Goal: Task Accomplishment & Management: Use online tool/utility

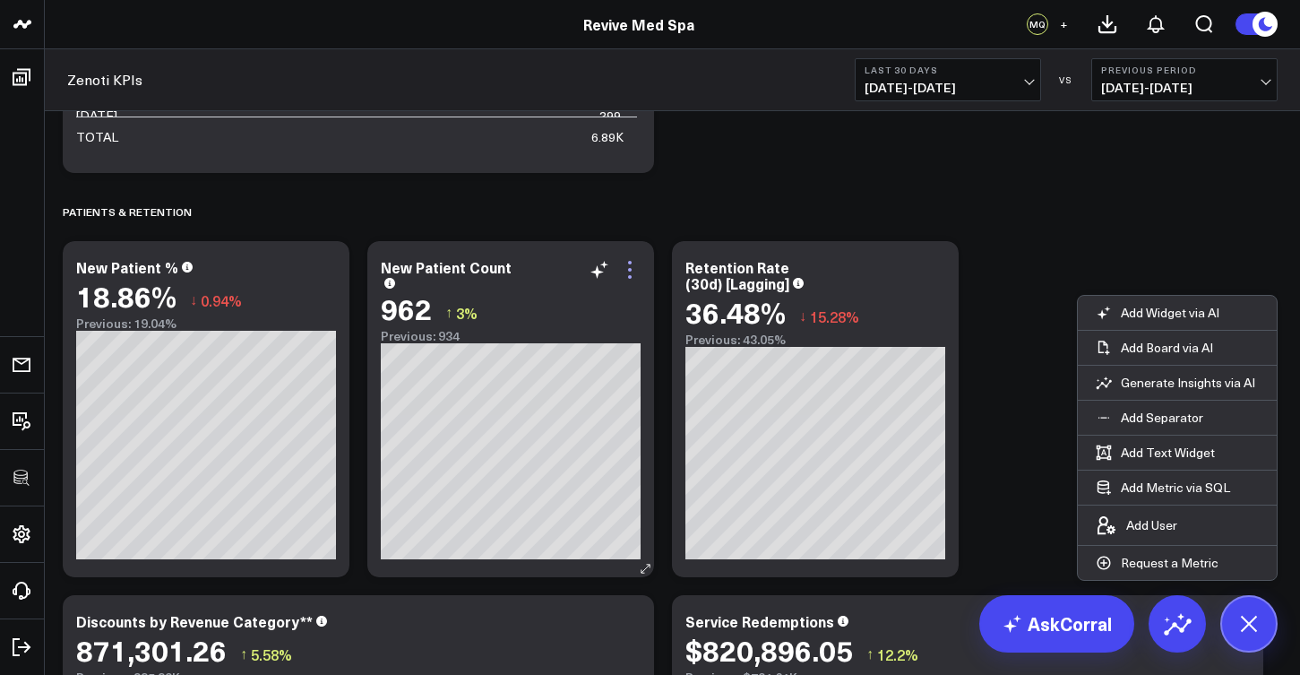
click at [637, 269] on icon at bounding box center [630, 270] width 22 height 22
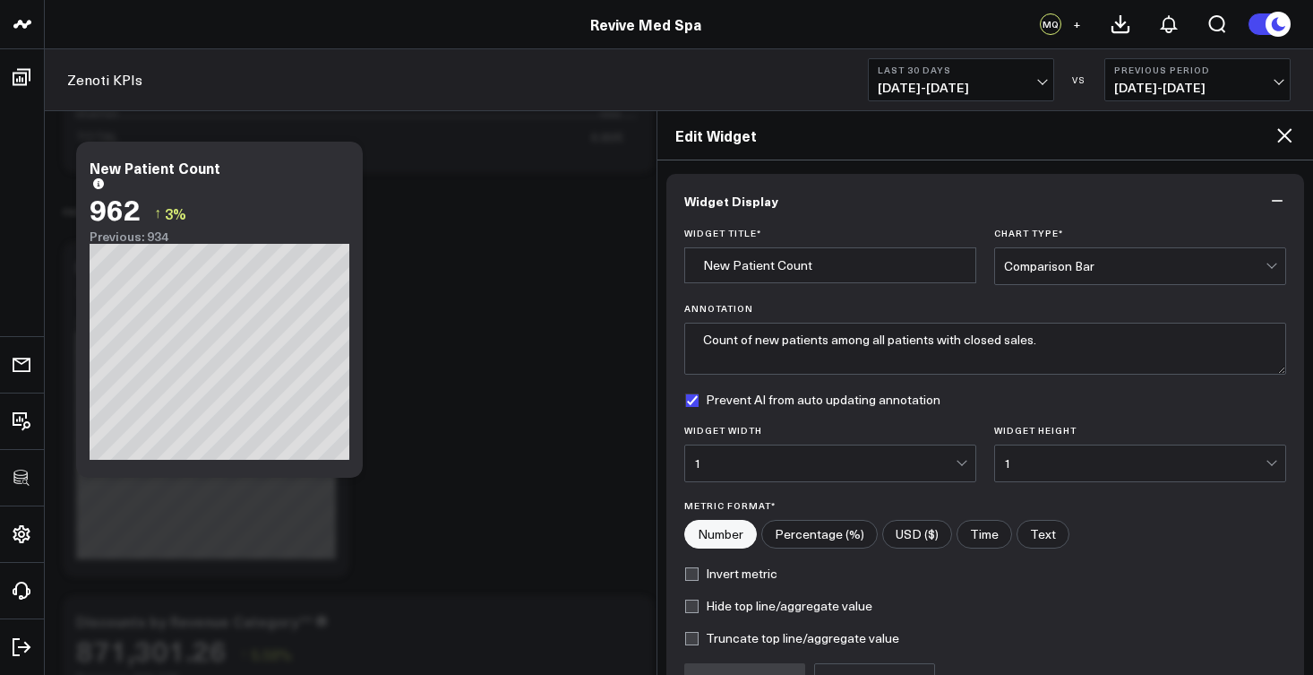
scroll to position [190, 0]
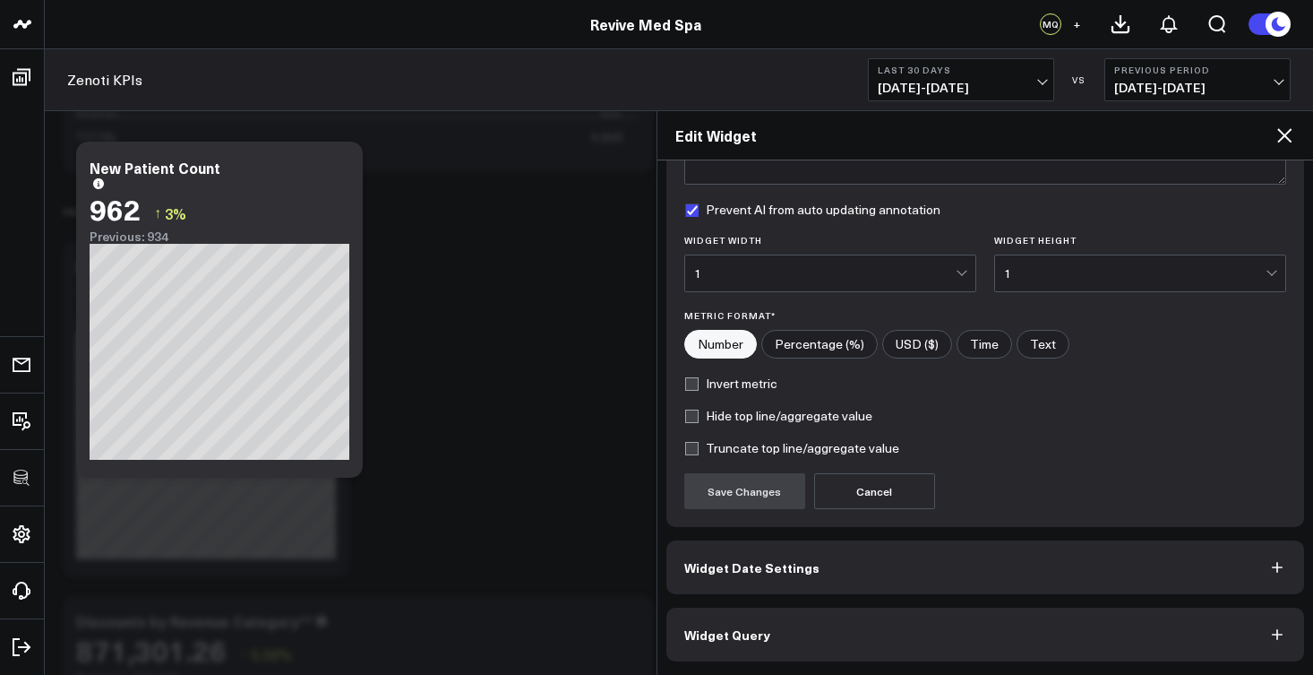
click at [799, 626] on button "Widget Query" at bounding box center [986, 634] width 639 height 54
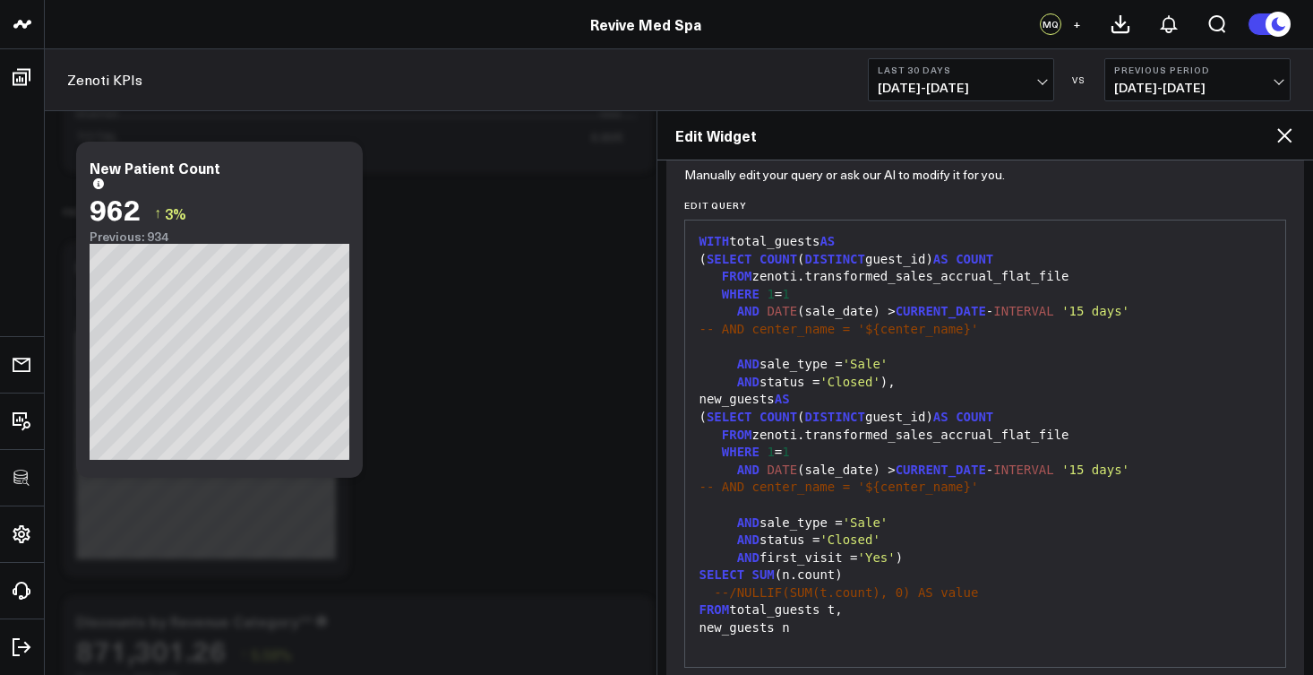
scroll to position [268, 0]
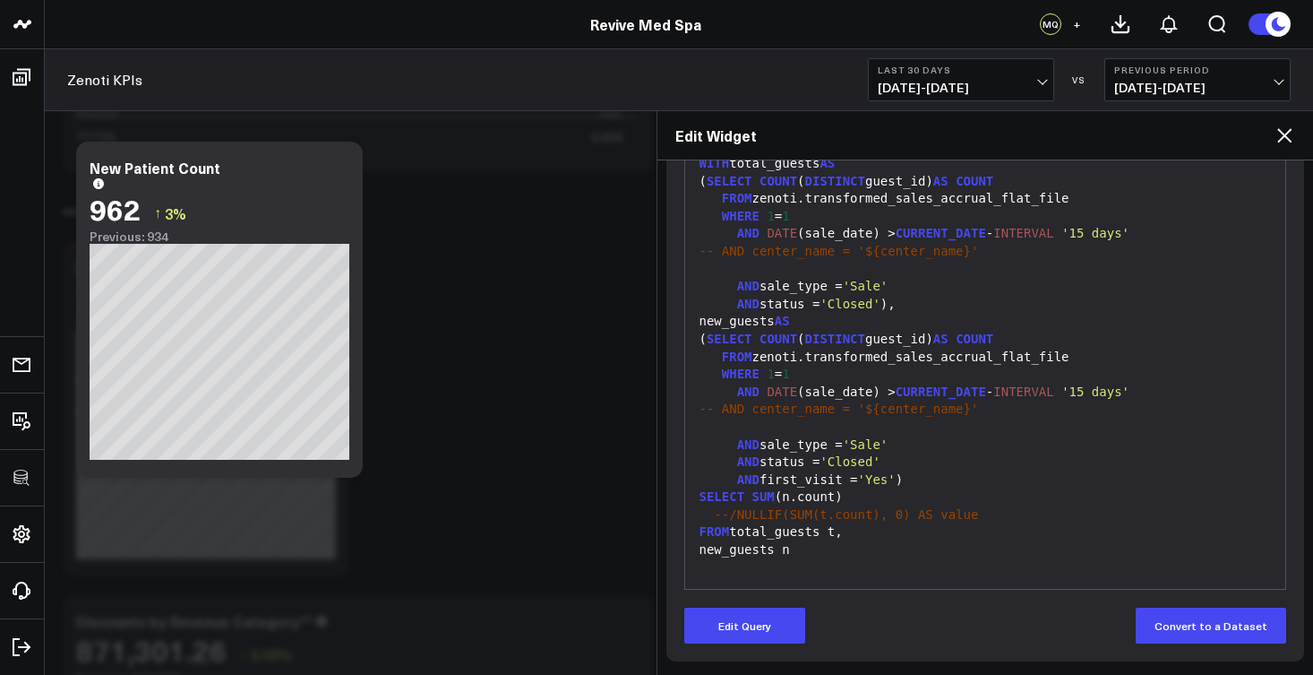
click at [737, 472] on span "AND" at bounding box center [748, 479] width 22 height 14
click at [792, 624] on button "Edit Query" at bounding box center [744, 625] width 121 height 36
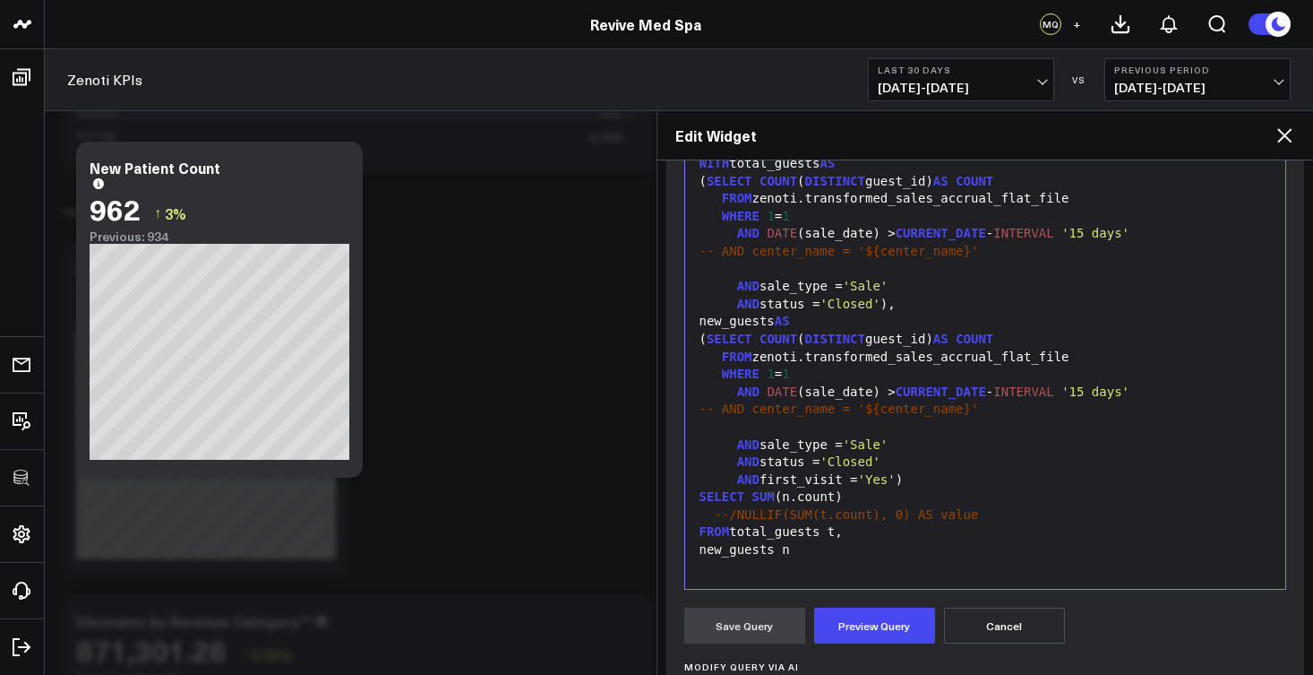
click at [737, 472] on span "AND" at bounding box center [748, 479] width 22 height 14
click at [929, 471] on div "--AND first_visit = 'Yes' )" at bounding box center [985, 480] width 583 height 18
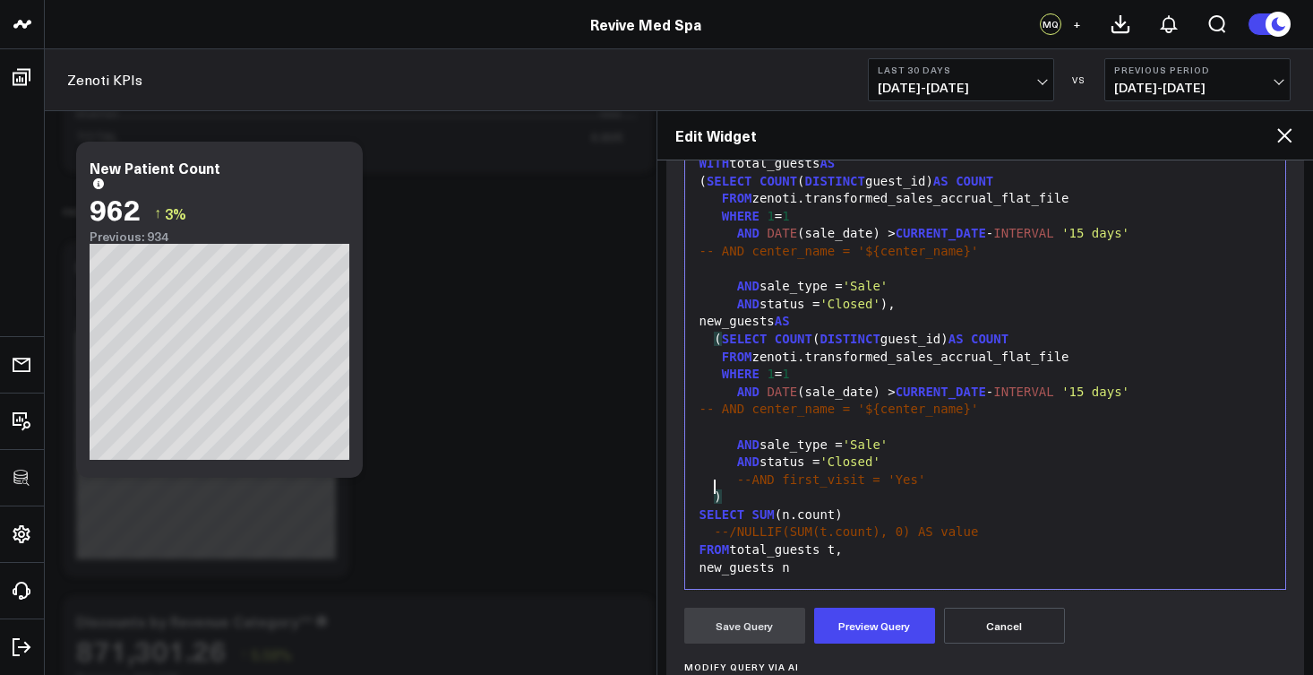
scroll to position [181, 0]
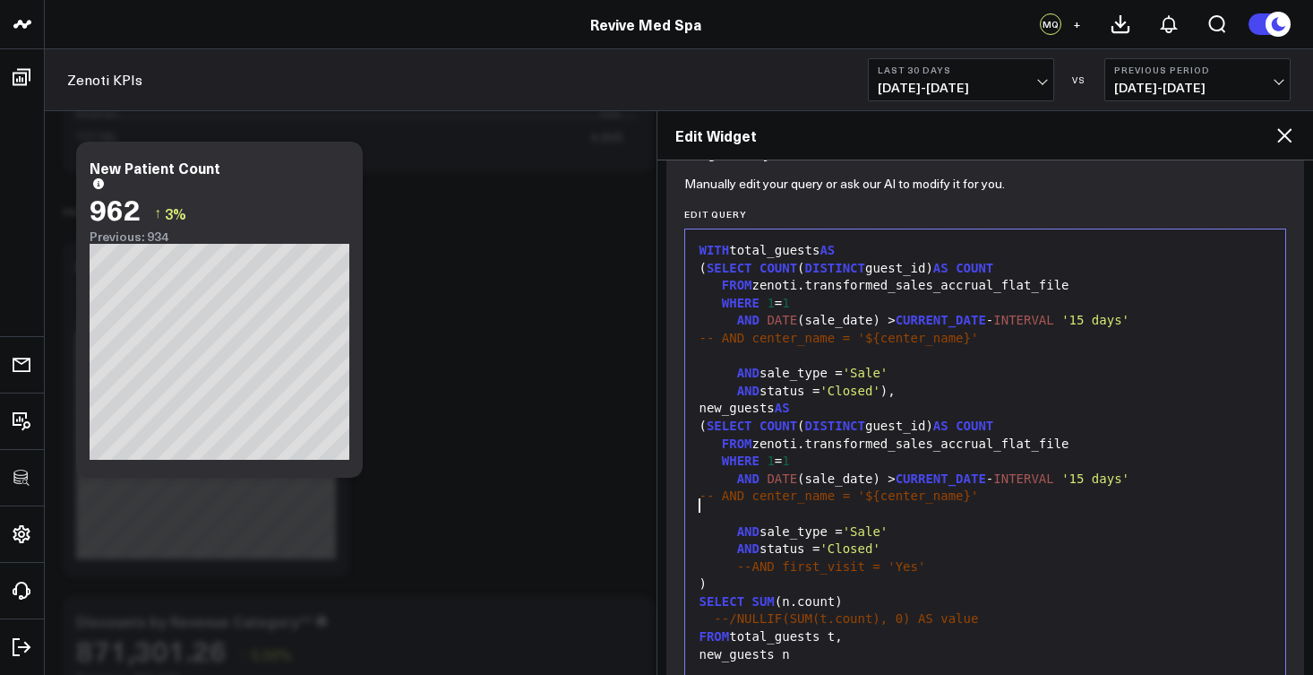
click at [822, 505] on div at bounding box center [985, 514] width 583 height 18
click at [753, 559] on span "--AND first_visit = 'Yes'" at bounding box center [831, 566] width 189 height 14
click at [772, 417] on div "( SELECT COUNT ( DISTINCT guest_id) AS COUNT" at bounding box center [985, 426] width 583 height 18
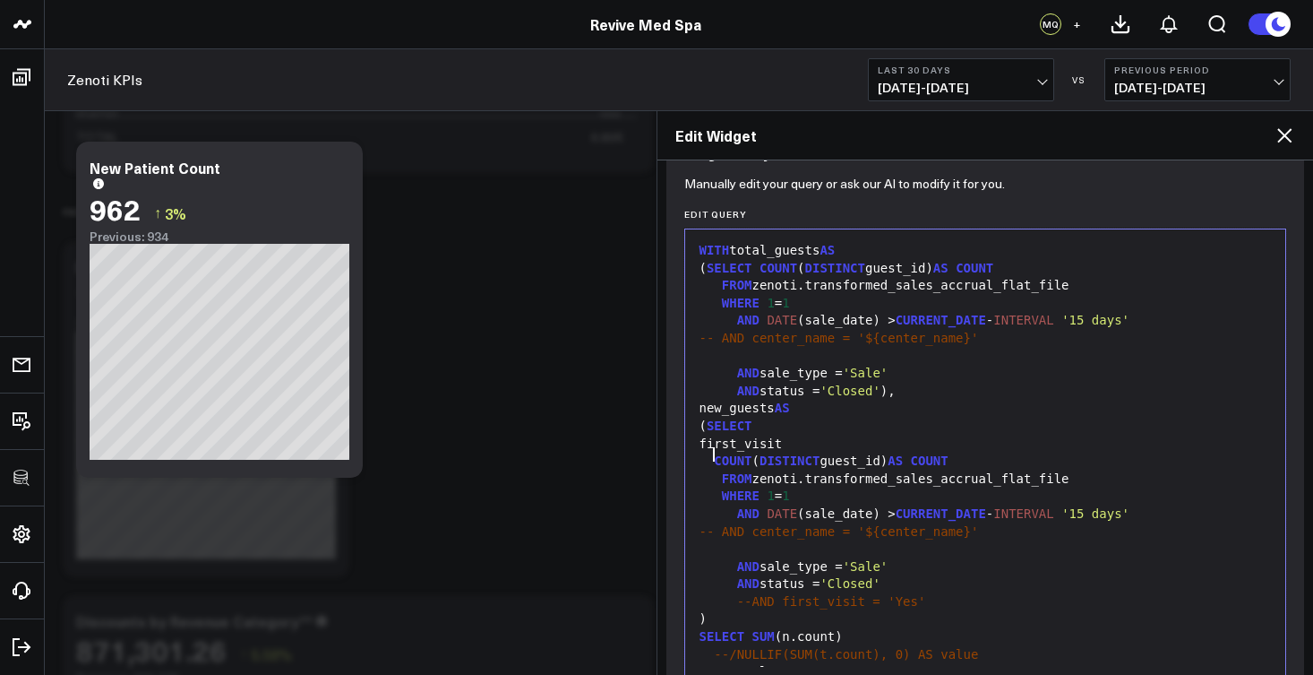
click at [718, 437] on div "first_visit" at bounding box center [985, 444] width 583 height 18
click at [901, 442] on div "case when first_visit" at bounding box center [985, 444] width 583 height 18
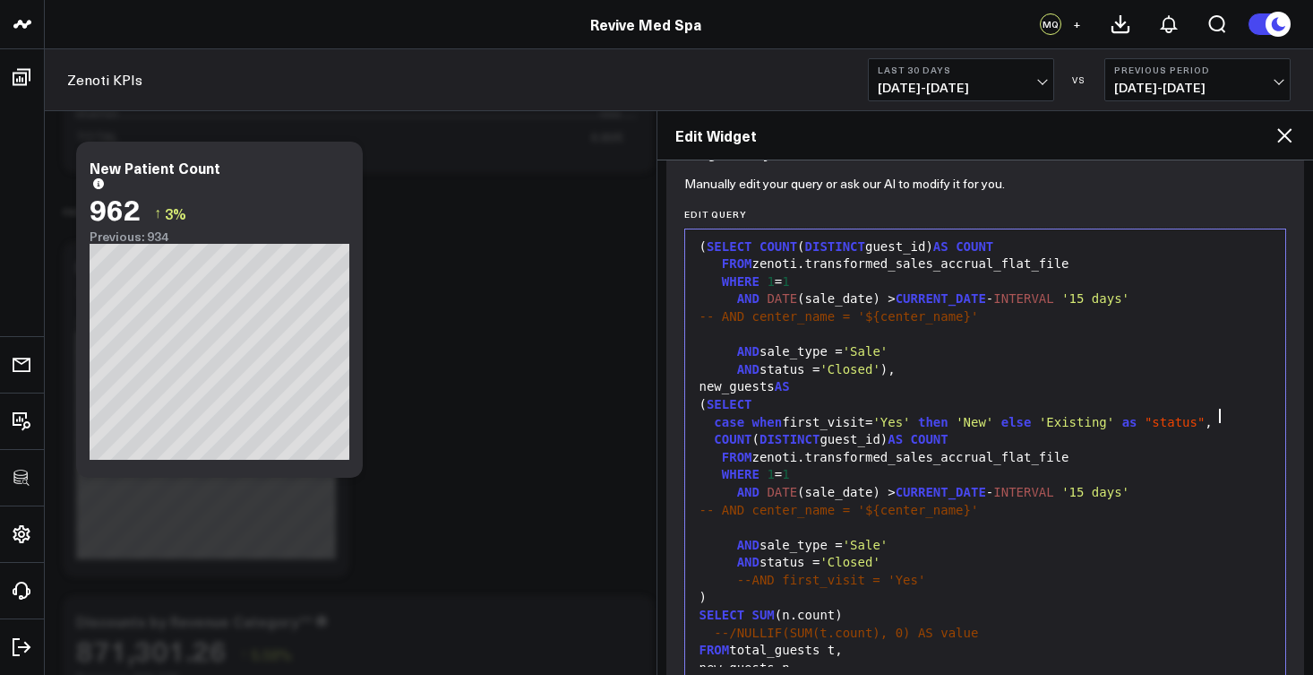
scroll to position [243, 0]
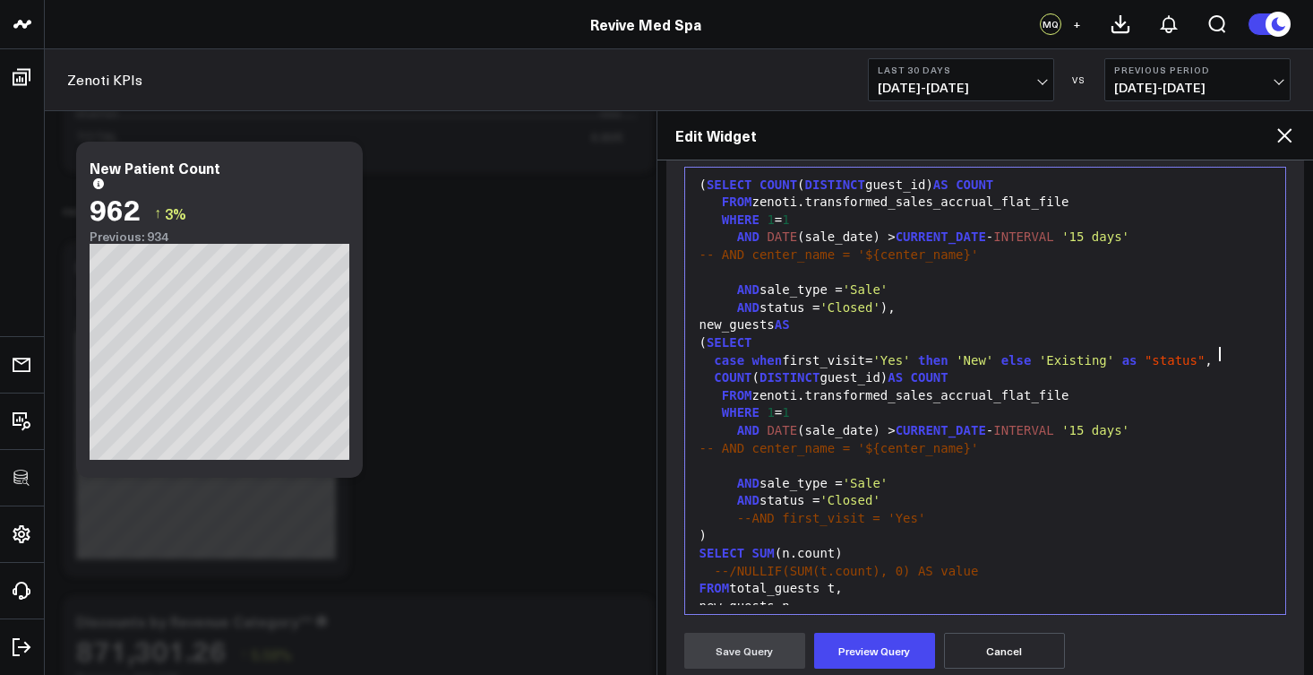
click at [753, 546] on span "SUM" at bounding box center [764, 553] width 22 height 14
click at [785, 457] on div at bounding box center [985, 466] width 583 height 18
click at [1111, 387] on div "FROM zenoti.transformed_sales_accrual_flat_file" at bounding box center [985, 396] width 583 height 18
click at [950, 510] on div "--AND first_visit = 'Yes'" at bounding box center [985, 519] width 583 height 18
click at [757, 563] on span "SUM" at bounding box center [764, 570] width 22 height 14
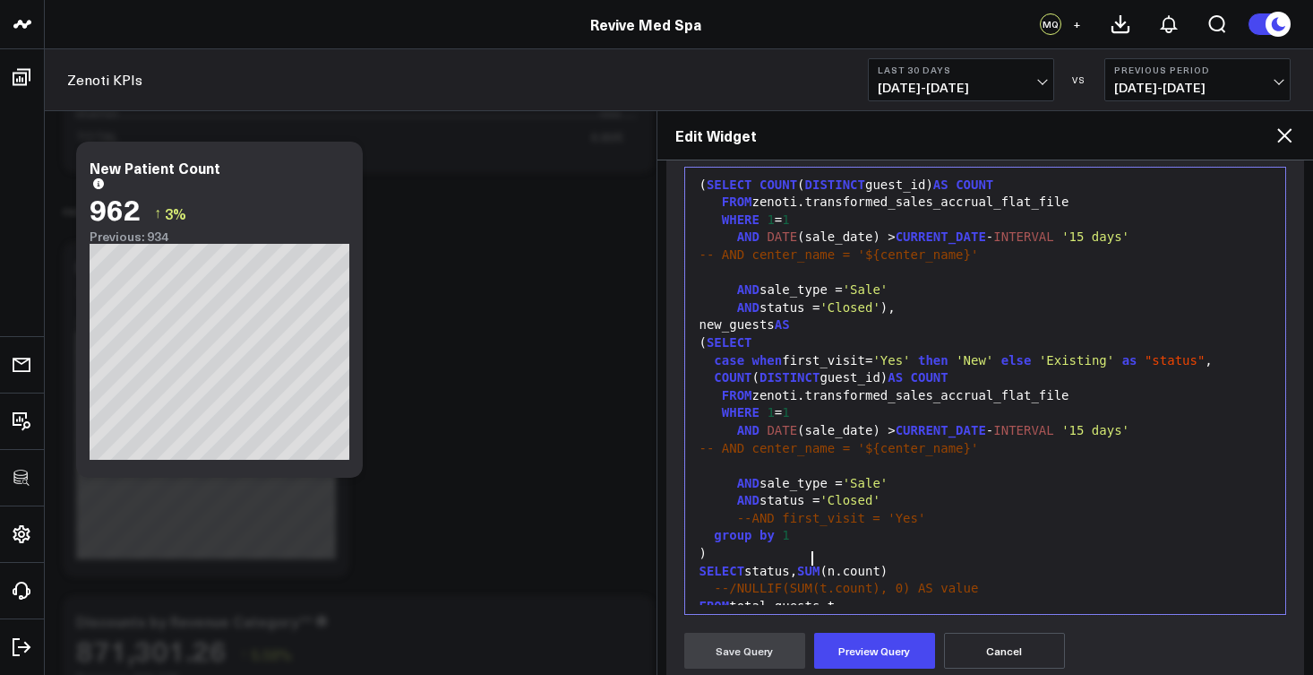
click at [748, 563] on div "SELECT status, SUM (n.count)" at bounding box center [985, 572] width 583 height 18
click at [751, 563] on div "SELECT status, SUM (n.count)" at bounding box center [985, 572] width 583 height 18
click at [894, 663] on button "Preview Query" at bounding box center [874, 650] width 121 height 36
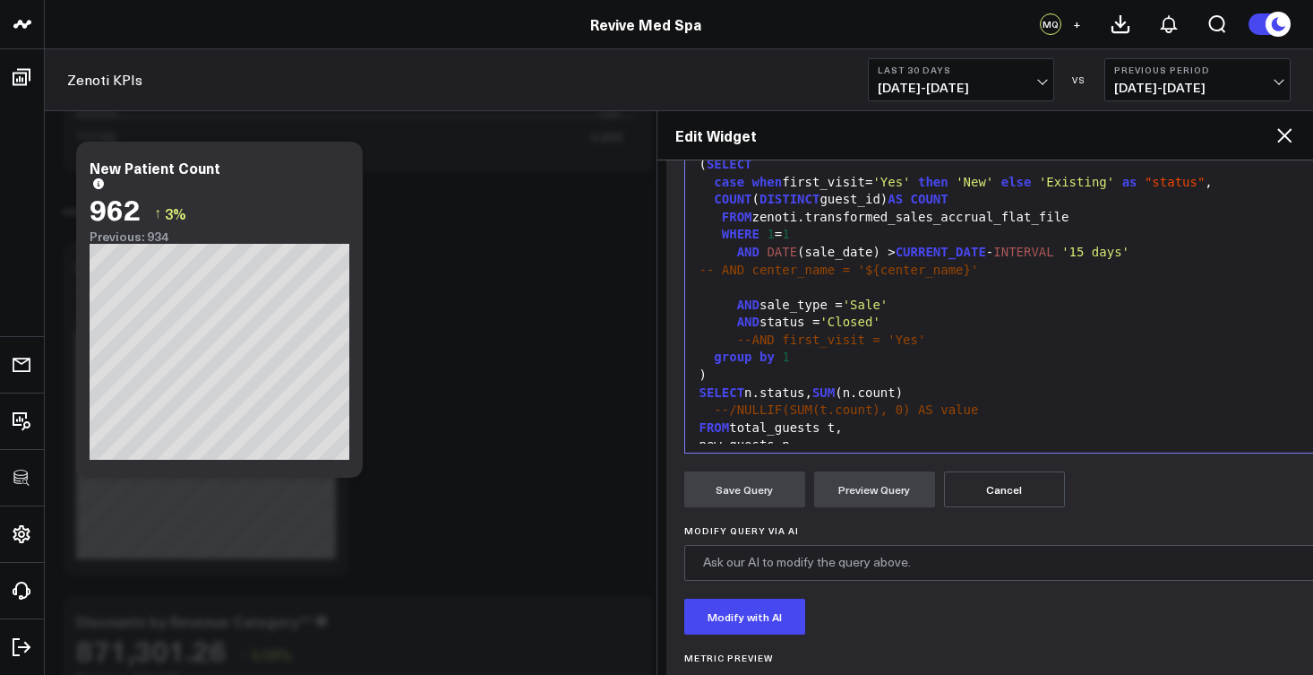
scroll to position [268, 0]
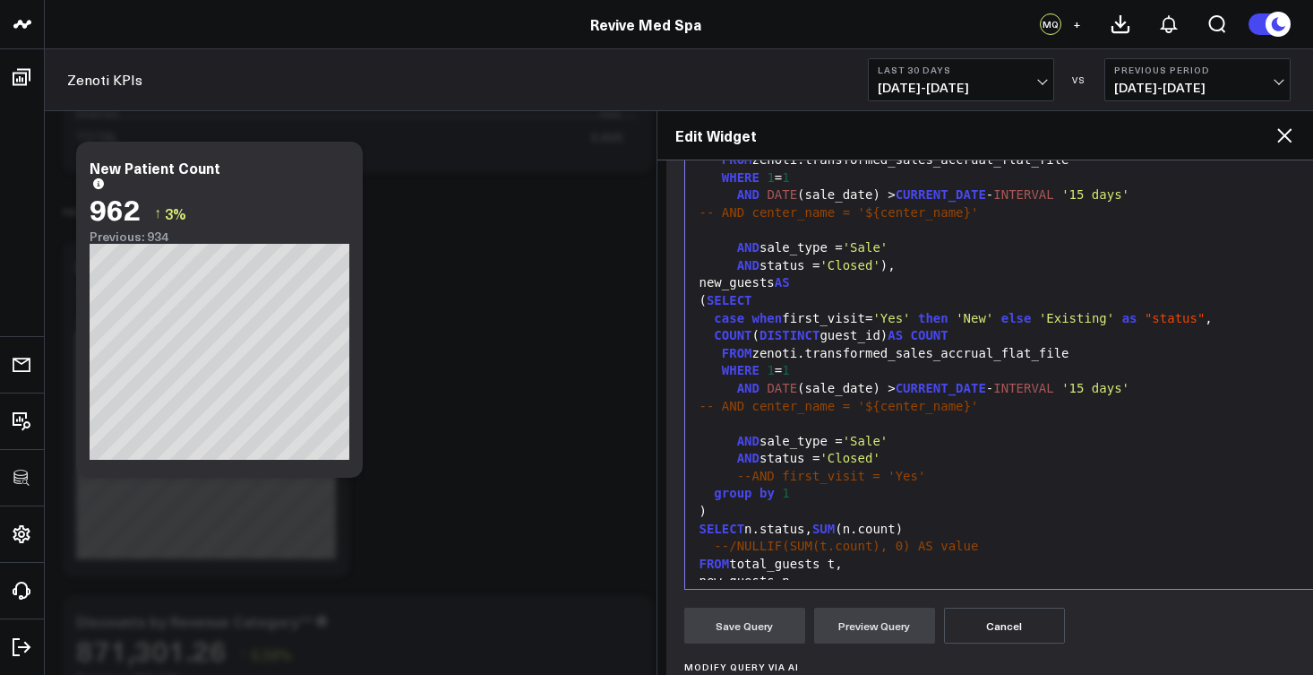
click at [1126, 311] on div "case when first_visit= 'Yes' then 'New' else 'Existing' as "status" ," at bounding box center [1114, 319] width 841 height 18
click at [887, 626] on button "Preview Query" at bounding box center [874, 625] width 121 height 36
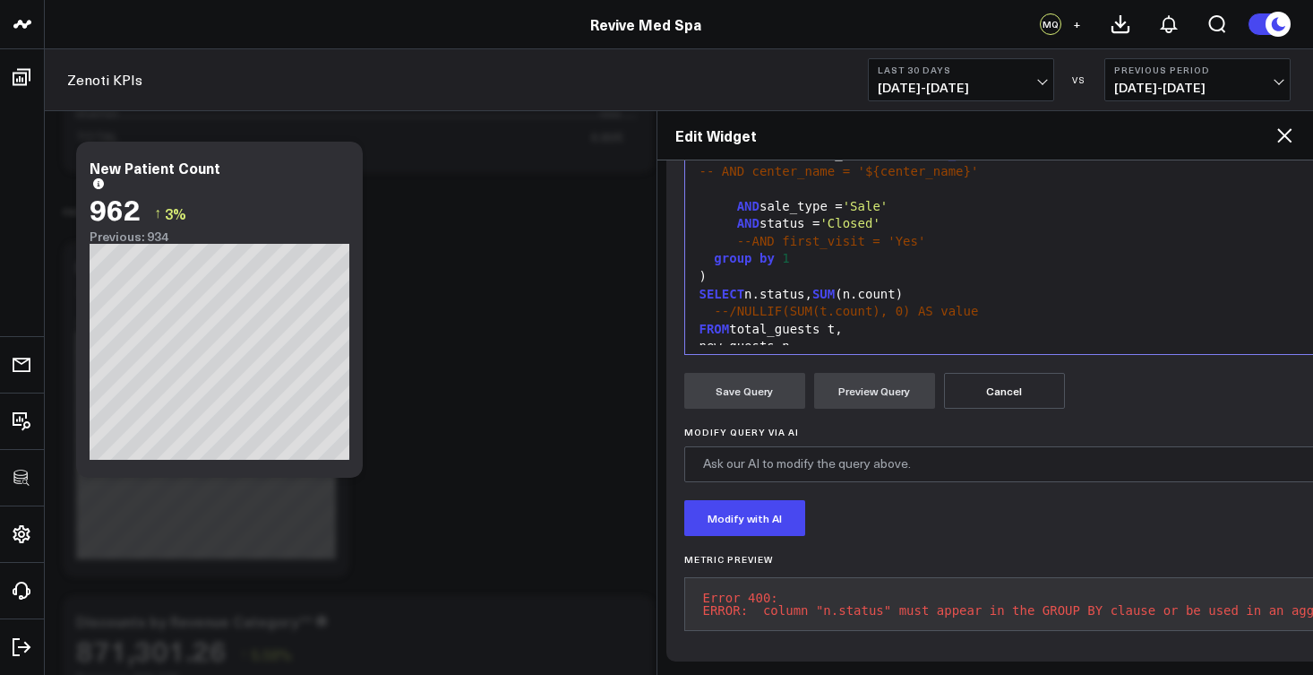
scroll to position [367, 0]
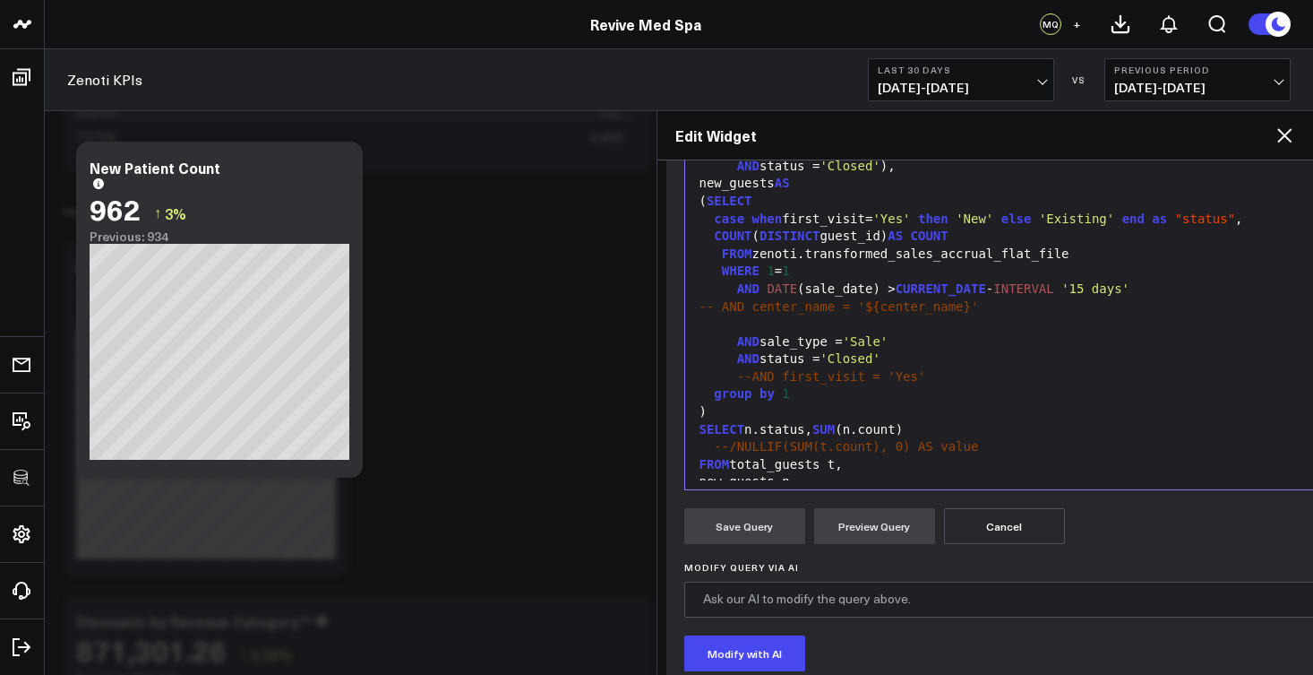
click at [839, 473] on div "new_guests n" at bounding box center [1065, 482] width 743 height 18
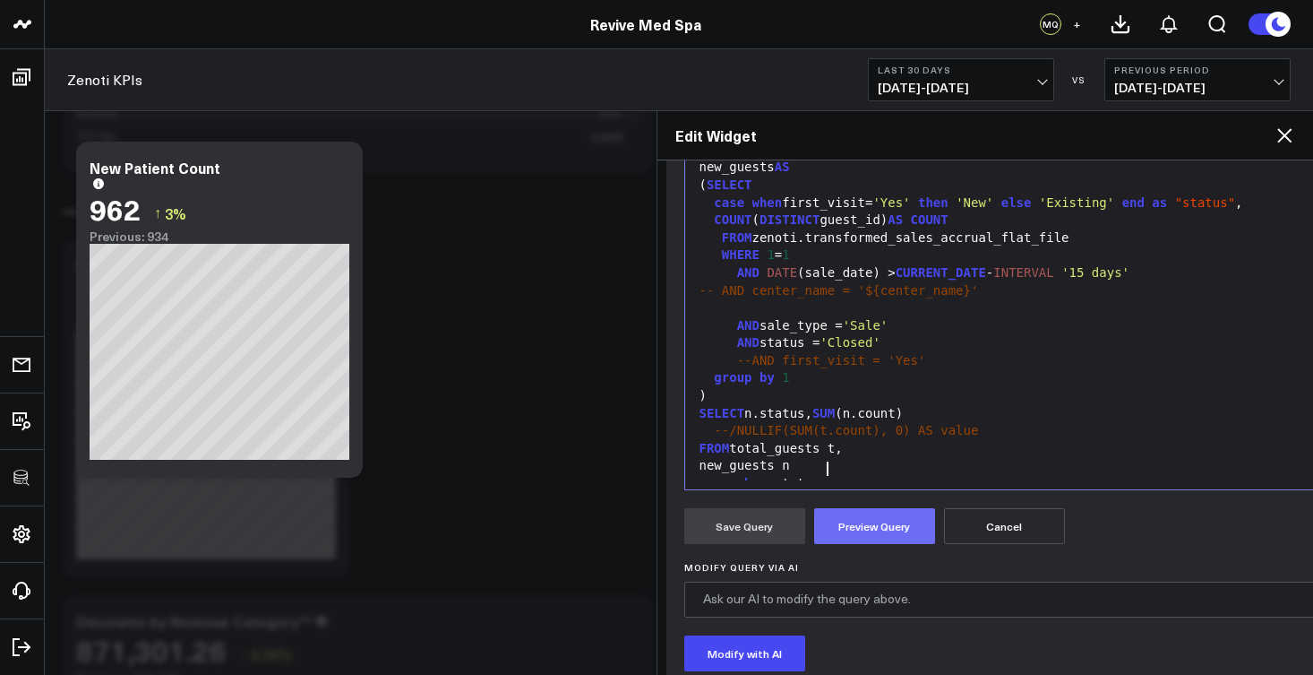
click at [875, 522] on button "Preview Query" at bounding box center [874, 526] width 121 height 36
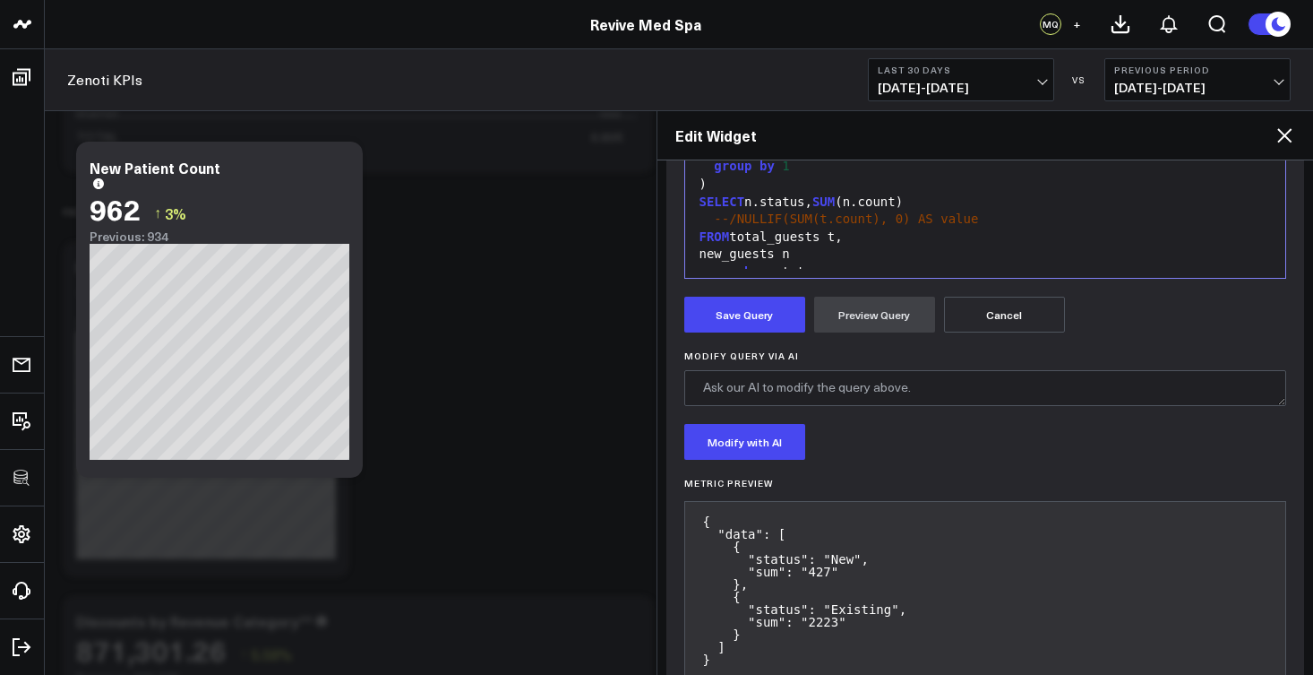
scroll to position [628, 0]
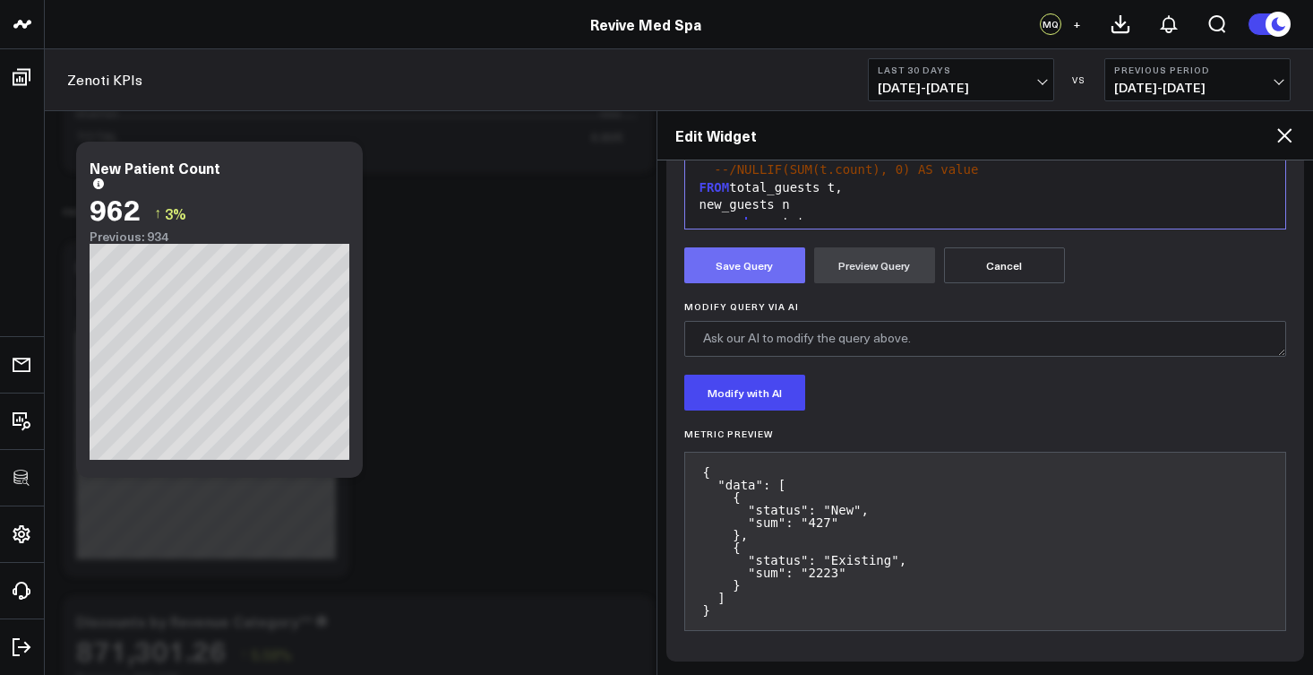
click at [769, 271] on button "Save Query" at bounding box center [744, 265] width 121 height 36
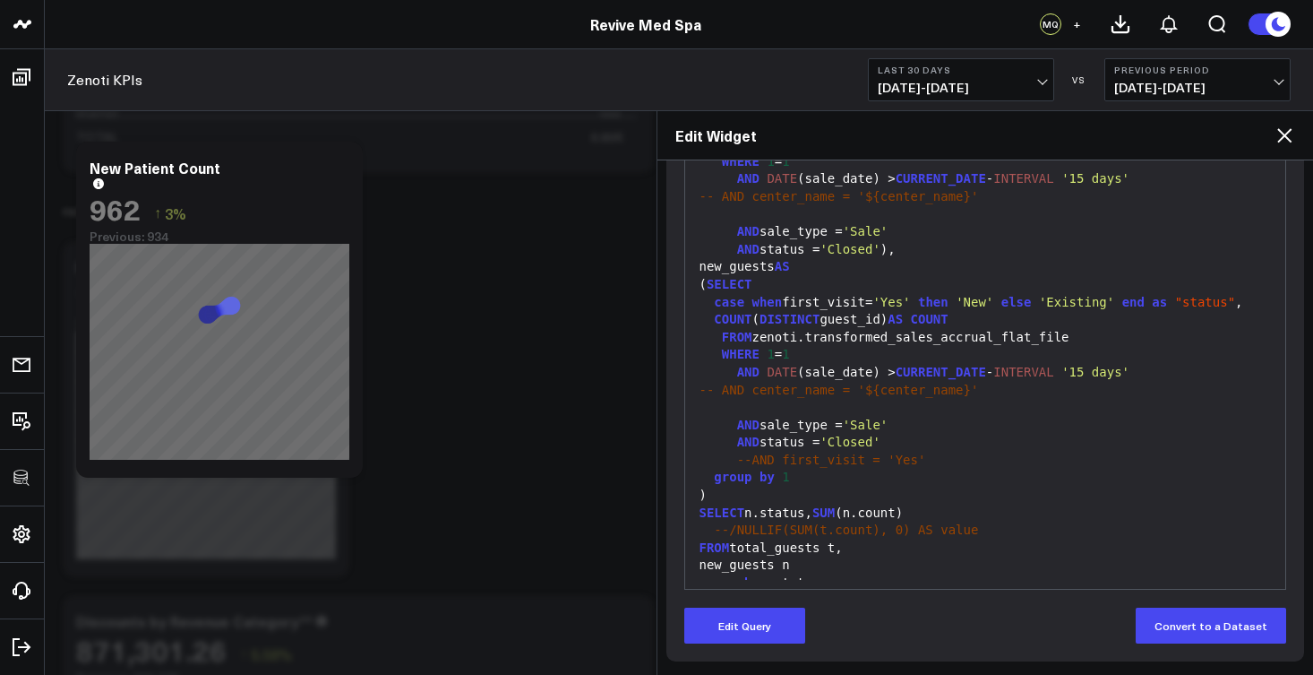
scroll to position [268, 0]
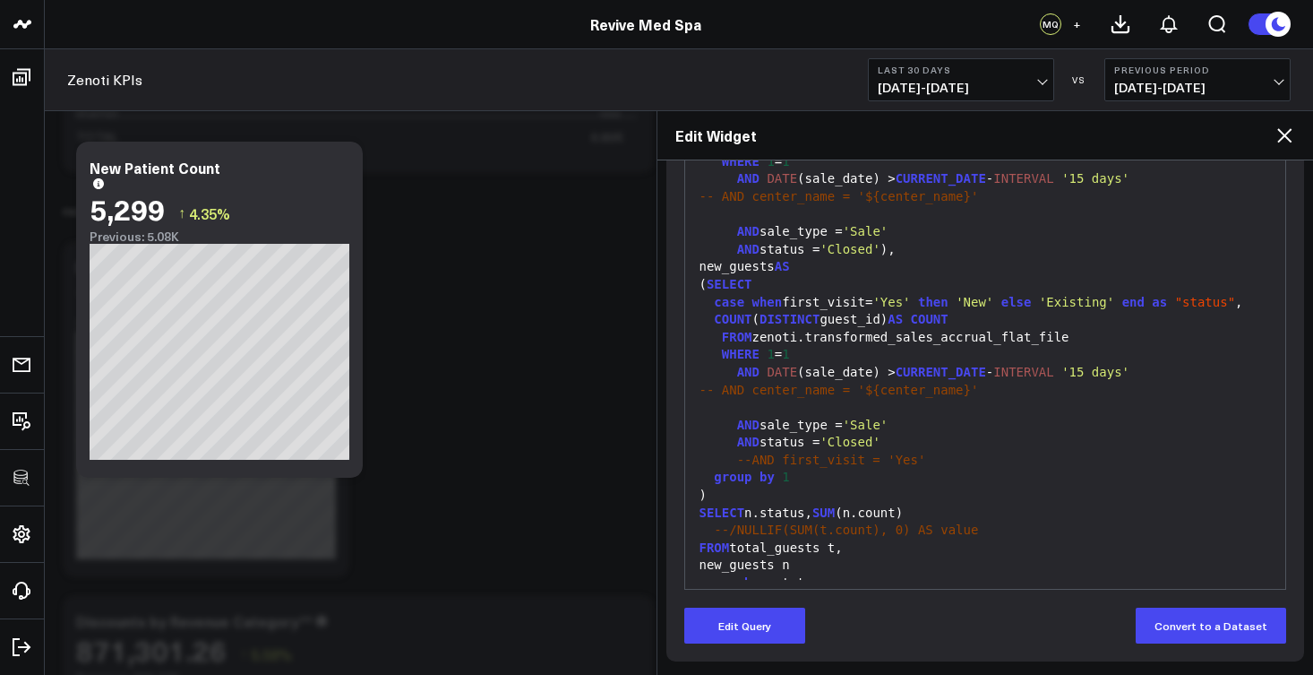
click at [849, 574] on div "group by n.status" at bounding box center [985, 583] width 583 height 18
click at [840, 574] on div "group by n.status" at bounding box center [985, 583] width 583 height 18
click at [781, 632] on button "Edit Query" at bounding box center [744, 625] width 121 height 36
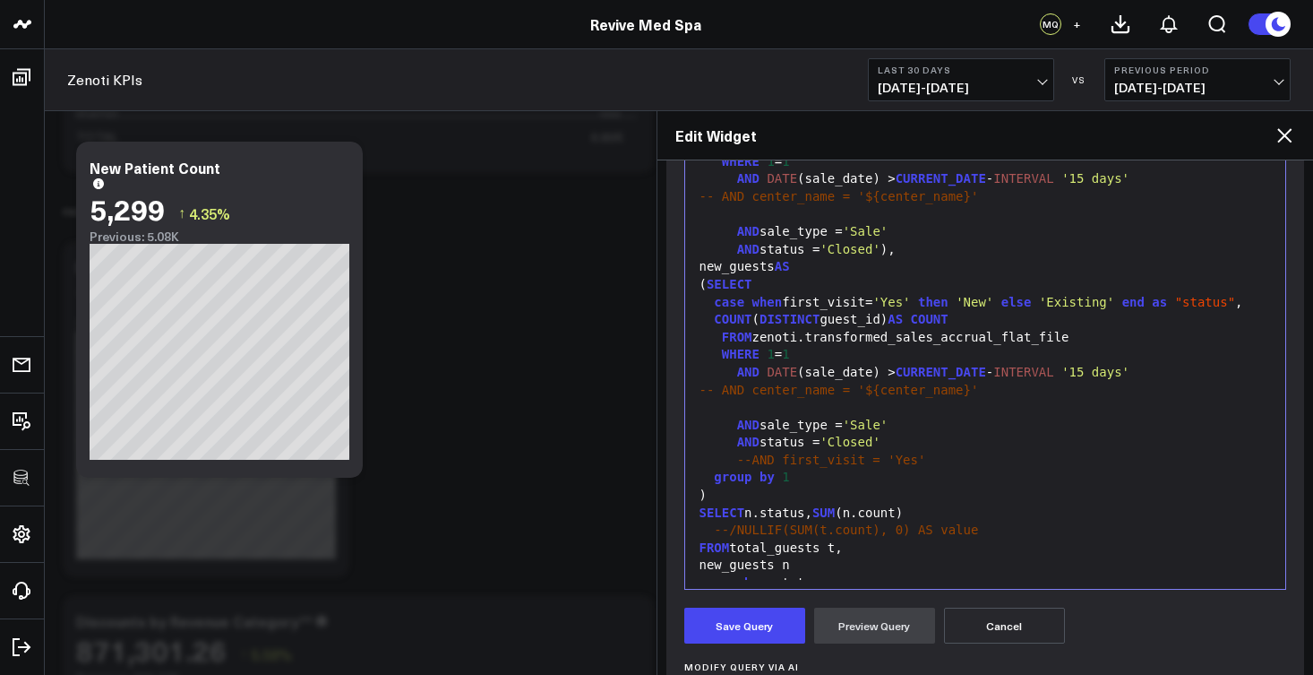
click at [847, 574] on div "group by n.status" at bounding box center [985, 583] width 583 height 18
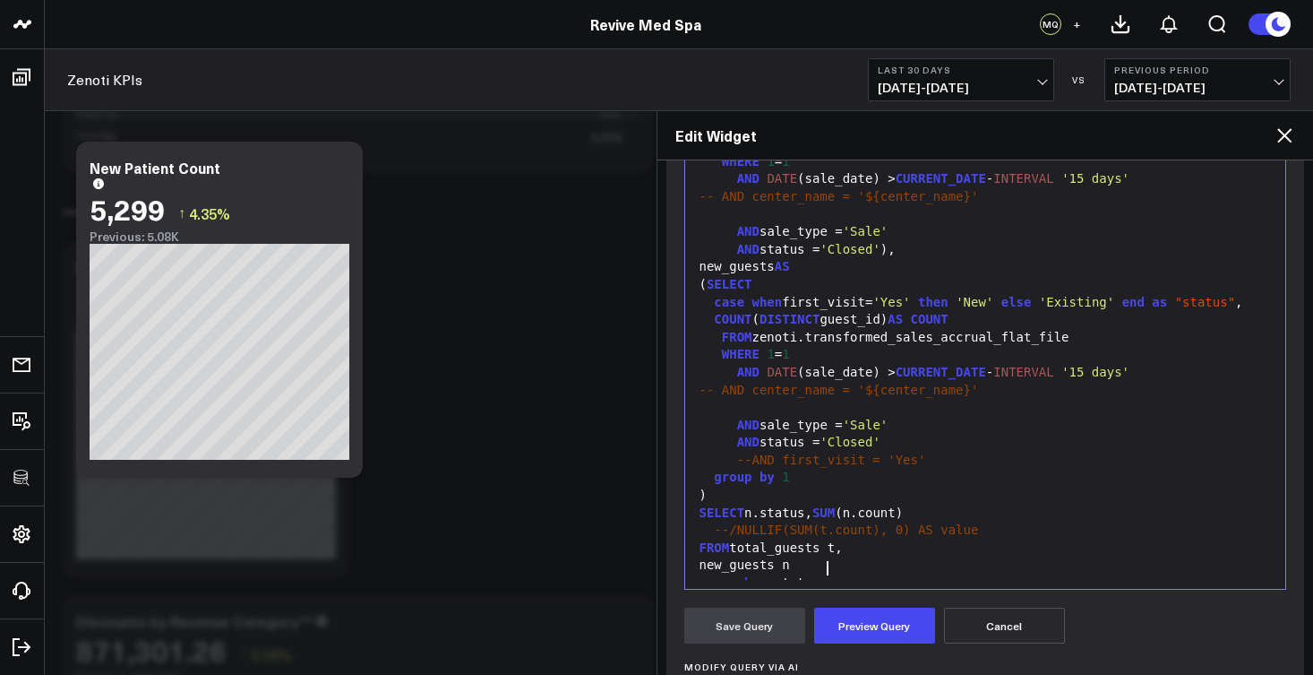
scroll to position [72, 0]
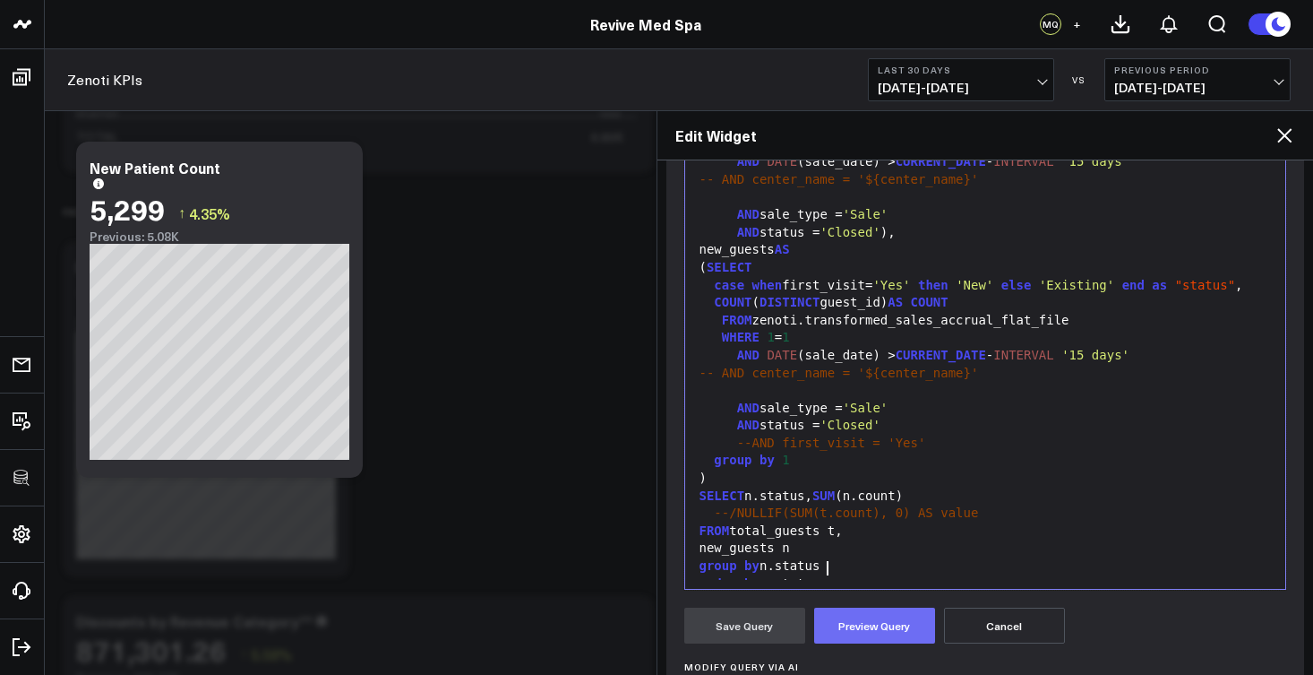
click at [883, 624] on button "Preview Query" at bounding box center [874, 625] width 121 height 36
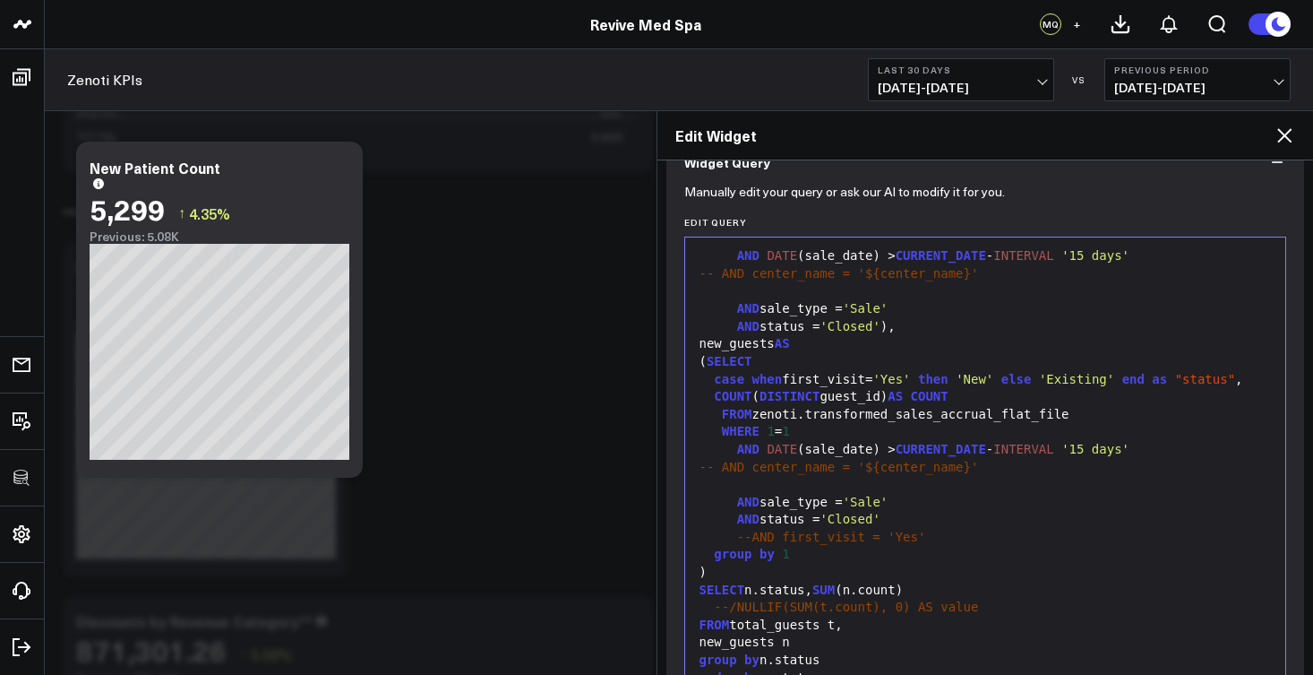
scroll to position [474, 0]
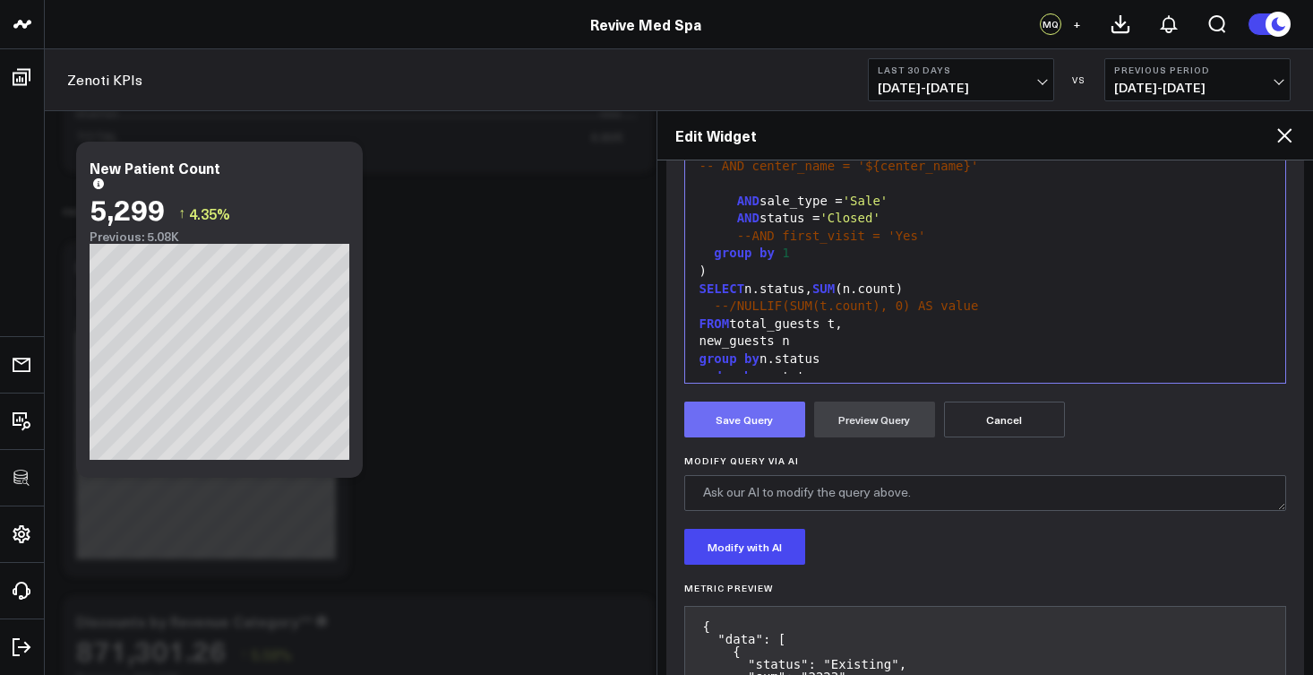
click at [744, 418] on button "Save Query" at bounding box center [744, 419] width 121 height 36
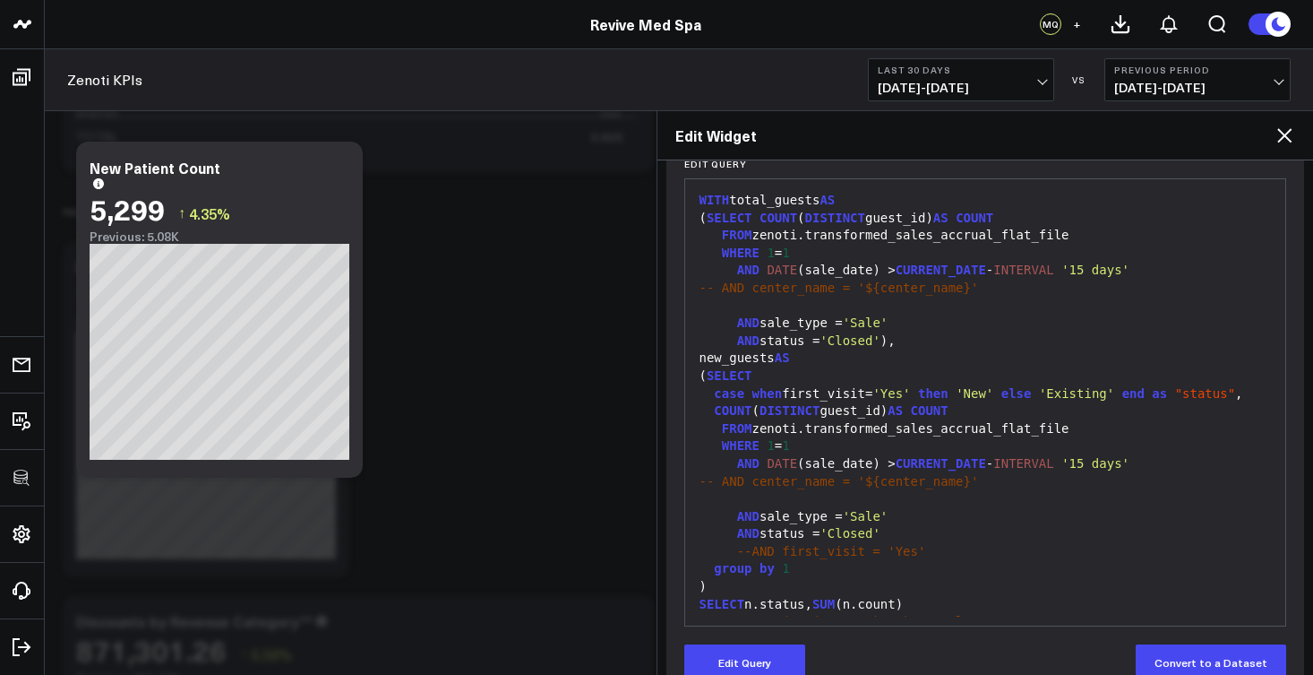
scroll to position [0, 0]
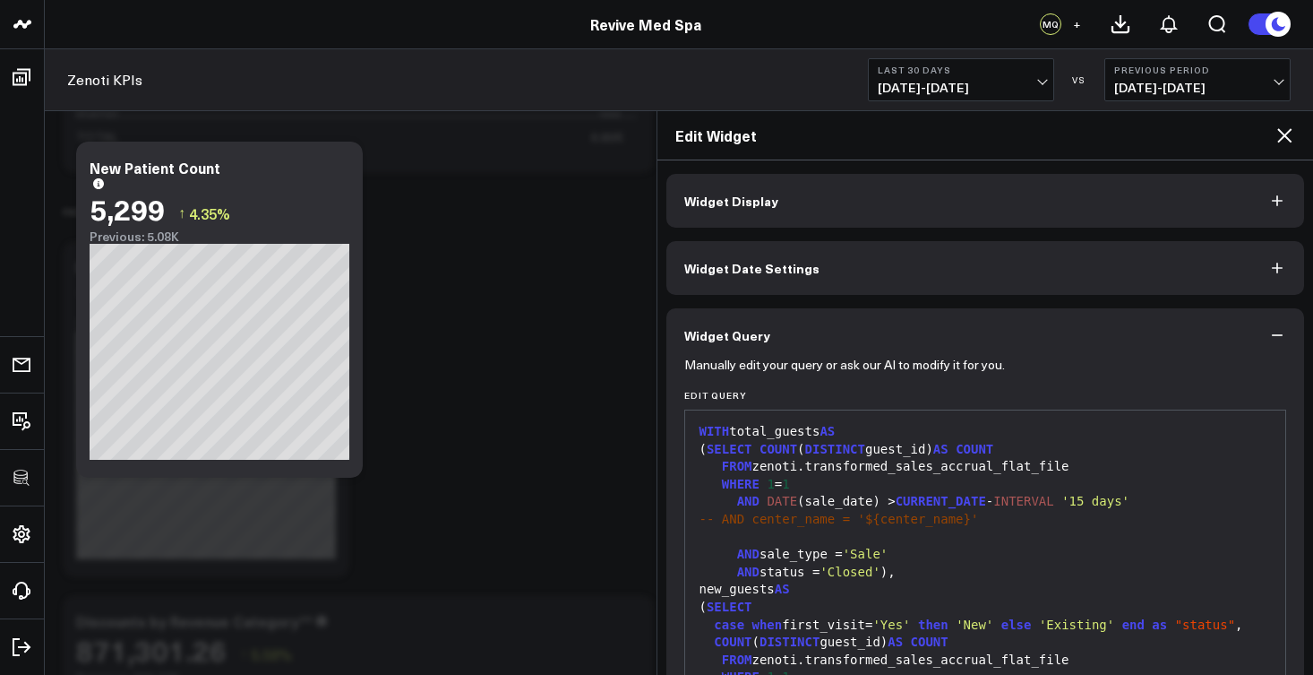
click at [735, 207] on span "Widget Display" at bounding box center [731, 201] width 94 height 14
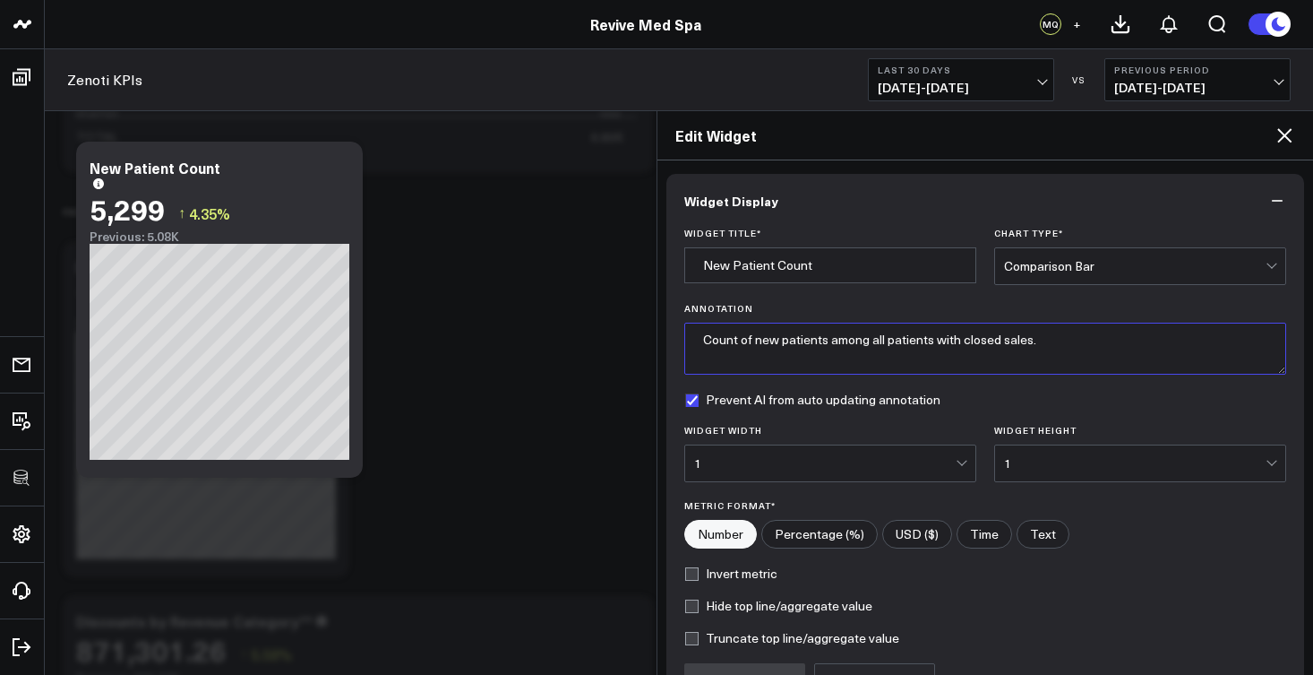
click at [765, 337] on textarea "Count of new patients among all patients with closed sales." at bounding box center [985, 349] width 603 height 52
drag, startPoint x: 826, startPoint y: 340, endPoint x: 756, endPoint y: 339, distance: 69.9
click at [756, 339] on textarea "Count of new patients among all patients with closed sales." at bounding box center [985, 349] width 603 height 52
type textarea "Count of patients by status among all patients with closed sales."
click at [697, 394] on label "Prevent AI from auto updating annotation" at bounding box center [812, 399] width 256 height 14
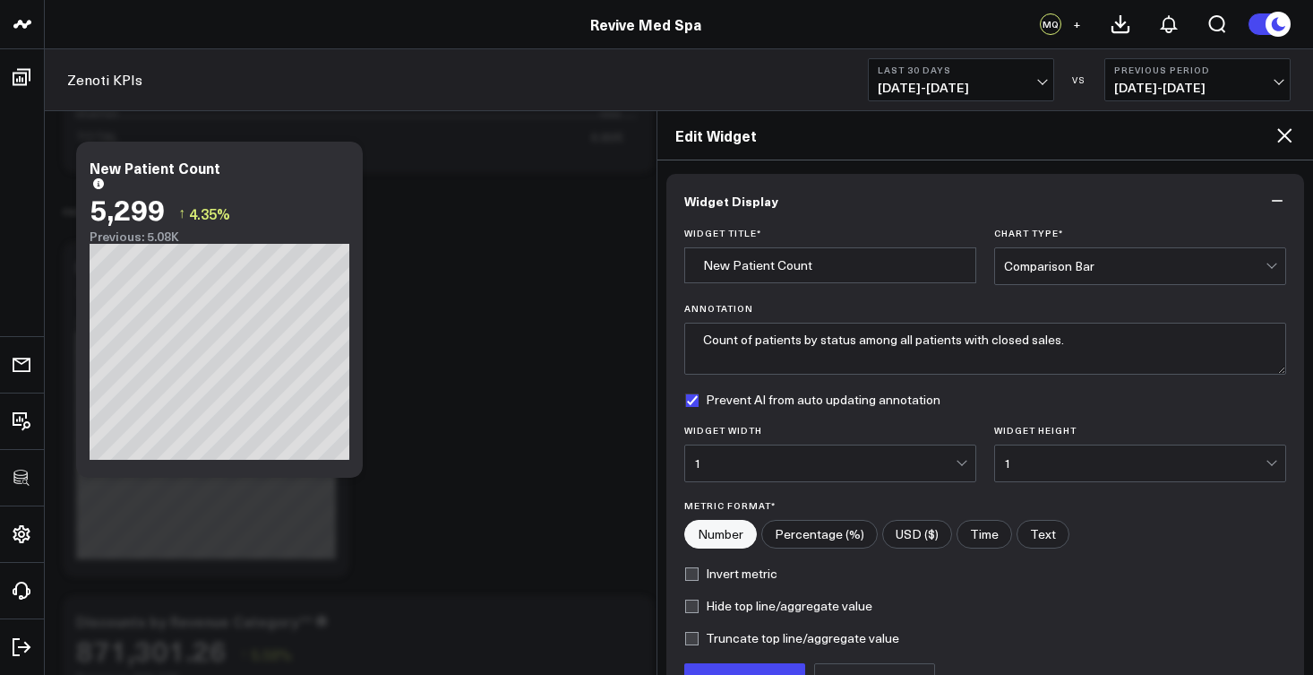
click at [697, 394] on input "Prevent AI from auto updating annotation" at bounding box center [691, 399] width 14 height 14
click at [697, 393] on label "Prevent AI from auto updating annotation" at bounding box center [812, 399] width 256 height 14
click at [697, 393] on input "Prevent AI from auto updating annotation" at bounding box center [691, 399] width 14 height 14
checkbox input "true"
click at [755, 257] on input "New Patient Count" at bounding box center [830, 265] width 292 height 36
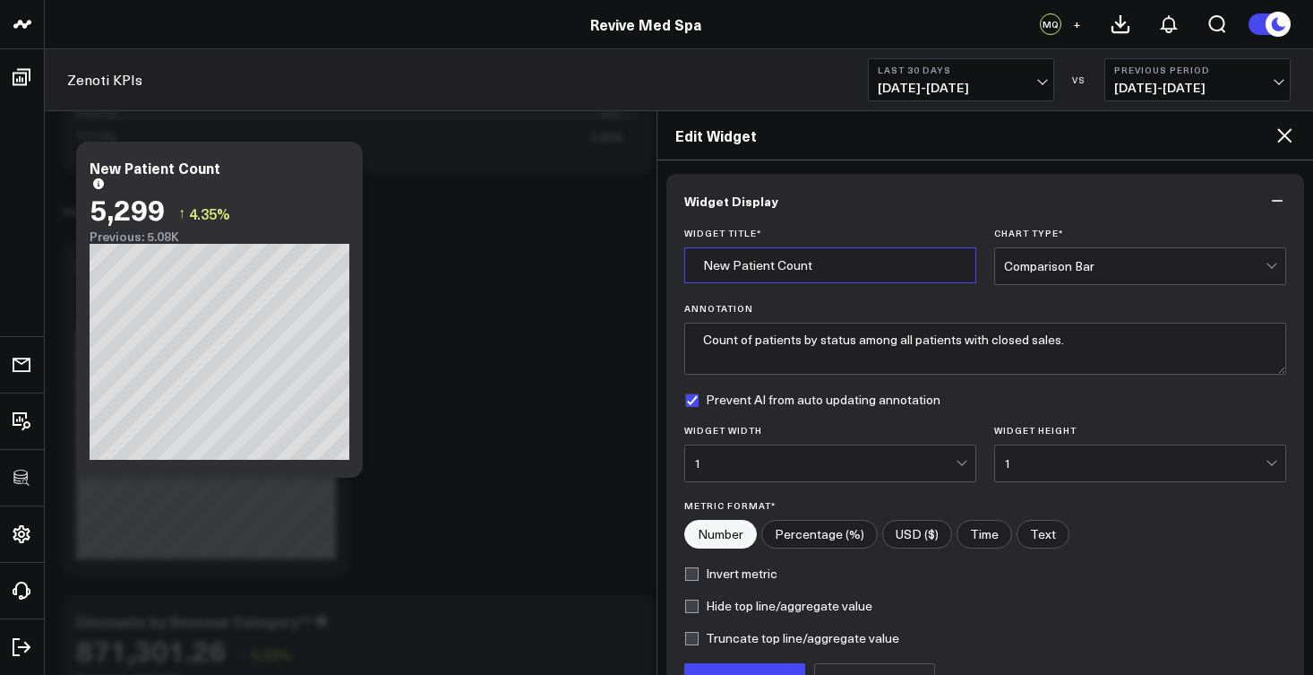
click at [746, 259] on input "New Patient Count" at bounding box center [830, 265] width 292 height 36
drag, startPoint x: 735, startPoint y: 260, endPoint x: 698, endPoint y: 255, distance: 37.0
click at [698, 255] on input "New Patient Count" at bounding box center [830, 265] width 292 height 36
click at [808, 256] on input "Patient Count" at bounding box center [830, 265] width 292 height 36
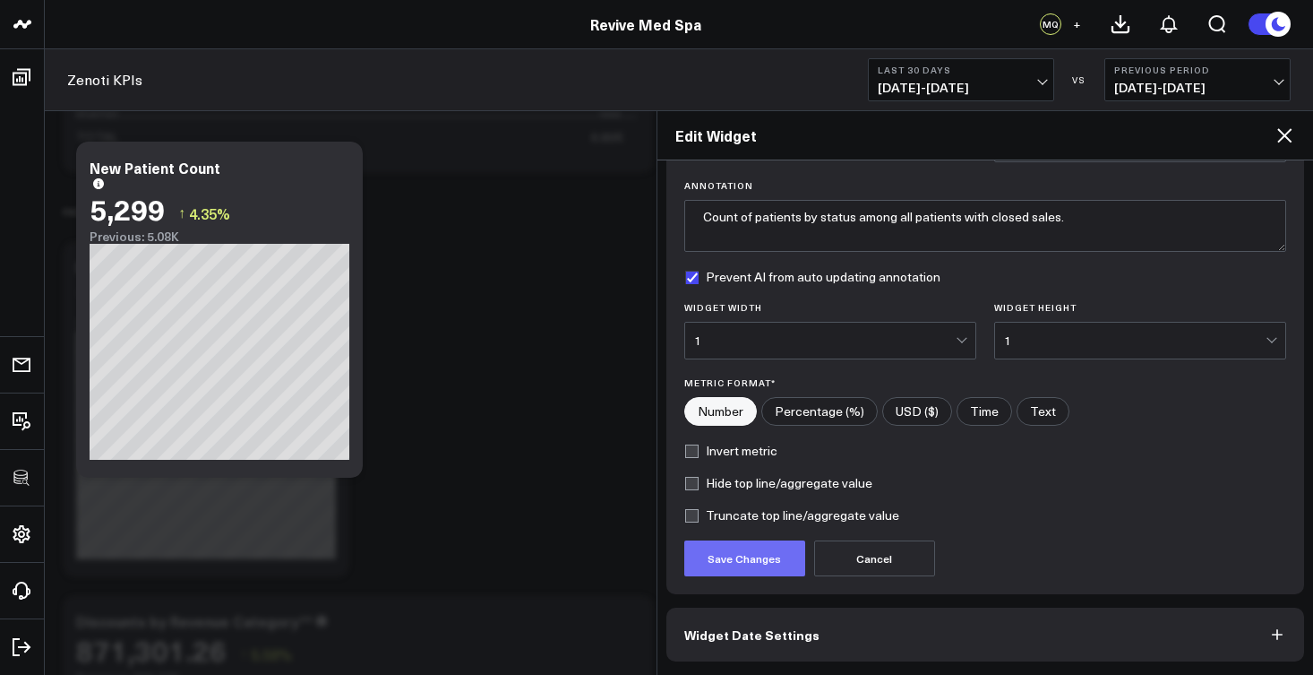
type input "Patient Count by Status"
click at [778, 565] on button "Save Changes" at bounding box center [744, 558] width 121 height 36
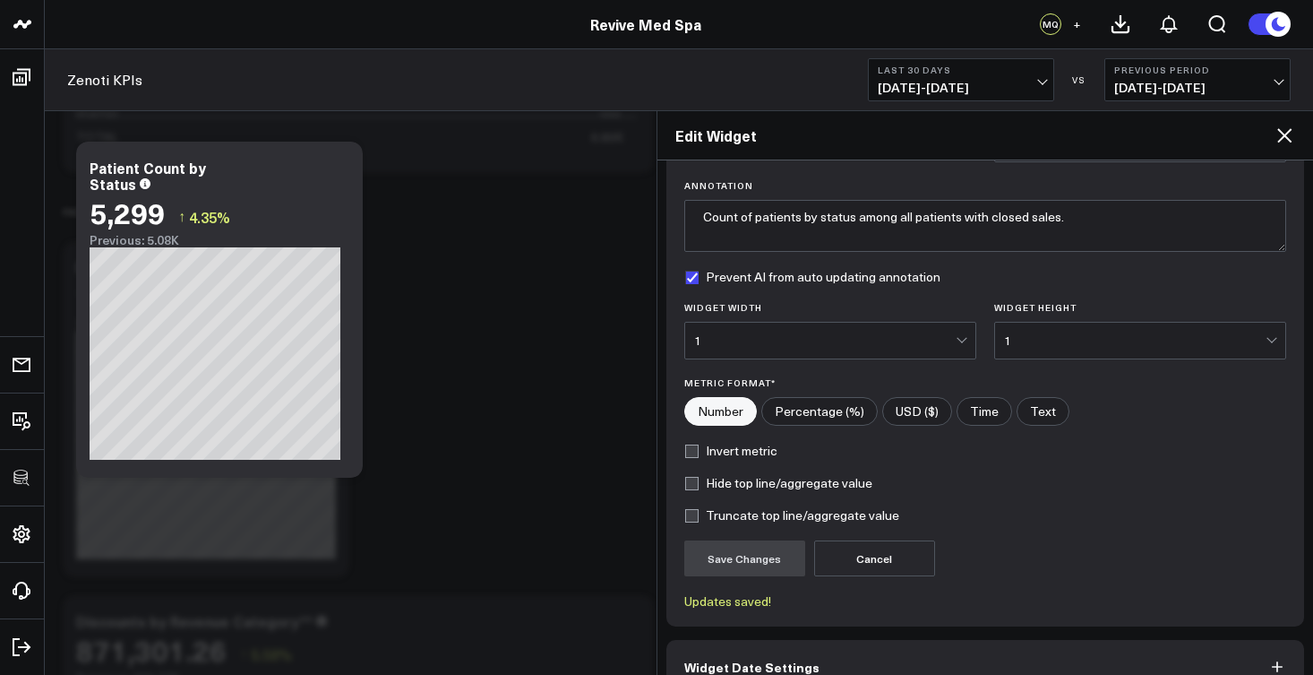
scroll to position [222, 0]
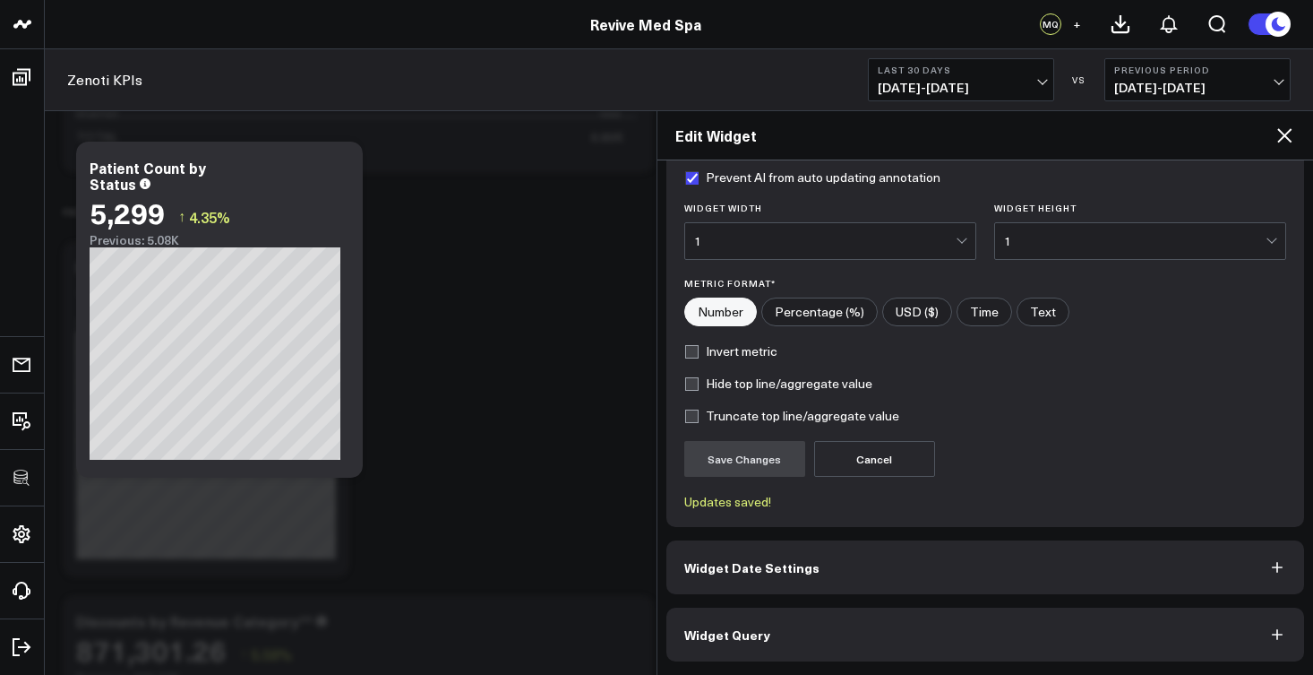
click at [880, 632] on button "Widget Query" at bounding box center [986, 634] width 639 height 54
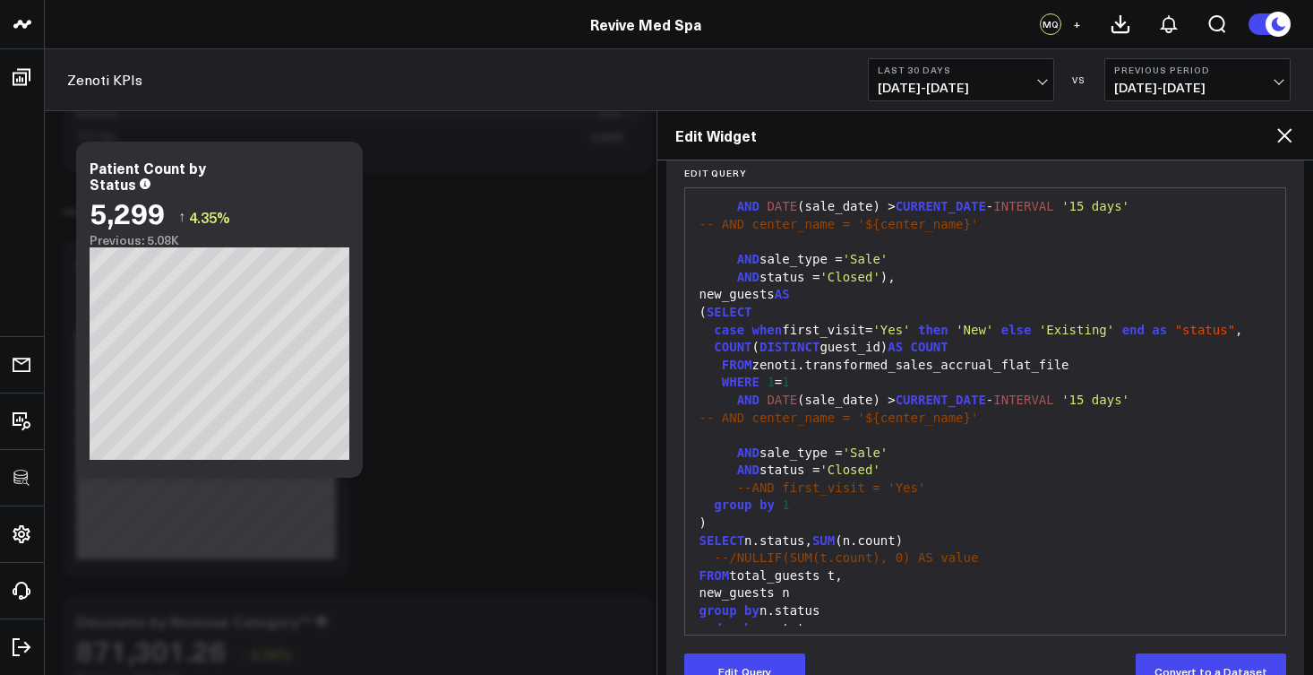
scroll to position [268, 0]
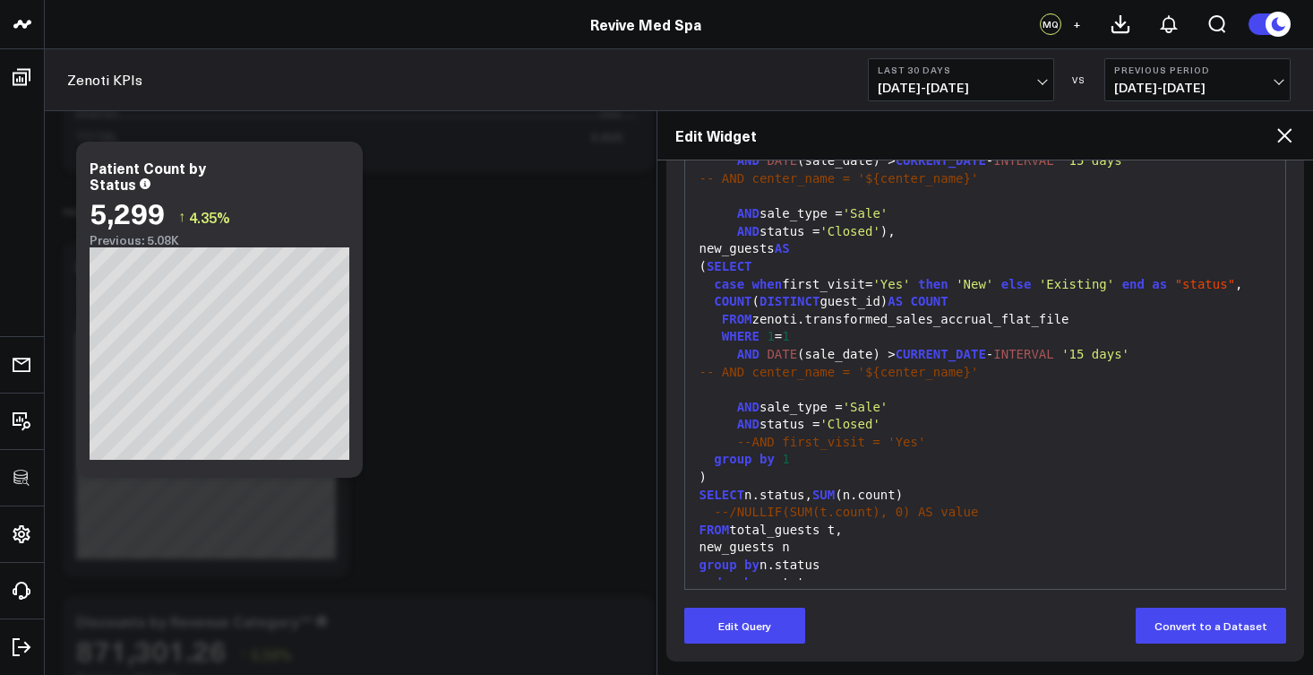
click at [843, 574] on div "order by n.status" at bounding box center [985, 583] width 583 height 18
click at [819, 574] on div "order by n.status" at bounding box center [985, 583] width 583 height 18
click at [801, 523] on div "FROM total_guests t," at bounding box center [985, 530] width 583 height 18
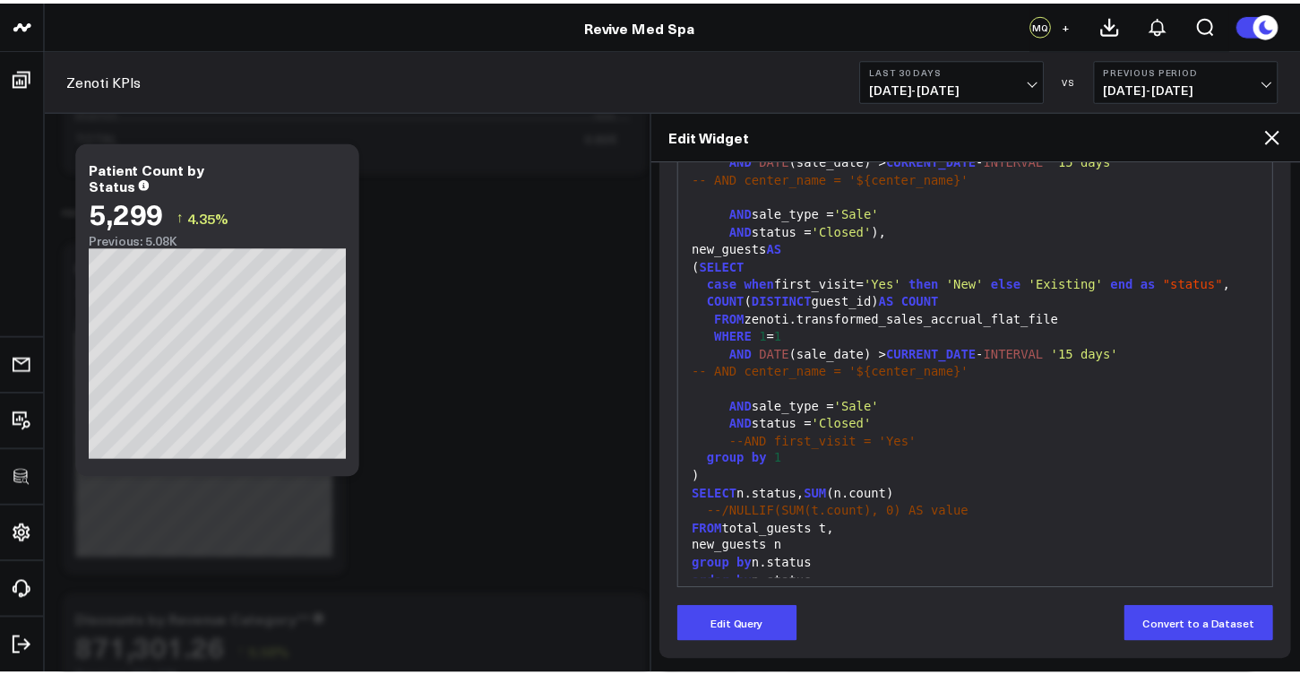
scroll to position [0, 0]
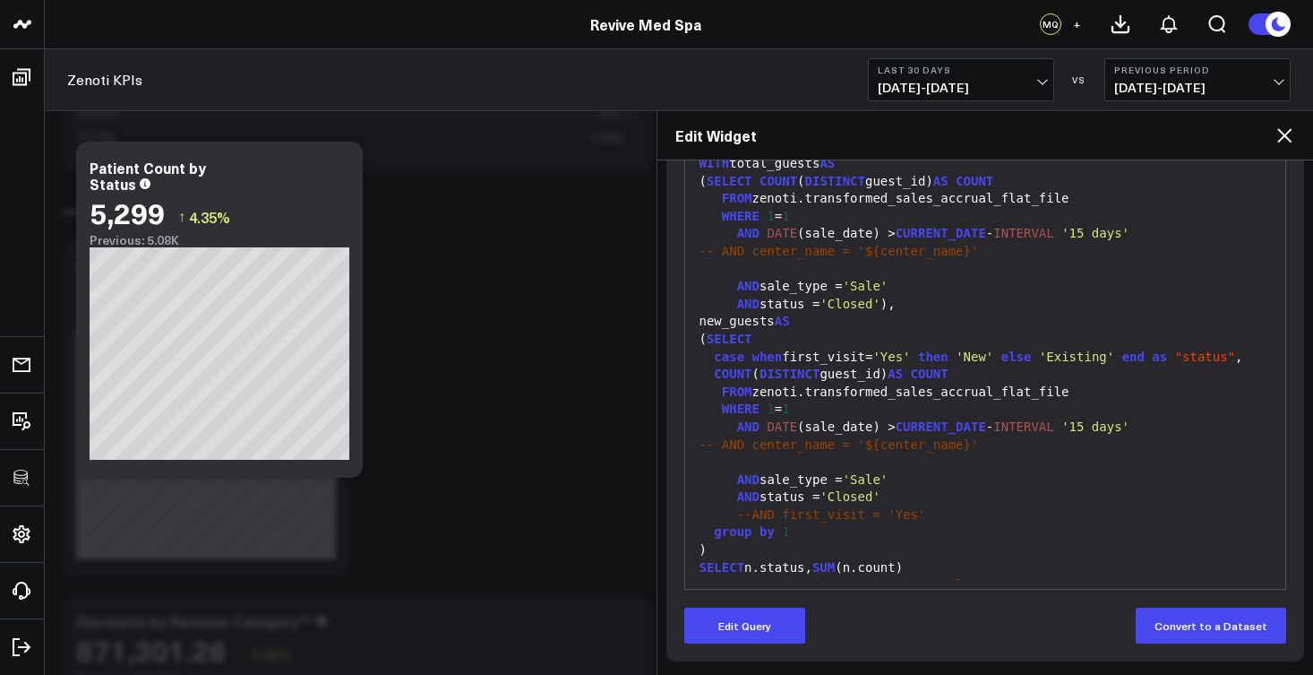
click at [1298, 134] on div "Edit Widget" at bounding box center [986, 135] width 657 height 49
click at [1288, 136] on icon at bounding box center [1285, 136] width 22 height 22
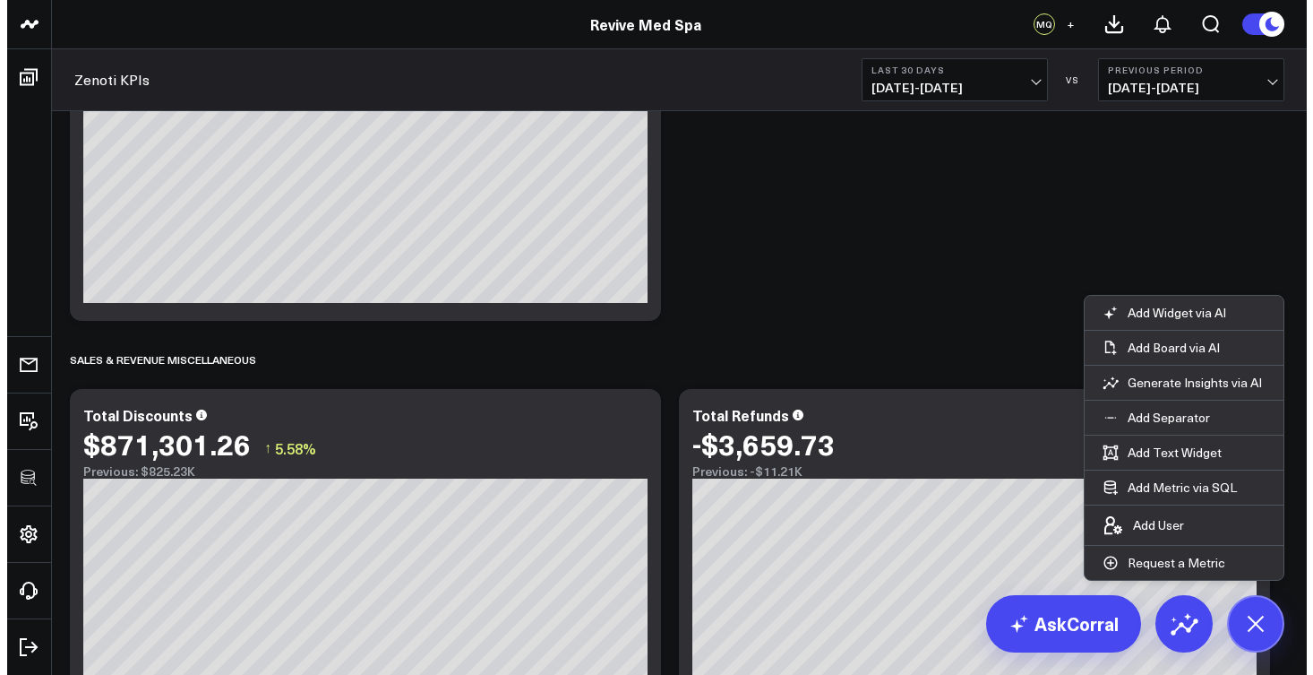
scroll to position [1476, 0]
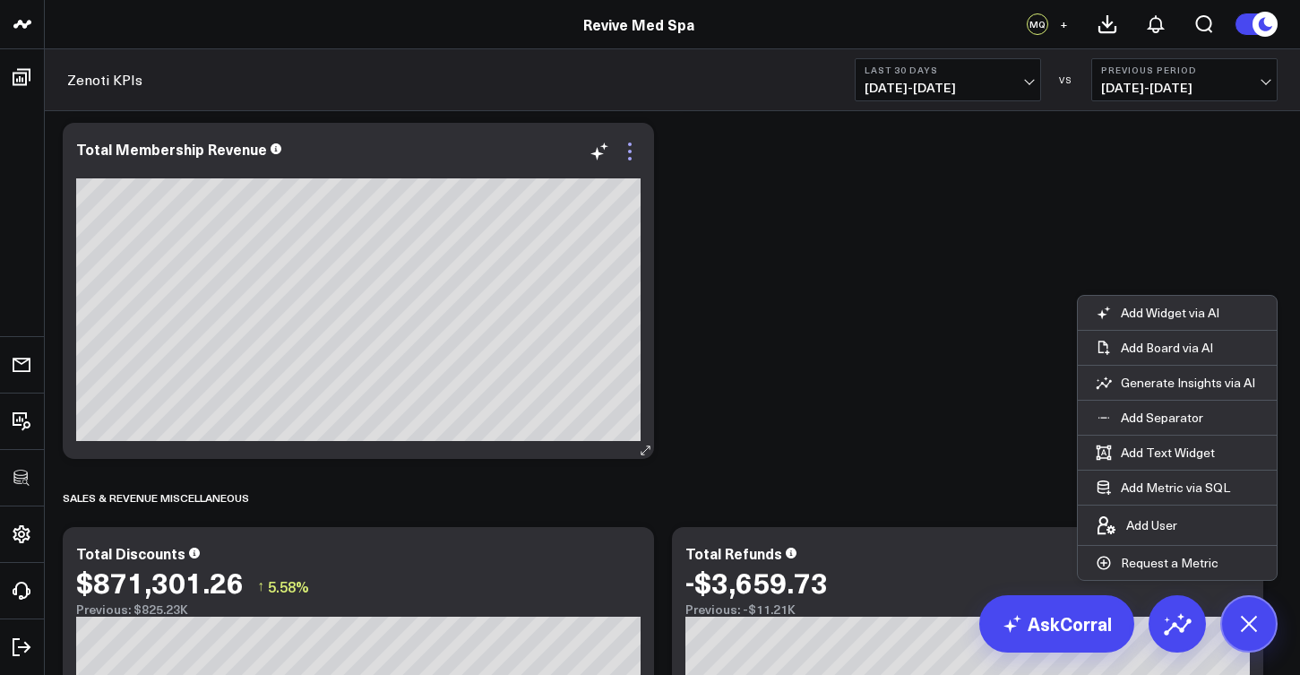
click at [641, 150] on icon at bounding box center [630, 152] width 22 height 22
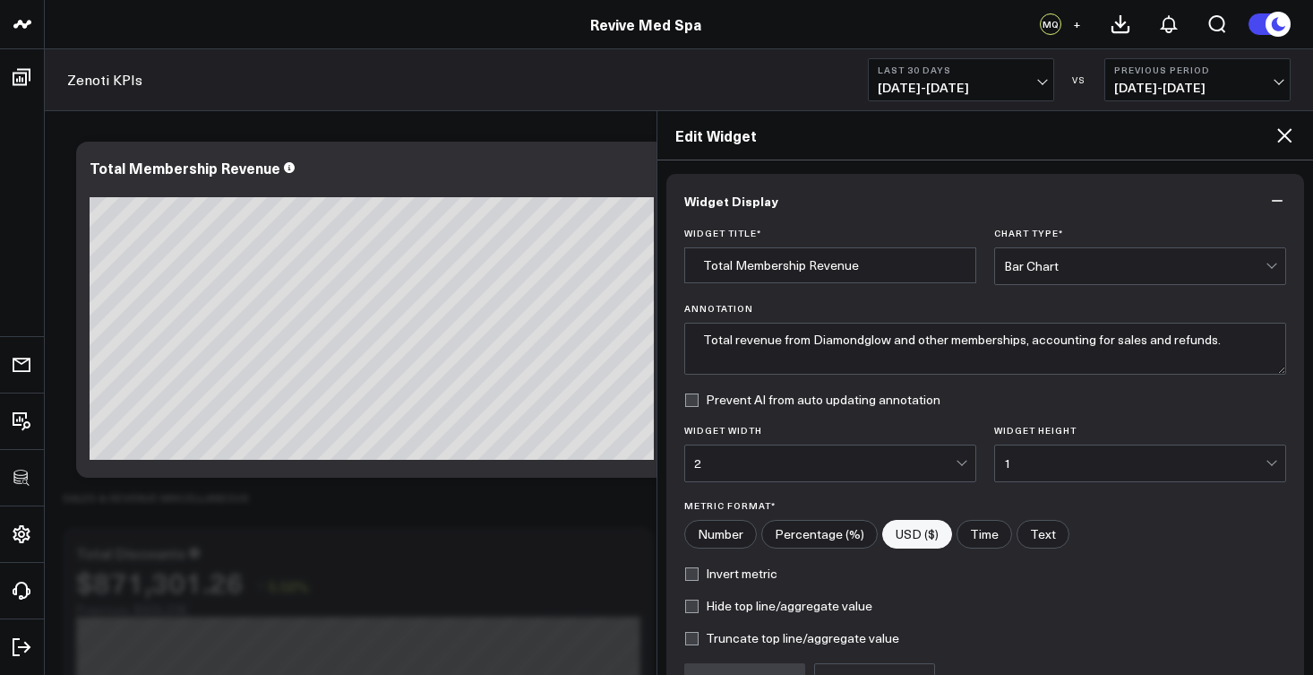
click at [1286, 135] on icon at bounding box center [1284, 135] width 14 height 14
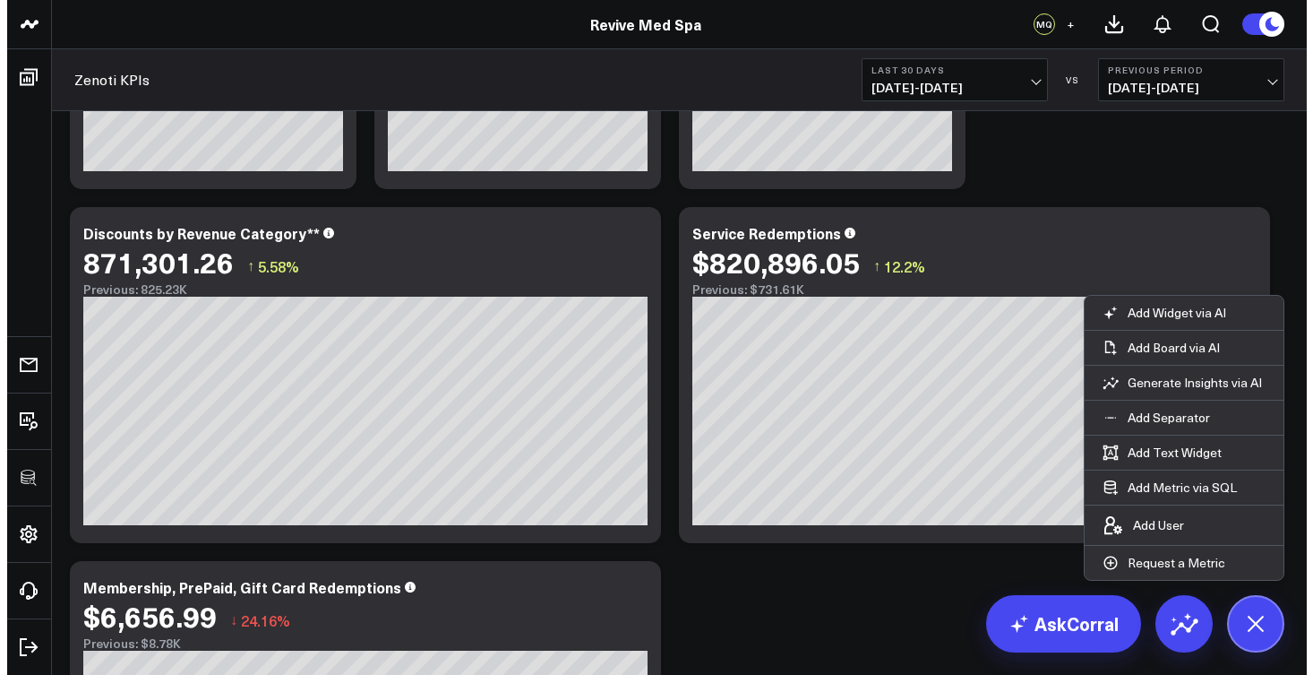
scroll to position [3737, 0]
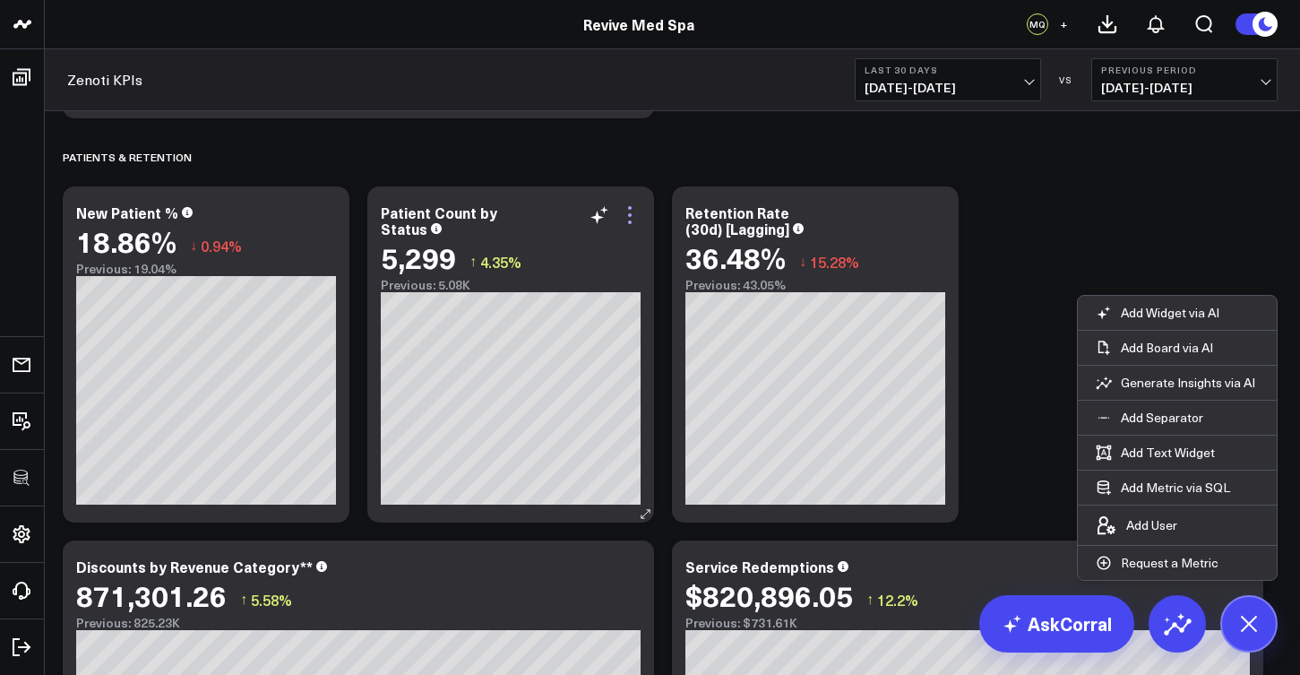
click at [637, 219] on icon at bounding box center [630, 215] width 22 height 22
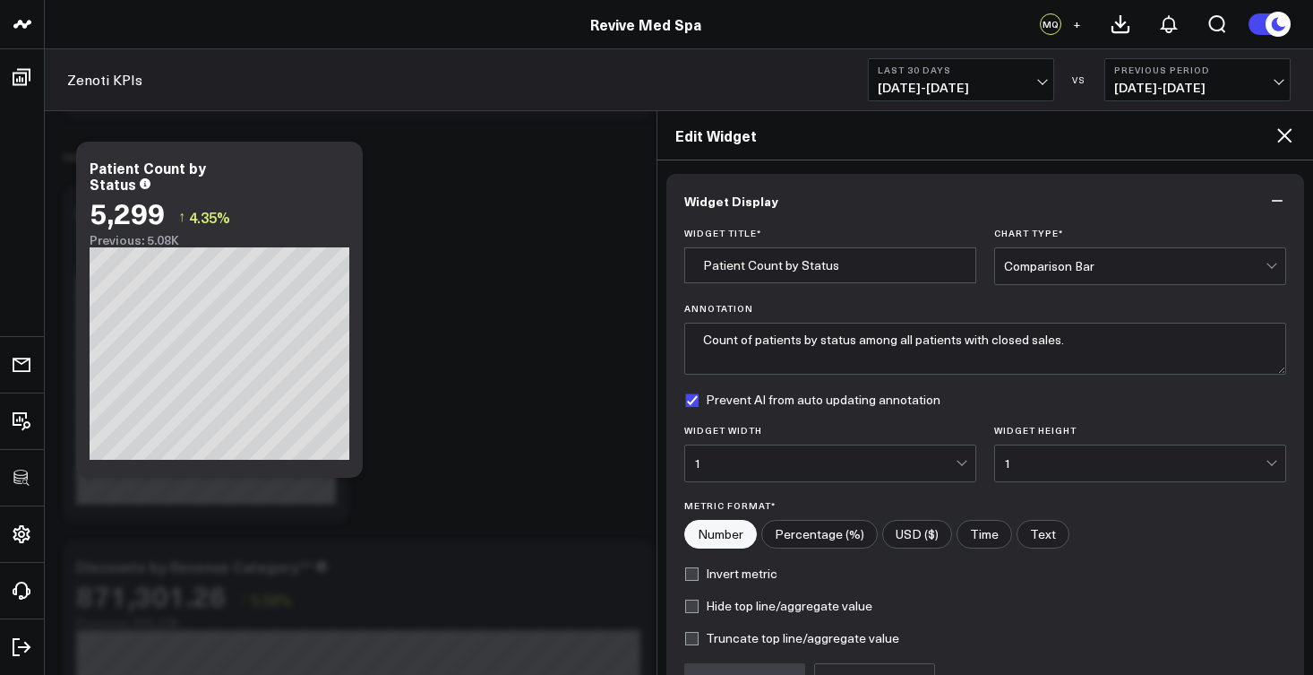
click at [1074, 272] on div "Comparison Bar" at bounding box center [1135, 266] width 262 height 14
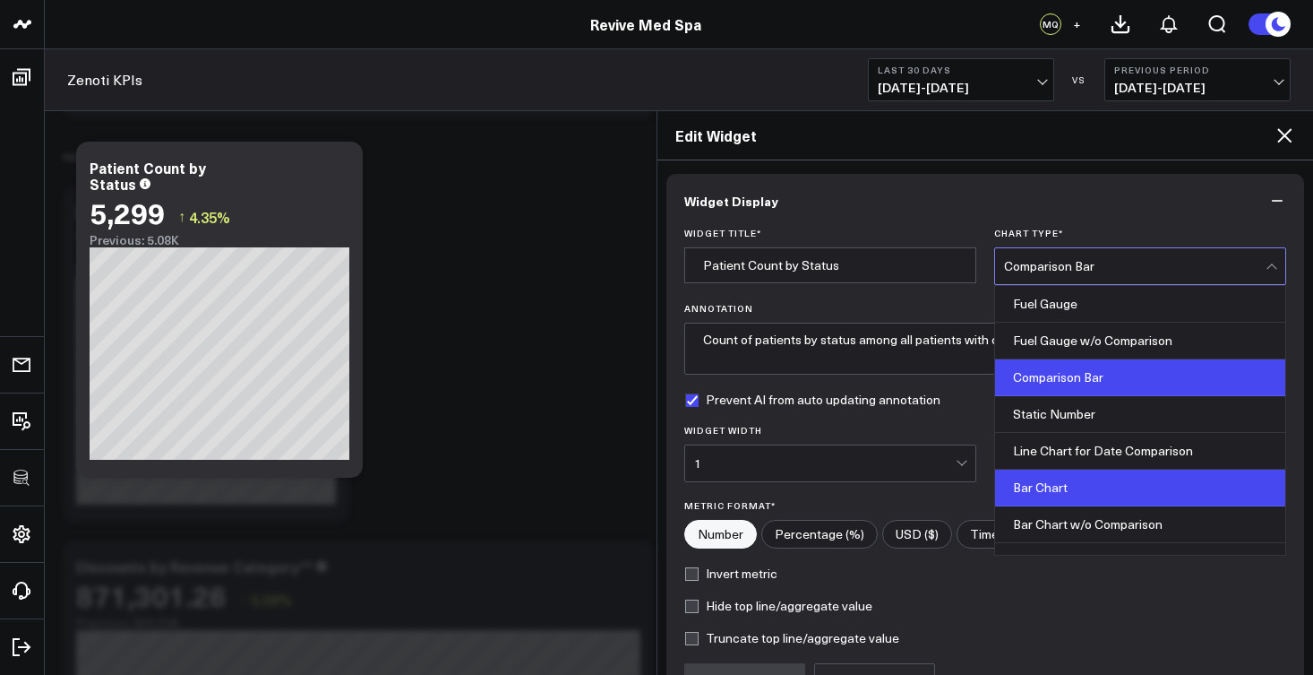
click at [1067, 488] on div "Bar Chart" at bounding box center [1140, 487] width 290 height 37
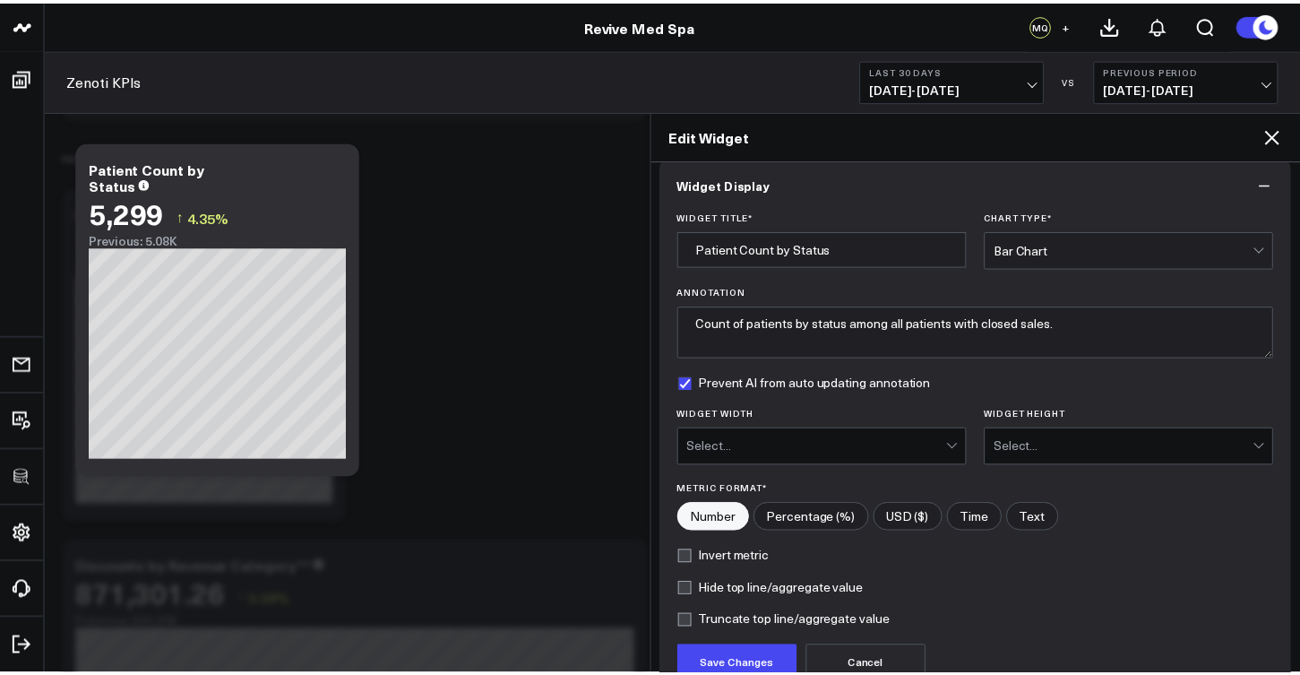
scroll to position [41, 0]
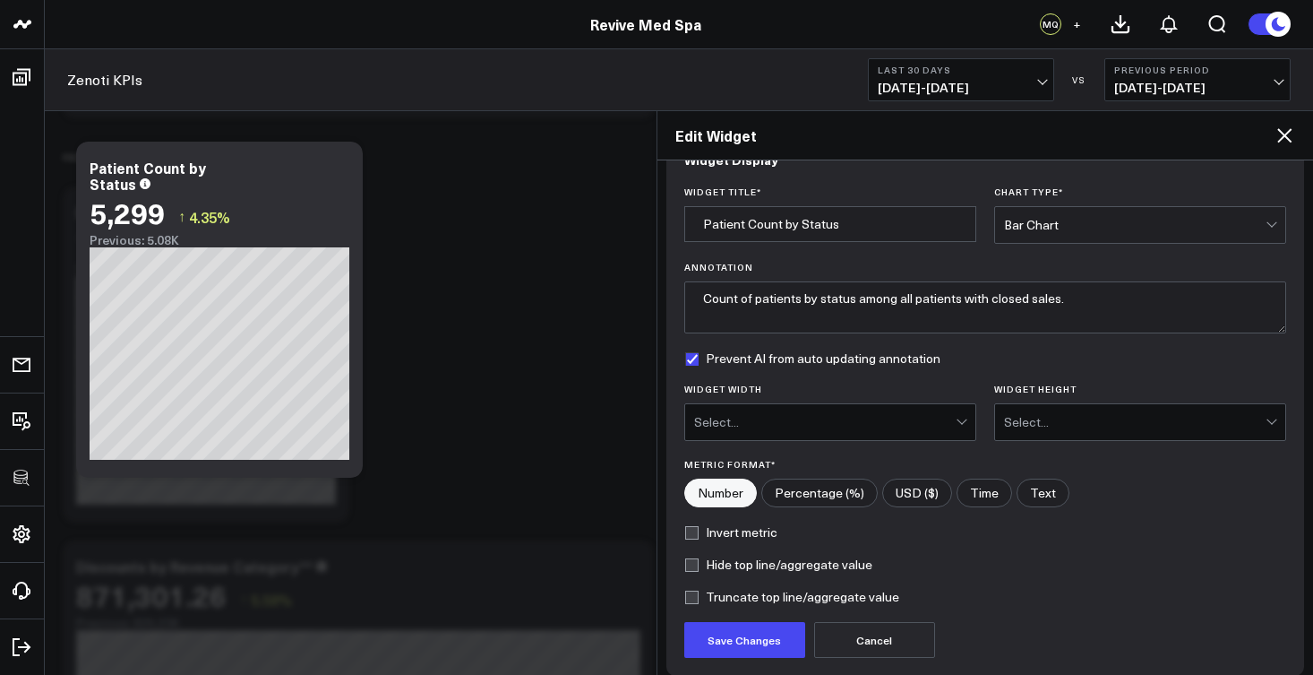
click at [905, 412] on div "Select..." at bounding box center [825, 422] width 262 height 36
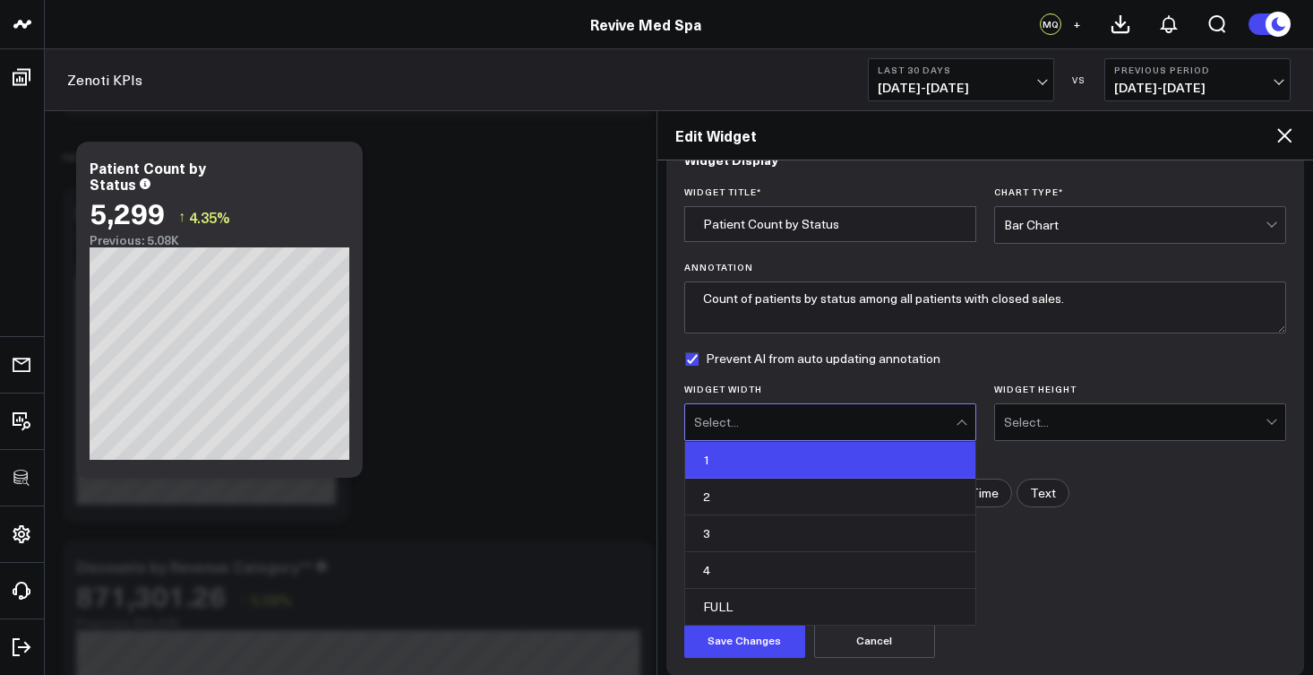
click at [871, 452] on div "1" at bounding box center [830, 460] width 290 height 37
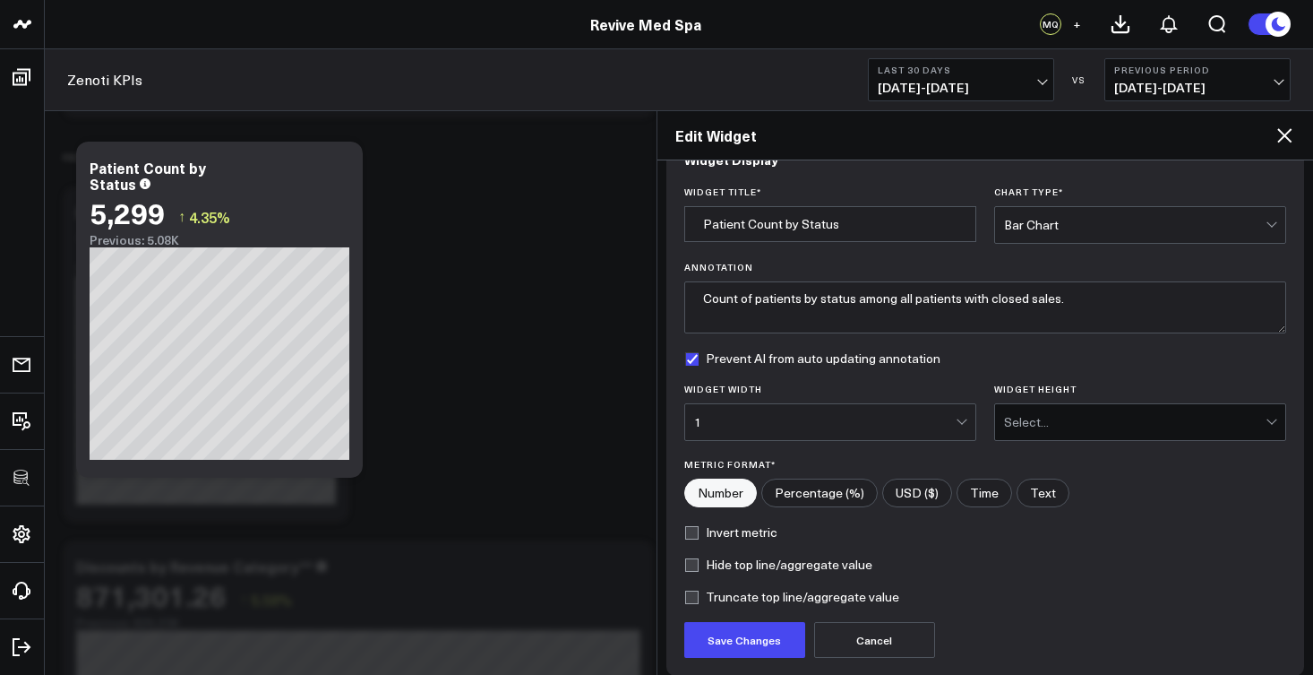
click at [1073, 424] on div "Select..." at bounding box center [1135, 422] width 262 height 14
click at [1046, 460] on div "1" at bounding box center [1140, 460] width 290 height 37
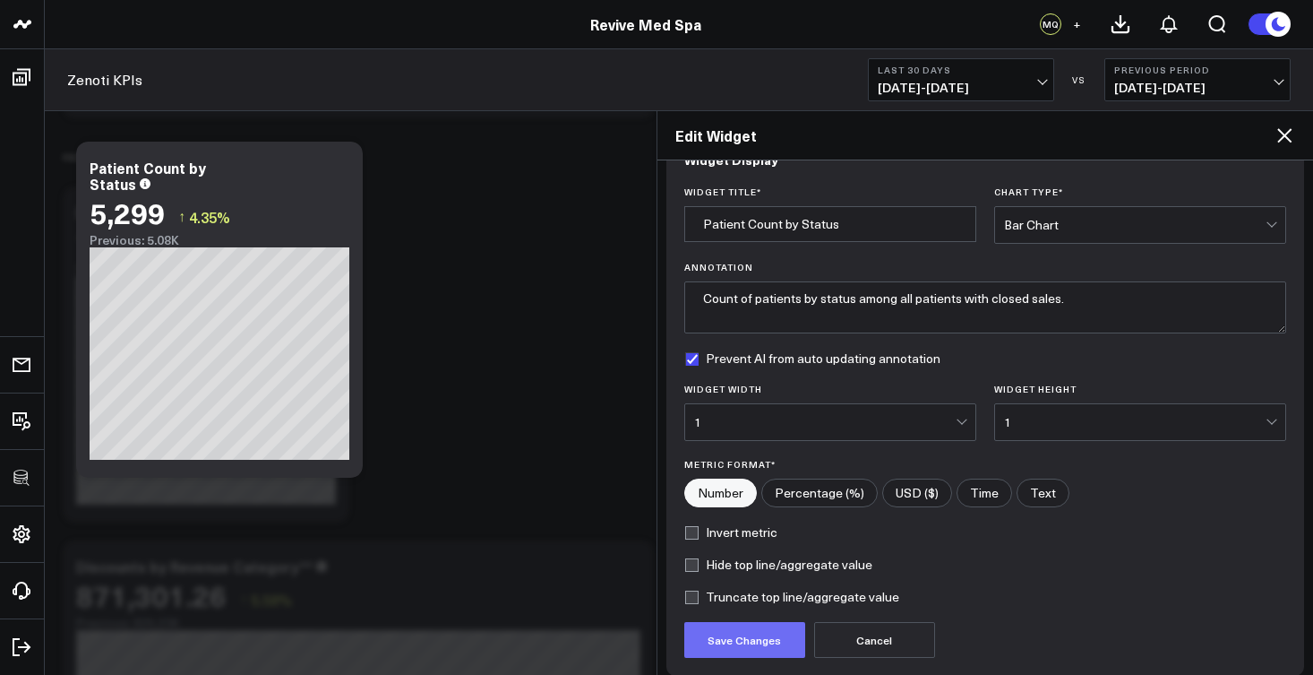
click at [772, 638] on button "Save Changes" at bounding box center [744, 640] width 121 height 36
click at [1285, 151] on div "Edit Widget" at bounding box center [986, 135] width 657 height 49
click at [1286, 140] on icon at bounding box center [1285, 136] width 22 height 22
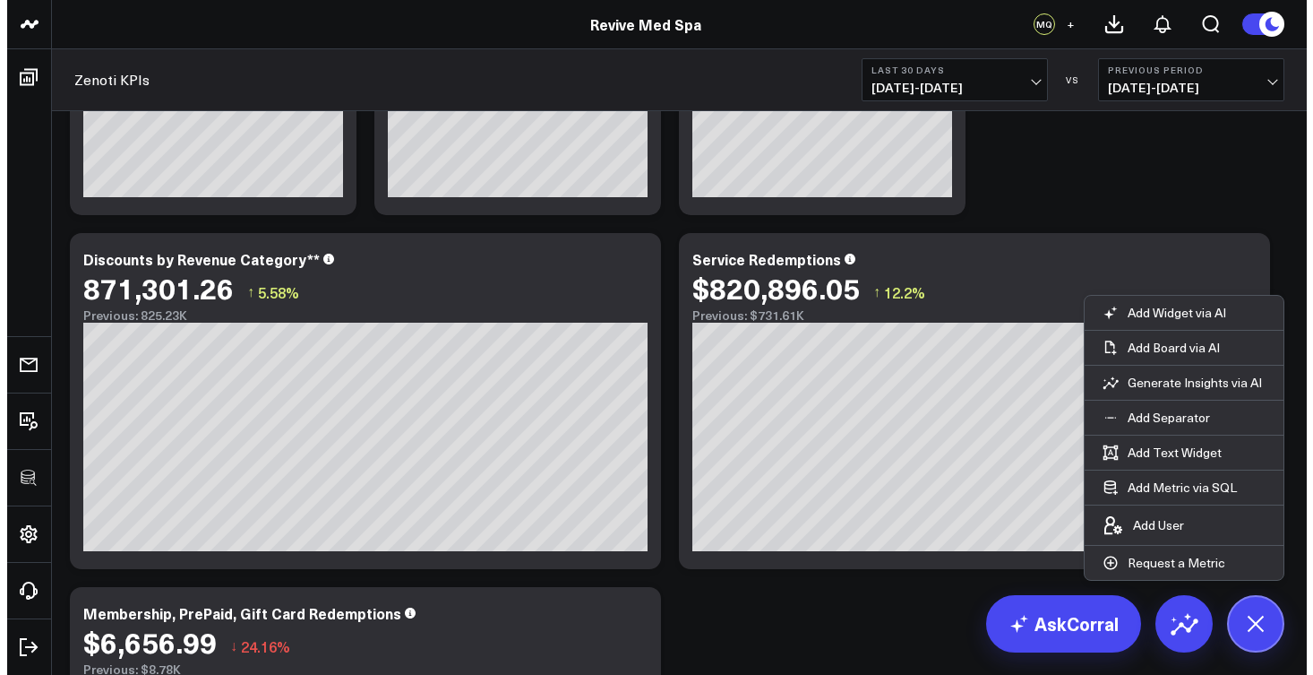
scroll to position [4184, 0]
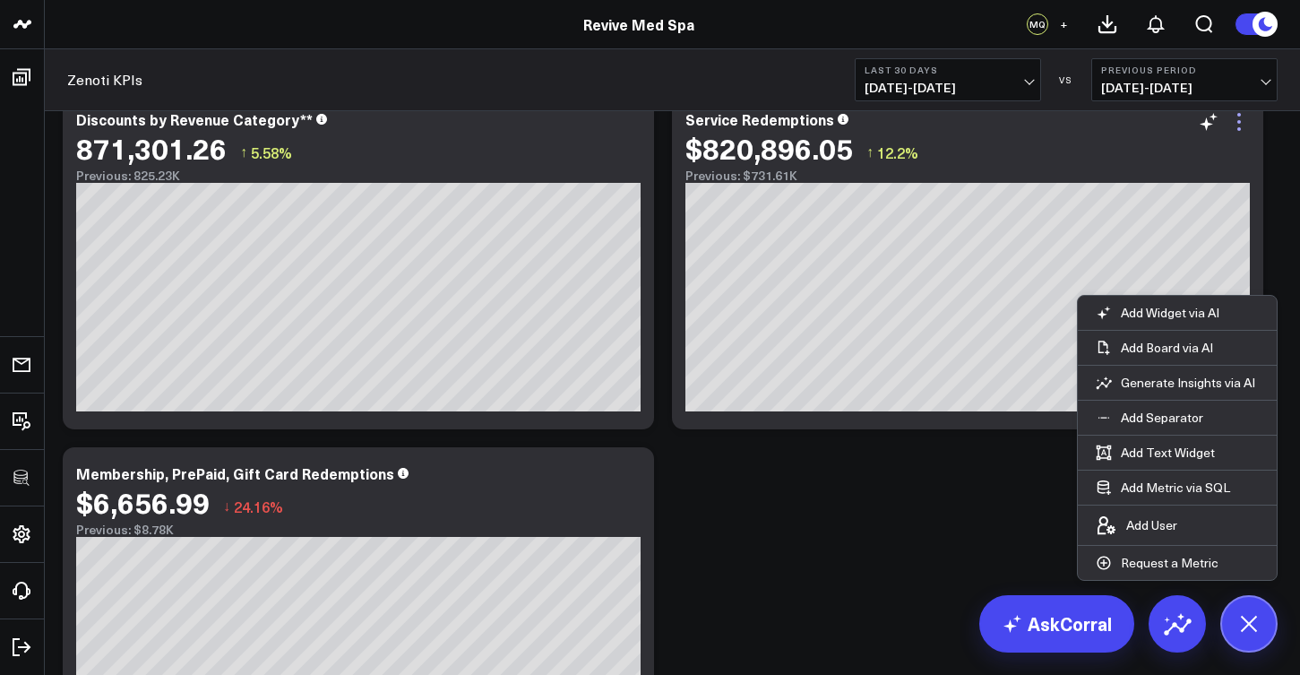
click at [1248, 125] on icon at bounding box center [1239, 122] width 22 height 22
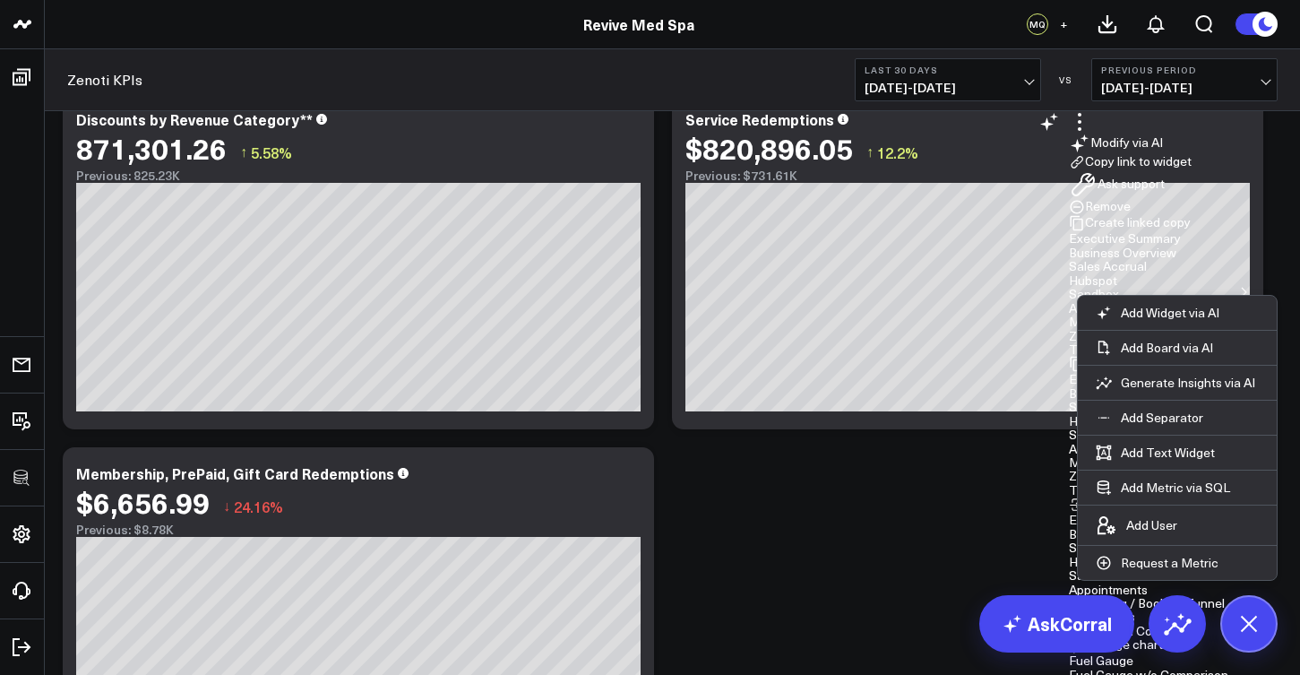
click at [1069, 469] on button "Zenoti KPIs" at bounding box center [1102, 475] width 66 height 13
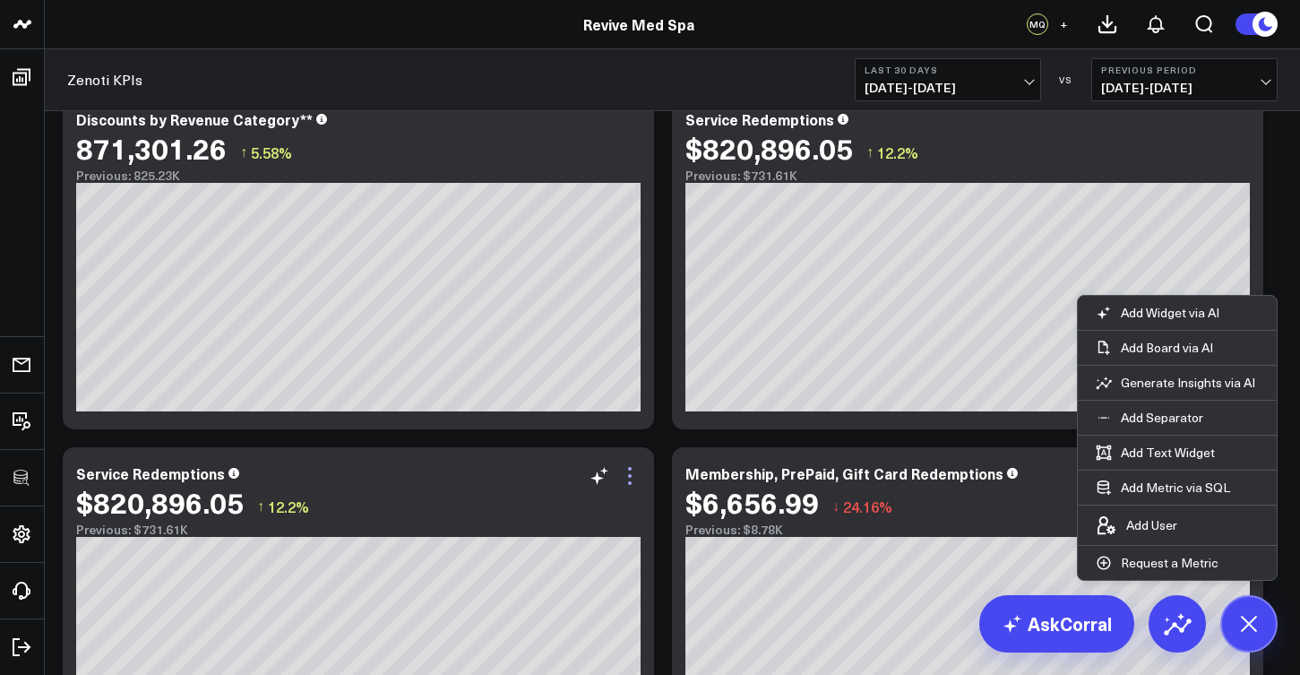
click at [641, 480] on icon at bounding box center [630, 476] width 22 height 22
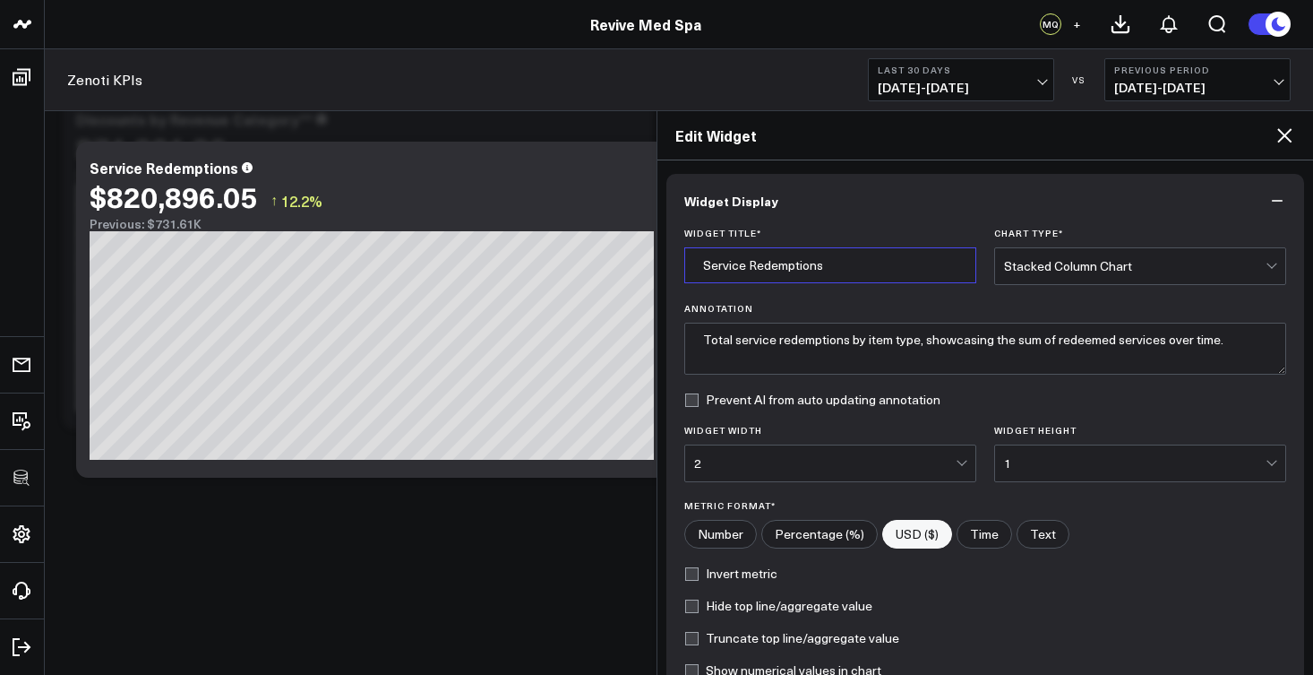
drag, startPoint x: 744, startPoint y: 268, endPoint x: 682, endPoint y: 264, distance: 61.9
click at [682, 264] on div "Widget Title * Service Redemptions Chart Type * Stacked Column Chart Annotation…" at bounding box center [986, 488] width 639 height 521
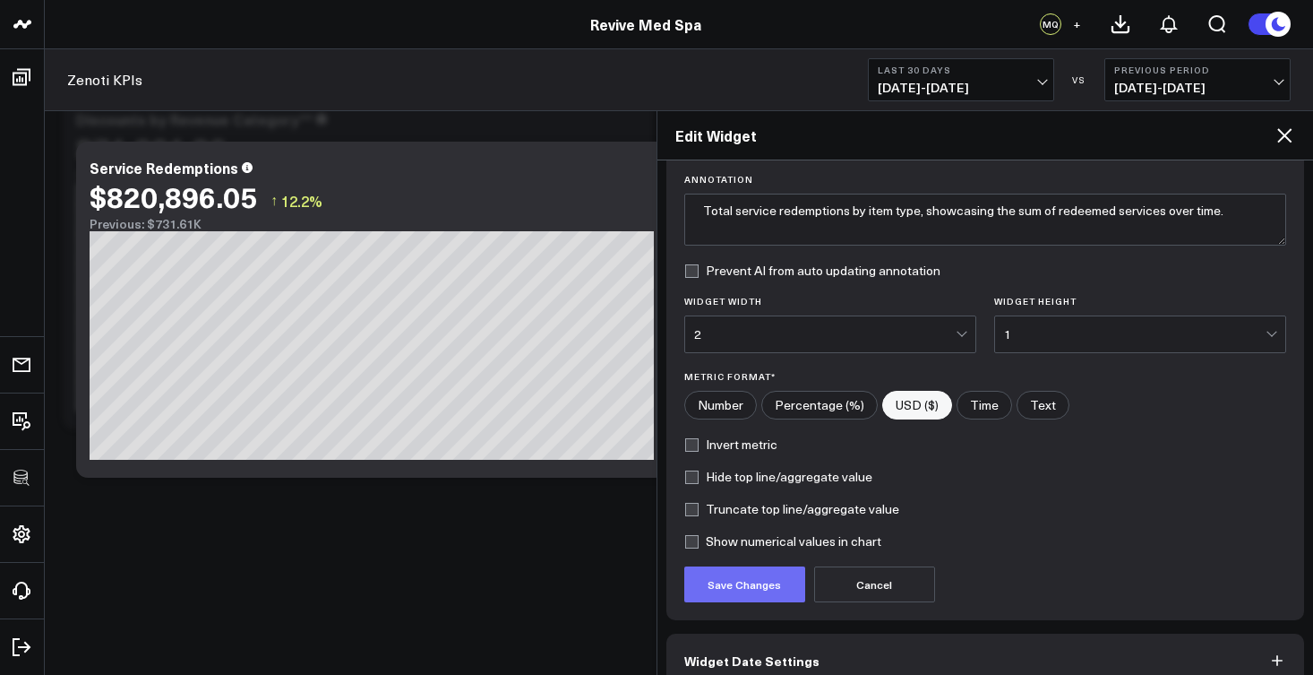
type input "Package Redemptions"
click at [774, 582] on button "Save Changes" at bounding box center [744, 584] width 121 height 36
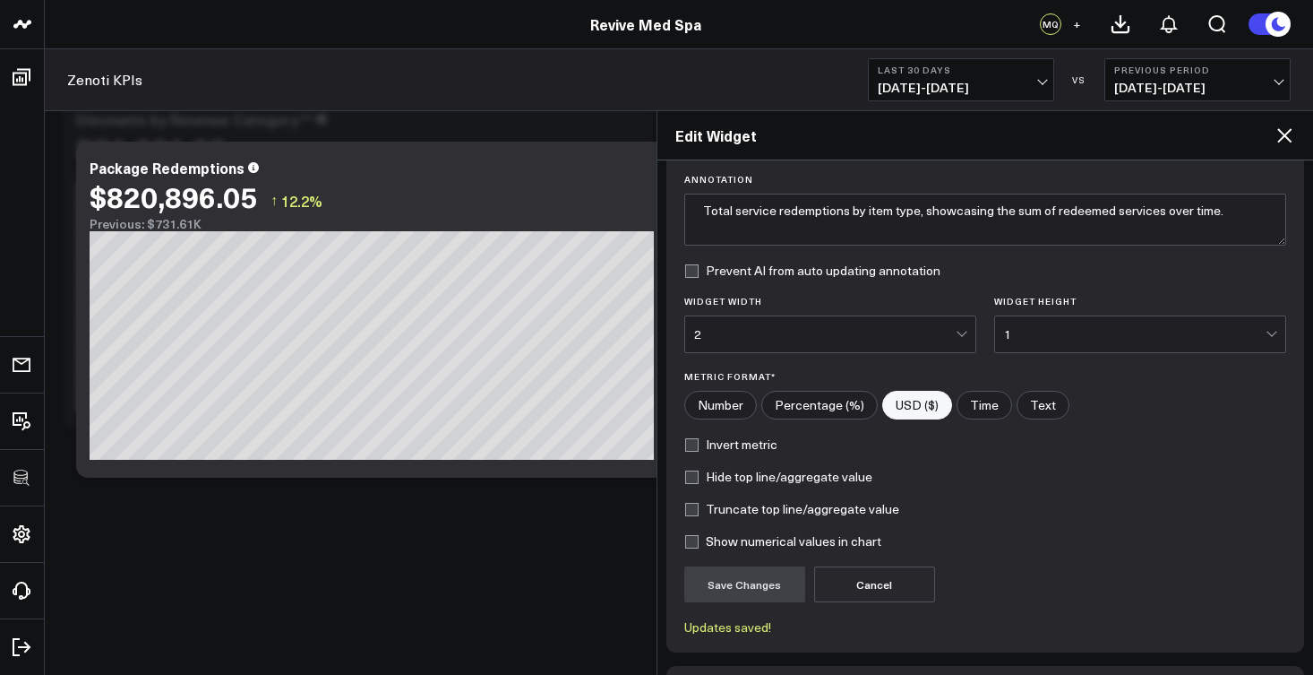
scroll to position [254, 0]
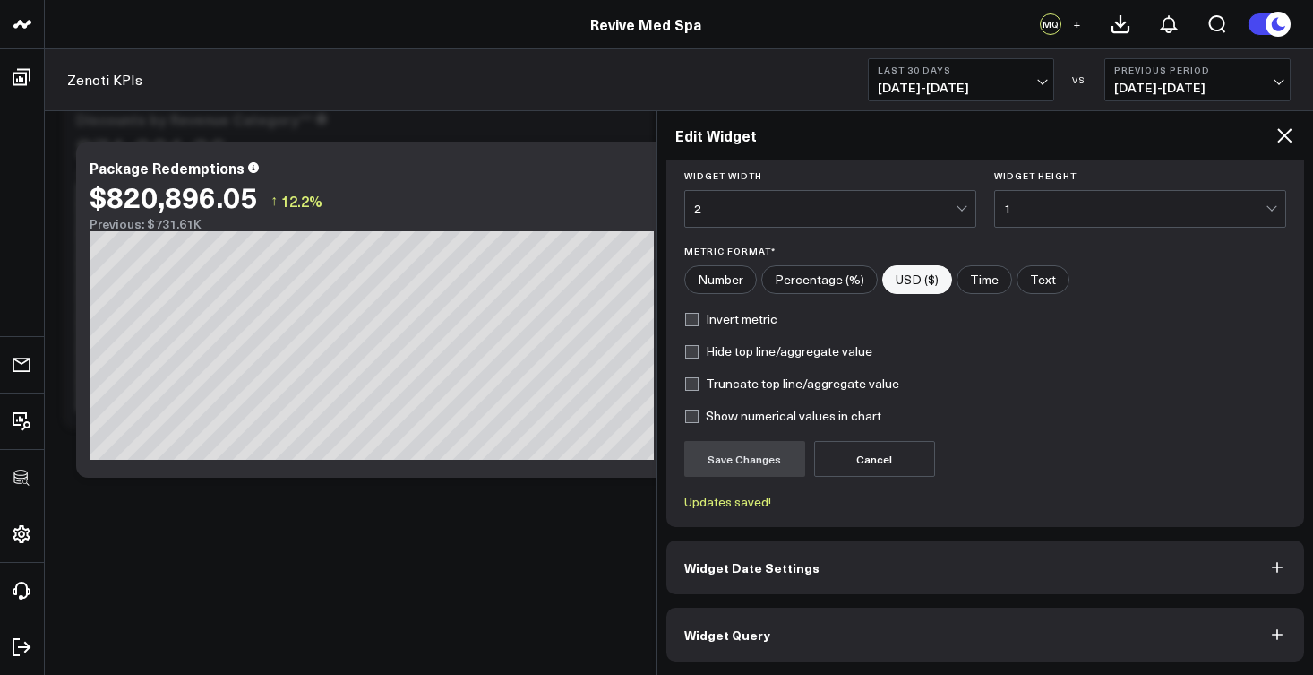
click at [826, 581] on button "Widget Date Settings" at bounding box center [986, 567] width 639 height 54
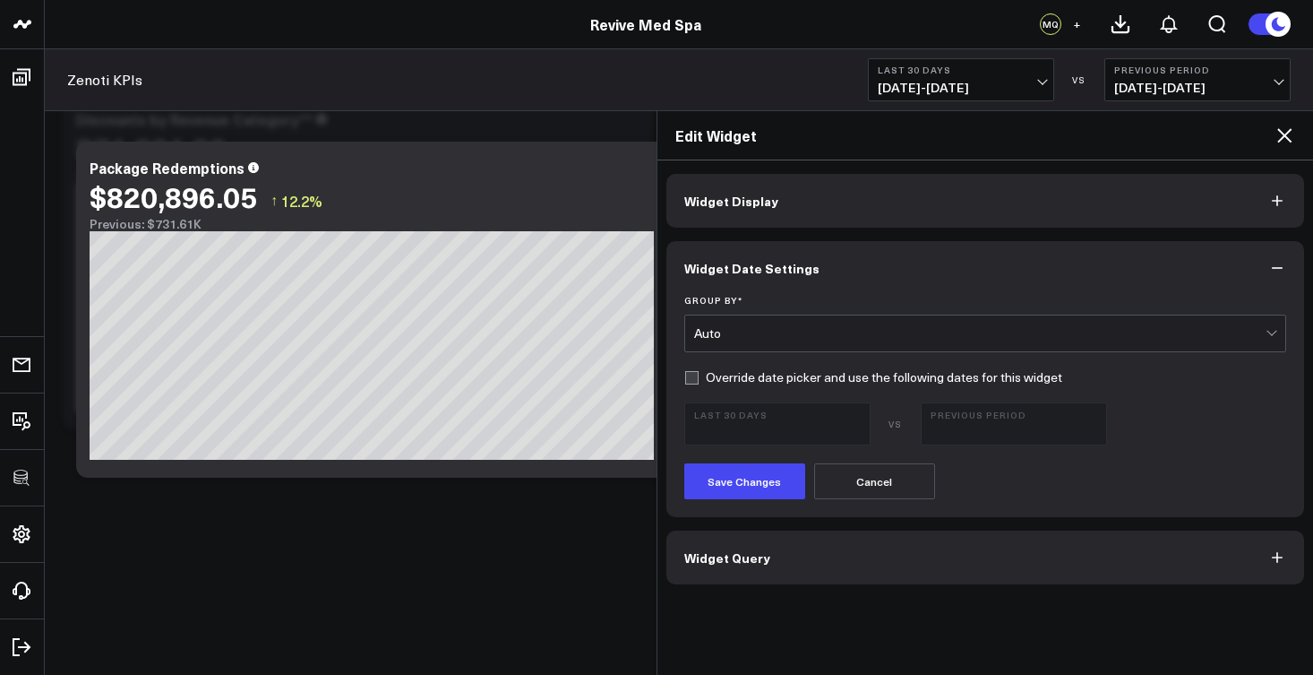
click at [831, 571] on button "Widget Query" at bounding box center [986, 557] width 639 height 54
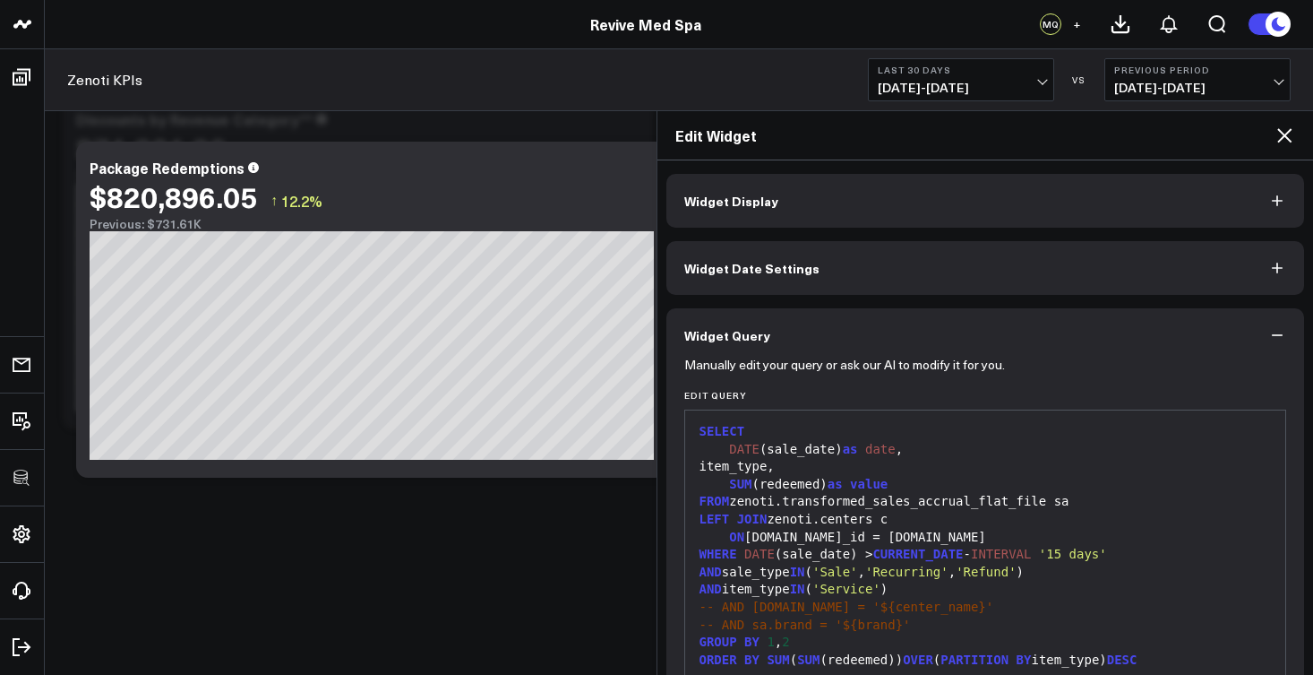
scroll to position [116, 0]
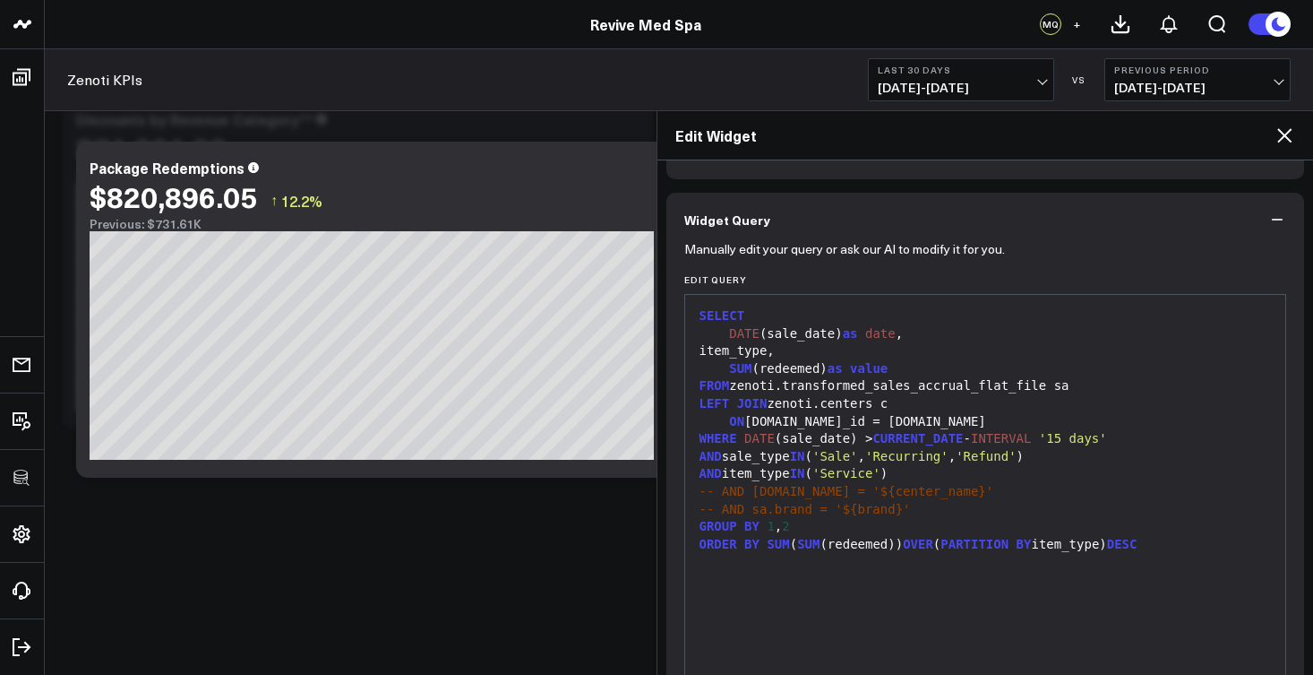
click at [873, 473] on span "'Service'" at bounding box center [847, 473] width 68 height 14
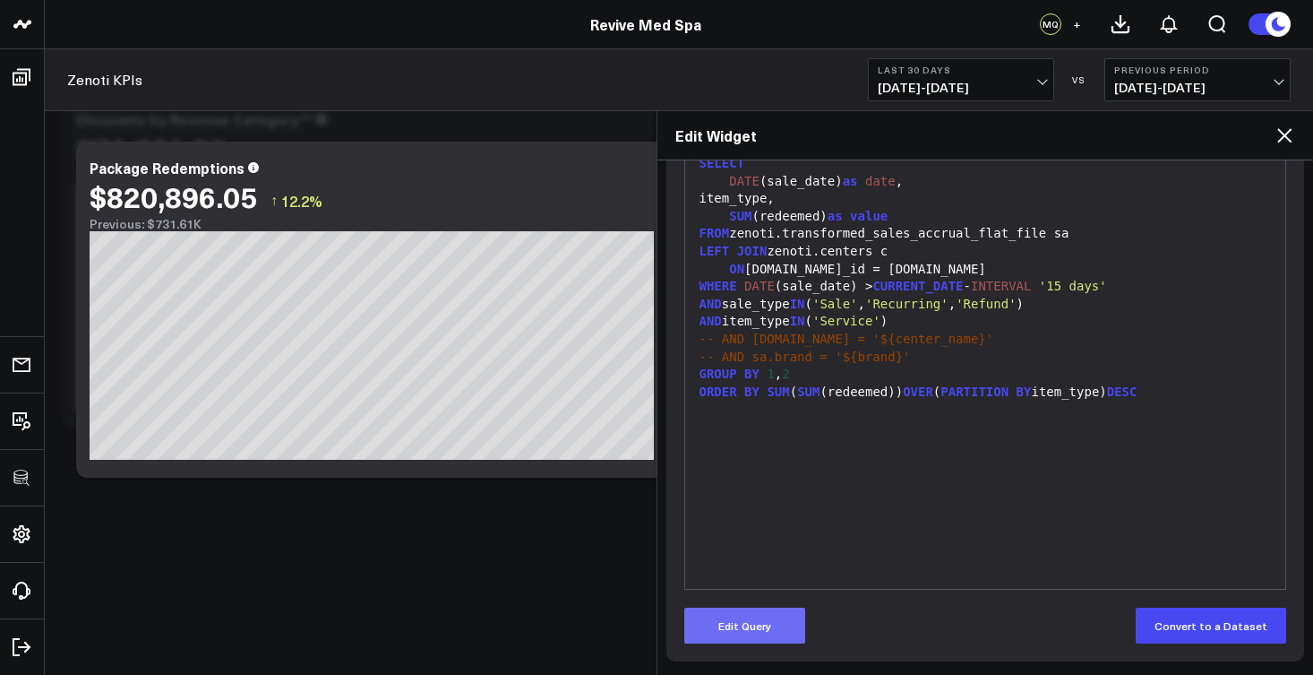
click at [769, 641] on button "Edit Query" at bounding box center [744, 625] width 121 height 36
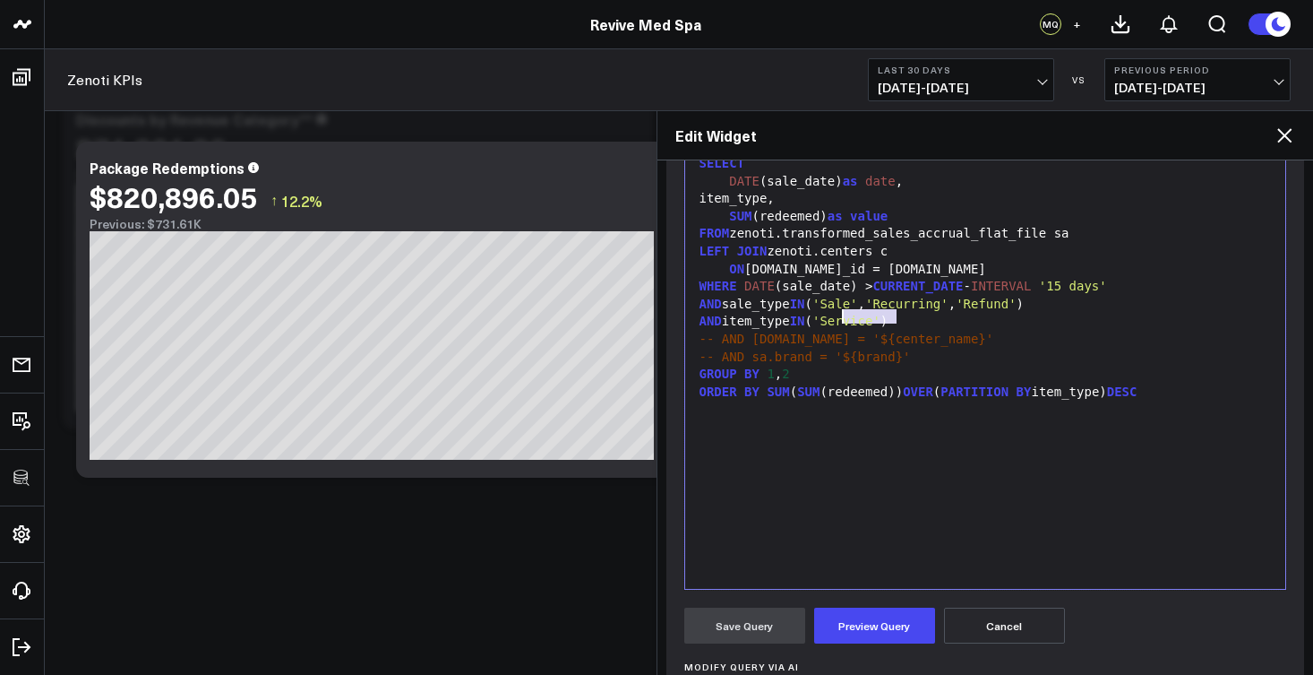
drag, startPoint x: 898, startPoint y: 319, endPoint x: 846, endPoint y: 318, distance: 52.0
click at [846, 318] on span "'Service'" at bounding box center [847, 321] width 68 height 14
click at [900, 635] on button "Preview Query" at bounding box center [874, 625] width 121 height 36
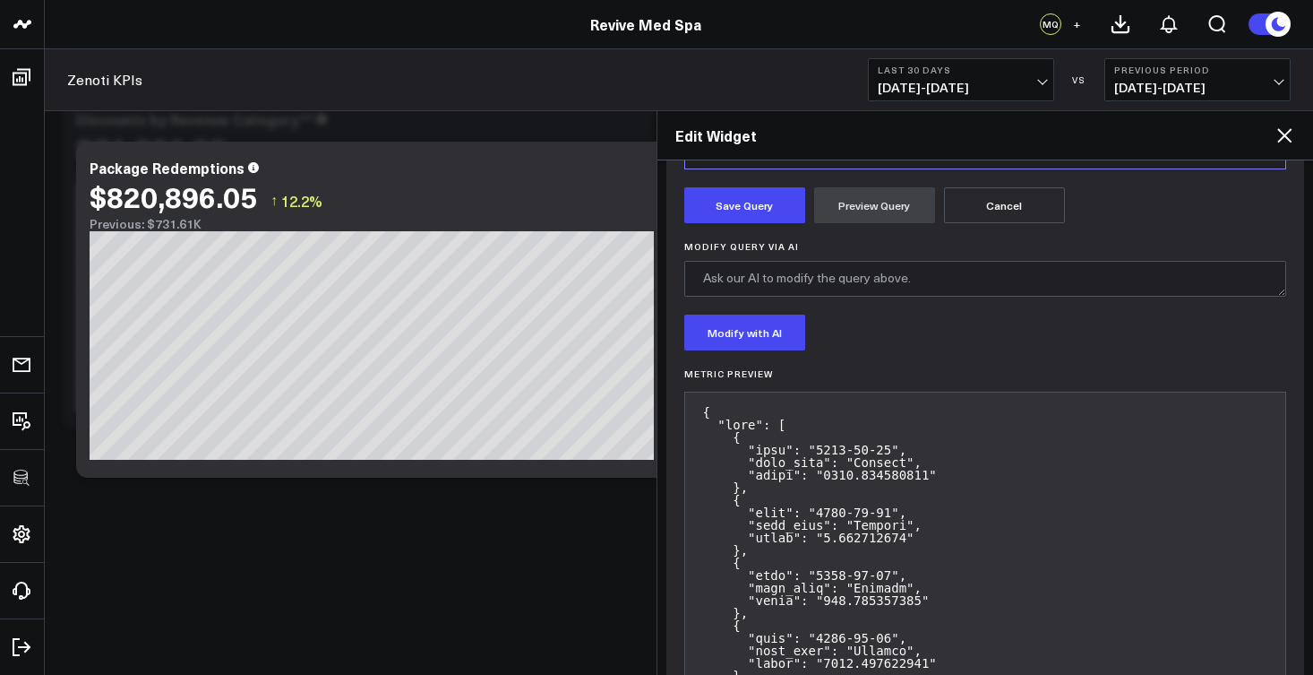
scroll to position [608, 0]
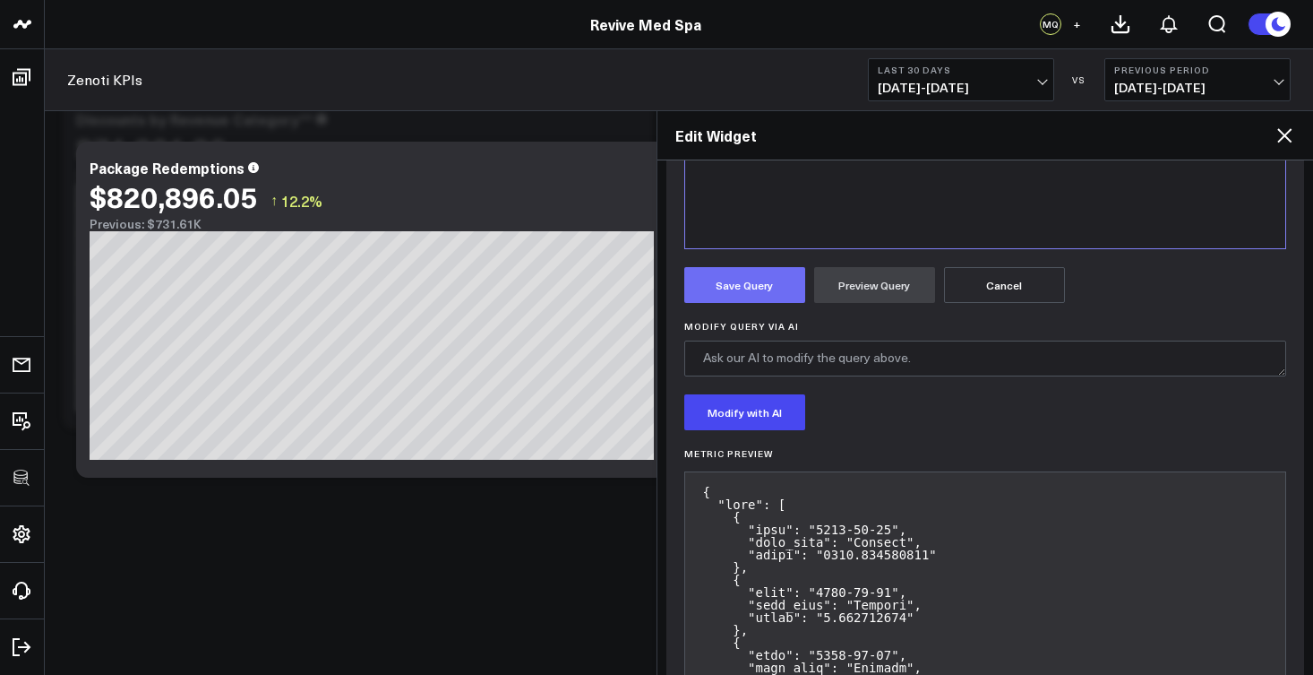
click at [742, 280] on button "Save Query" at bounding box center [744, 285] width 121 height 36
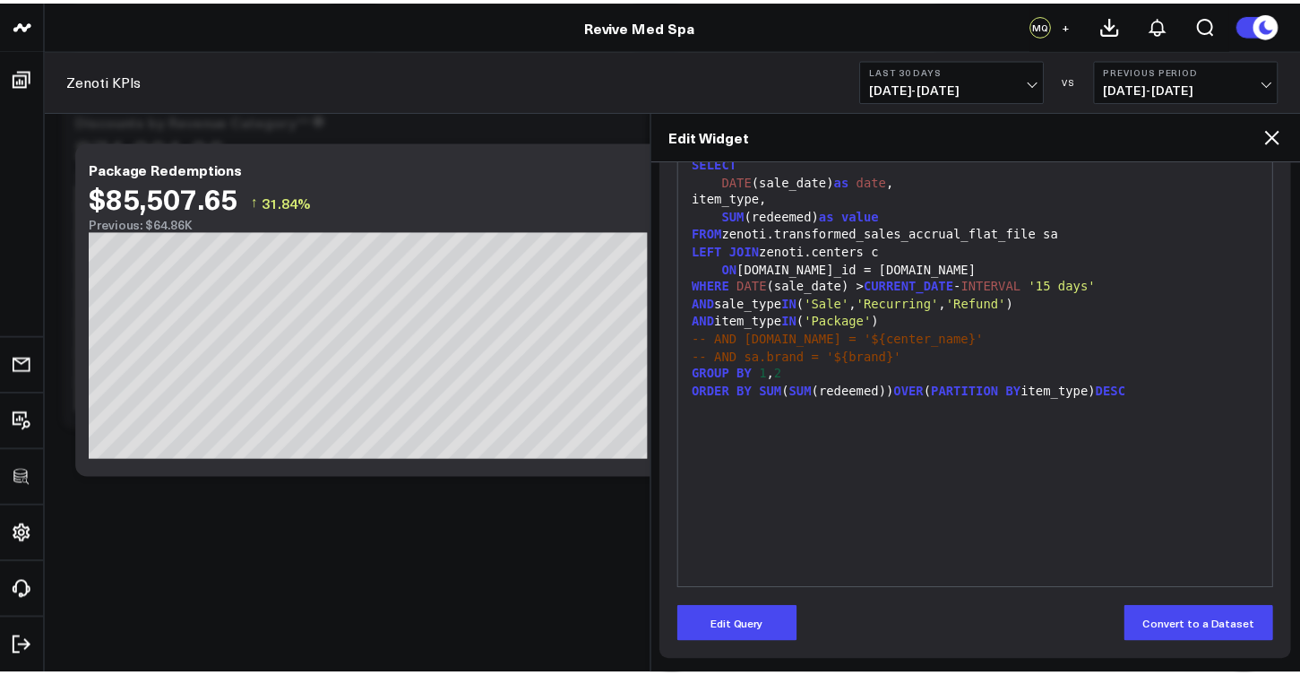
scroll to position [268, 0]
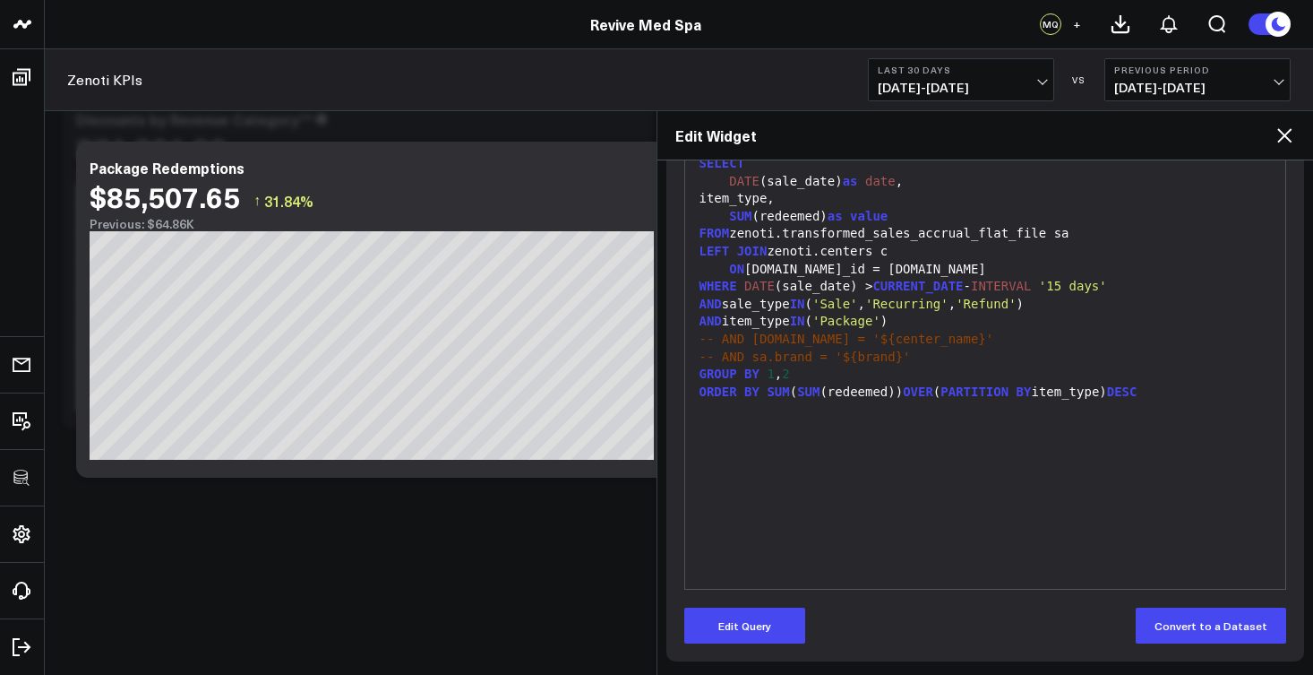
click at [1288, 140] on icon at bounding box center [1284, 135] width 14 height 14
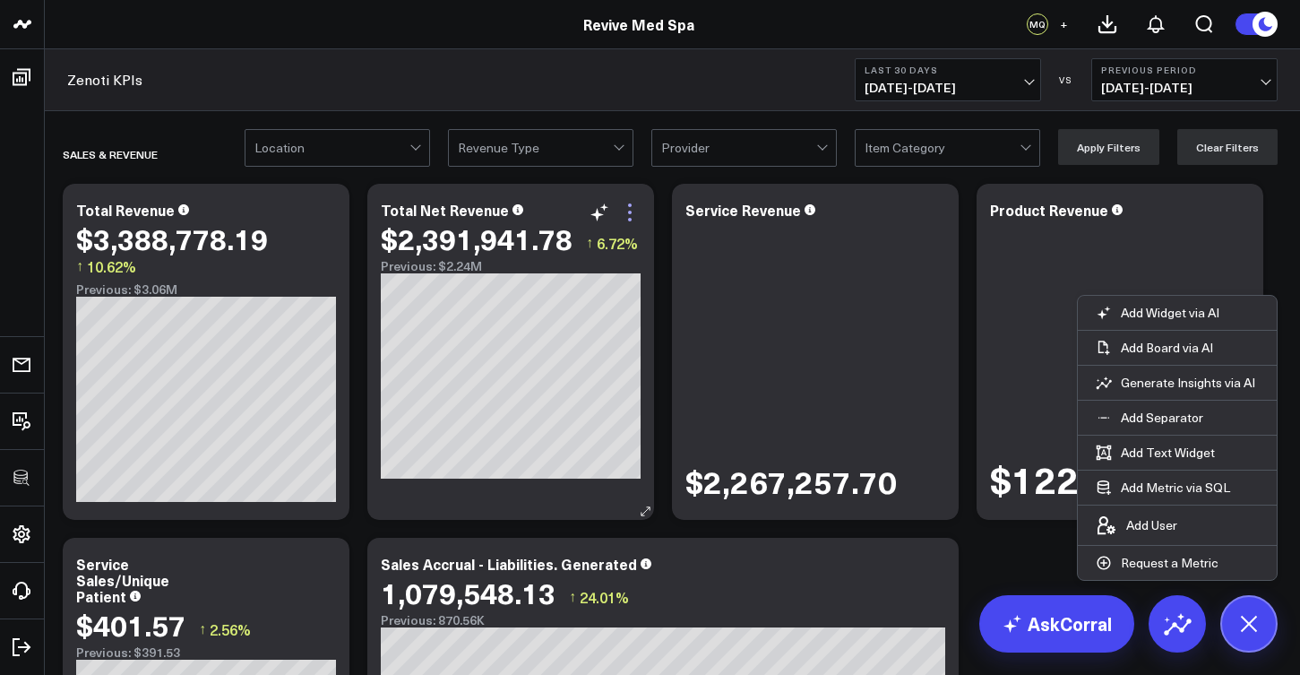
click at [640, 210] on icon at bounding box center [630, 213] width 22 height 22
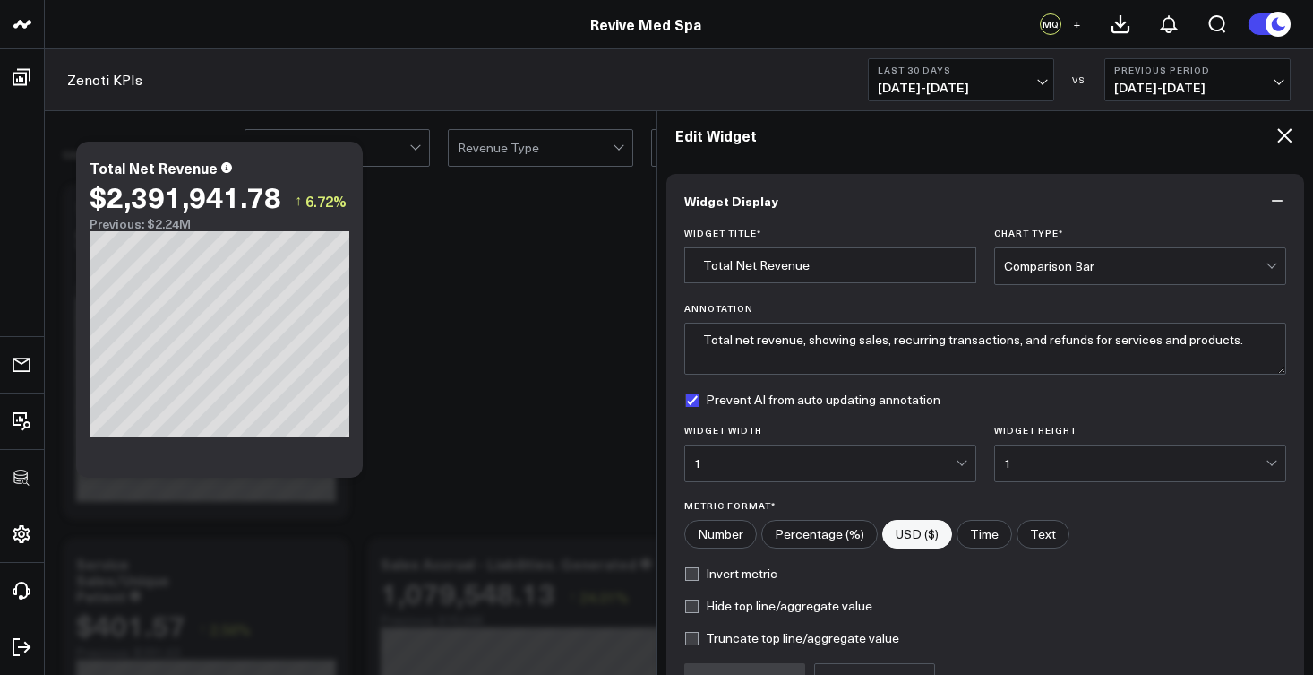
scroll to position [190, 0]
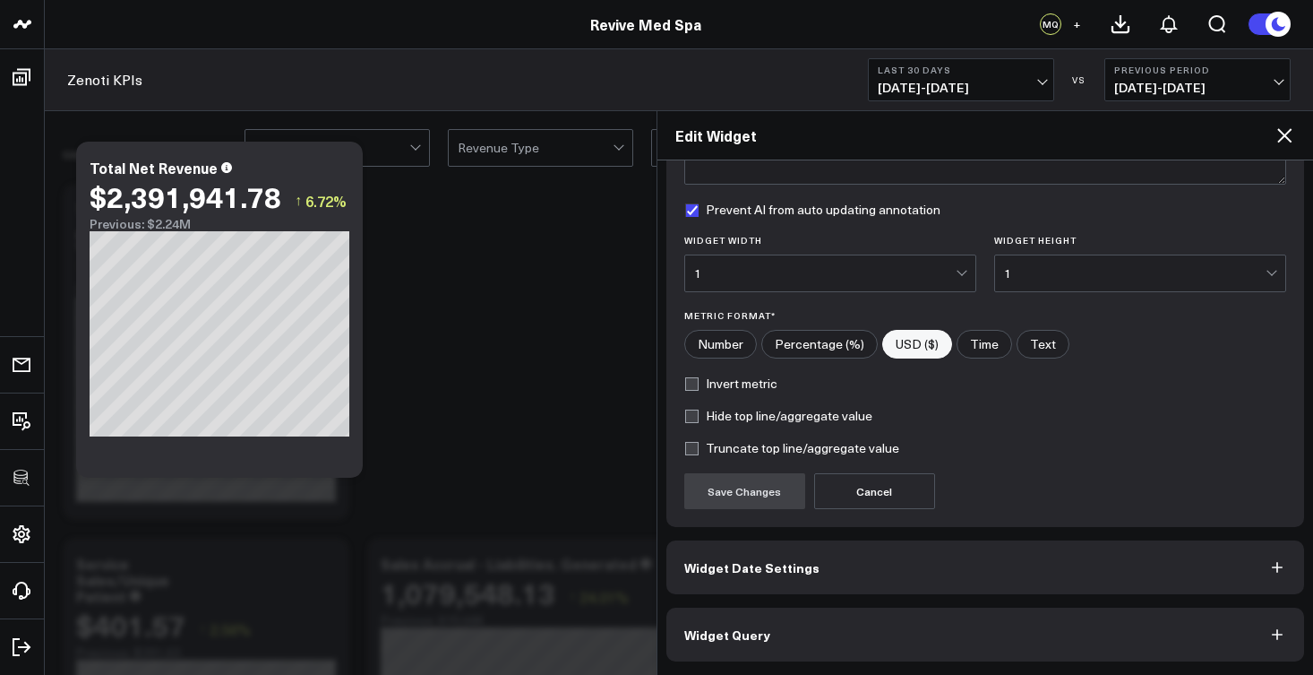
click at [825, 636] on button "Widget Query" at bounding box center [986, 634] width 639 height 54
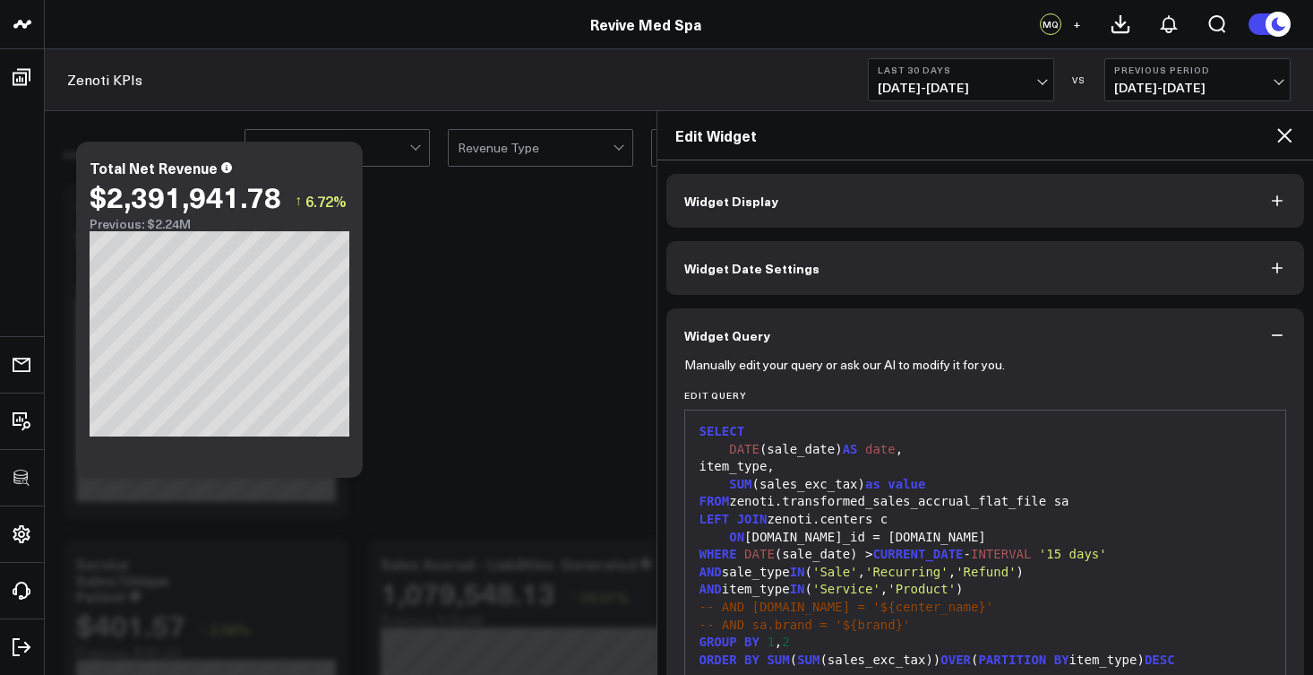
scroll to position [268, 0]
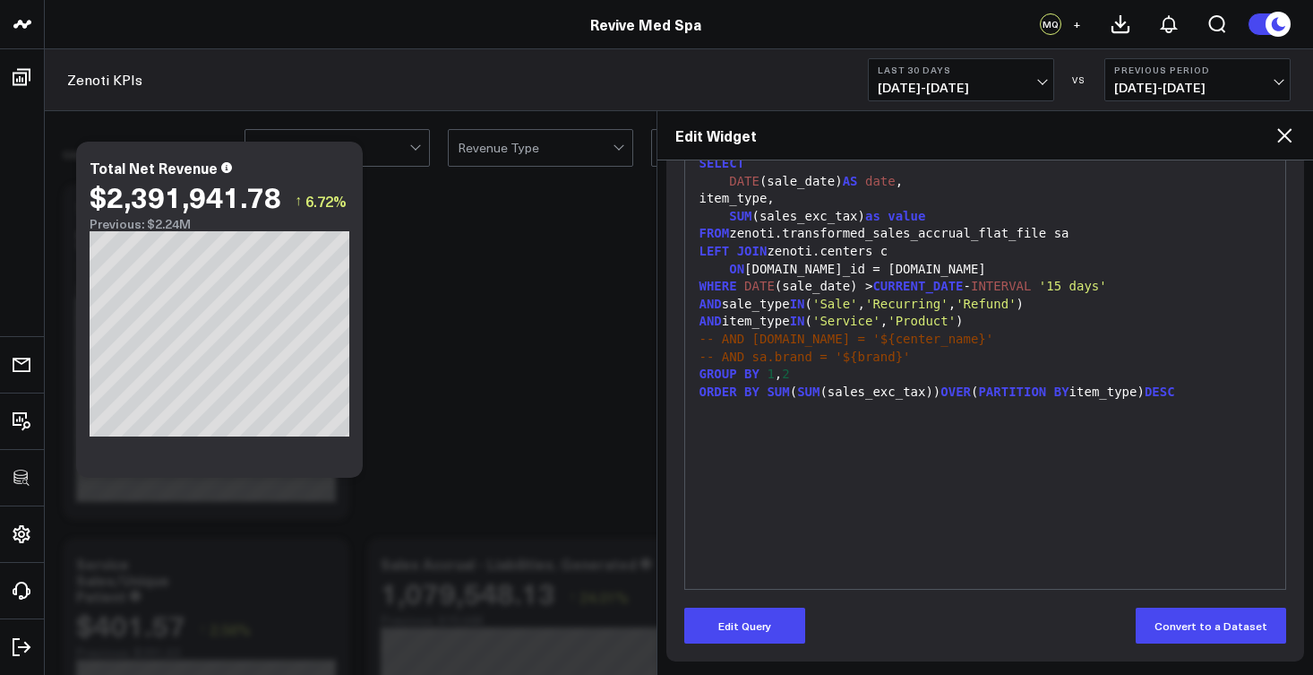
click at [940, 313] on div "AND item_type IN ( 'Service' , 'Product' )" at bounding box center [985, 322] width 583 height 18
click at [868, 212] on div "SUM ( sales_exc_tax ) as value" at bounding box center [985, 217] width 583 height 18
click at [789, 621] on button "Edit Query" at bounding box center [744, 625] width 121 height 36
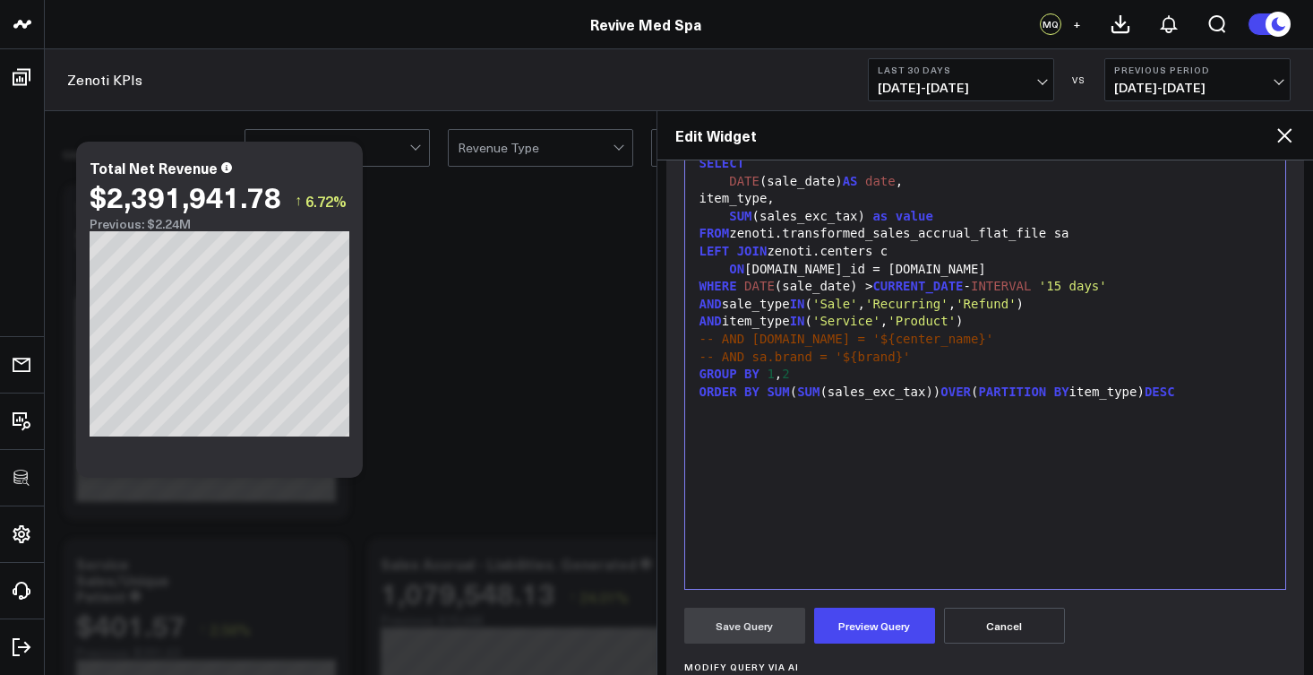
click at [866, 214] on div "SUM ( sales_exc_tax ) as value" at bounding box center [985, 217] width 583 height 18
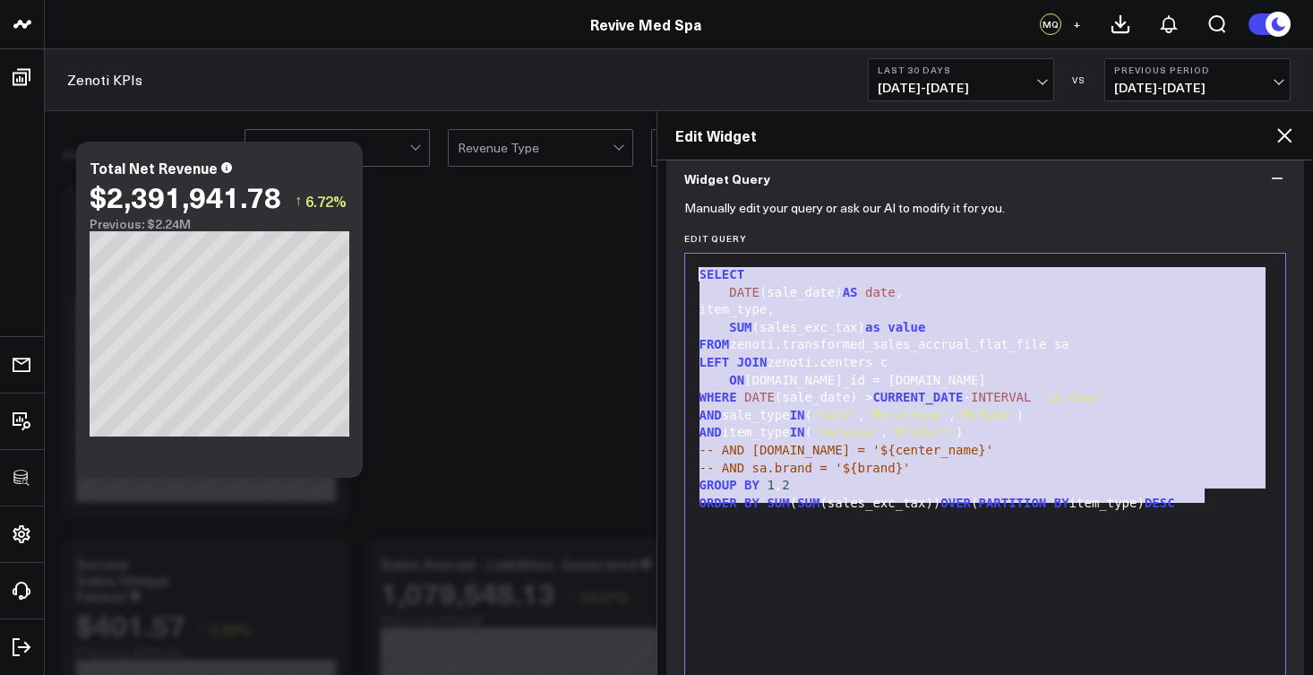
scroll to position [141, 0]
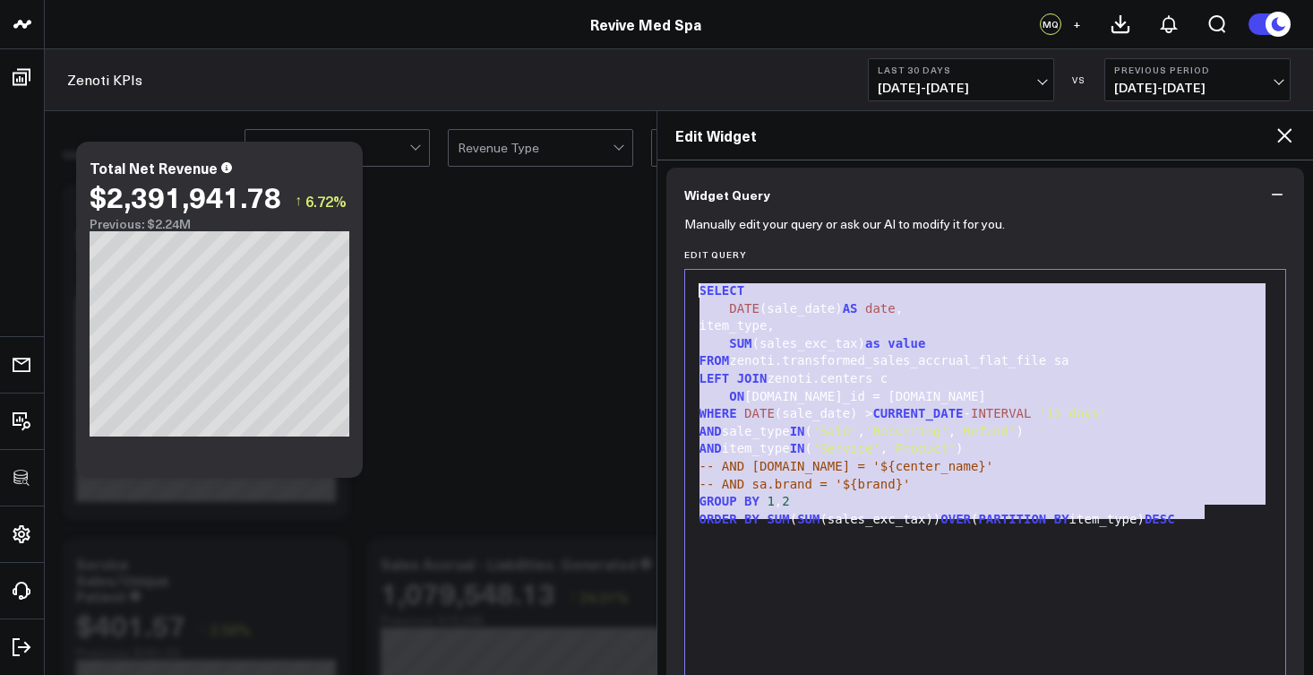
drag, startPoint x: 1229, startPoint y: 391, endPoint x: 697, endPoint y: 295, distance: 540.9
click at [697, 295] on div "SELECT DATE (sale_date) AS date , item_type, SUM (sales_exc_tax) as value FROM …" at bounding box center [985, 493] width 583 height 428
copy div "SELECT DATE (sale_date) AS date , item_type, SUM (sales_exc_tax) as value FROM …"
click at [1278, 129] on icon at bounding box center [1285, 136] width 22 height 22
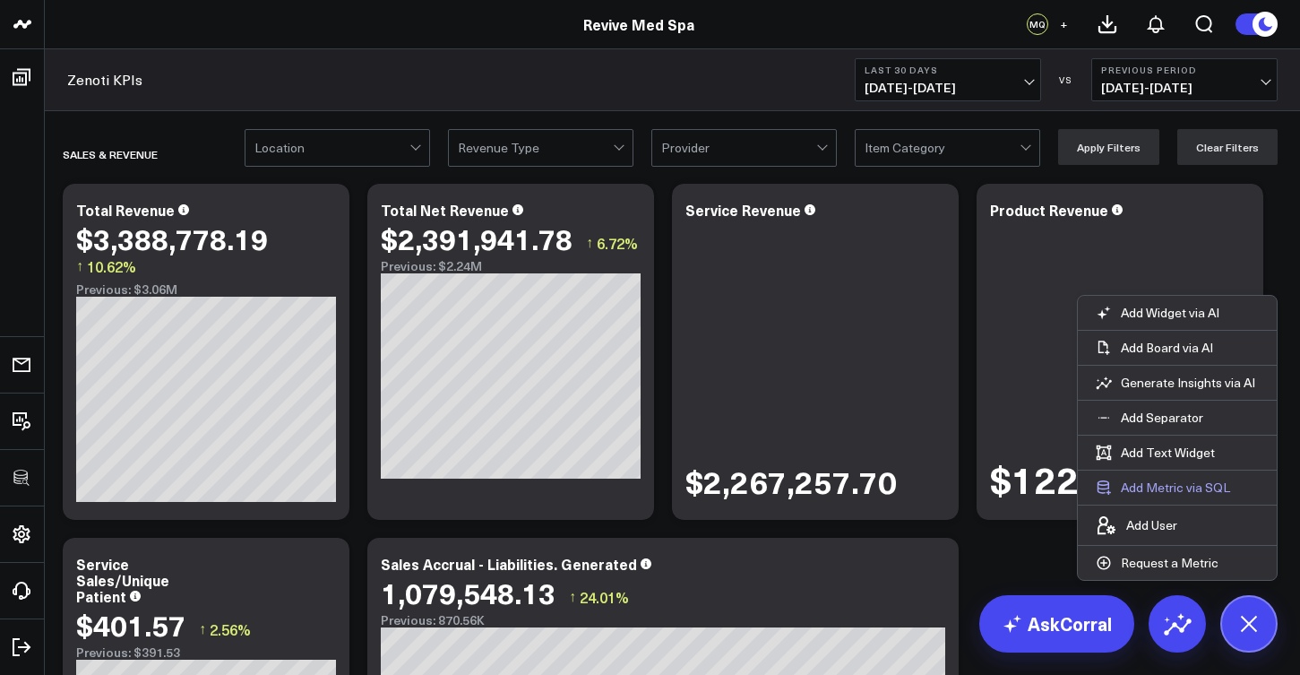
click at [1166, 488] on button "Add Metric via SQL" at bounding box center [1163, 487] width 170 height 34
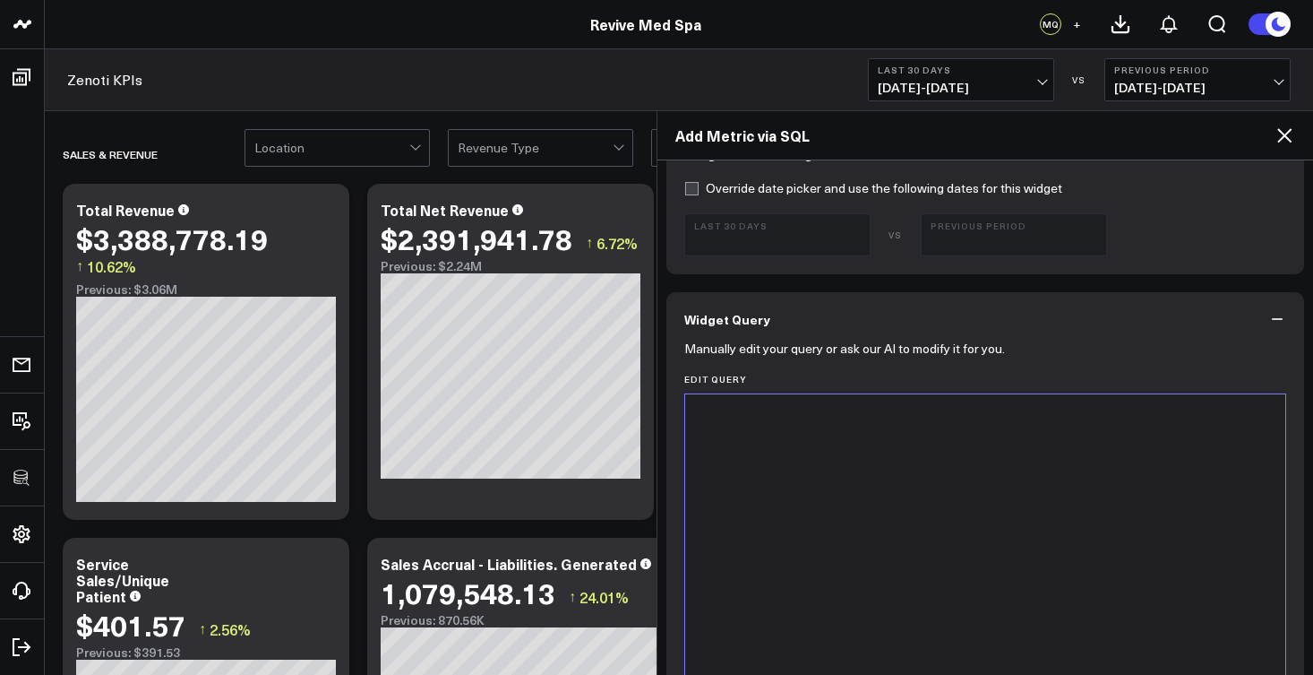
scroll to position [695, 0]
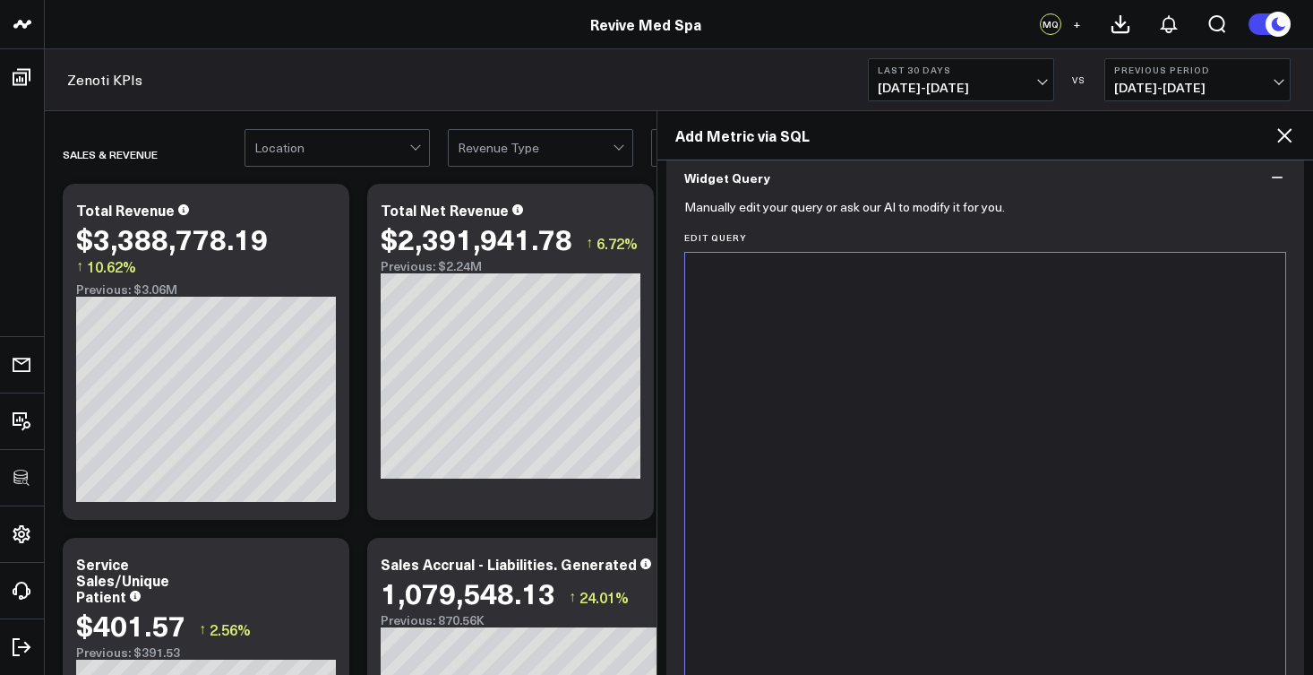
click at [917, 400] on div at bounding box center [985, 476] width 583 height 428
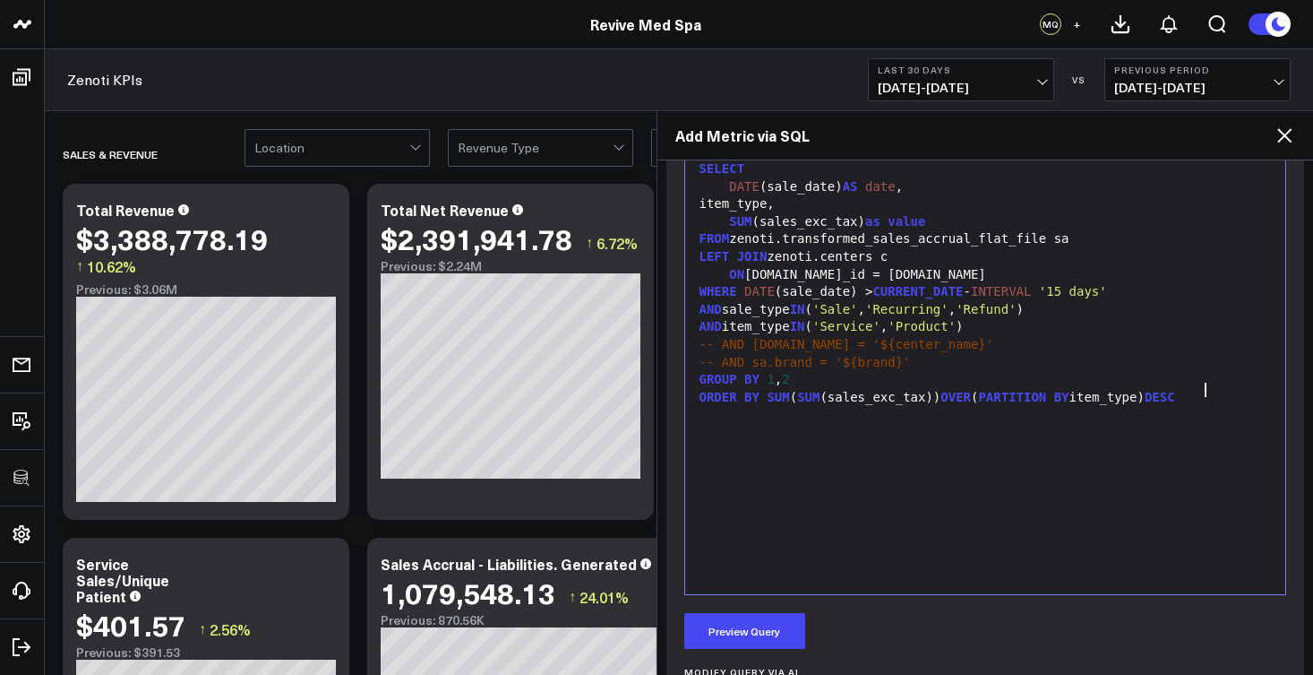
scroll to position [643, 0]
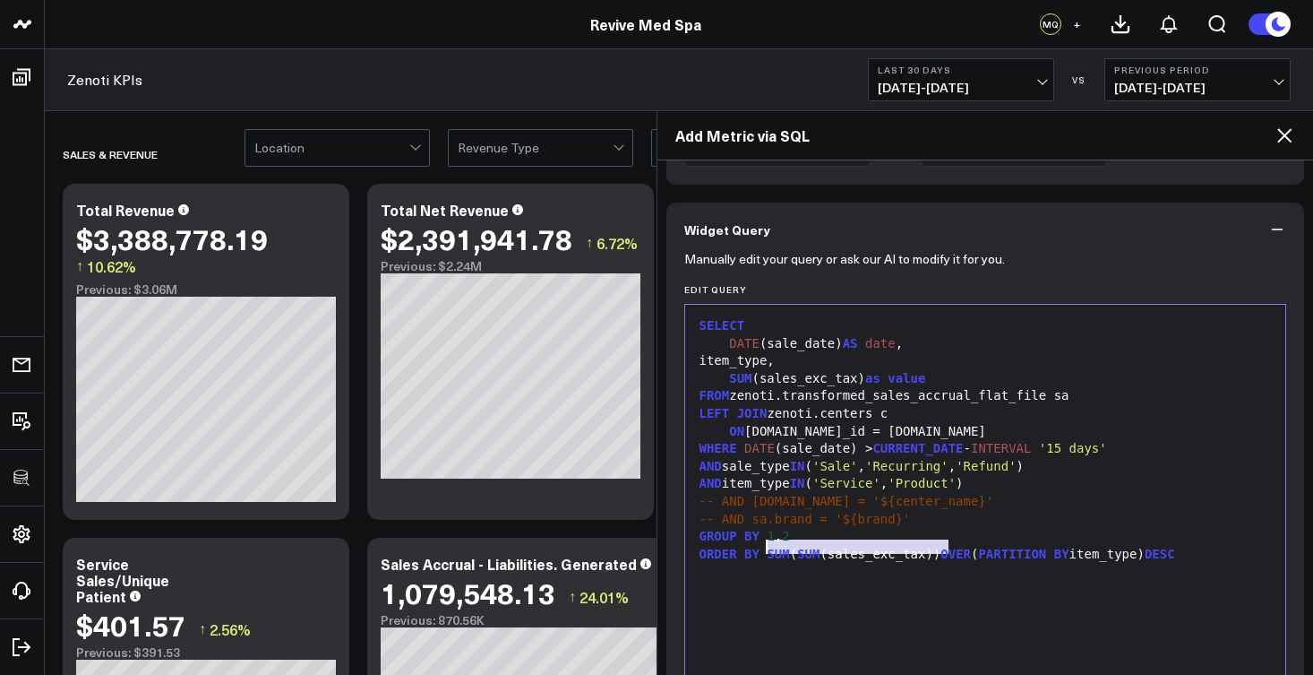
drag, startPoint x: 946, startPoint y: 549, endPoint x: 765, endPoint y: 551, distance: 181.0
click at [765, 551] on div "ORDER BY SUM ( SUM (sales_exc_tax)) OVER ( PARTITION BY item_type) DESC" at bounding box center [985, 555] width 583 height 18
copy div "SUM ( SUM (sales_exc_tax))"
click at [873, 580] on div "SELECT DATE (sale_date) AS date , item_type, SUM (sales_exc_tax) as value FROM …" at bounding box center [985, 528] width 583 height 428
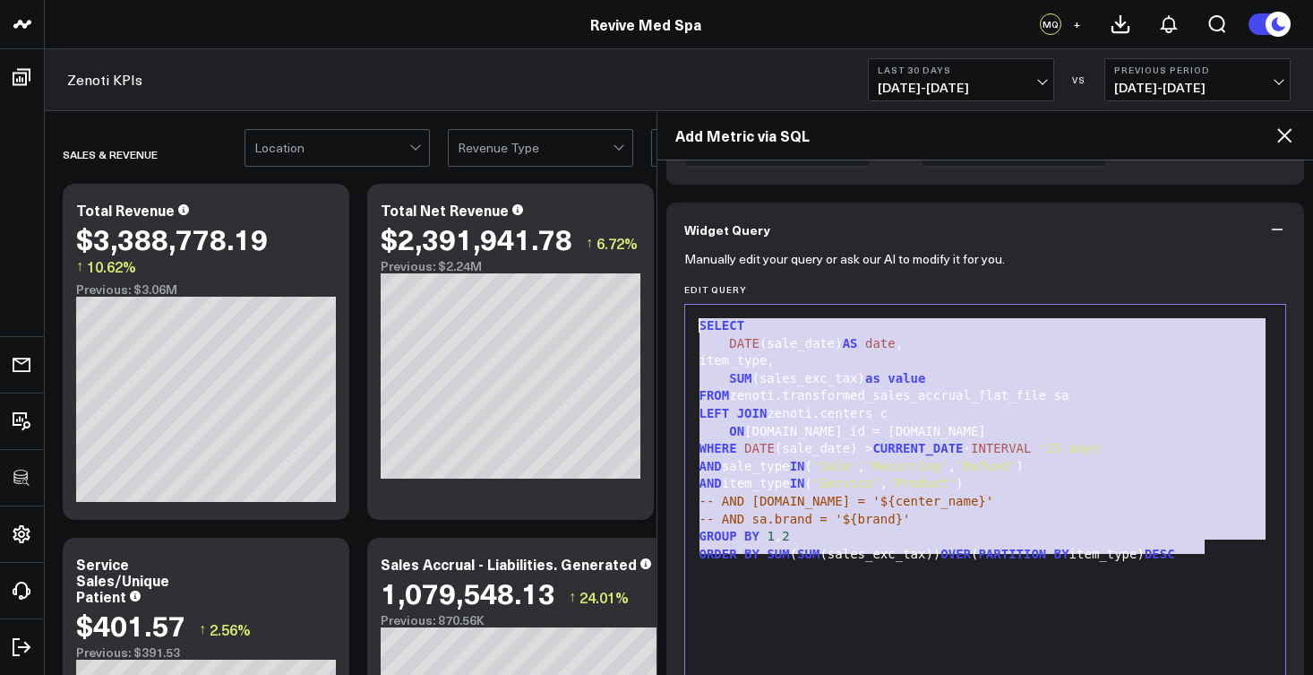
drag, startPoint x: 1220, startPoint y: 552, endPoint x: 680, endPoint y: 311, distance: 591.5
click at [680, 311] on div "Manually edit your query or ask our AI to modify it for you. Edit Query 99 1 2 …" at bounding box center [986, 650] width 639 height 789
copy div "SELECT DATE (sale_date) AS date , item_type, SUM (sales_exc_tax) as value FROM …"
click at [859, 567] on div "SELECT DATE (sale_date) AS date , item_type, SUM (sales_exc_tax) as value FROM …" at bounding box center [985, 528] width 583 height 428
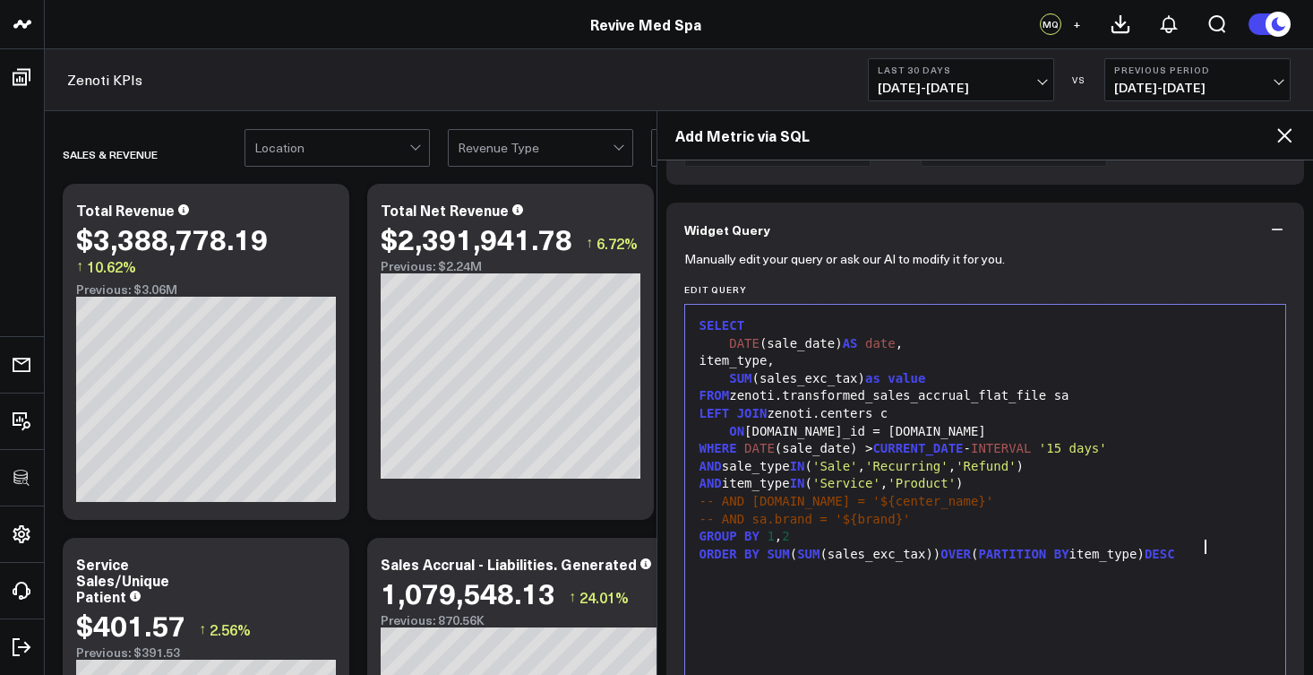
click at [950, 441] on span "CURRENT_DATE" at bounding box center [918, 448] width 90 height 14
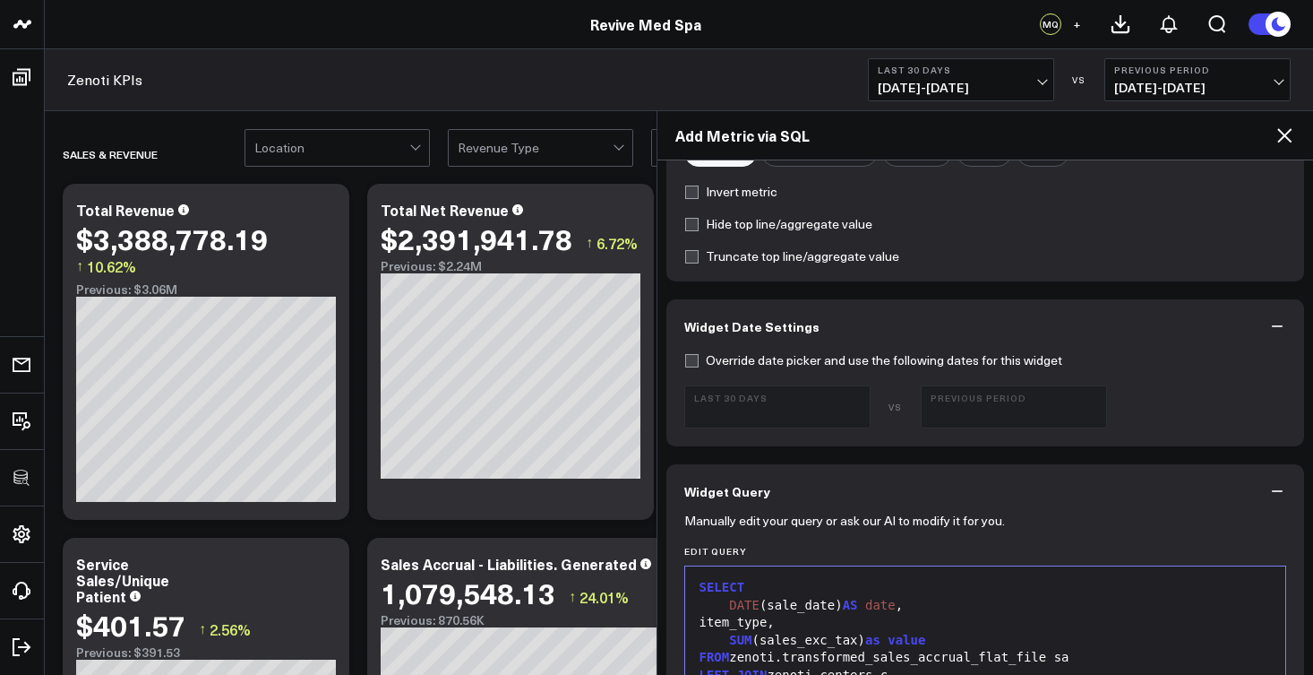
scroll to position [761, 0]
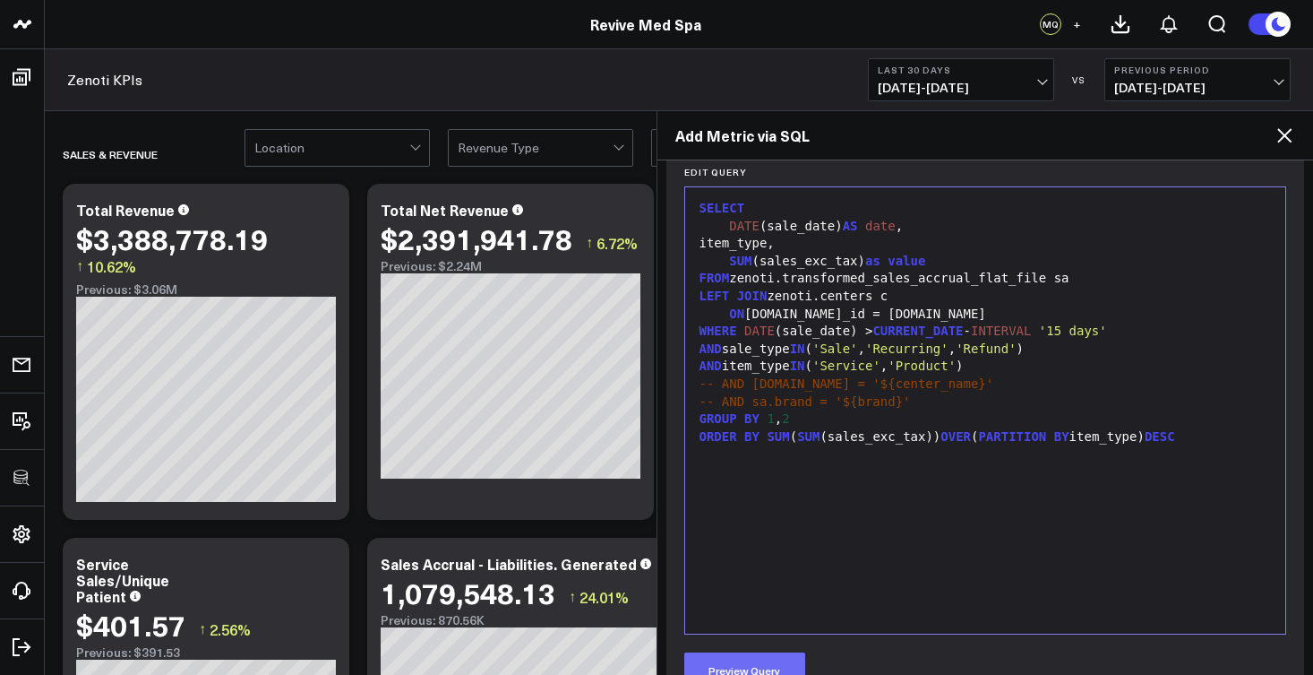
click at [773, 667] on button "Preview Query" at bounding box center [744, 670] width 121 height 36
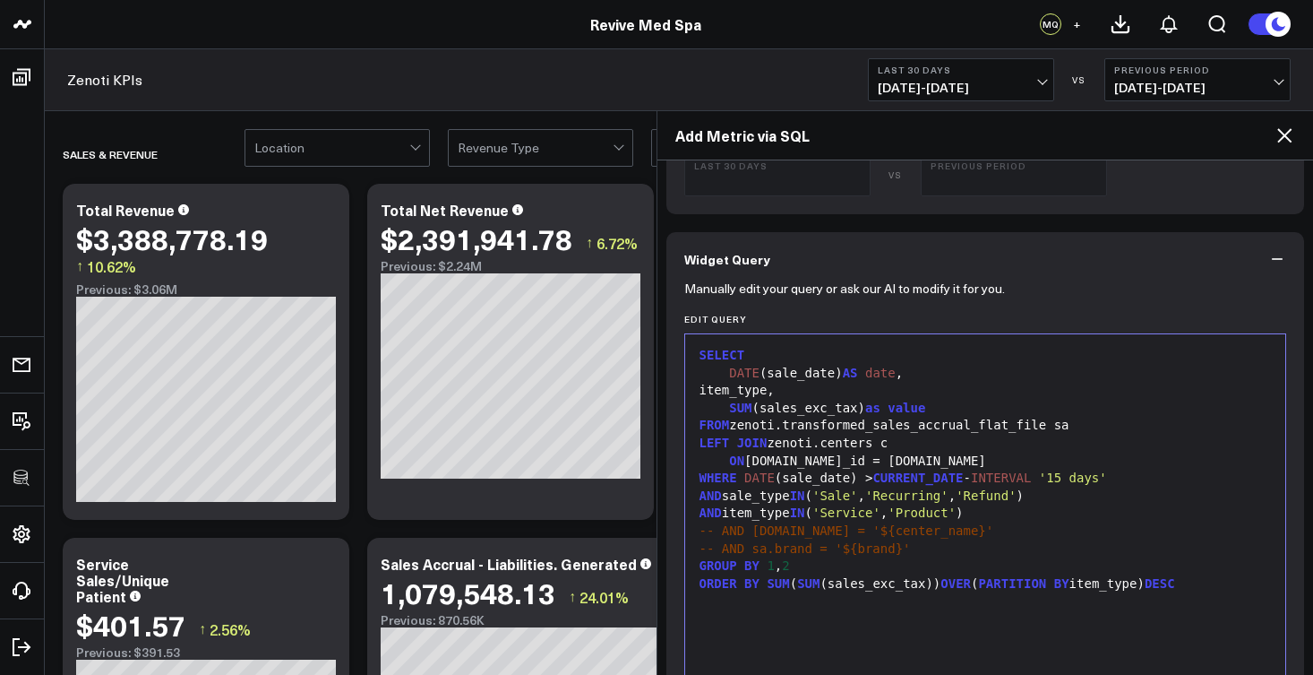
scroll to position [790, 0]
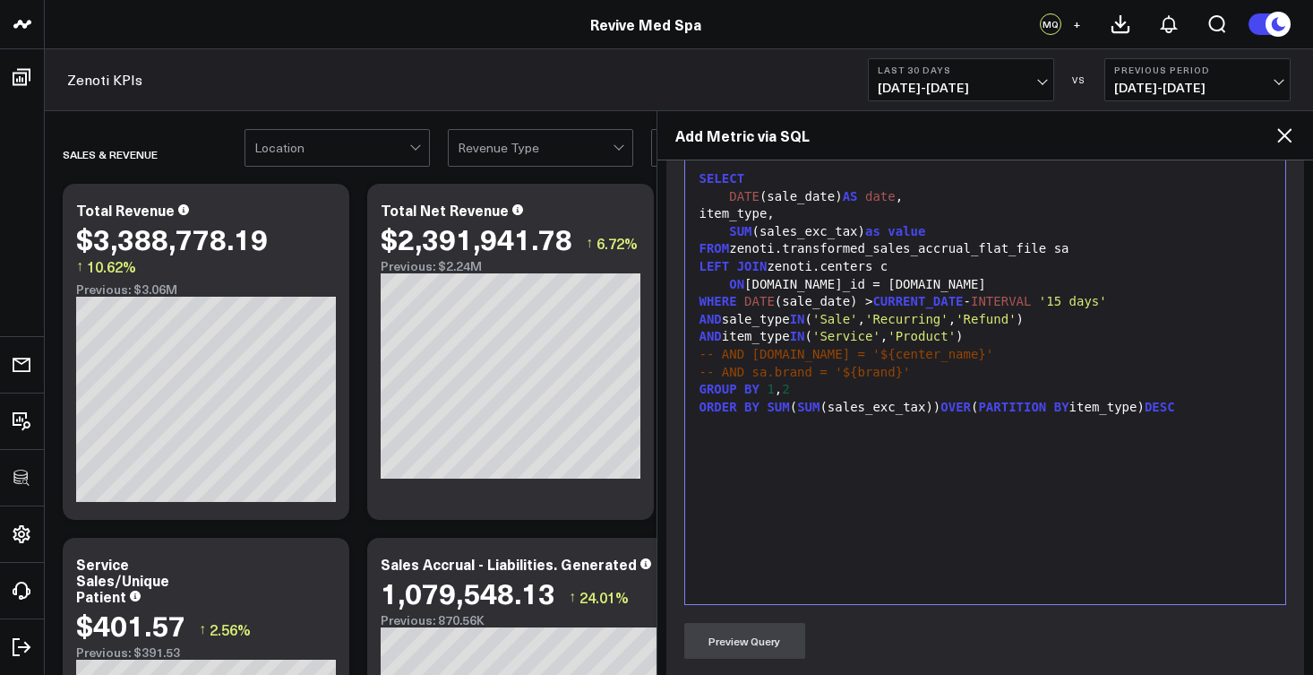
click at [900, 366] on div "-- AND sa.brand = '${brand}'" at bounding box center [985, 373] width 583 height 18
click at [887, 383] on div "GROUP BY 1 , 2" at bounding box center [985, 390] width 583 height 18
click at [886, 399] on div "ORDER BY SUM ( SUM (sales_exc_tax)) OVER ( PARTITION BY item_type) DESC" at bounding box center [985, 408] width 583 height 18
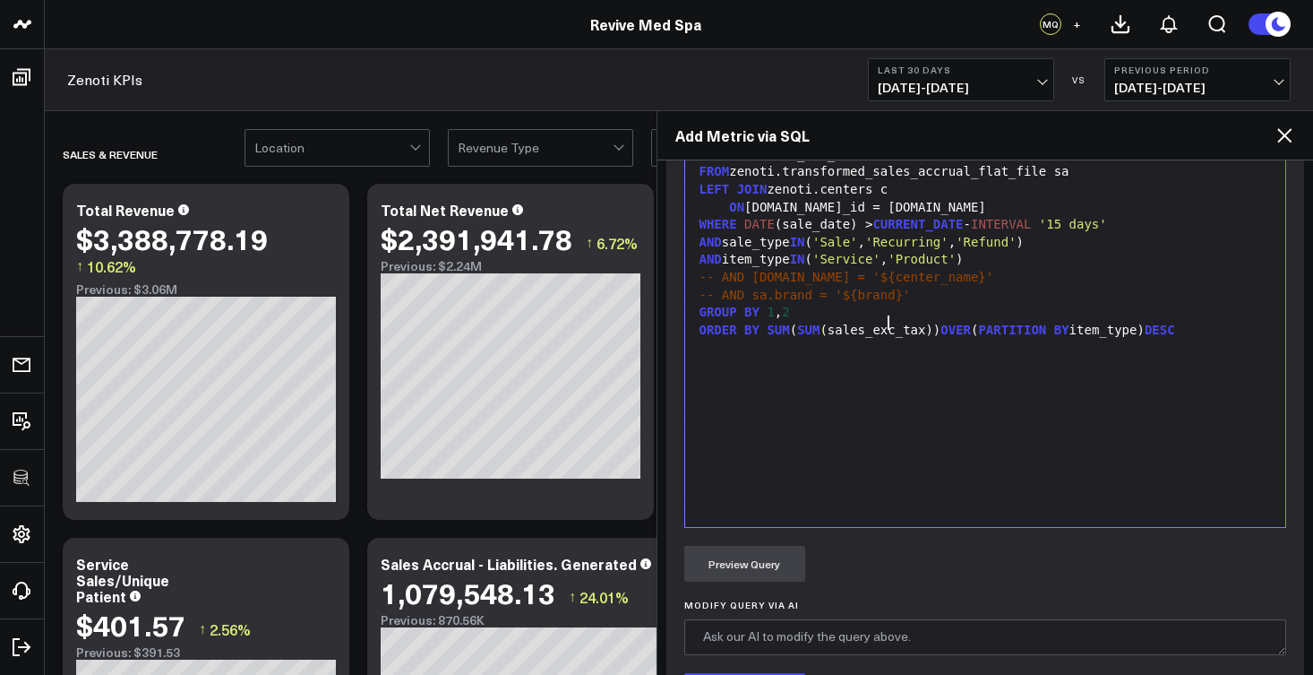
scroll to position [0, 0]
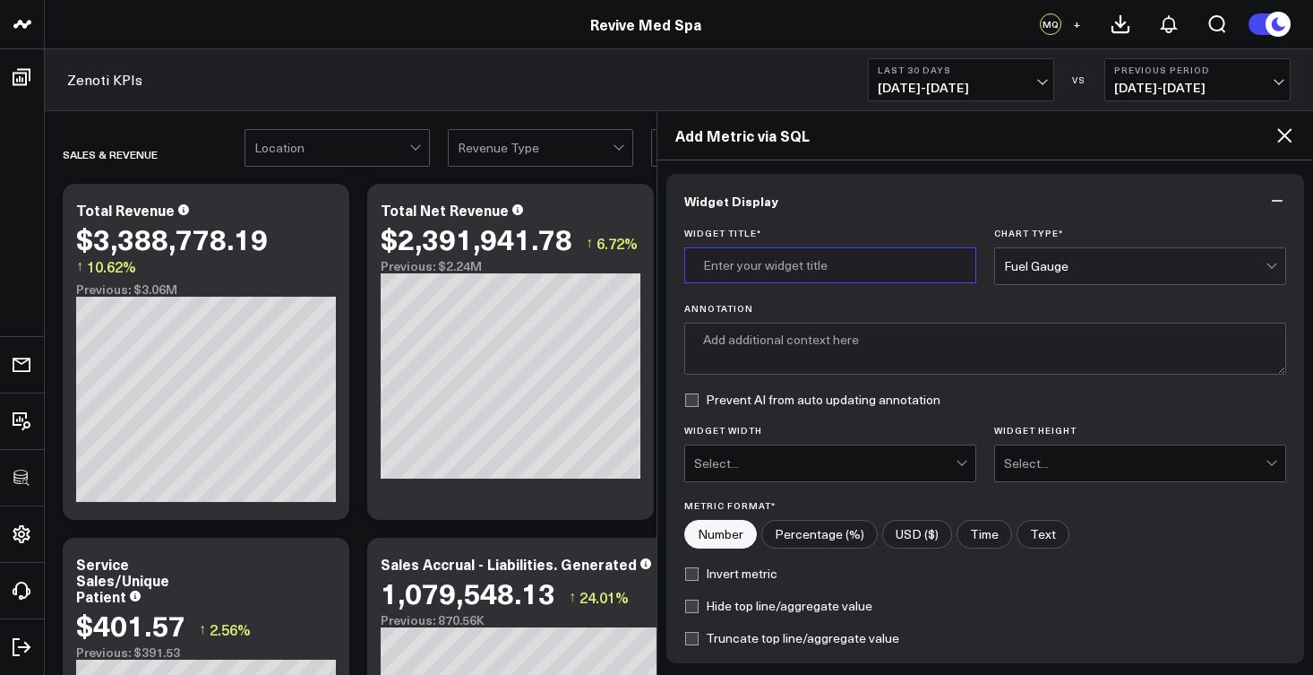
click at [773, 271] on input "Widget Title *" at bounding box center [830, 265] width 292 height 36
click at [1131, 269] on div "Fuel Gauge" at bounding box center [1135, 266] width 262 height 14
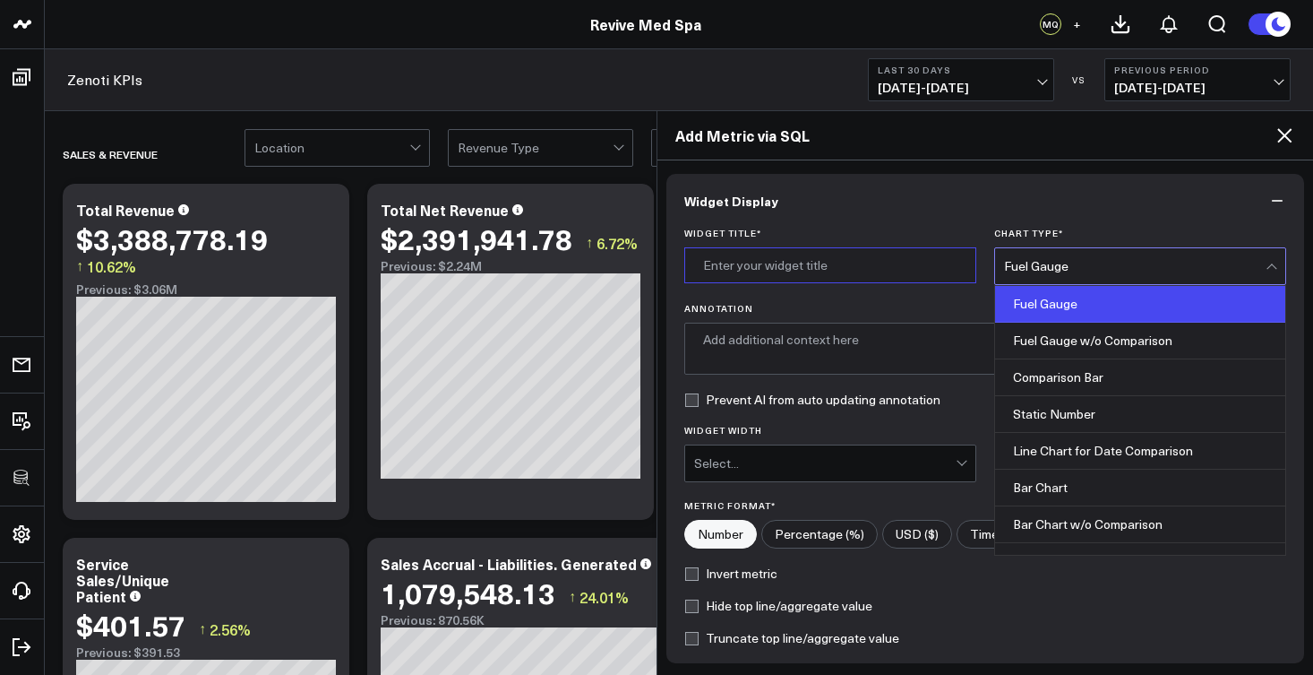
click at [871, 281] on input "Widget Title *" at bounding box center [830, 265] width 292 height 36
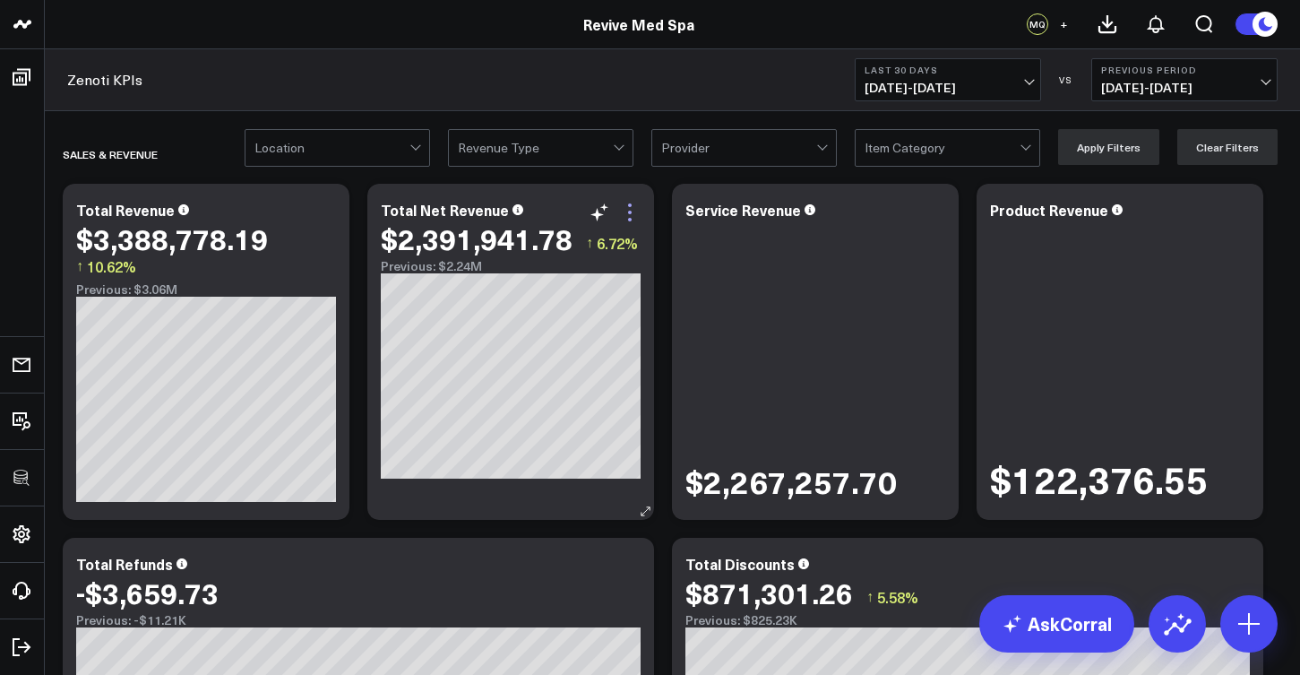
click at [637, 215] on icon at bounding box center [630, 213] width 22 height 22
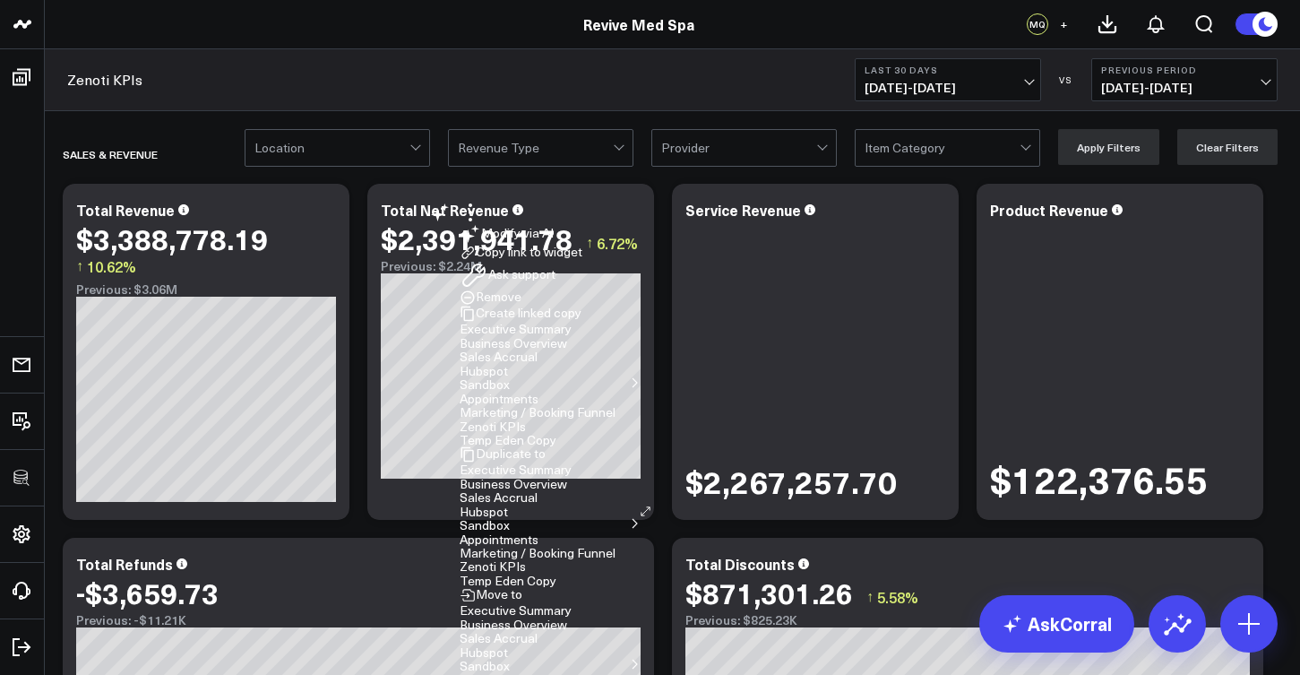
click at [526, 560] on button "Zenoti KPIs" at bounding box center [493, 566] width 66 height 13
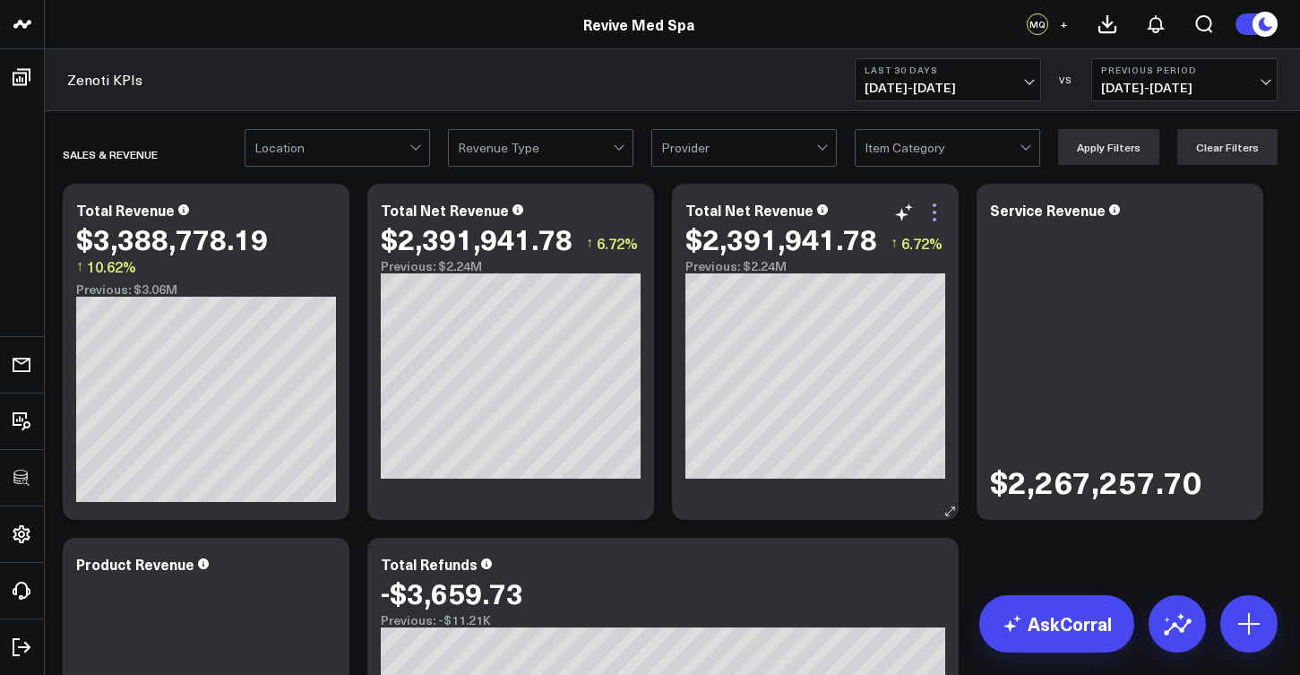
click at [942, 217] on icon at bounding box center [935, 213] width 22 height 22
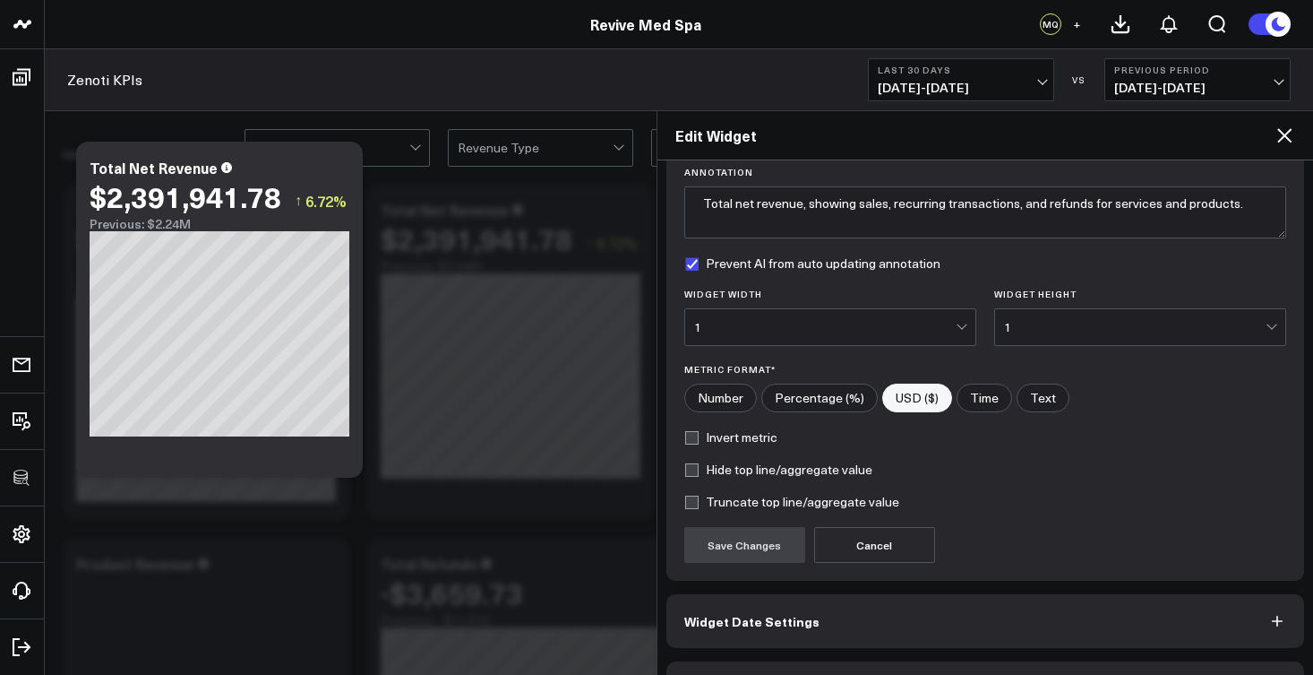
scroll to position [190, 0]
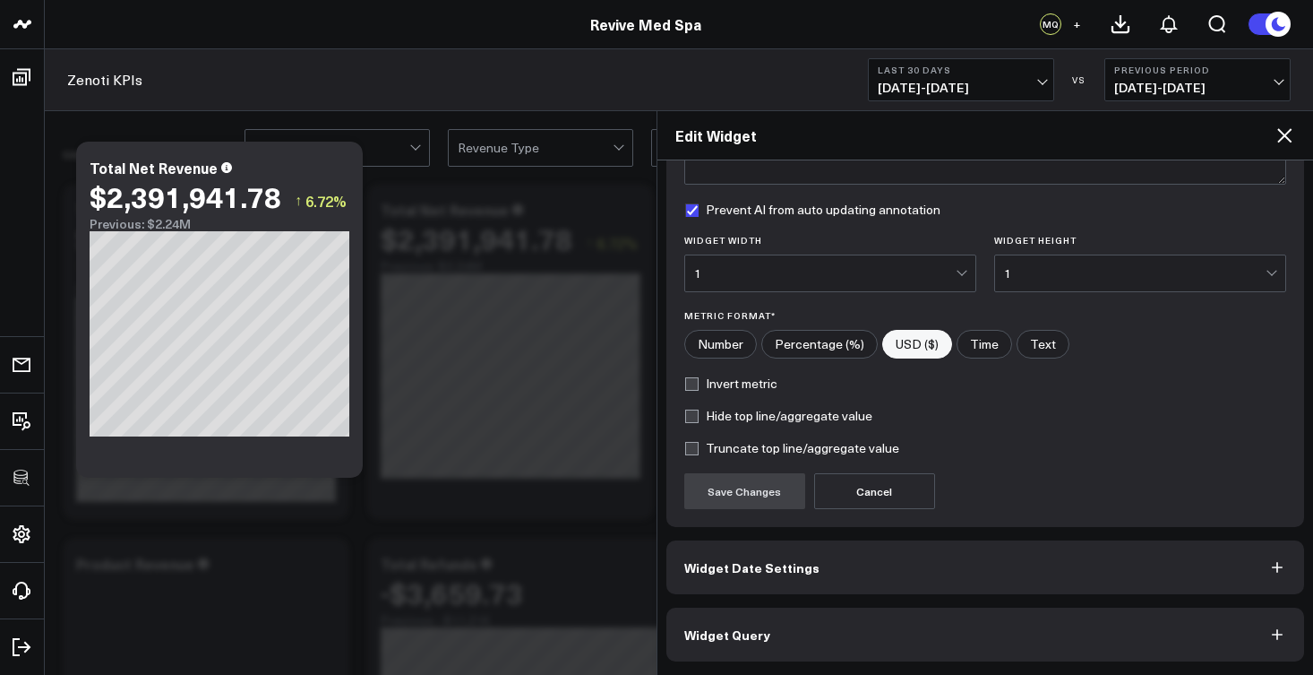
click at [800, 624] on button "Widget Query" at bounding box center [986, 634] width 639 height 54
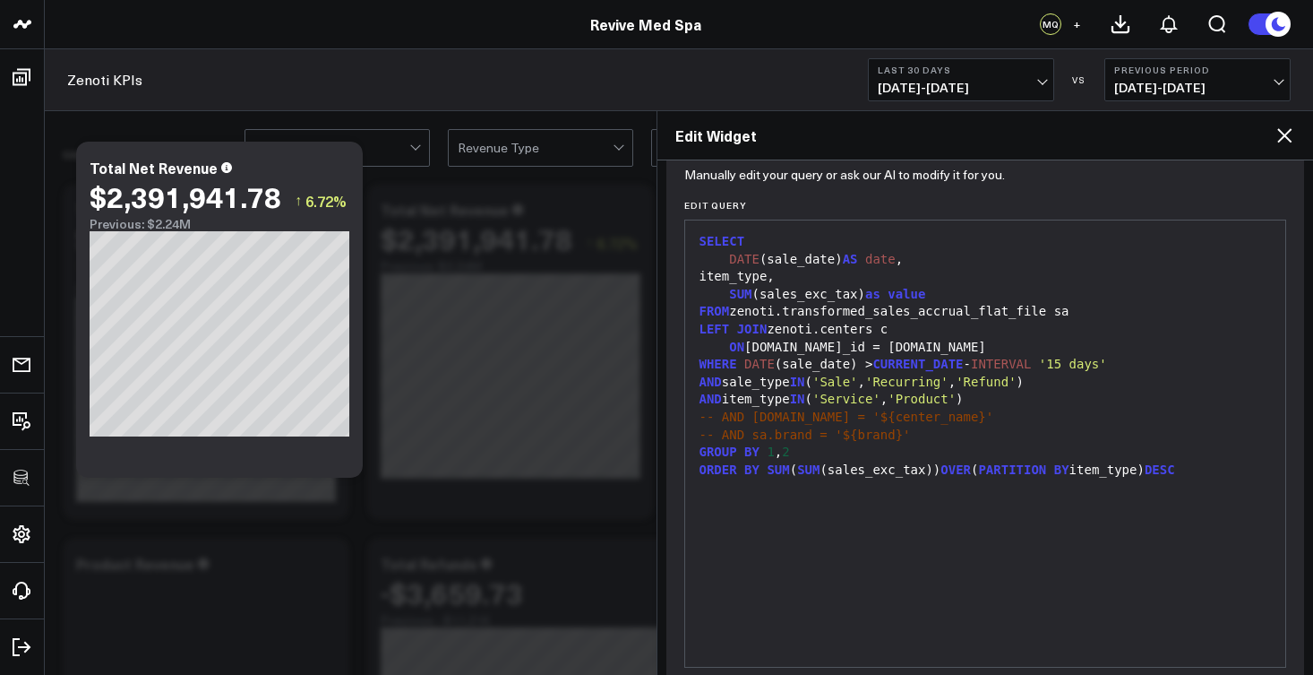
scroll to position [268, 0]
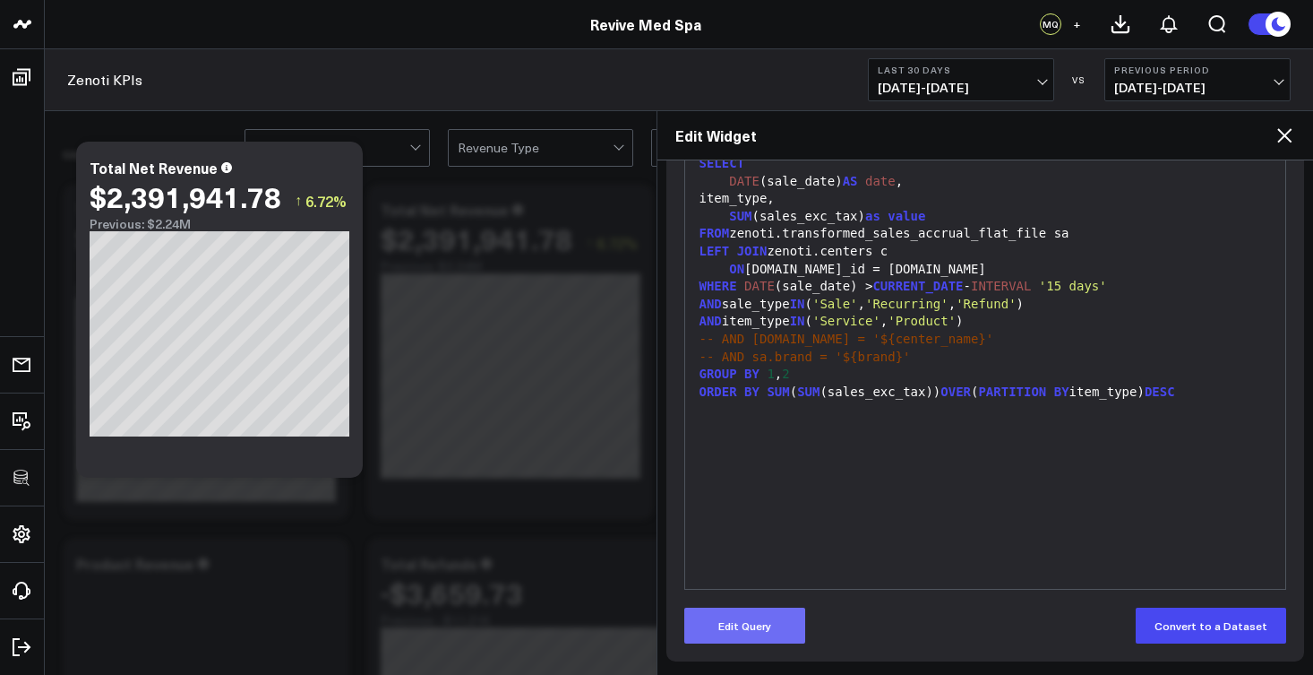
click at [761, 628] on button "Edit Query" at bounding box center [744, 625] width 121 height 36
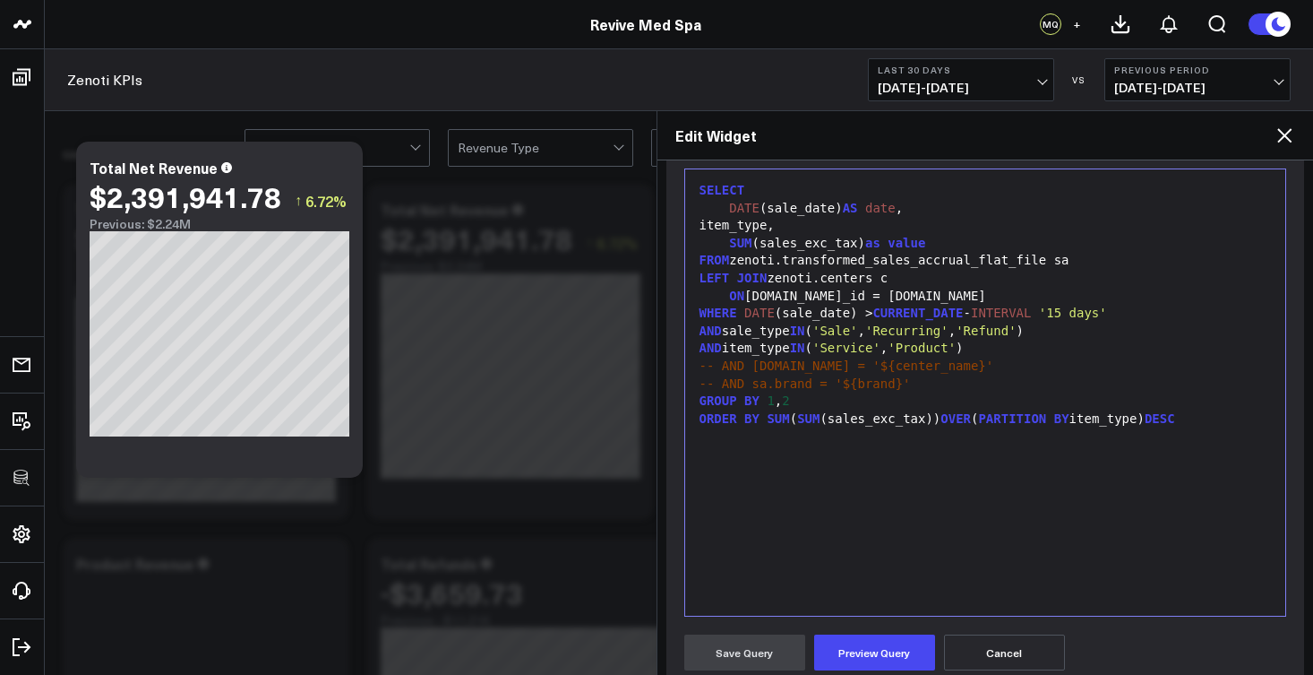
scroll to position [178, 0]
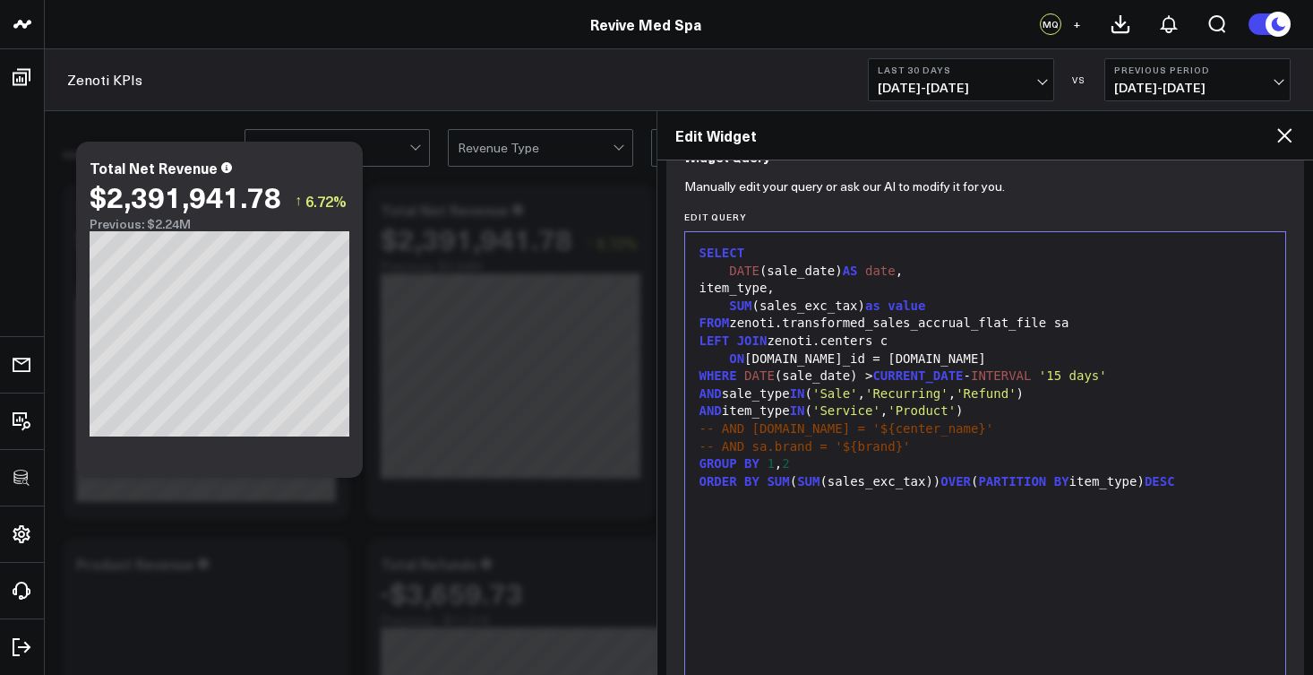
click at [874, 303] on span "as" at bounding box center [872, 305] width 15 height 14
click at [968, 305] on div "SUM (sales_exc_tax) - sum (redemp as value" at bounding box center [985, 306] width 583 height 18
drag, startPoint x: 1226, startPoint y: 475, endPoint x: 1030, endPoint y: 476, distance: 196.2
click at [1030, 476] on div "ORDER BY SUM ( SUM (sales_exc_tax)) OVER ( PARTITION BY item_type) DESC" at bounding box center [985, 482] width 583 height 18
click at [864, 521] on div "SELECT DATE (sale_date) AS date , item_type, SUM (sales_exc_tax) - sum (redeeme…" at bounding box center [985, 455] width 583 height 428
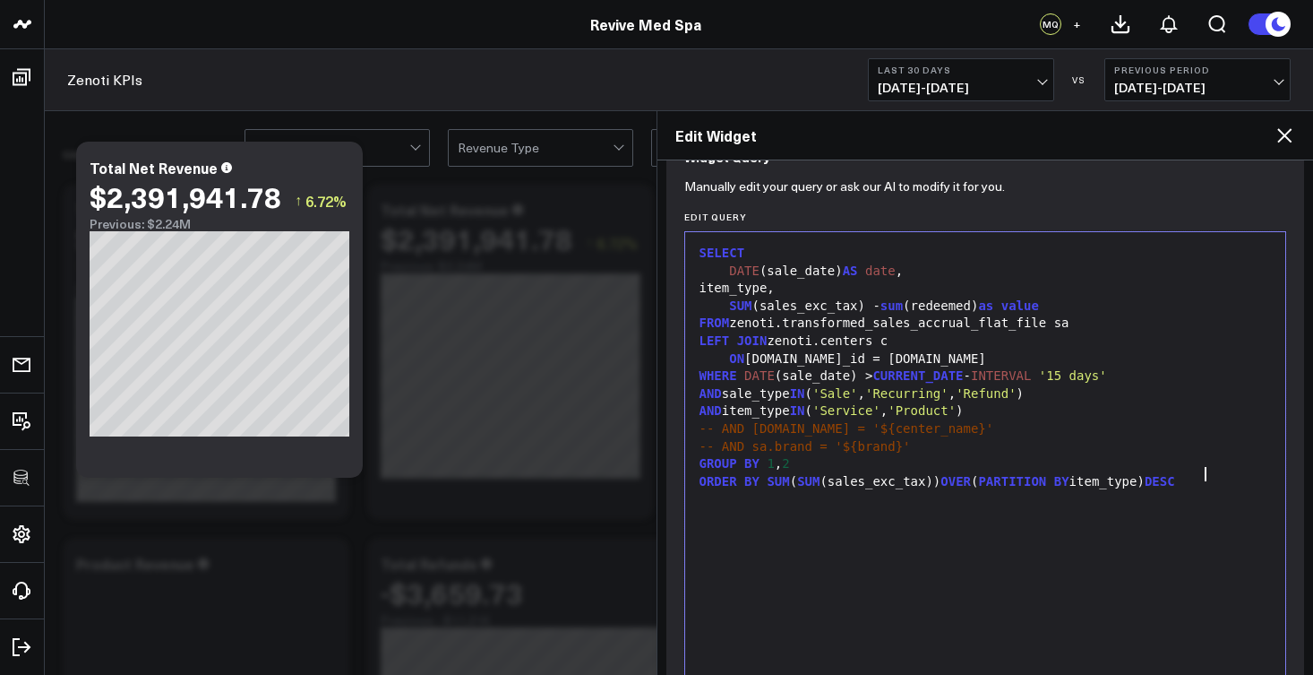
scroll to position [490, 0]
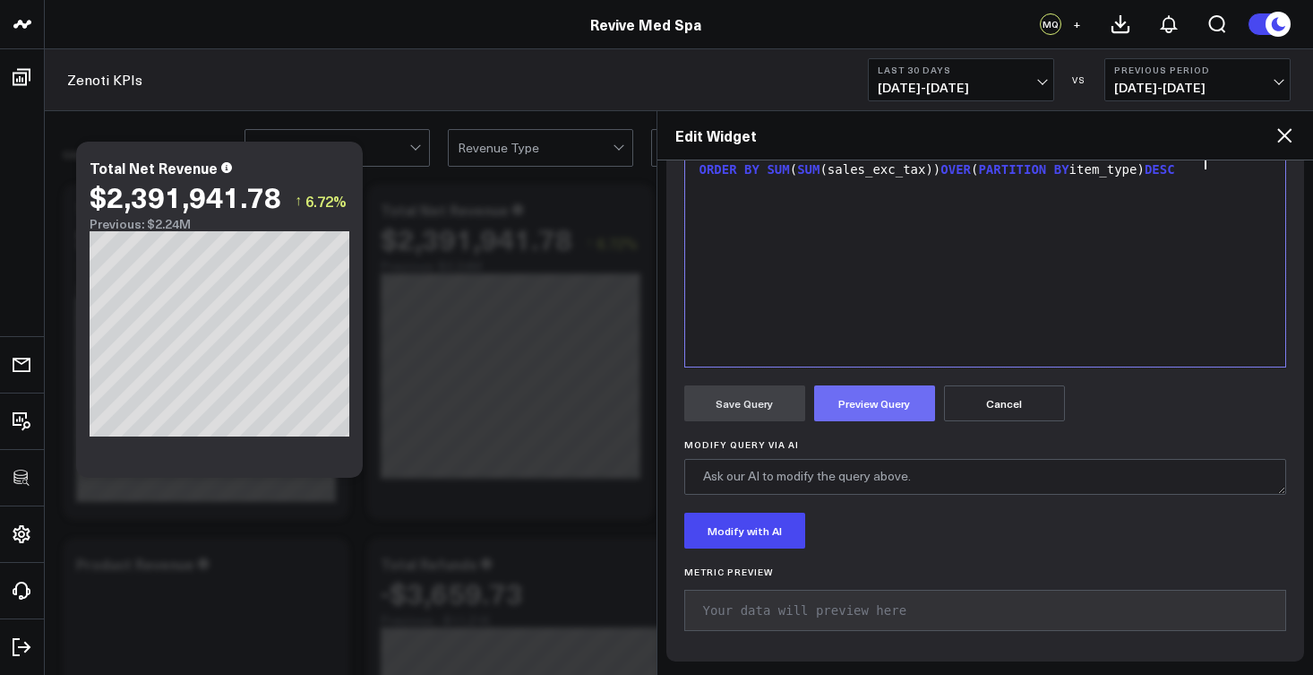
click at [867, 409] on button "Preview Query" at bounding box center [874, 403] width 121 height 36
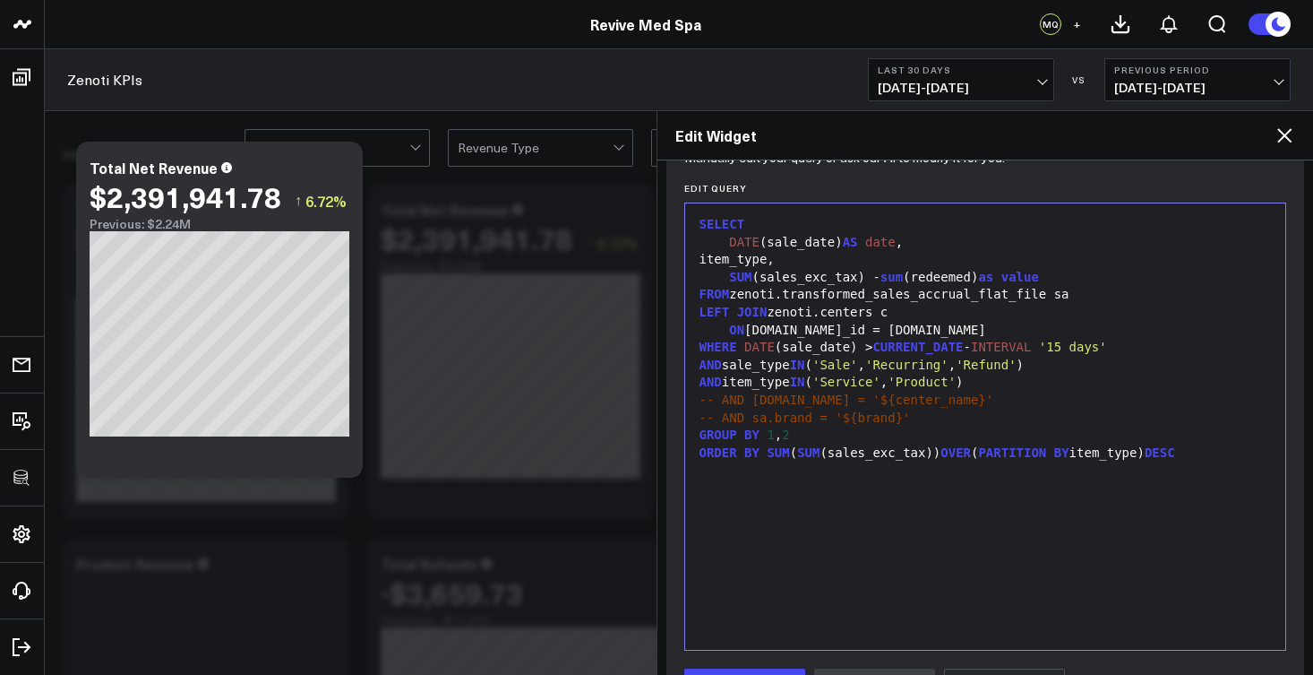
scroll to position [0, 0]
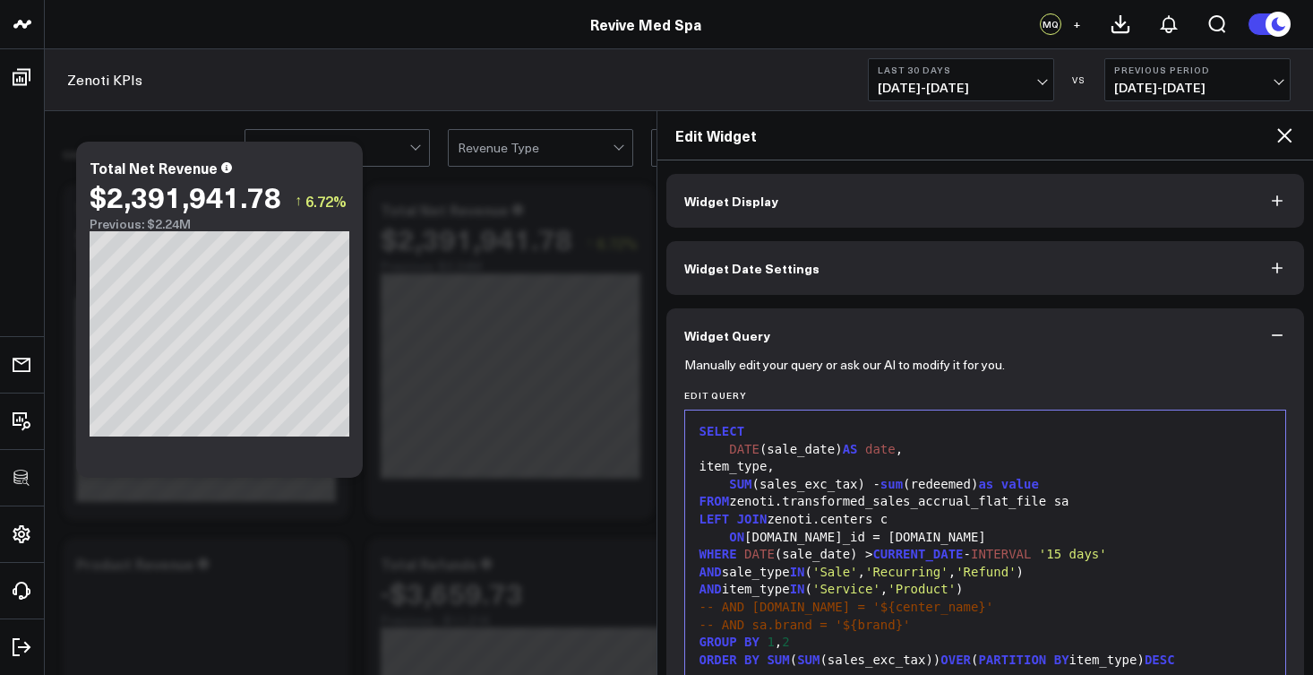
click at [863, 188] on button "Widget Display" at bounding box center [986, 201] width 639 height 54
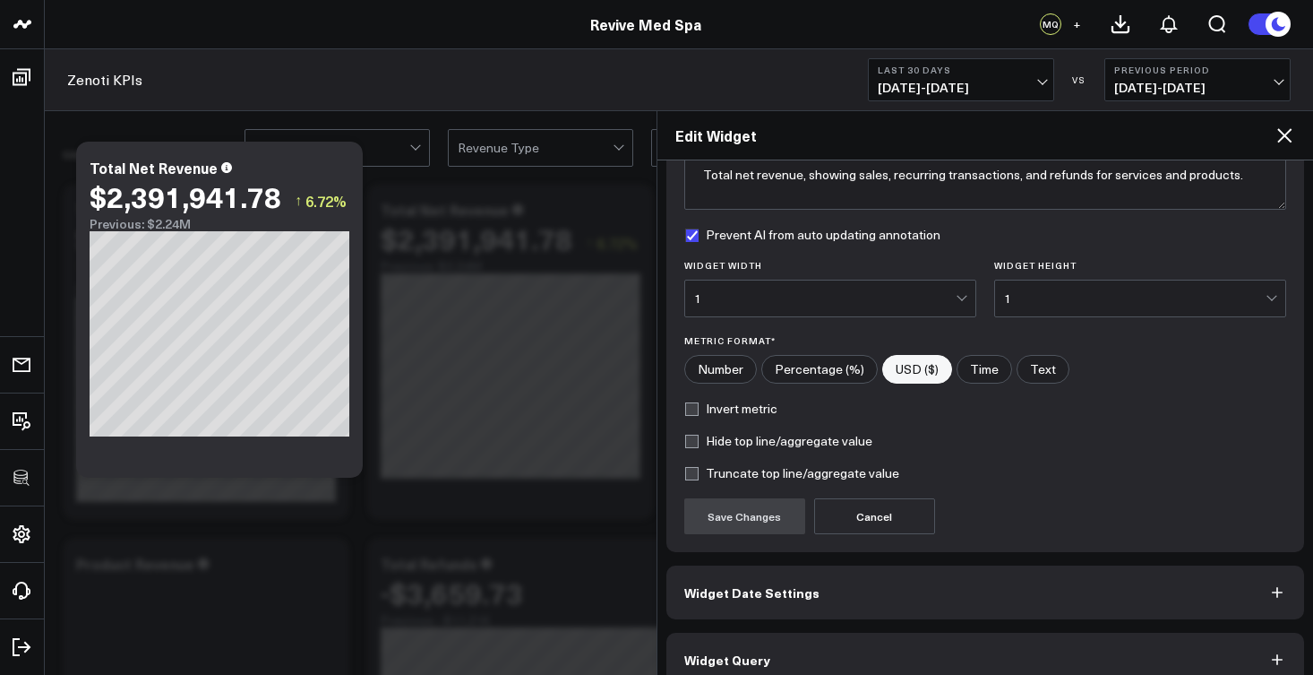
scroll to position [190, 0]
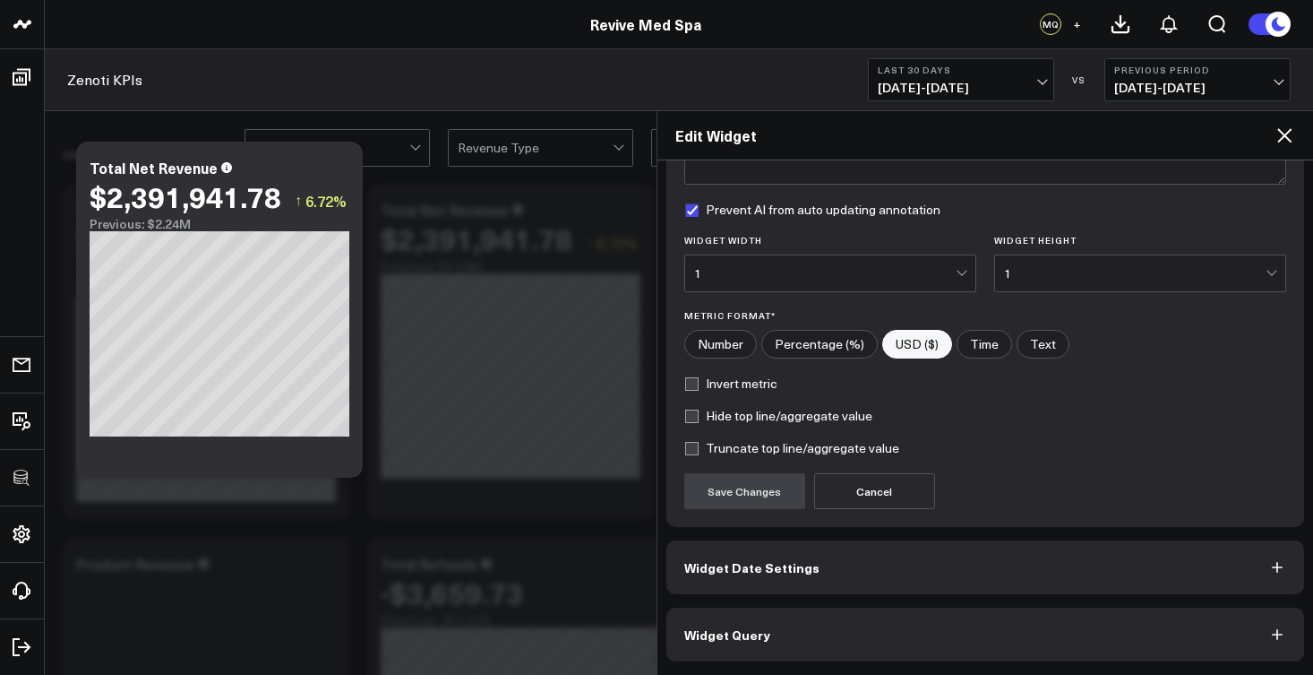
click at [839, 632] on button "Widget Query" at bounding box center [986, 634] width 639 height 54
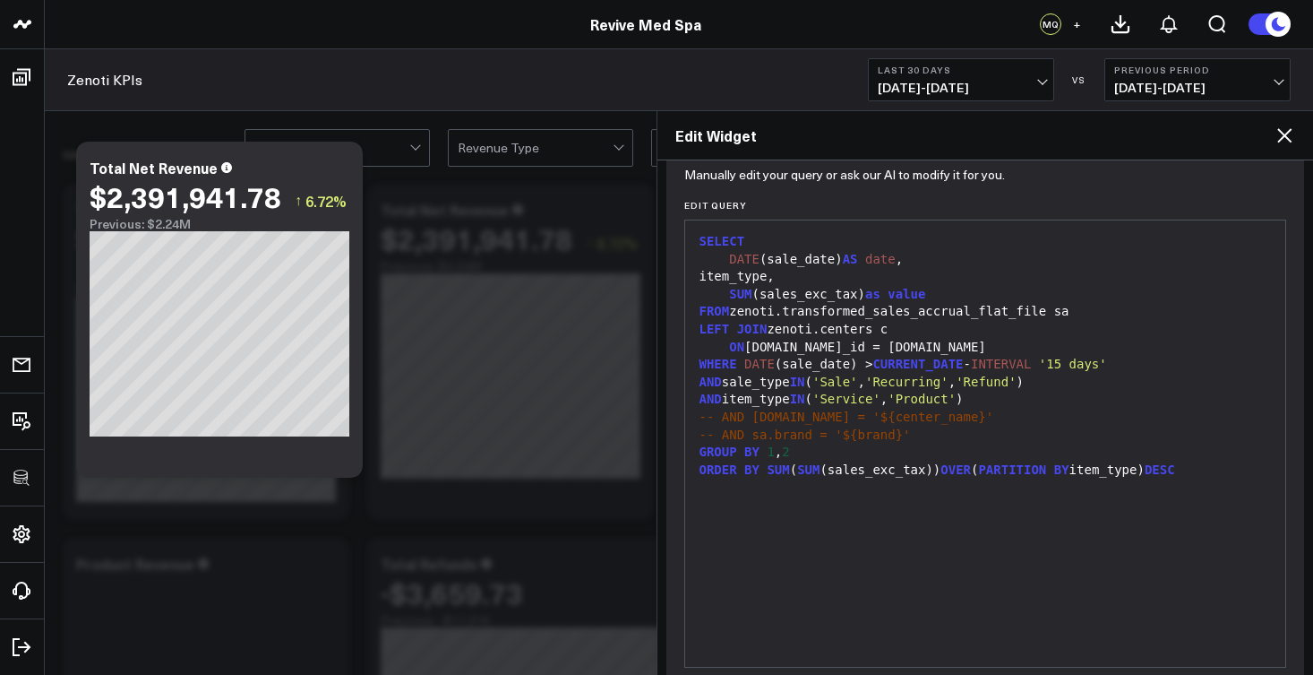
click at [1274, 632] on div "99 1 2 3 4 5 6 7 8 9 10 11 12 13 14 › ⌄ SELECT DATE (sale_date) AS date , item_…" at bounding box center [985, 443] width 603 height 448
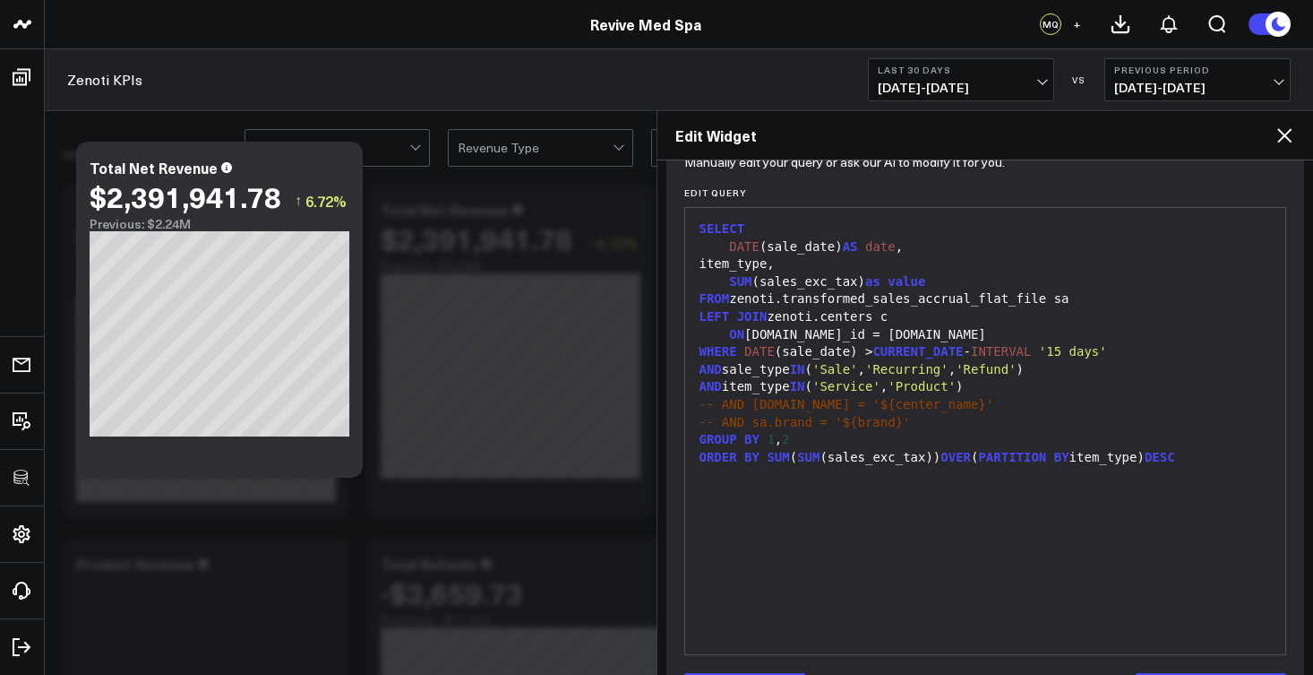
scroll to position [231, 0]
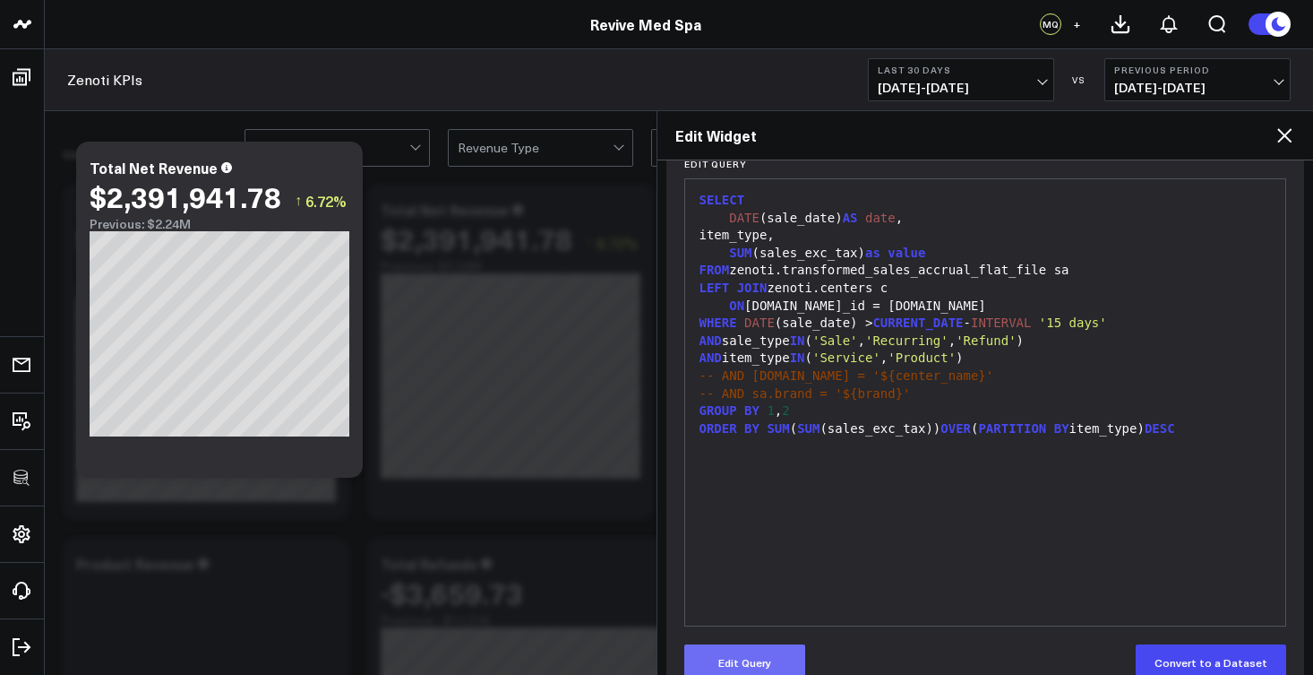
click at [801, 655] on button "Edit Query" at bounding box center [744, 662] width 121 height 36
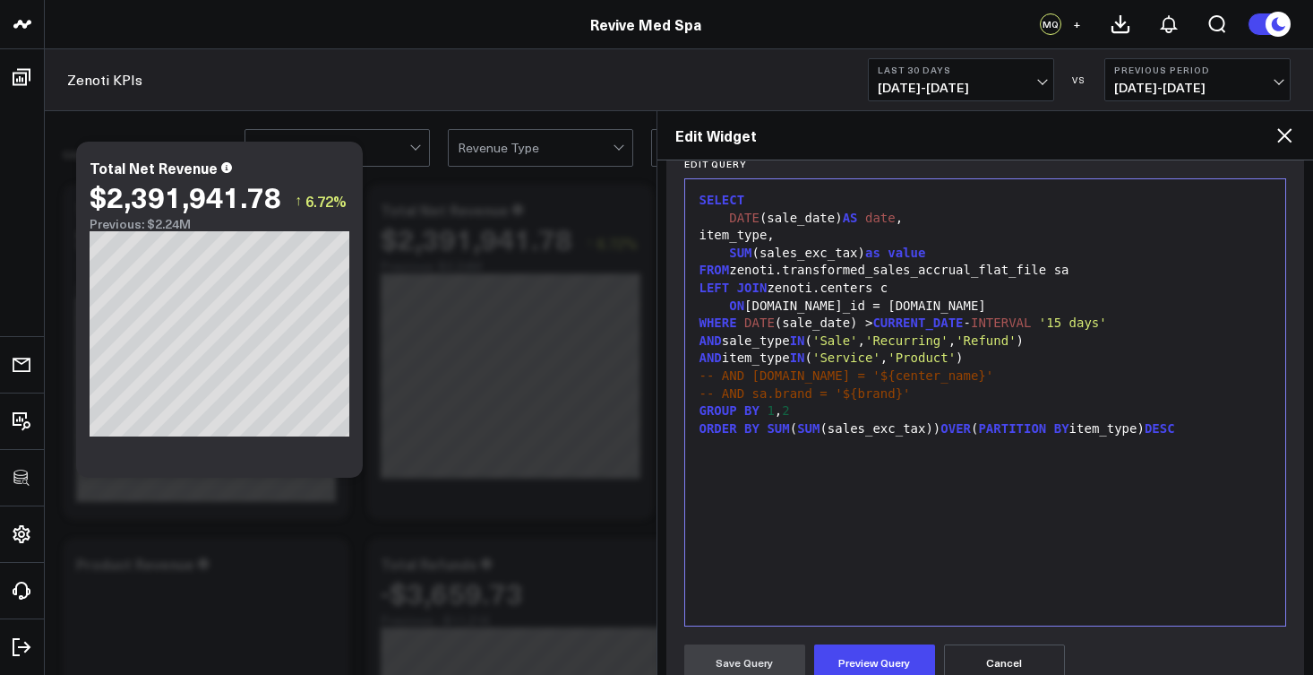
click at [867, 249] on div "SUM (sales_exc_tax) as value" at bounding box center [985, 254] width 583 height 18
click at [899, 664] on button "Preview Query" at bounding box center [874, 662] width 121 height 36
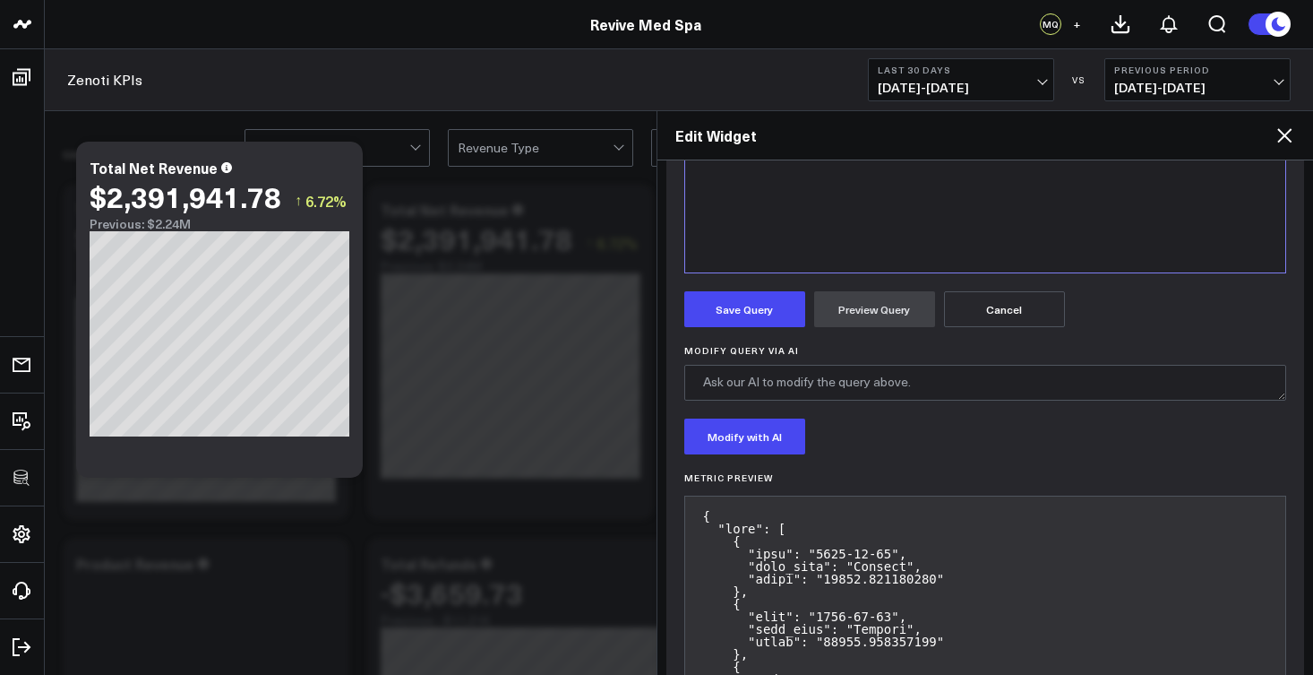
scroll to position [594, 0]
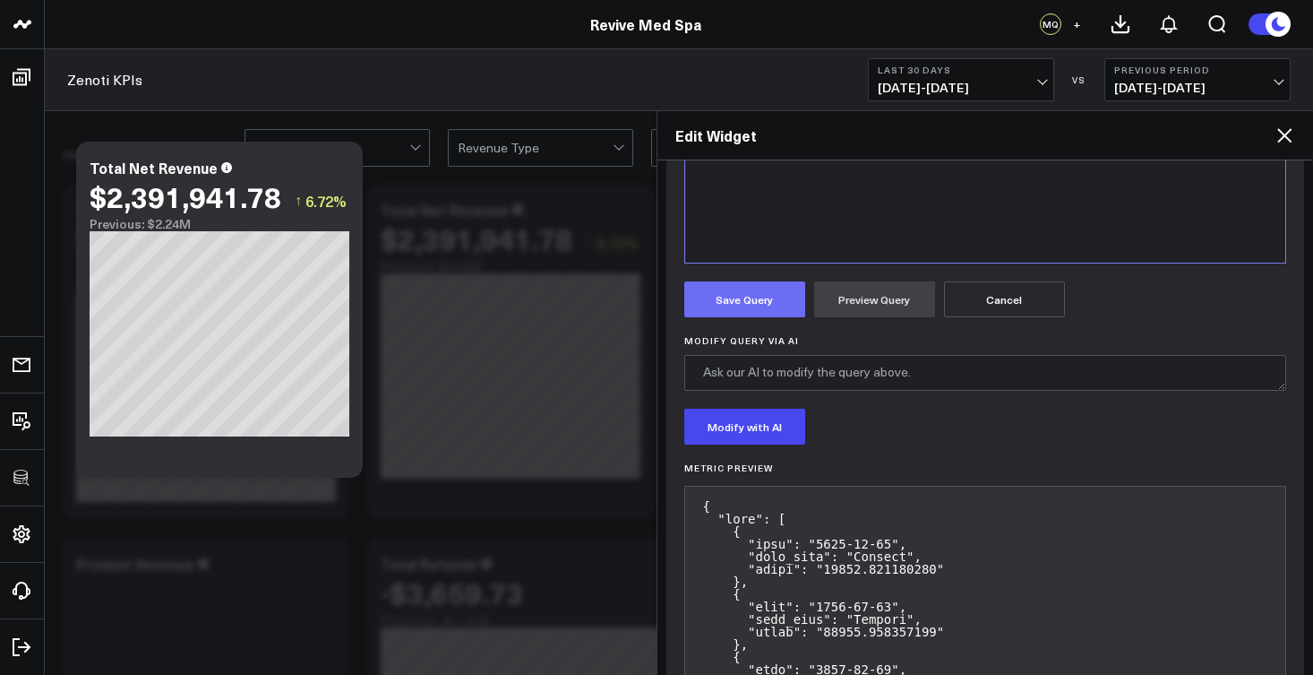
click at [750, 297] on button "Save Query" at bounding box center [744, 299] width 121 height 36
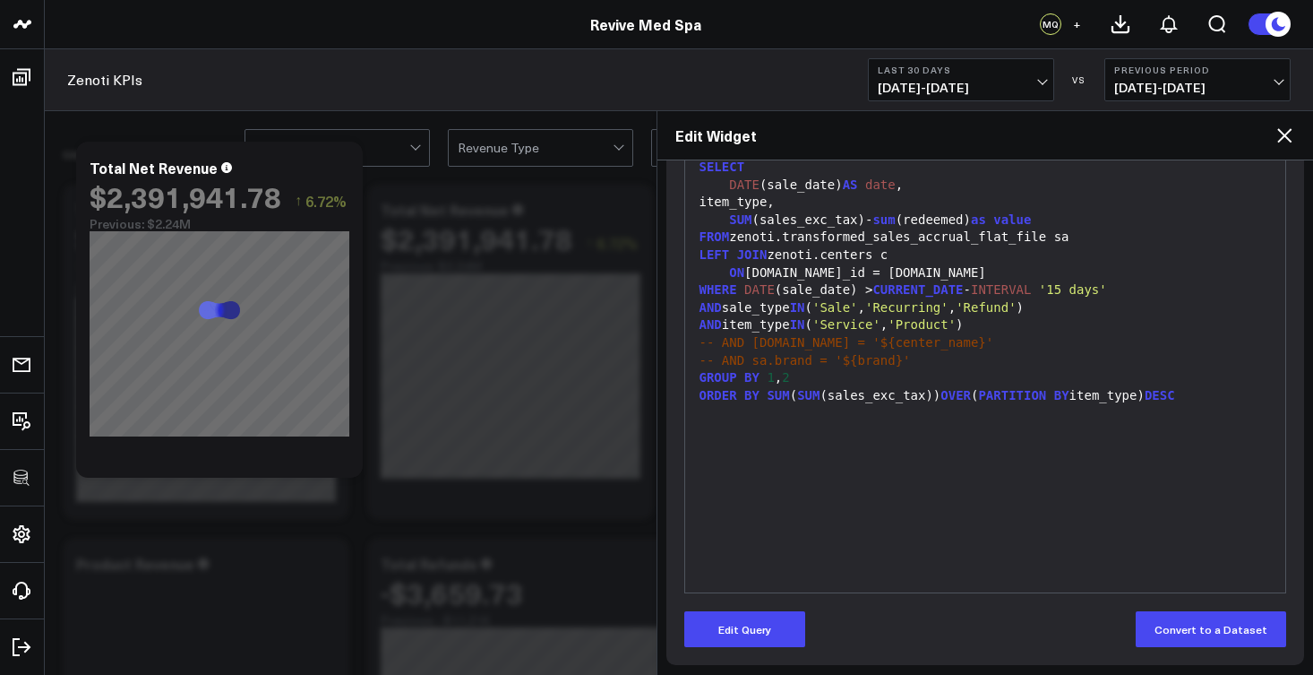
scroll to position [0, 0]
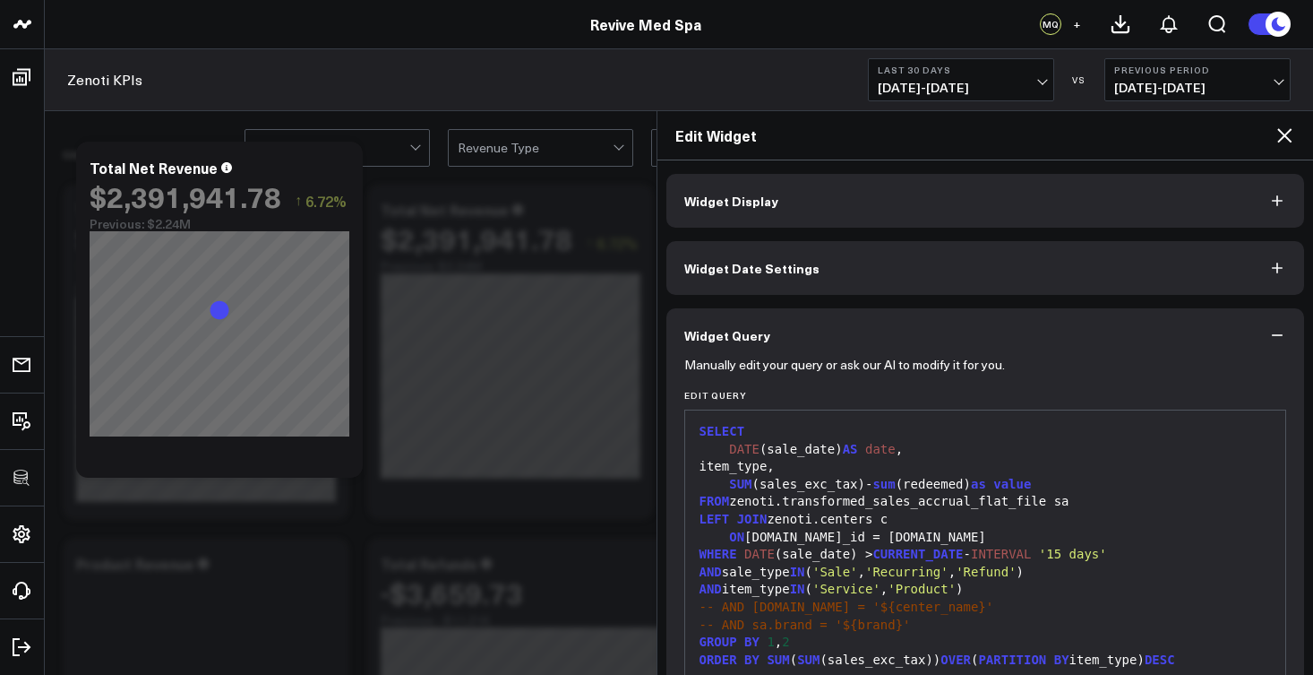
click at [800, 190] on button "Widget Display" at bounding box center [986, 201] width 639 height 54
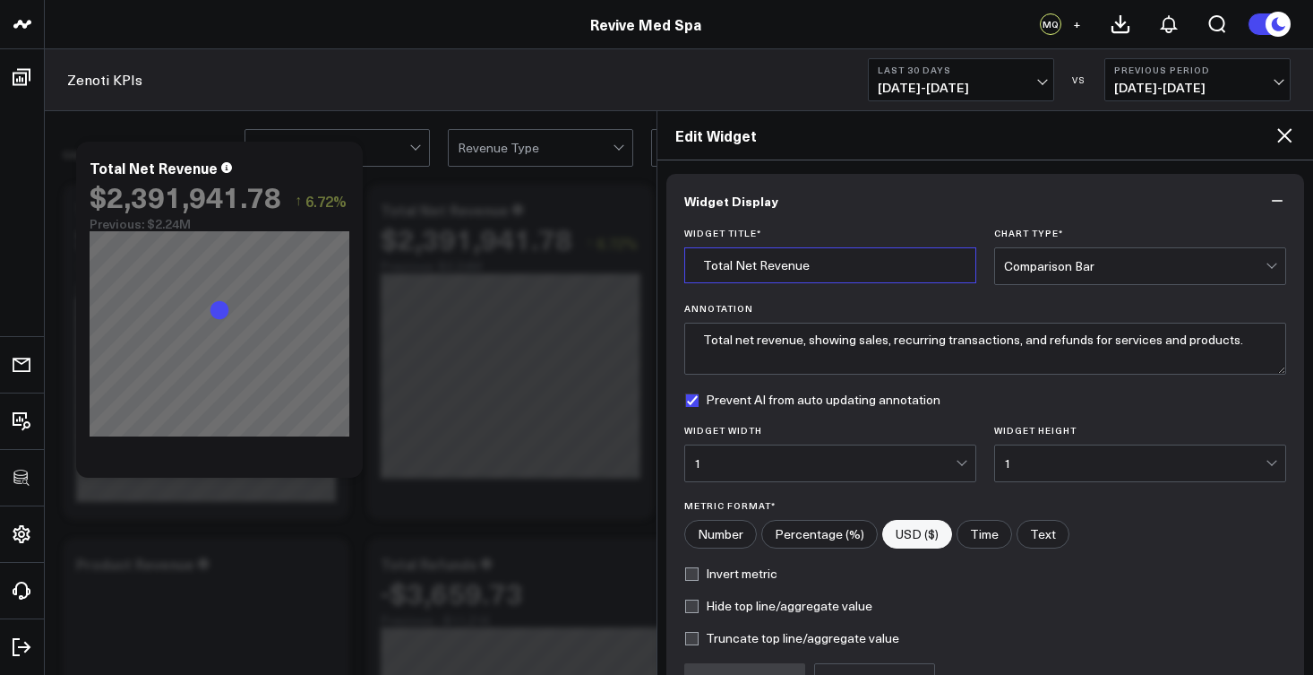
click at [810, 271] on input "Total Net Revenue" at bounding box center [830, 265] width 292 height 36
click at [809, 271] on input "Total Net Revenue" at bounding box center [830, 265] width 292 height 36
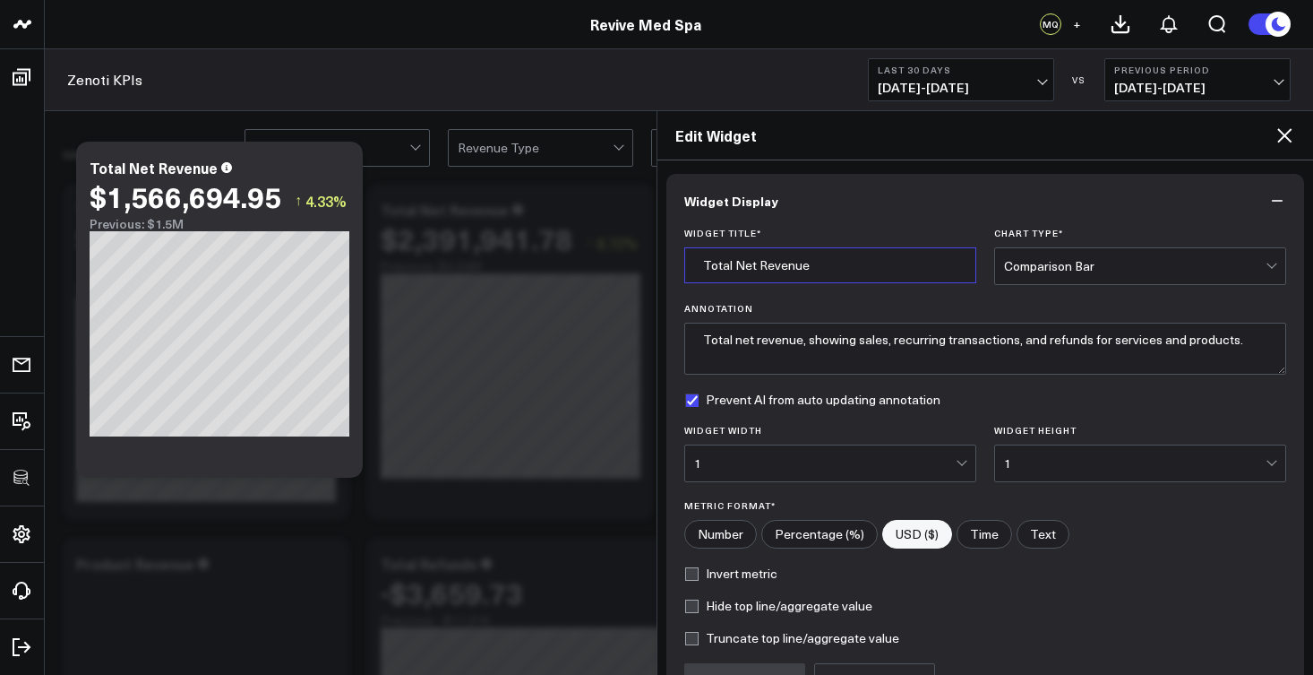
click at [808, 264] on input "Total Net Revenue" at bounding box center [830, 265] width 292 height 36
click at [835, 264] on input "Total Net Revenue" at bounding box center [830, 265] width 292 height 36
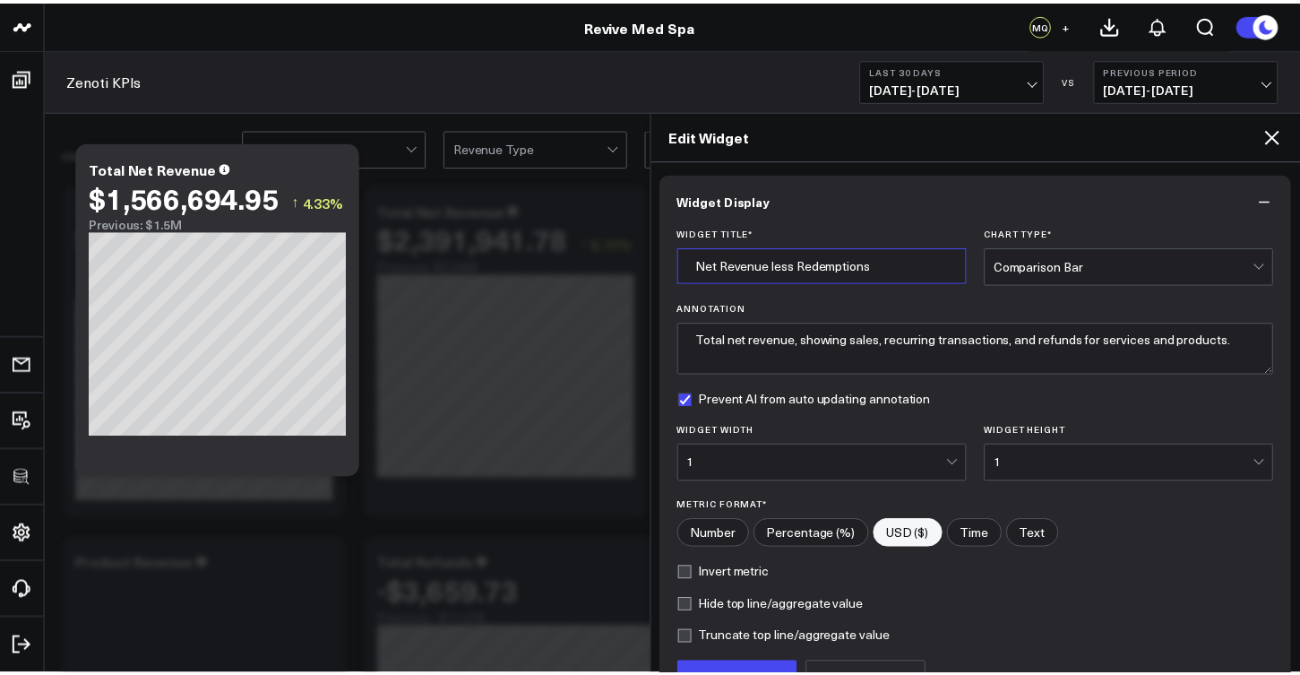
scroll to position [53, 0]
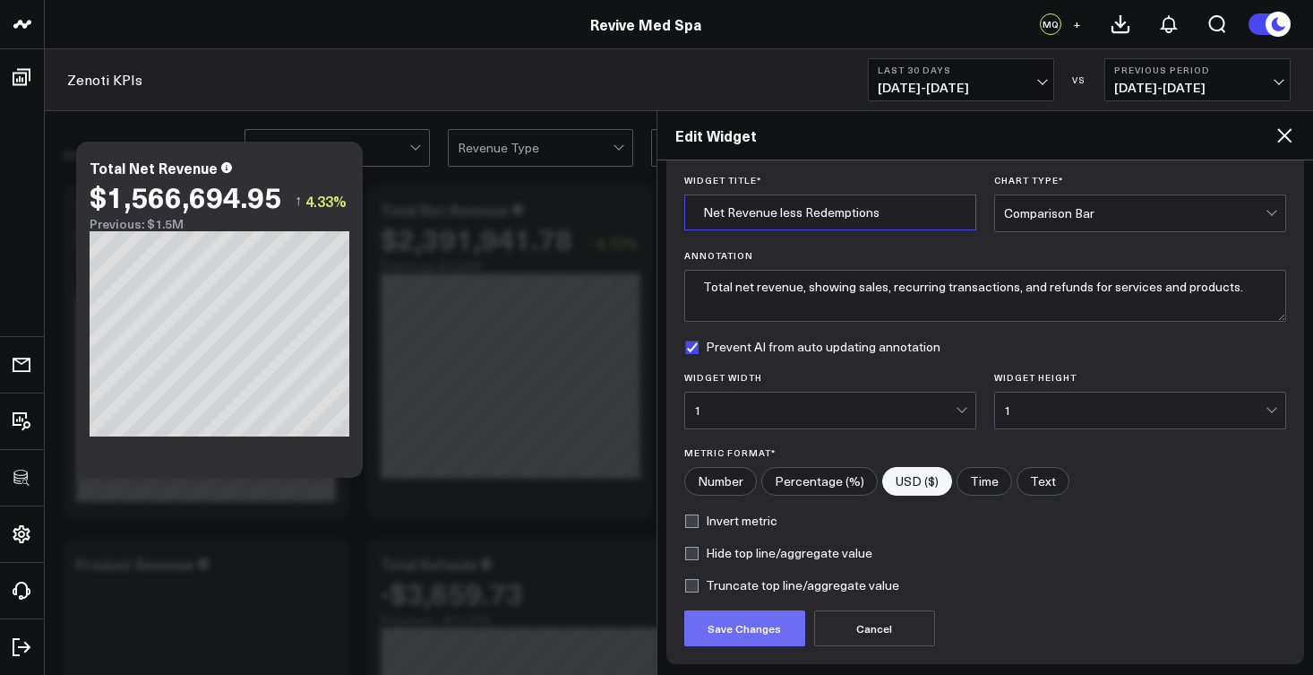
type input "Net Revenue less Redemptions"
click at [773, 629] on button "Save Changes" at bounding box center [744, 628] width 121 height 36
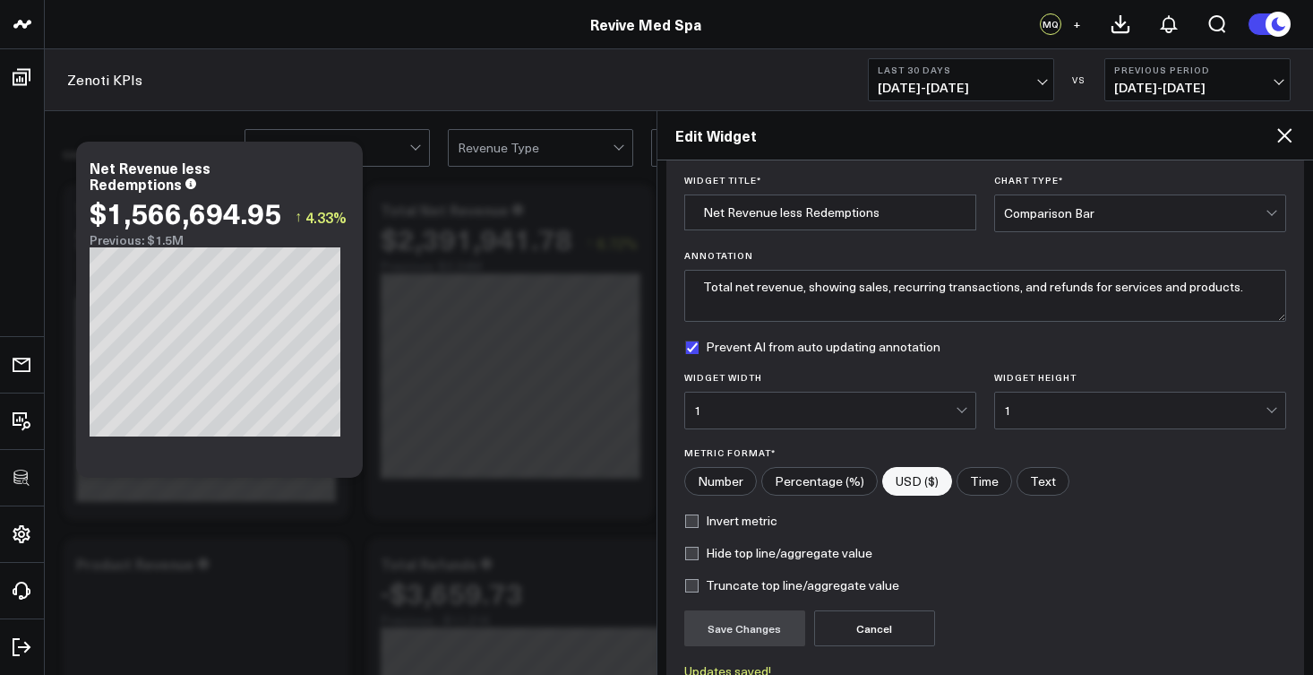
click at [1282, 136] on icon at bounding box center [1285, 136] width 22 height 22
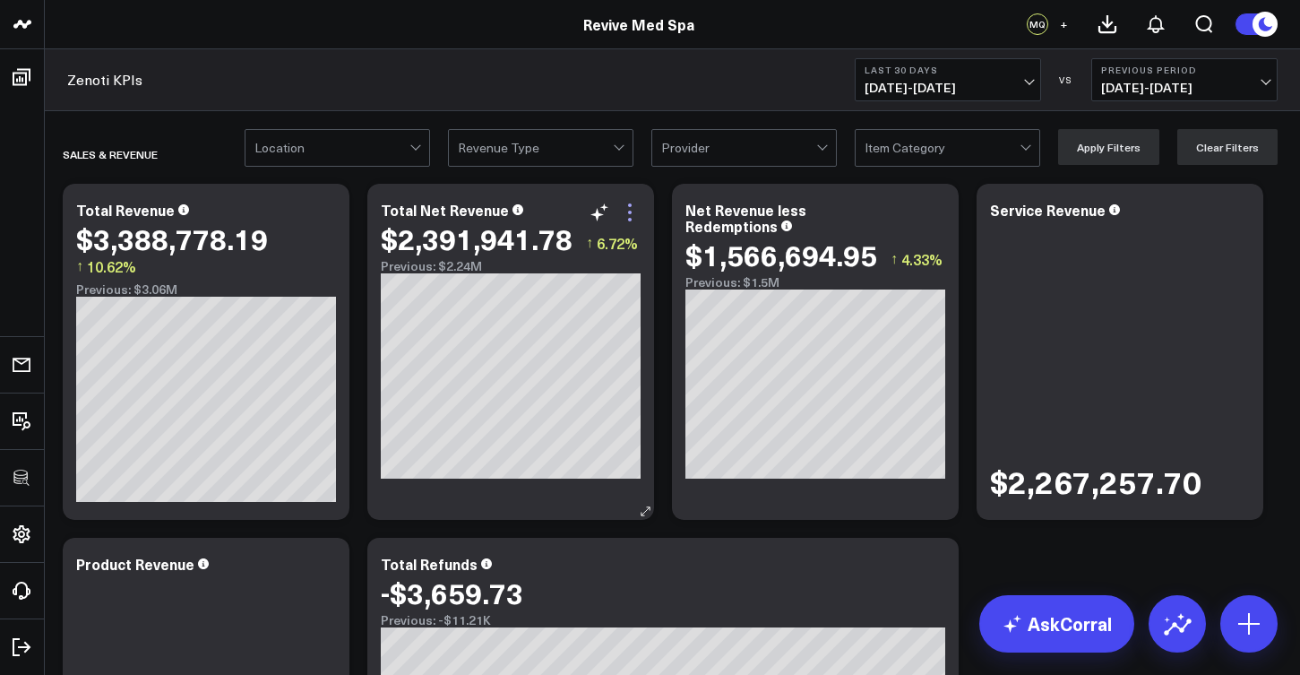
click at [631, 208] on icon at bounding box center [630, 213] width 22 height 22
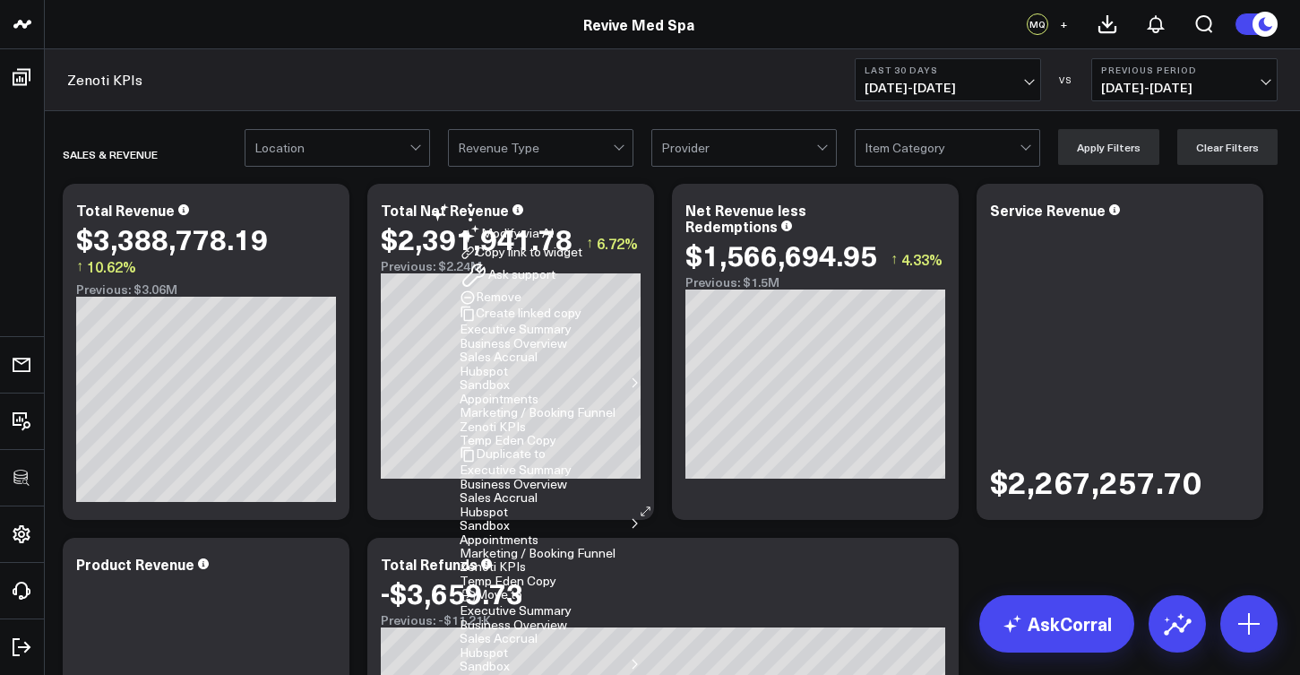
scroll to position [110, 0]
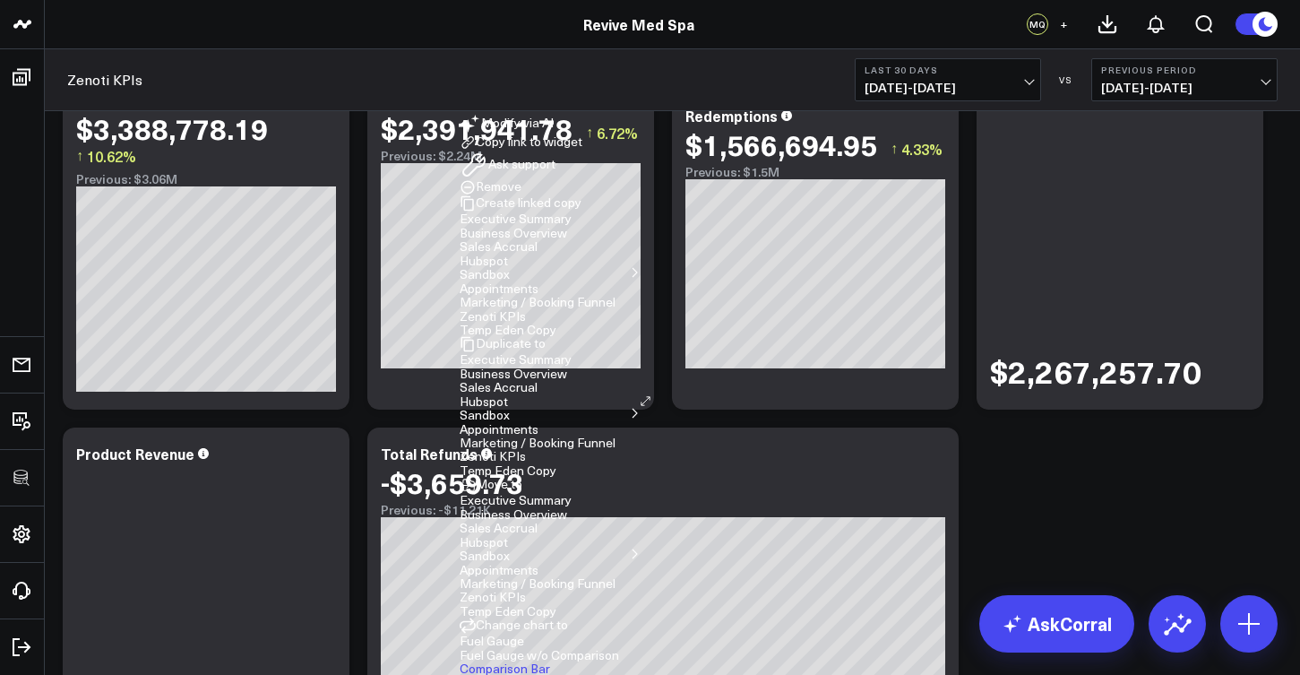
click at [526, 450] on button "Zenoti KPIs" at bounding box center [493, 456] width 66 height 13
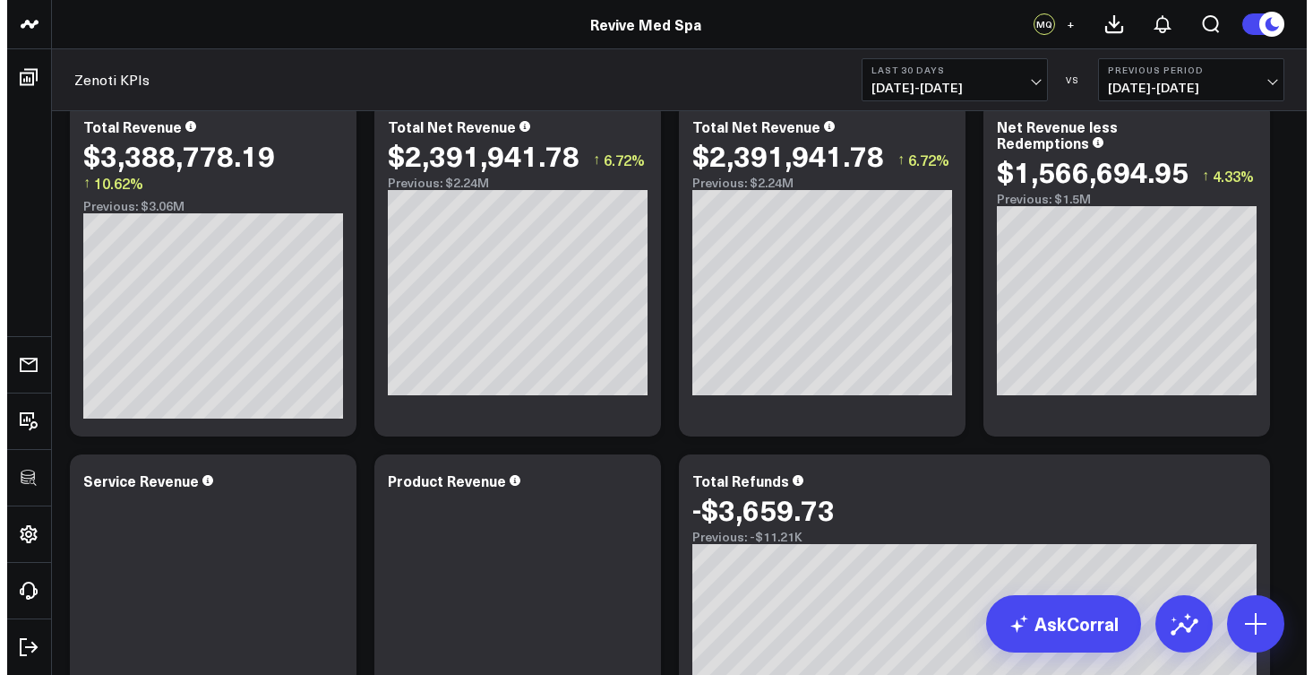
scroll to position [49, 0]
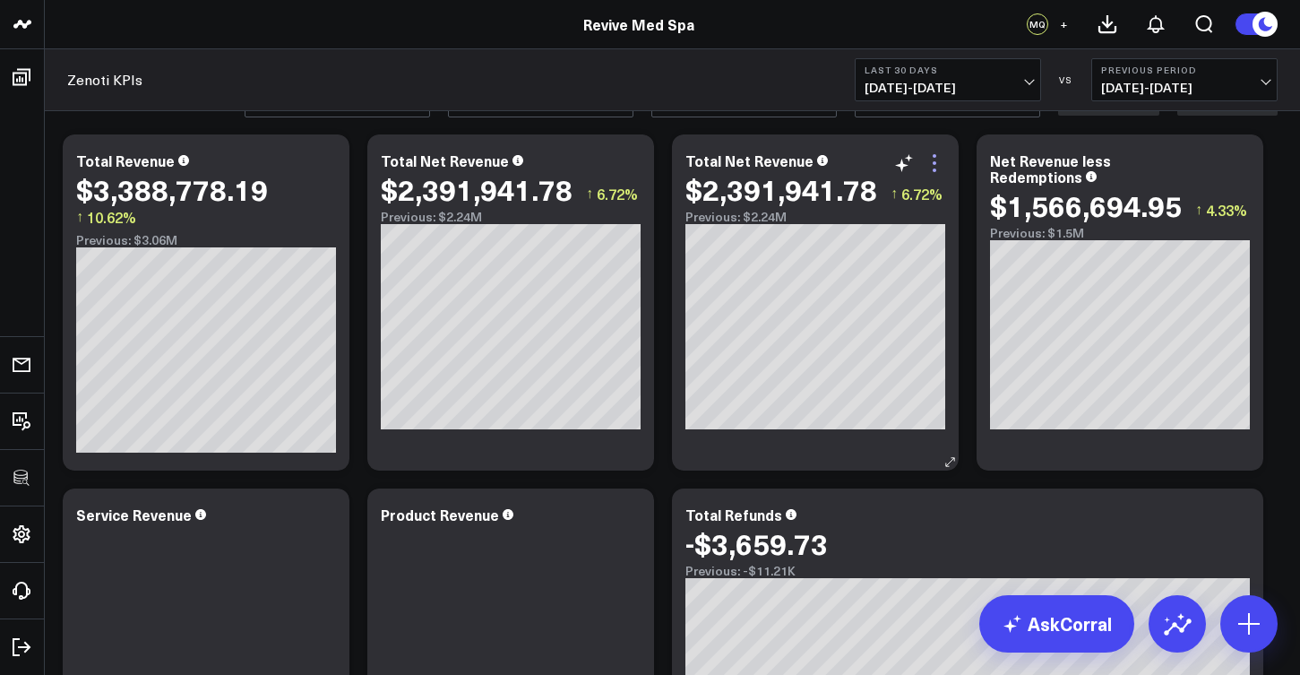
click at [940, 159] on icon at bounding box center [935, 163] width 22 height 22
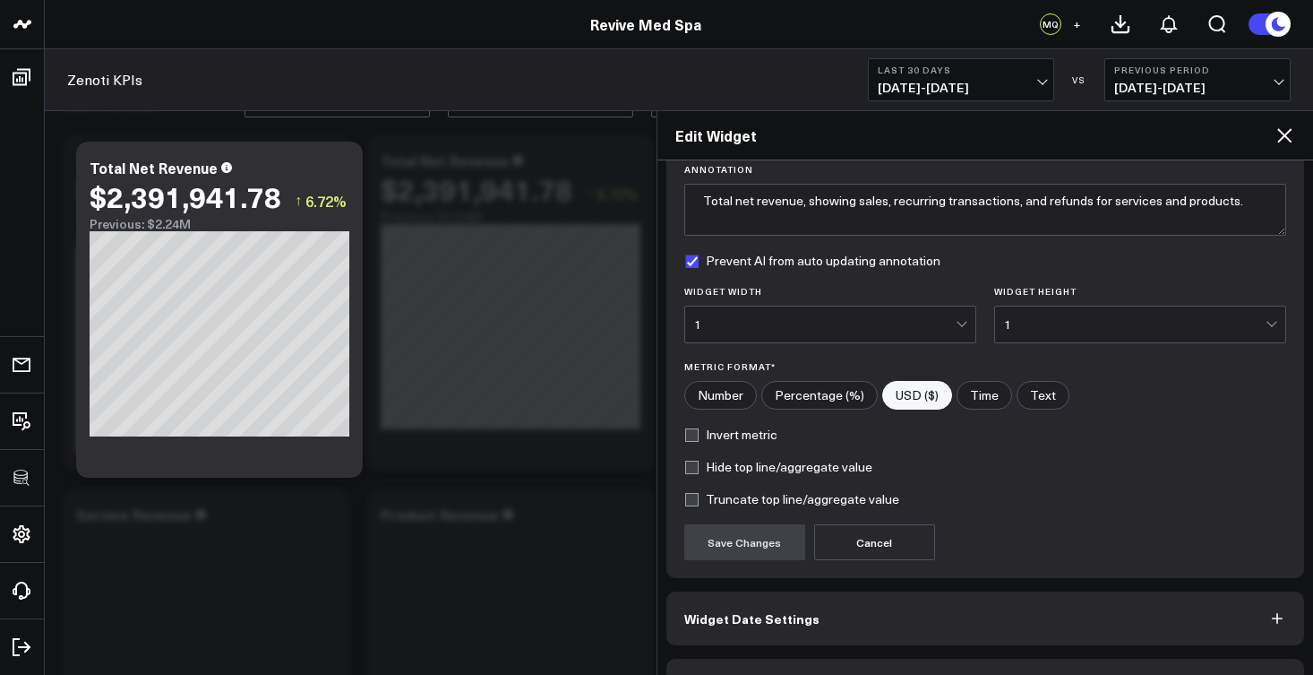
scroll to position [190, 0]
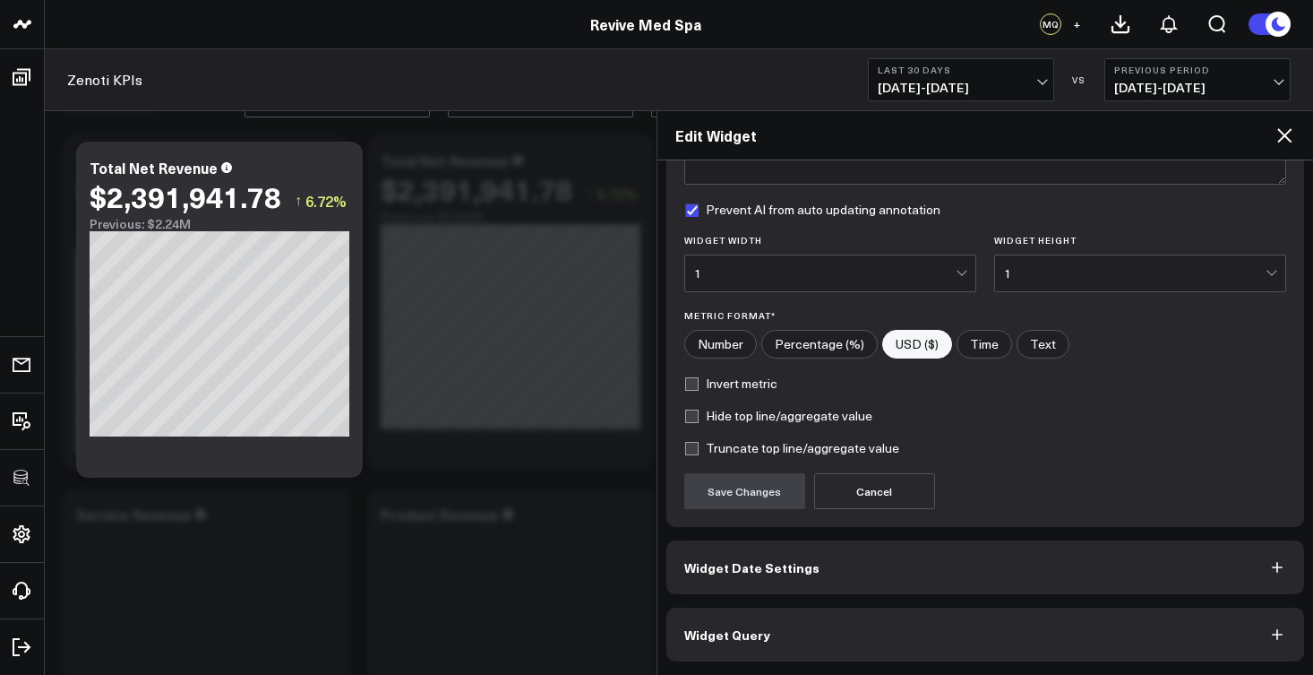
click at [765, 630] on button "Widget Query" at bounding box center [986, 634] width 639 height 54
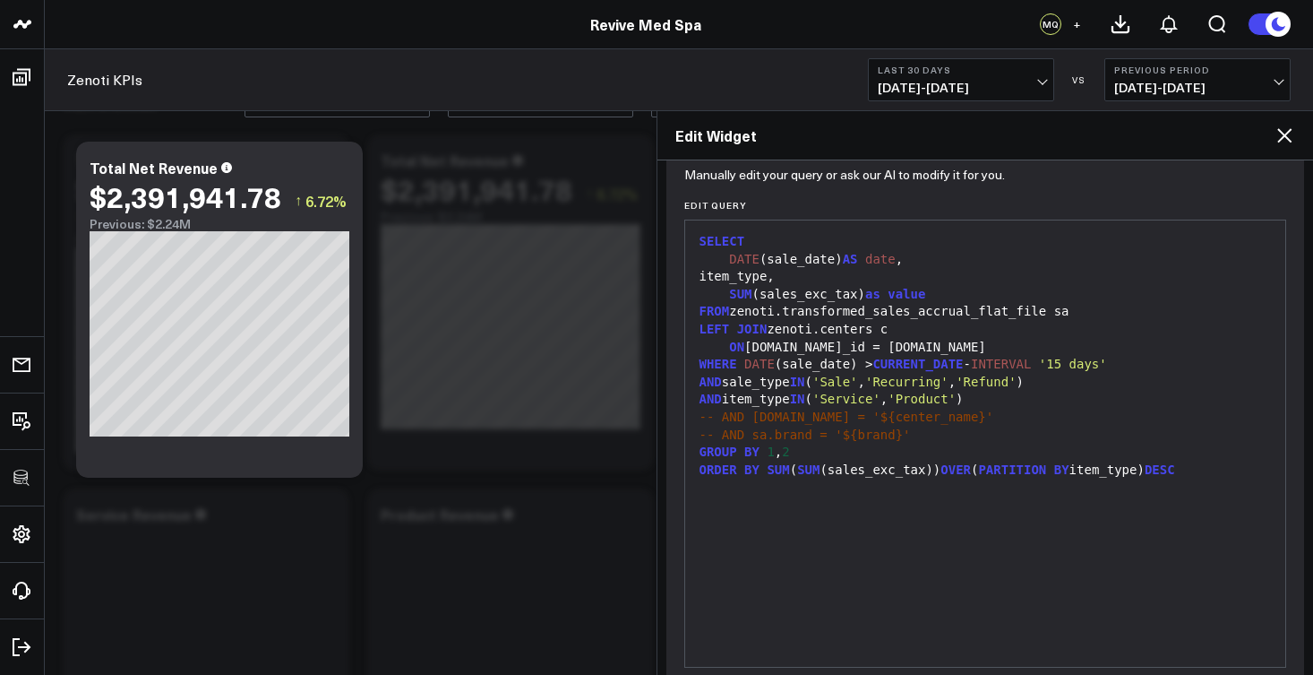
scroll to position [0, 0]
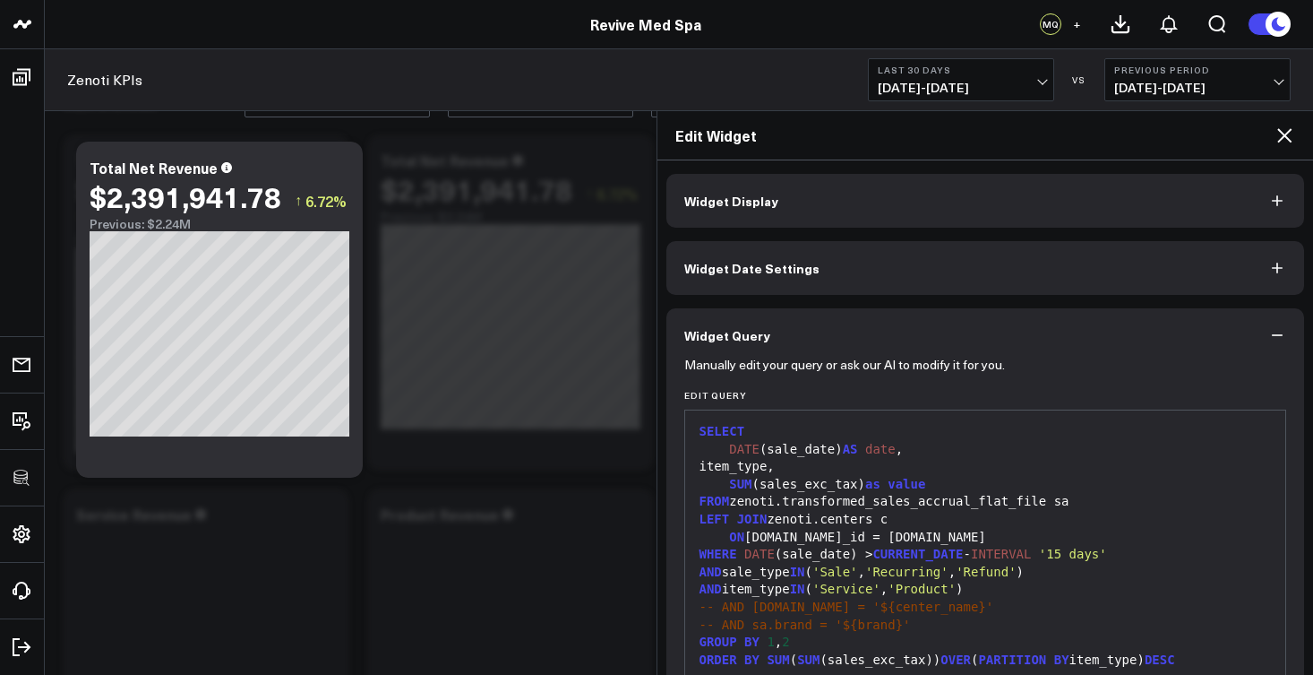
click at [1143, 195] on button "Widget Display" at bounding box center [986, 201] width 639 height 54
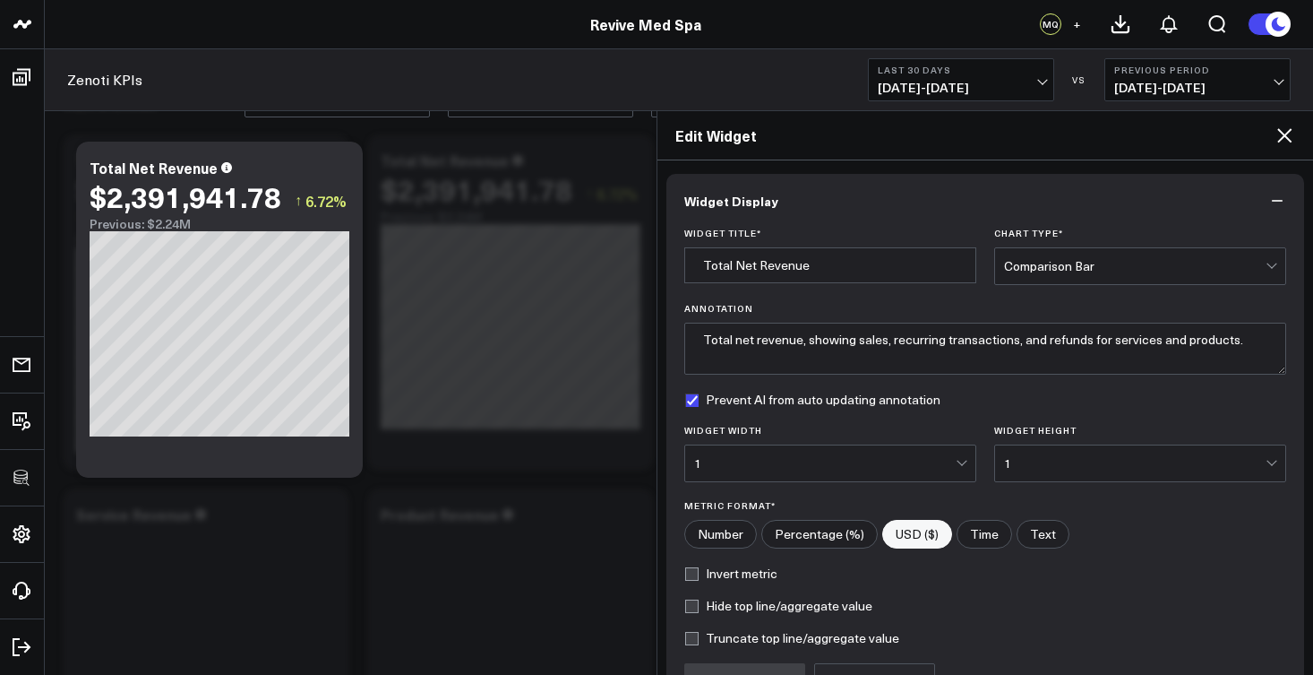
click at [1200, 266] on div "Comparison Bar" at bounding box center [1135, 266] width 262 height 14
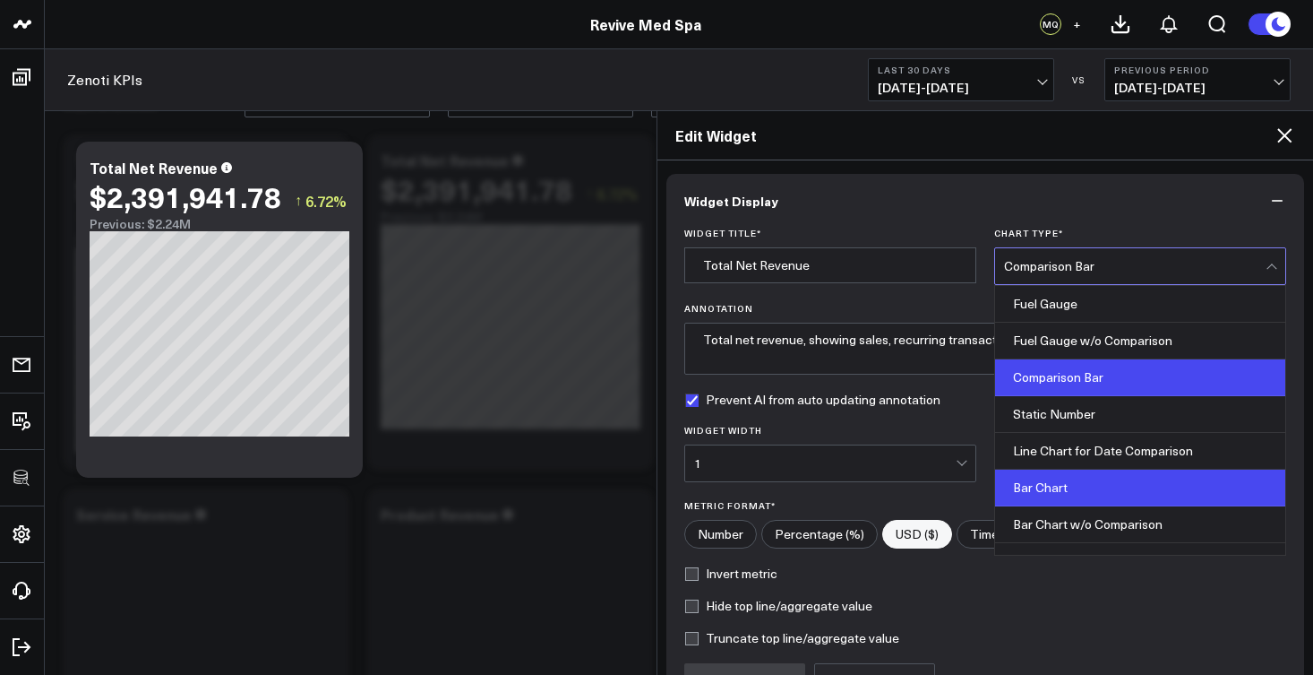
click at [1070, 478] on div "Bar Chart" at bounding box center [1140, 487] width 290 height 37
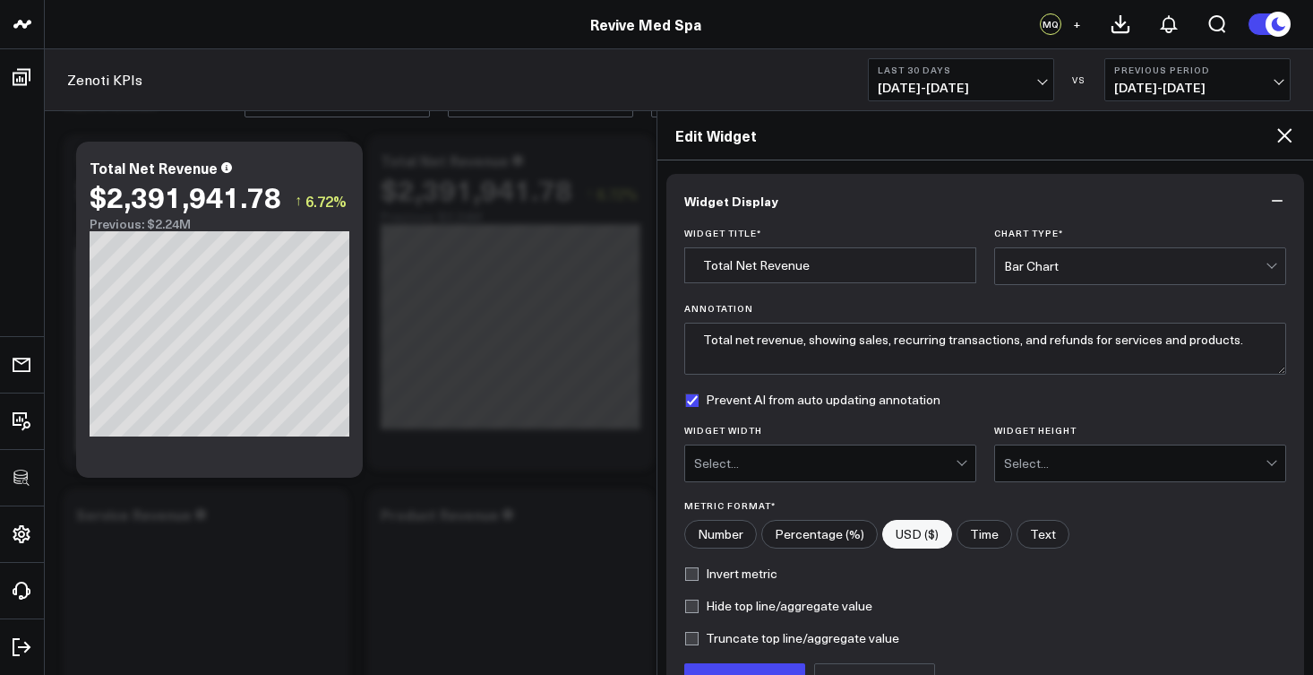
click at [926, 465] on div "Select..." at bounding box center [825, 463] width 262 height 14
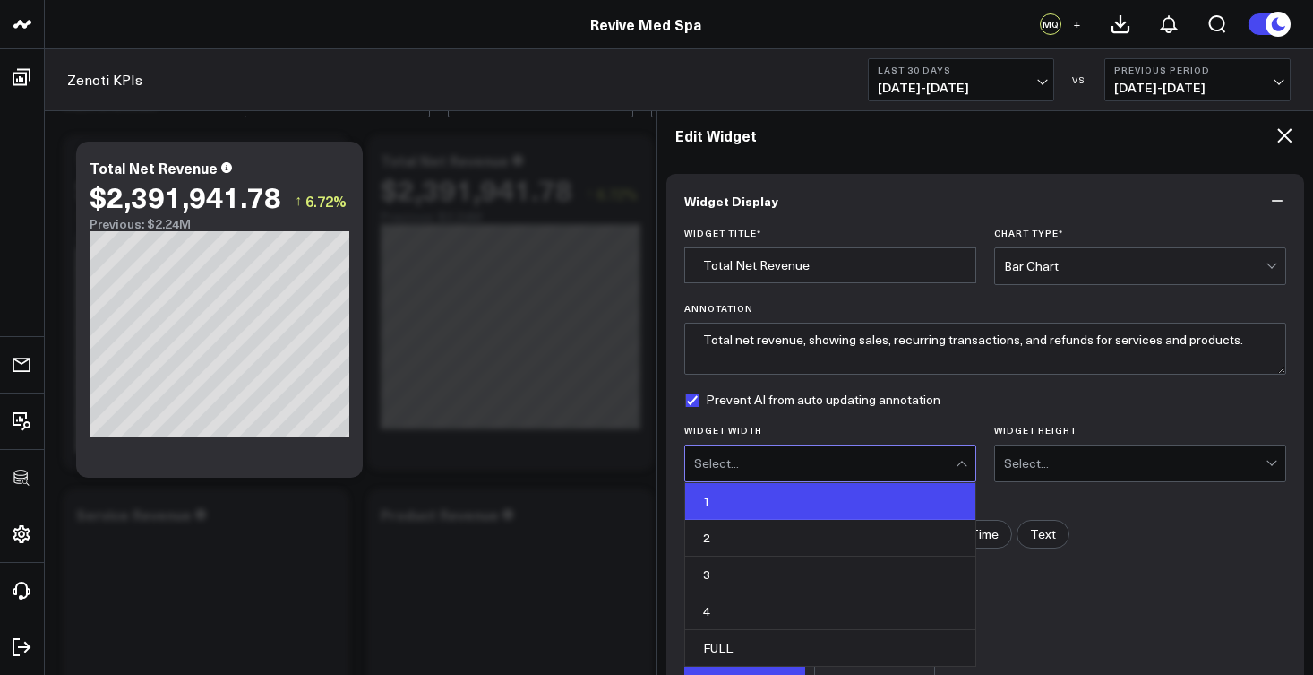
click at [832, 500] on div "1" at bounding box center [830, 501] width 290 height 37
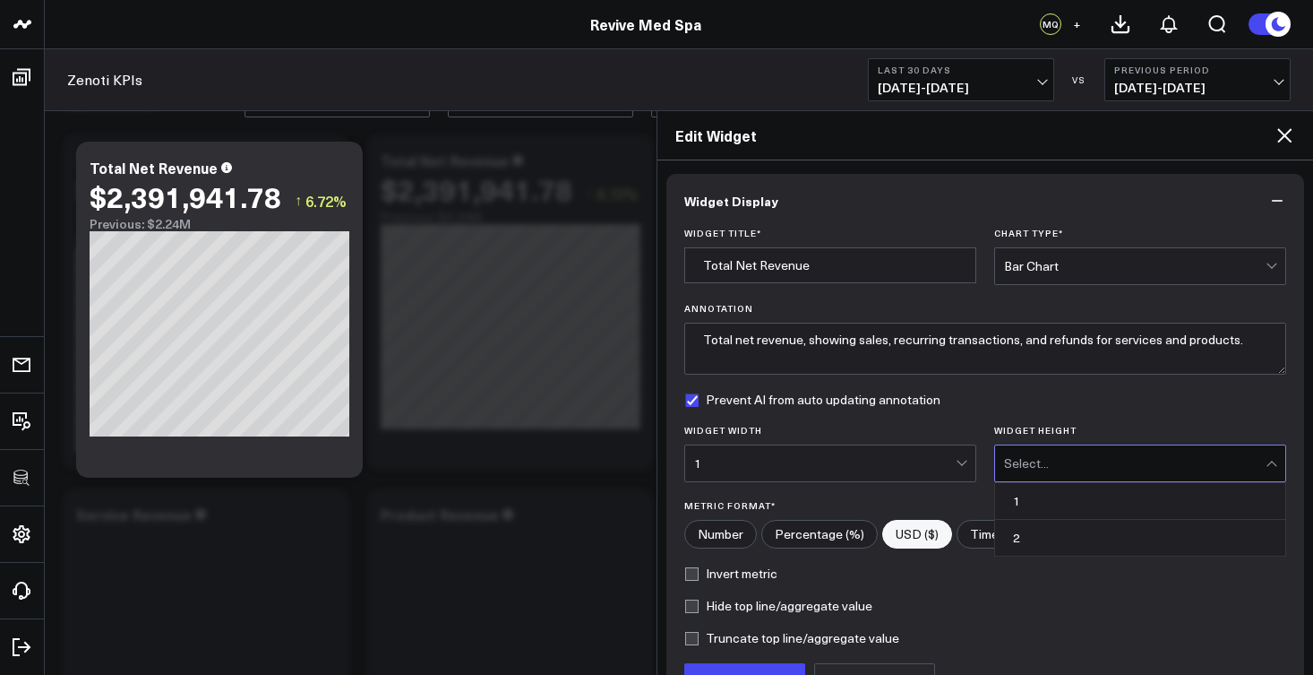
click at [1059, 464] on div "Select..." at bounding box center [1135, 463] width 262 height 14
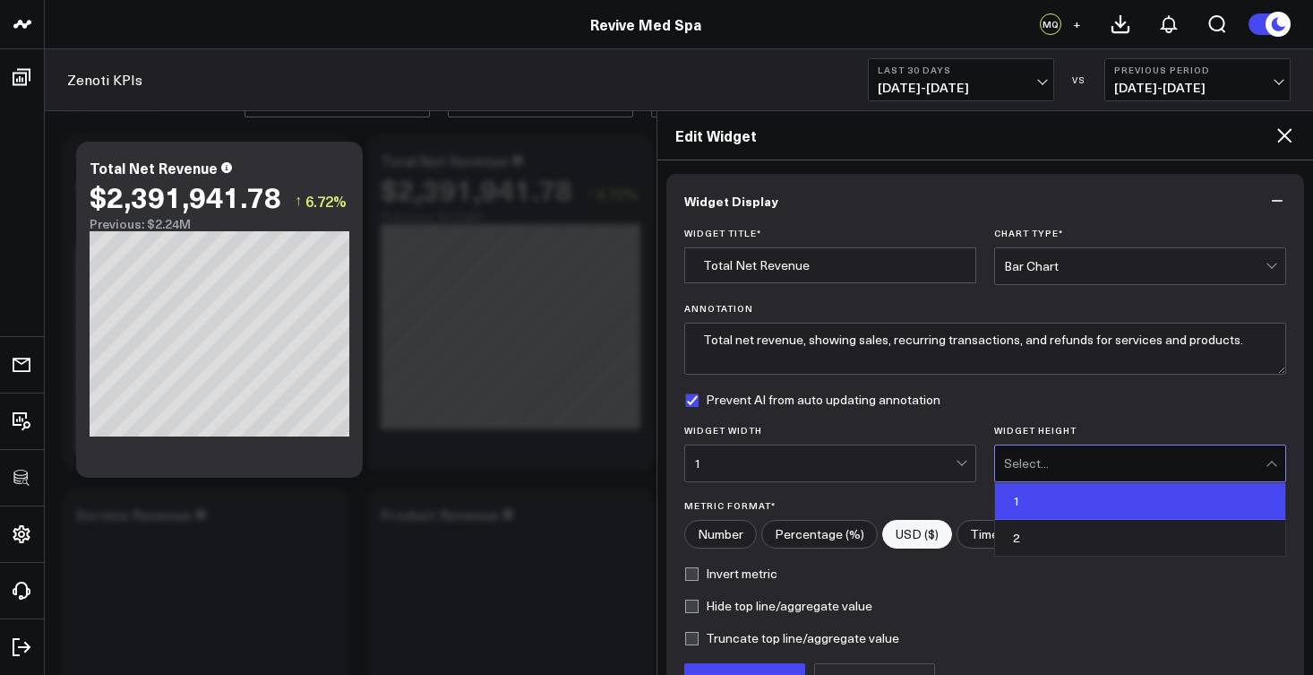
click at [1056, 512] on div "1" at bounding box center [1140, 501] width 290 height 37
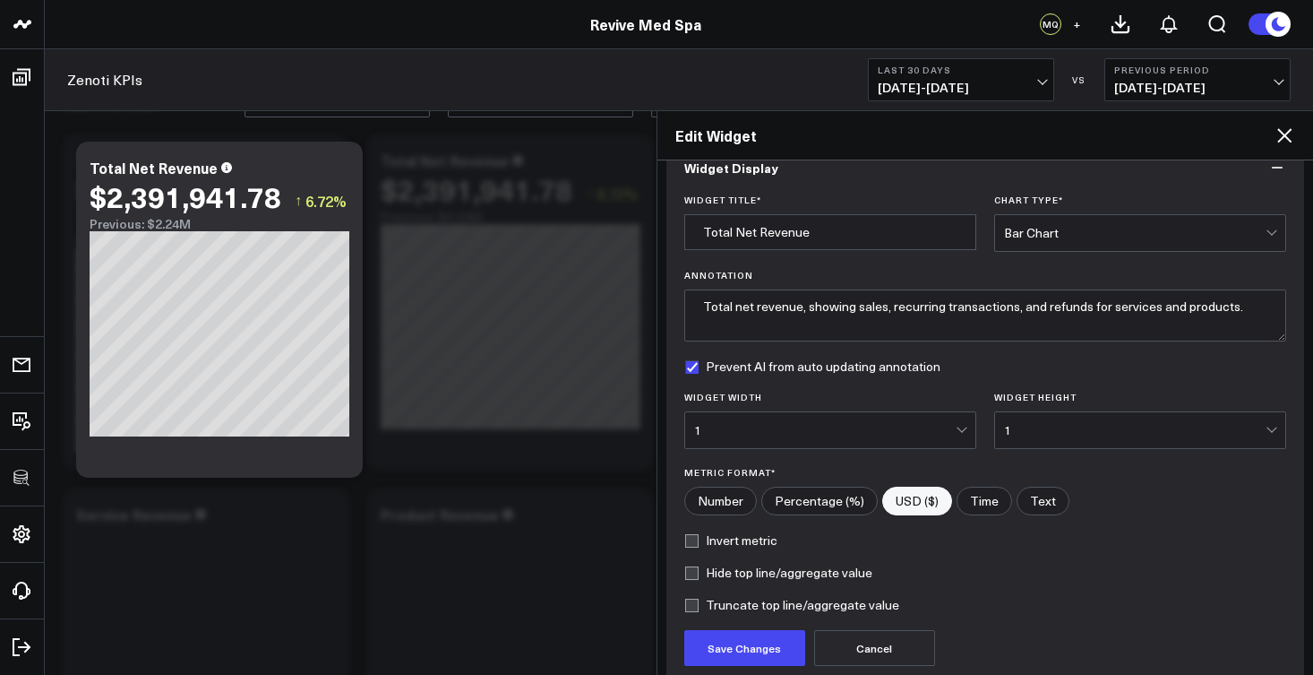
scroll to position [190, 0]
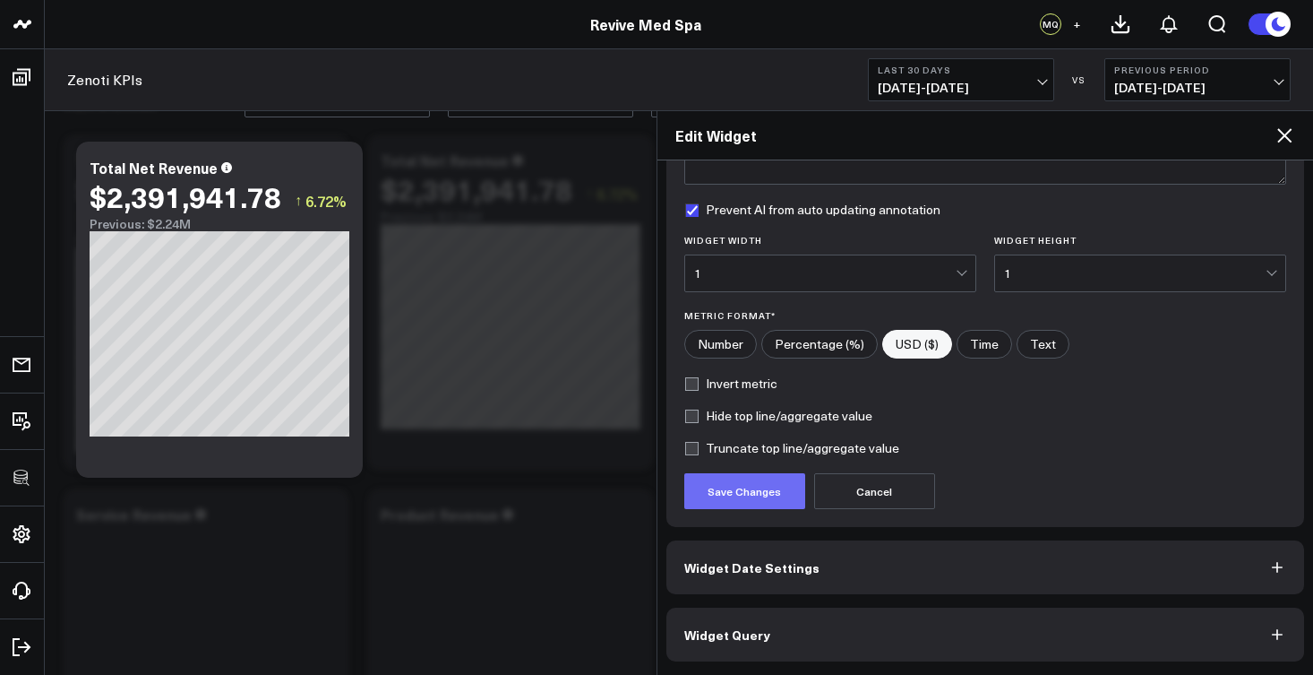
click at [760, 495] on button "Save Changes" at bounding box center [744, 491] width 121 height 36
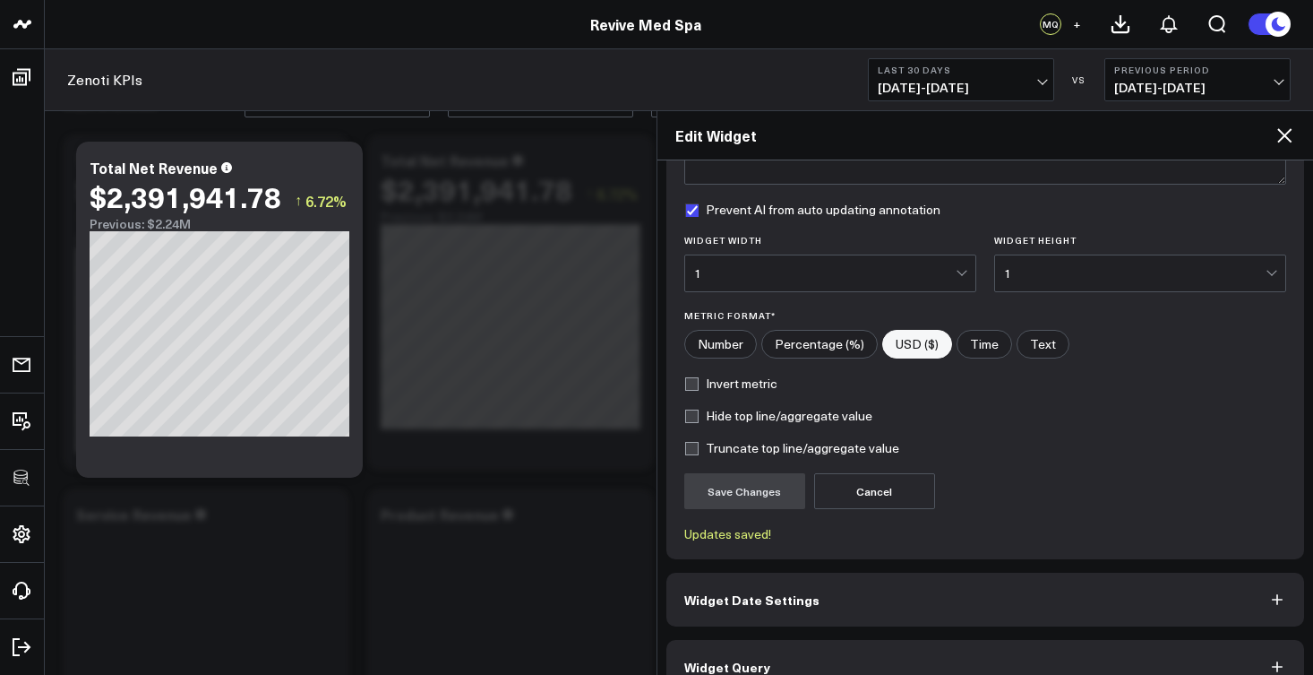
click at [814, 647] on button "Widget Query" at bounding box center [986, 667] width 639 height 54
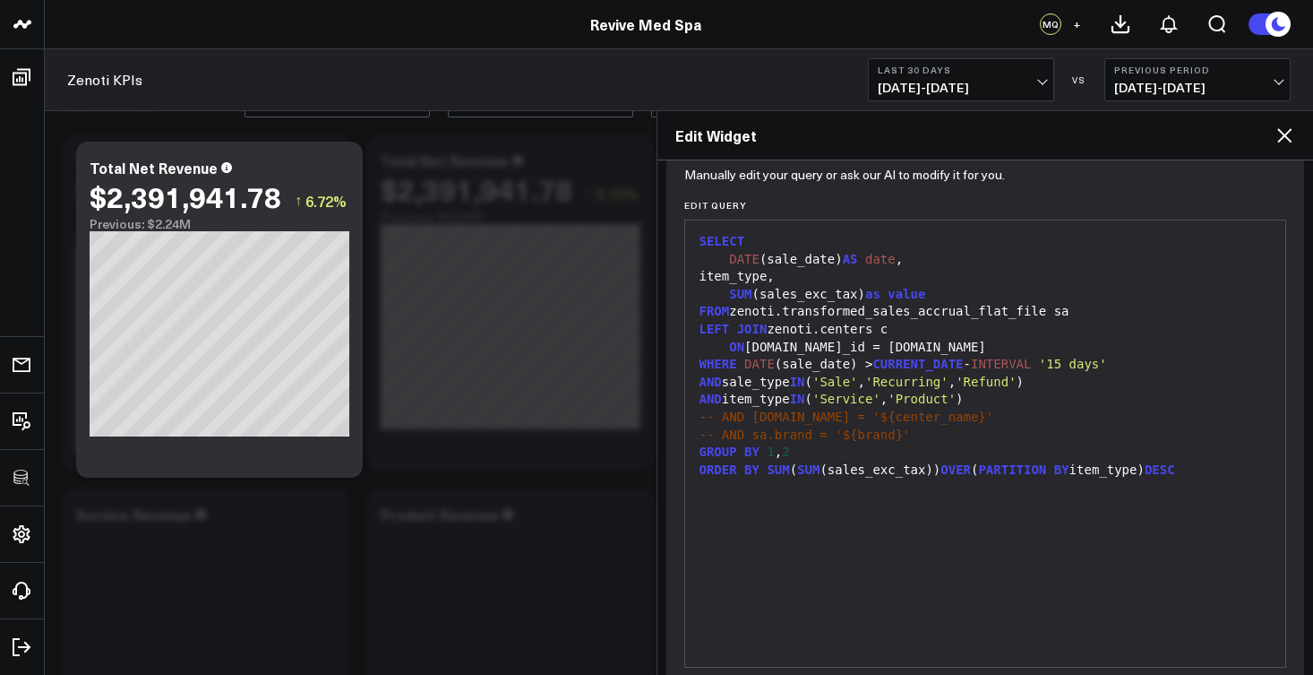
click at [752, 633] on div "99 1 2 3 4 5 6 7 8 9 10 11 12 13 14 › ⌄ SELECT DATE (sale_date) AS date , item_…" at bounding box center [985, 443] width 603 height 448
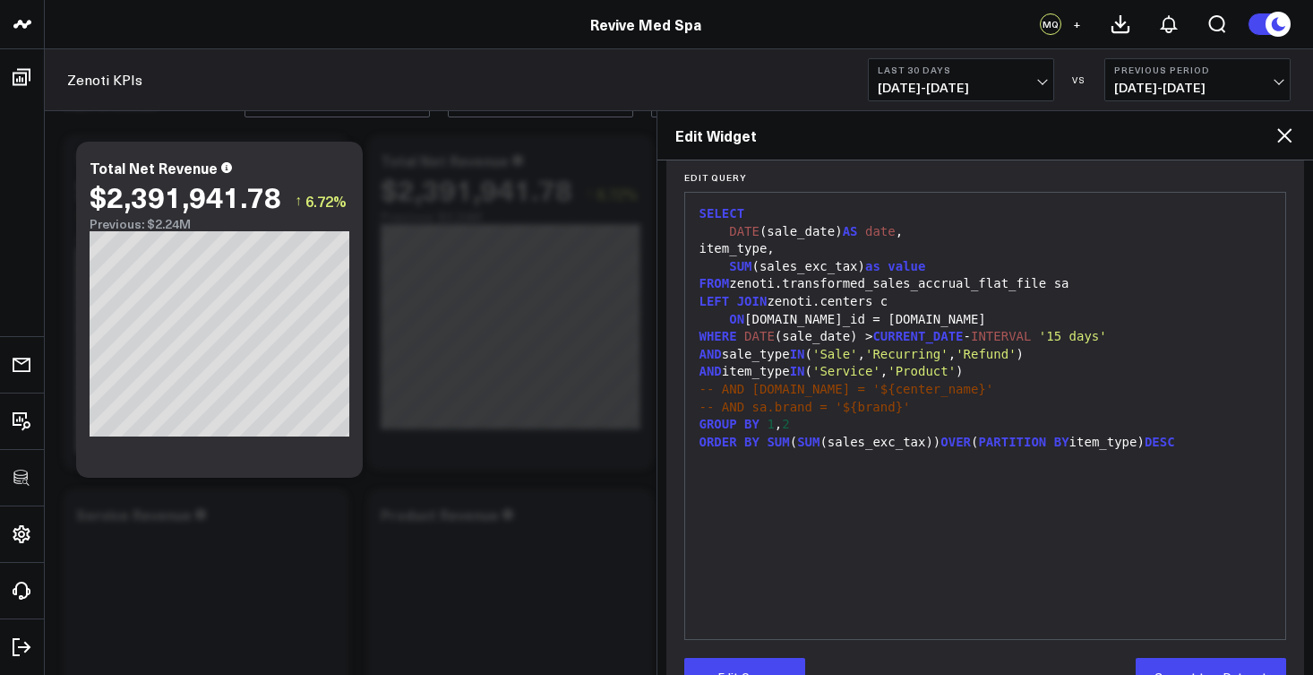
click at [732, 250] on div "item_type," at bounding box center [985, 249] width 583 height 18
click at [728, 234] on div "DATE (sale_date) AS date ," at bounding box center [985, 232] width 583 height 18
click at [800, 665] on button "Edit Query" at bounding box center [744, 676] width 121 height 36
click at [716, 232] on div "DATE (sale_date) AS date ," at bounding box center [985, 232] width 583 height 18
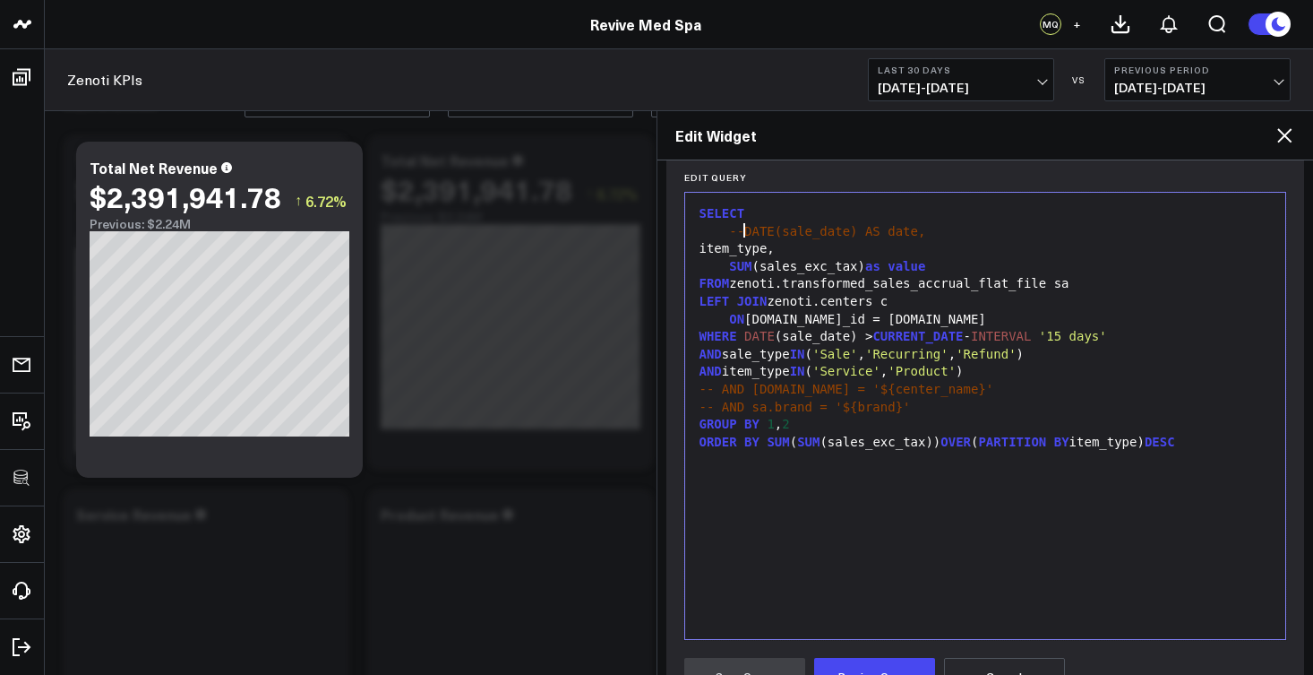
click at [715, 244] on div "item_type," at bounding box center [985, 249] width 583 height 18
click at [766, 250] on div "item_type," at bounding box center [985, 249] width 583 height 18
click at [765, 240] on div "item_type," at bounding box center [985, 249] width 583 height 18
click at [729, 250] on div "item_type," at bounding box center [985, 249] width 583 height 18
click at [842, 245] on div "--item_type," at bounding box center [985, 249] width 583 height 18
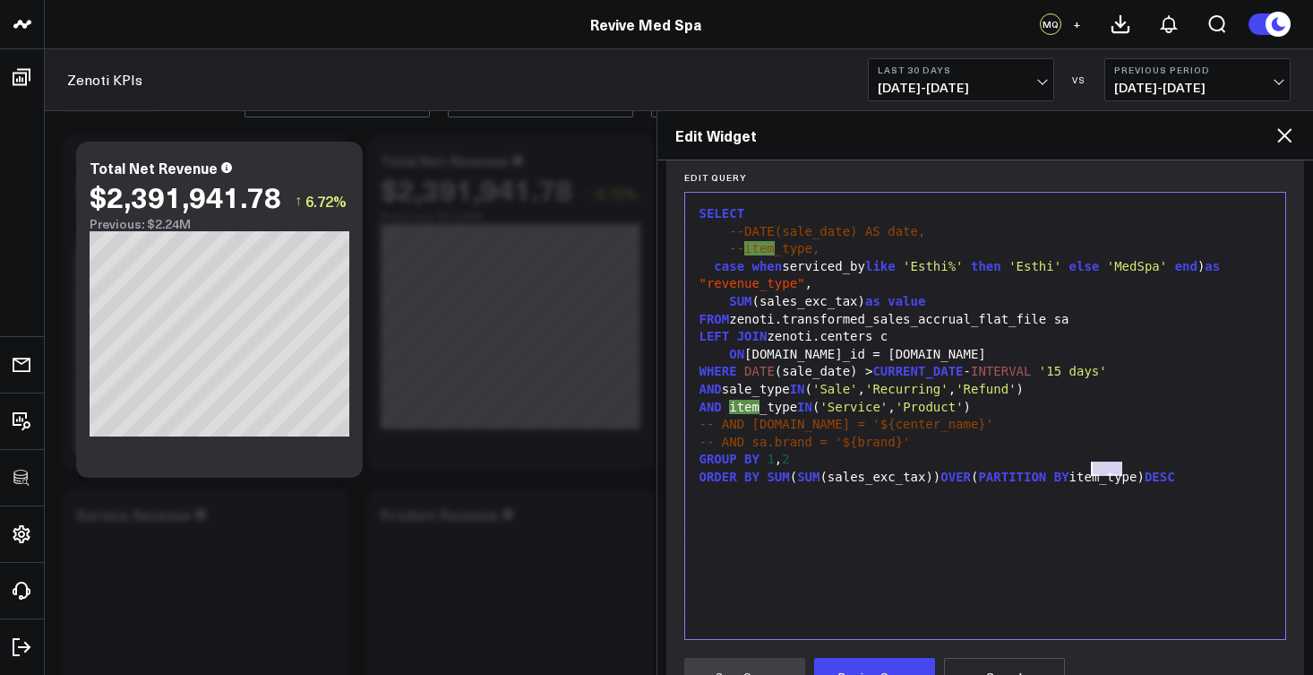
drag, startPoint x: 1125, startPoint y: 469, endPoint x: 1094, endPoint y: 469, distance: 31.4
click at [1094, 469] on div "ORDER BY SUM ( SUM (sales_exc_tax)) OVER ( PARTITION BY item_type) DESC" at bounding box center [985, 478] width 583 height 18
click at [923, 340] on div "LEFT JOIN zenoti.centers c" at bounding box center [985, 337] width 583 height 18
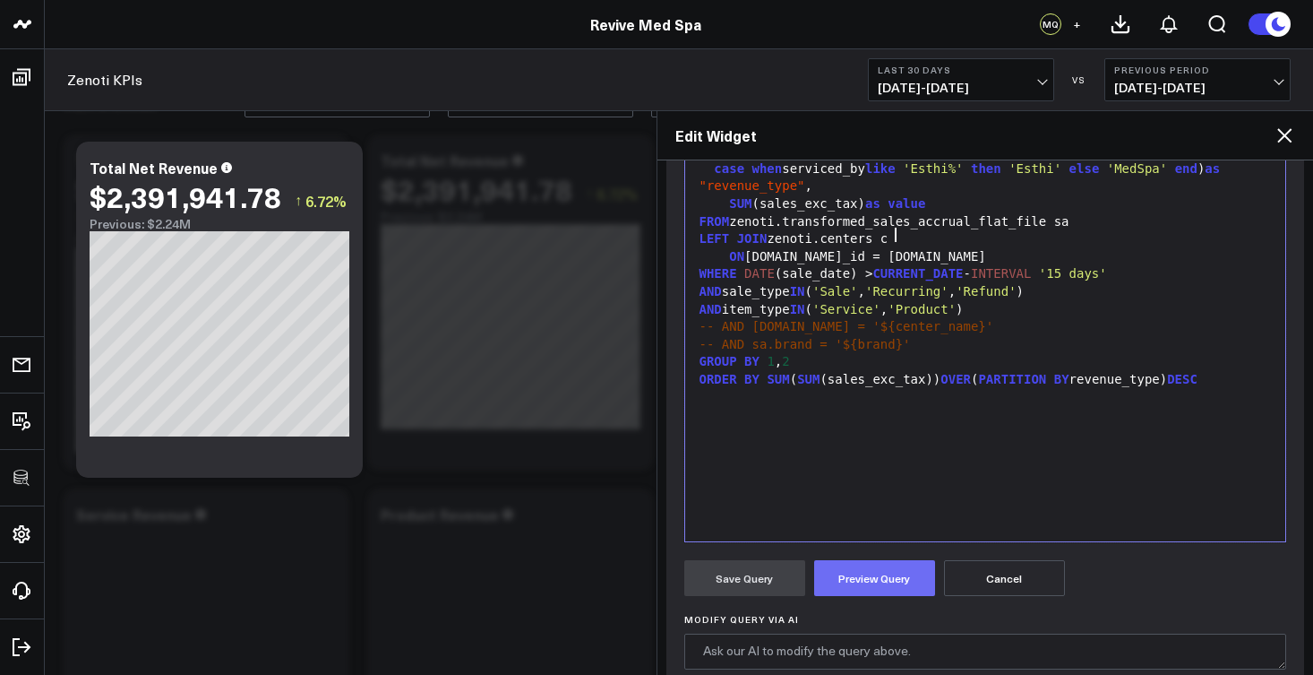
click at [891, 588] on button "Preview Query" at bounding box center [874, 578] width 121 height 36
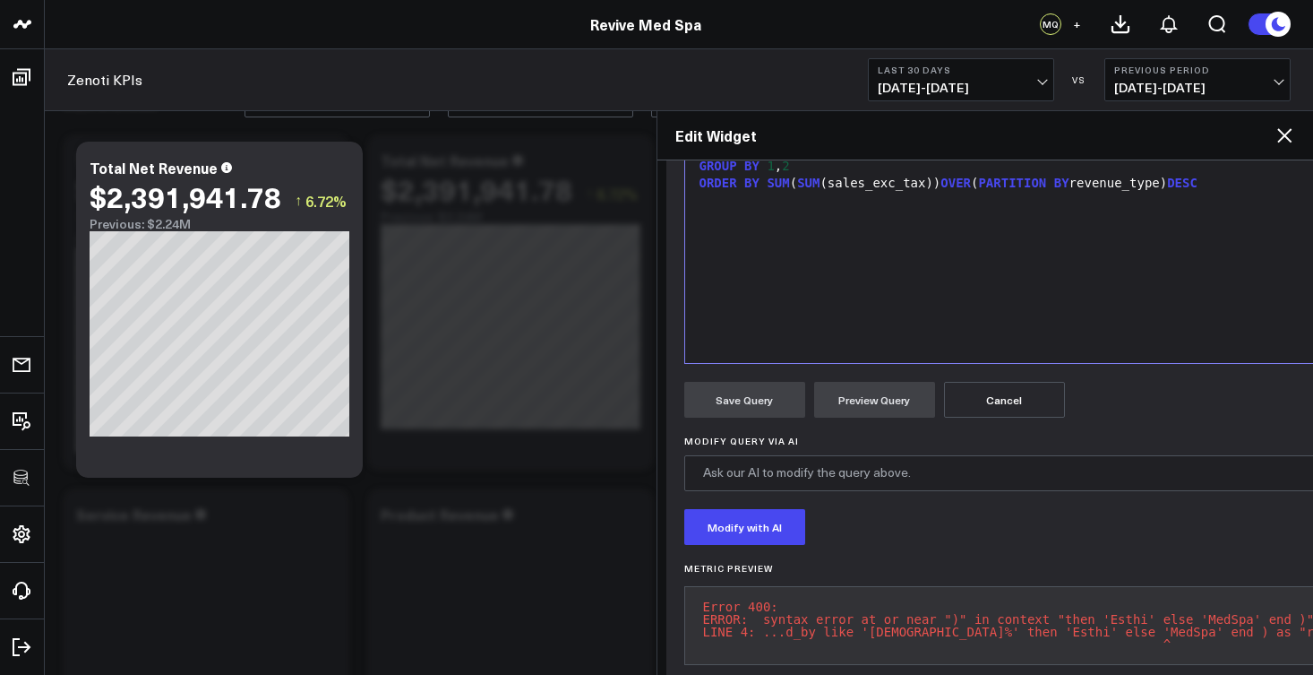
scroll to position [222, 0]
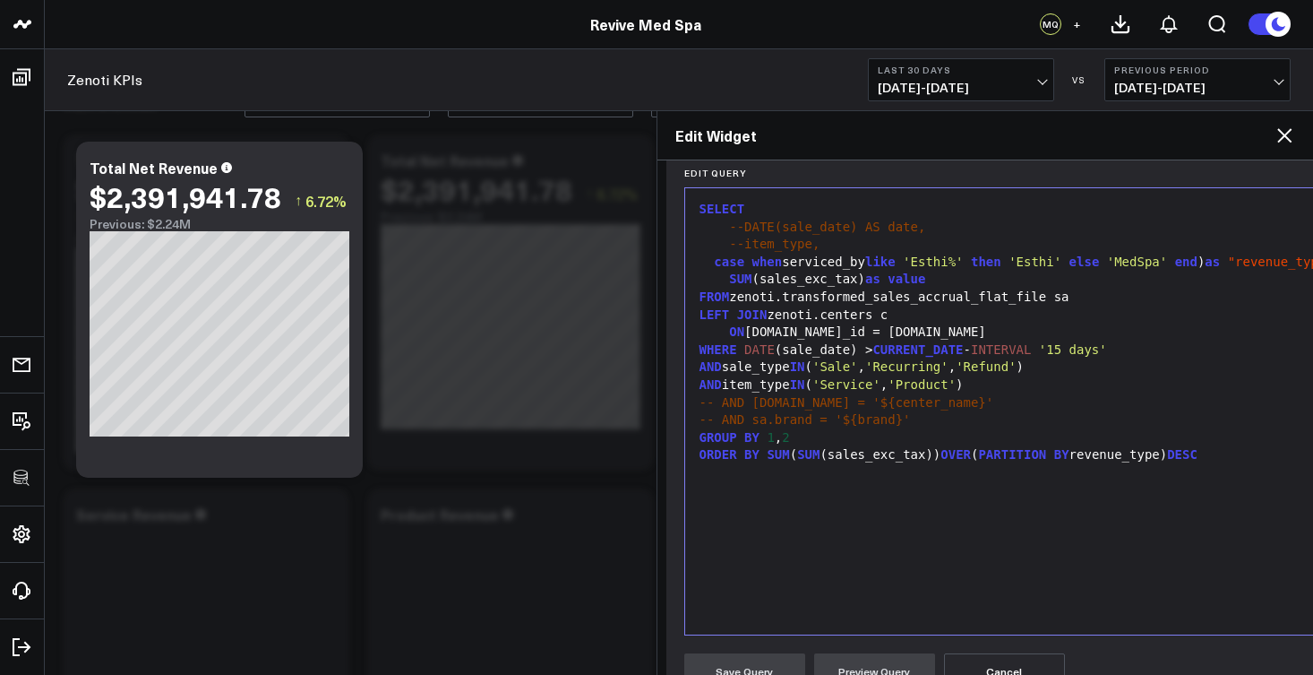
click at [717, 261] on span "case" at bounding box center [729, 261] width 30 height 14
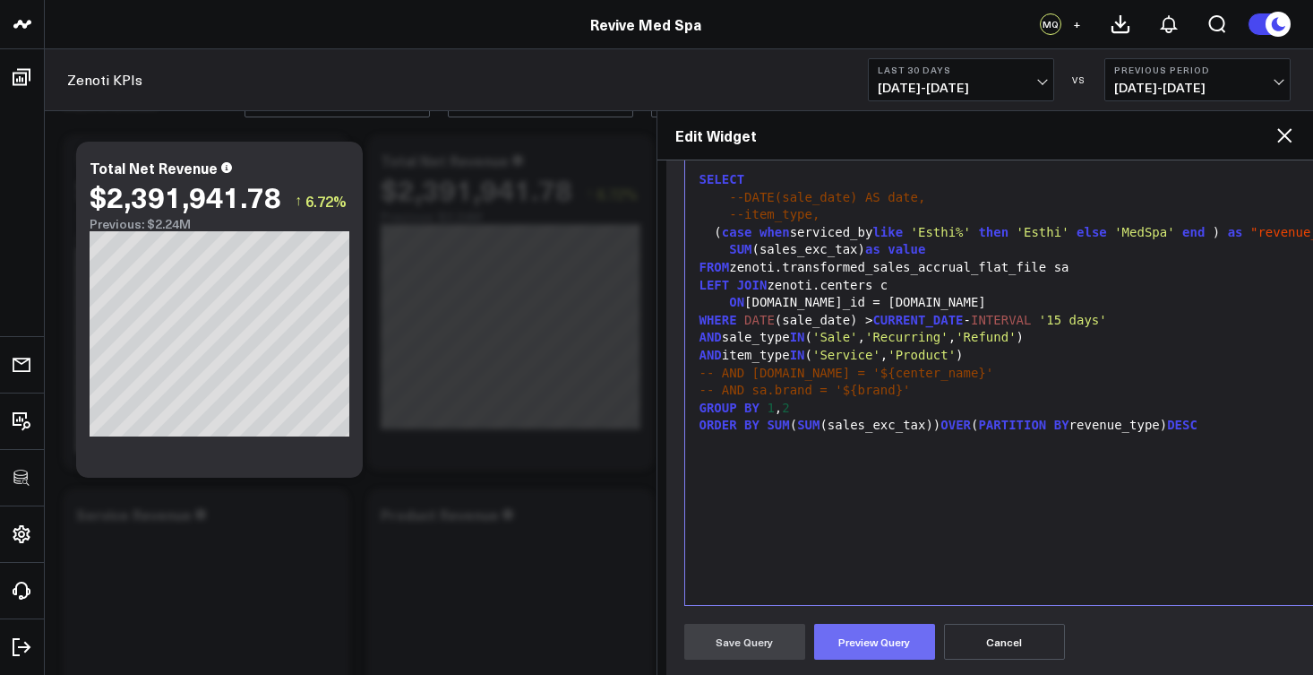
click at [885, 625] on button "Preview Query" at bounding box center [874, 642] width 121 height 36
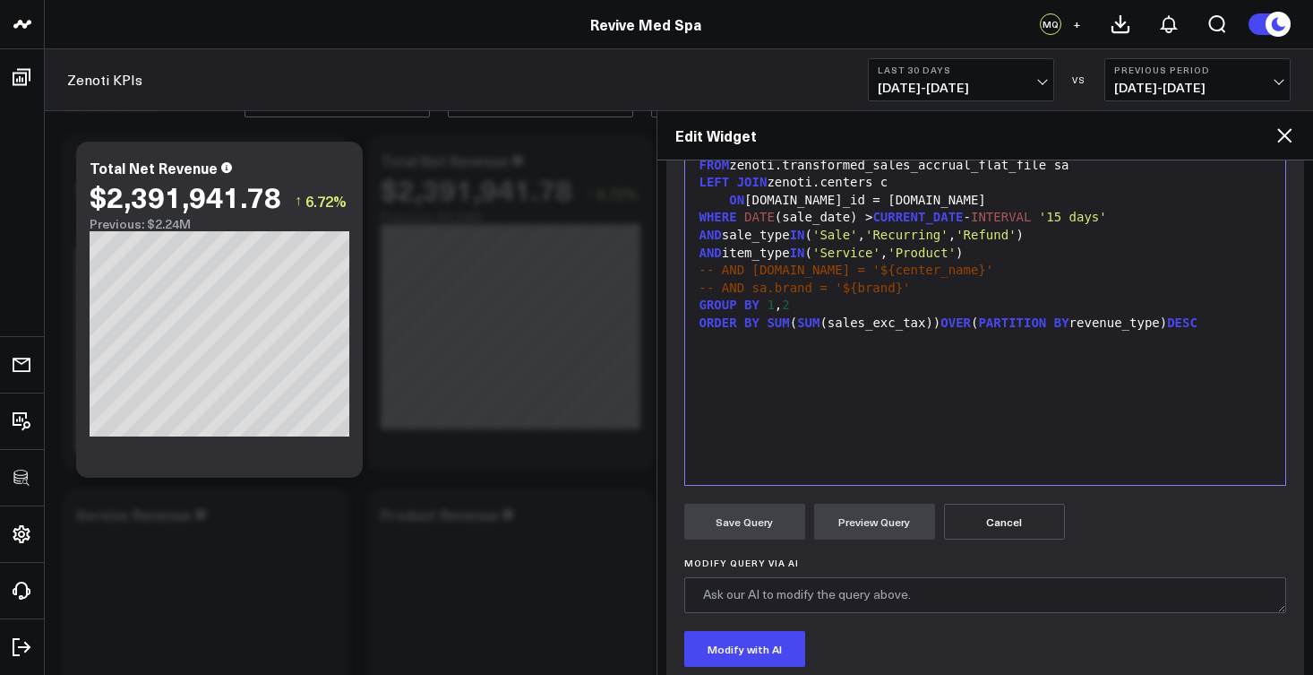
scroll to position [227, 0]
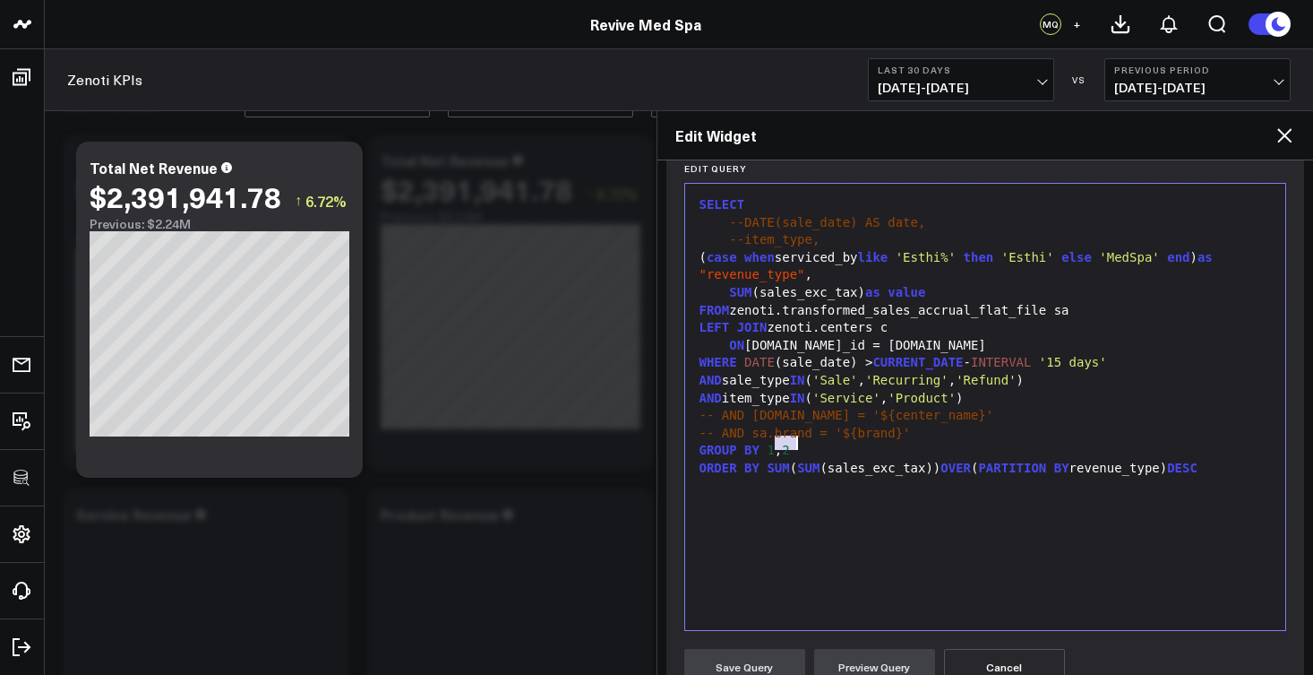
drag, startPoint x: 778, startPoint y: 444, endPoint x: 810, endPoint y: 445, distance: 32.3
click at [810, 445] on div "GROUP BY 1 , 2" at bounding box center [985, 451] width 583 height 18
click at [890, 660] on button "Preview Query" at bounding box center [874, 667] width 121 height 36
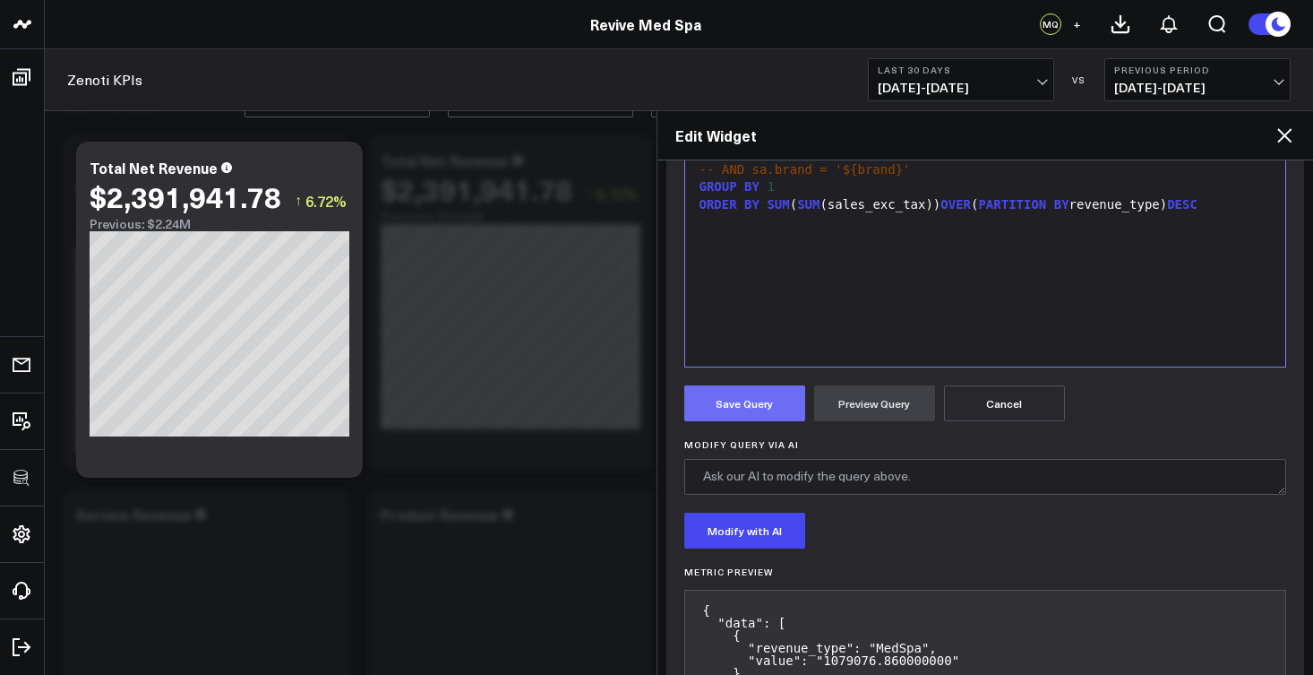
click at [786, 402] on button "Save Query" at bounding box center [744, 403] width 121 height 36
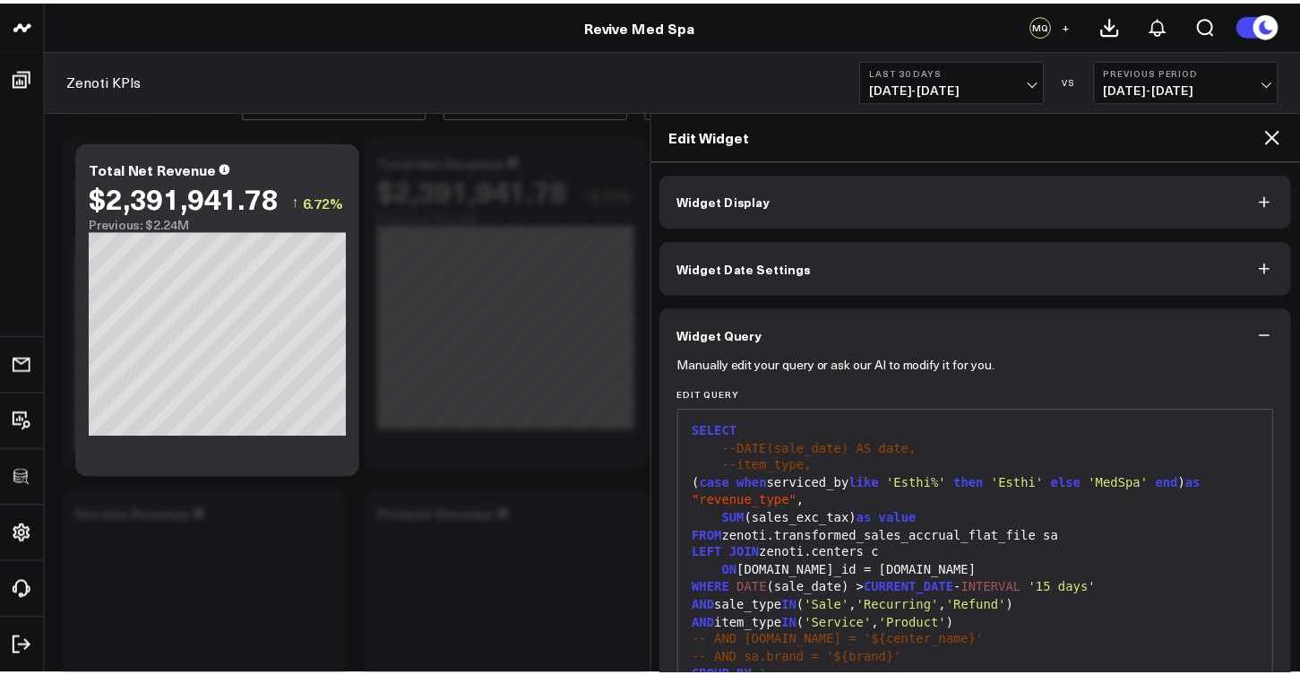
scroll to position [268, 0]
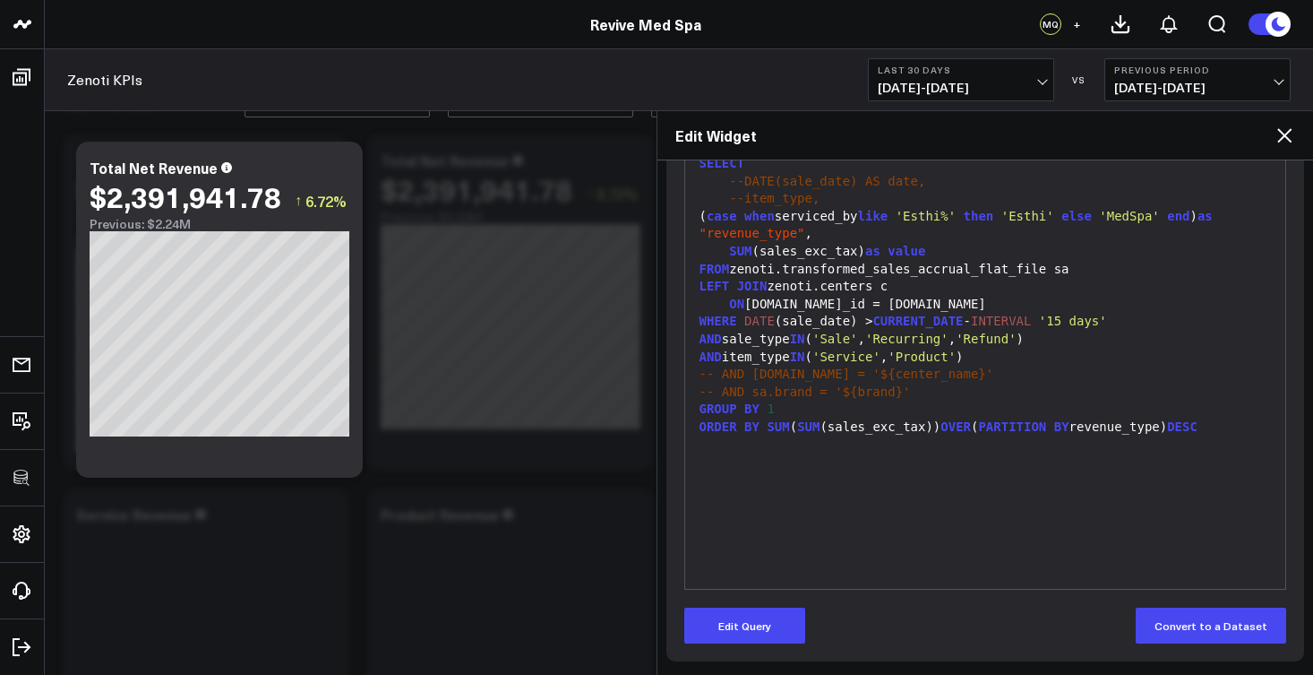
click at [1288, 139] on icon at bounding box center [1284, 135] width 14 height 14
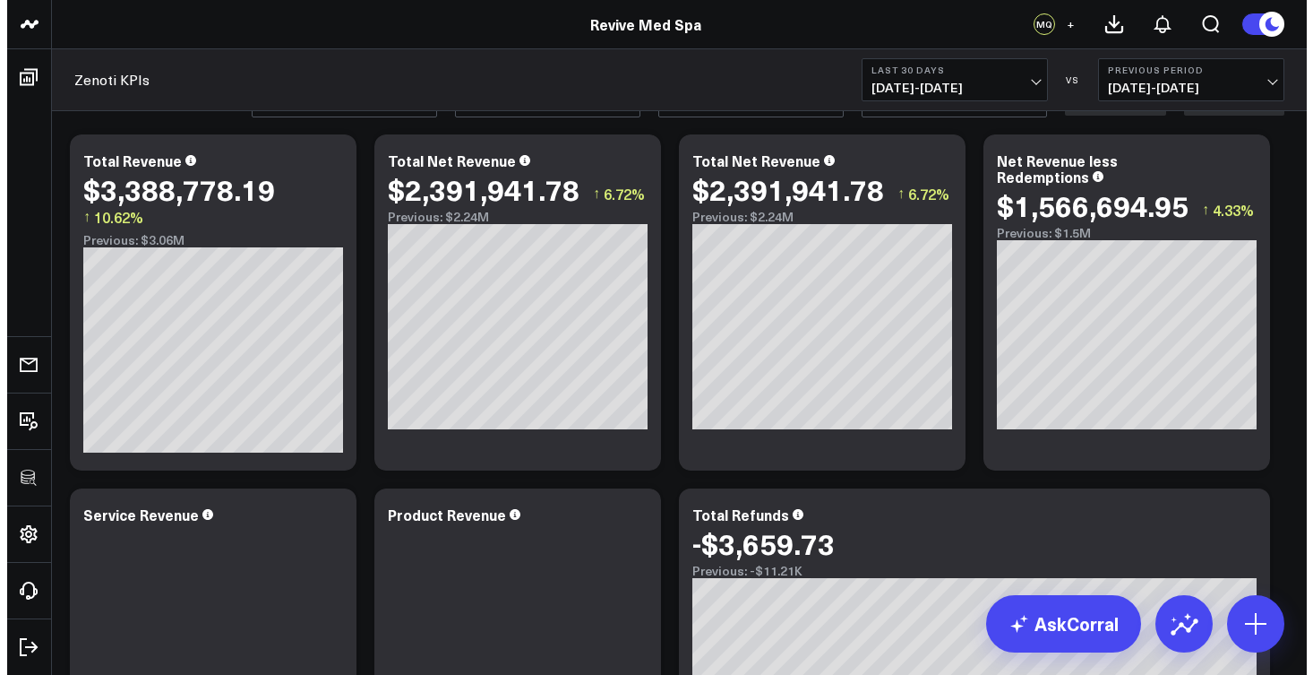
scroll to position [194, 0]
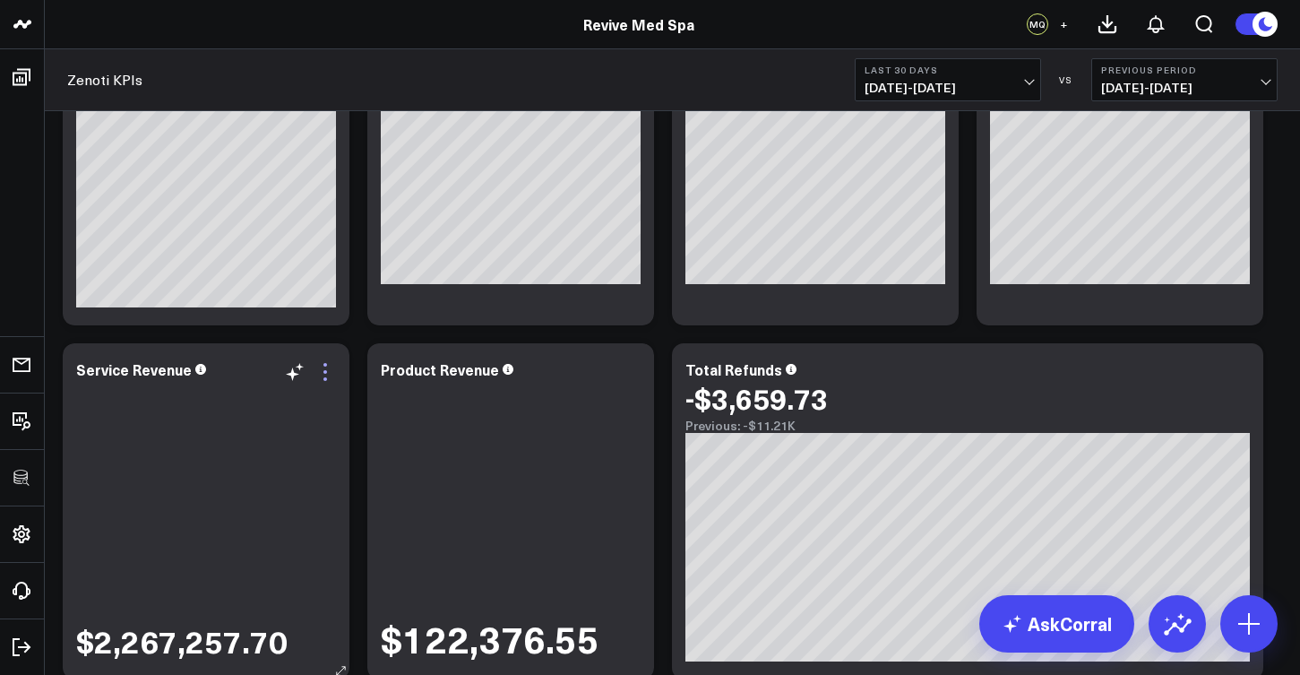
click at [331, 377] on icon at bounding box center [325, 372] width 22 height 22
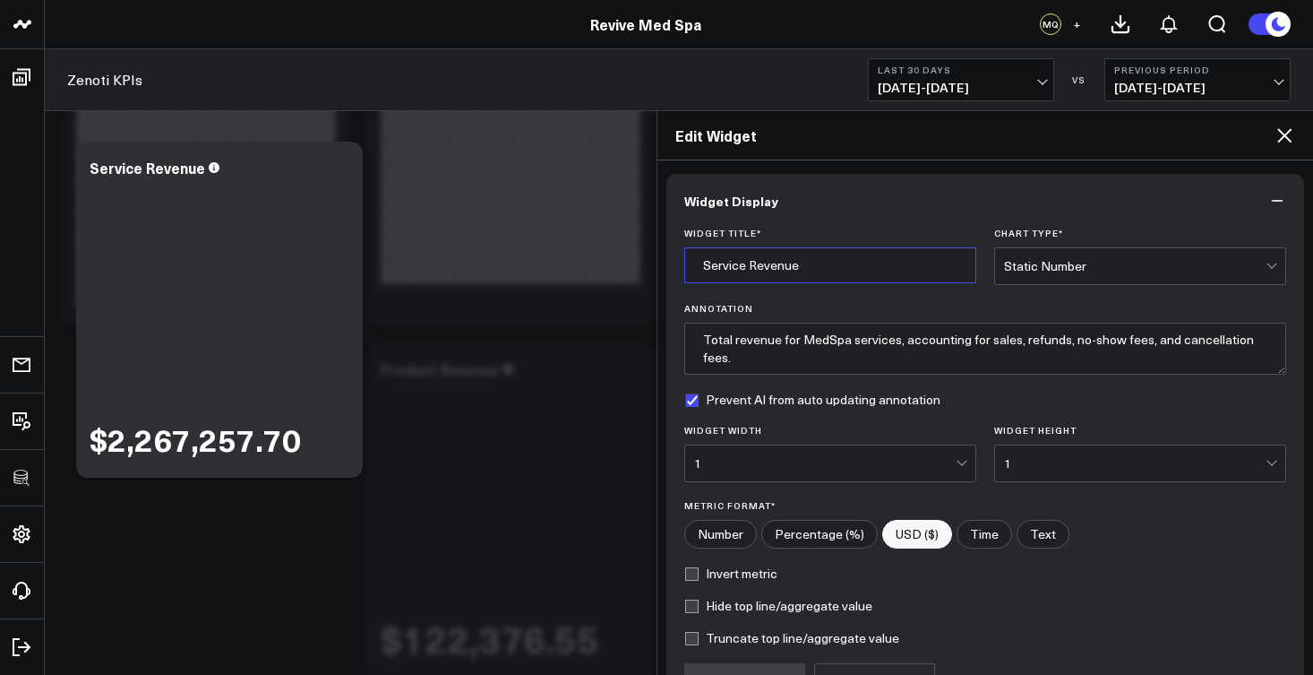
drag, startPoint x: 745, startPoint y: 264, endPoint x: 685, endPoint y: 262, distance: 60.1
click at [685, 262] on input "Service Revenue" at bounding box center [830, 265] width 292 height 36
click at [767, 263] on input "Revenue" at bounding box center [830, 265] width 292 height 36
type input "Revenue by Type"
click at [1094, 267] on div "Static Number" at bounding box center [1135, 266] width 262 height 14
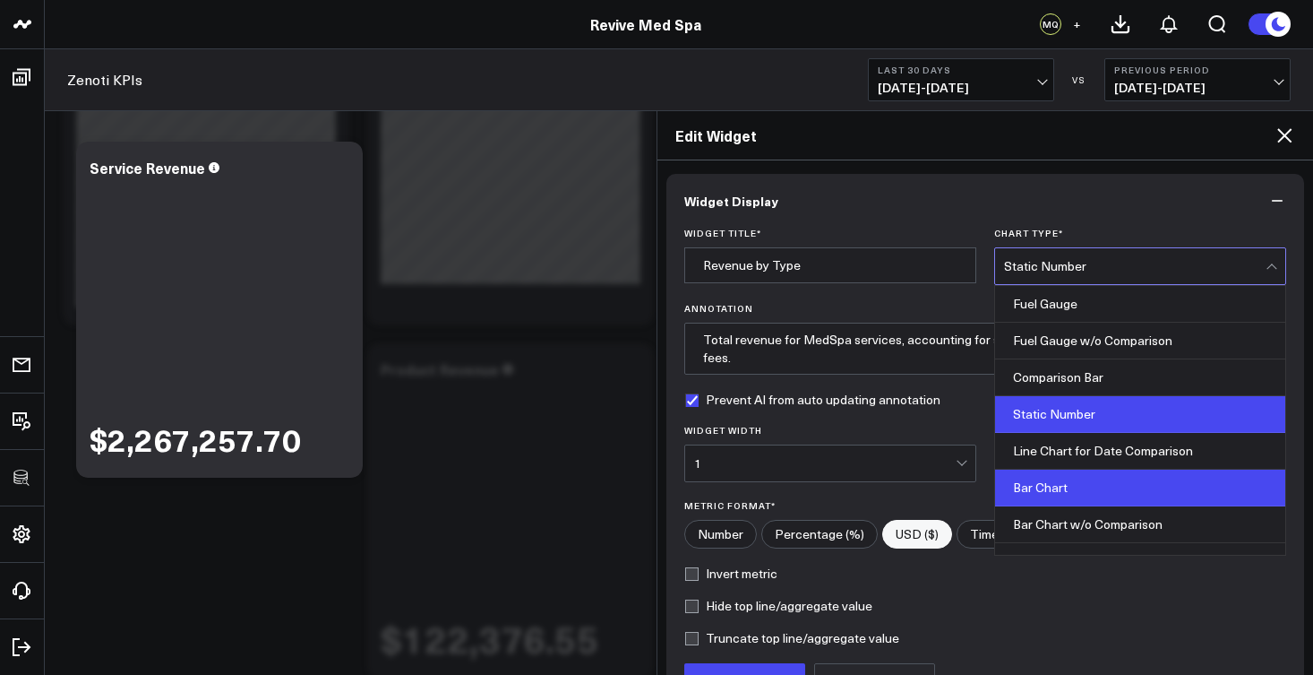
click at [1066, 487] on div "Bar Chart" at bounding box center [1140, 487] width 290 height 37
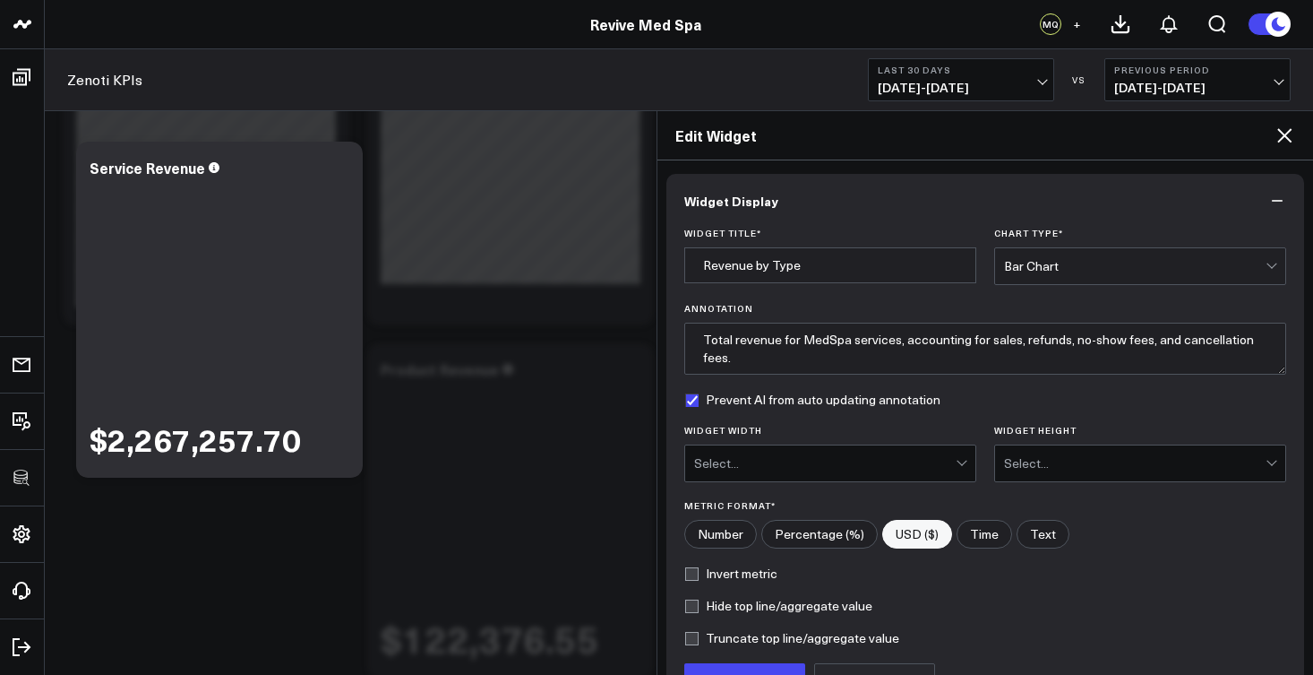
click at [935, 450] on div "Select..." at bounding box center [825, 463] width 262 height 36
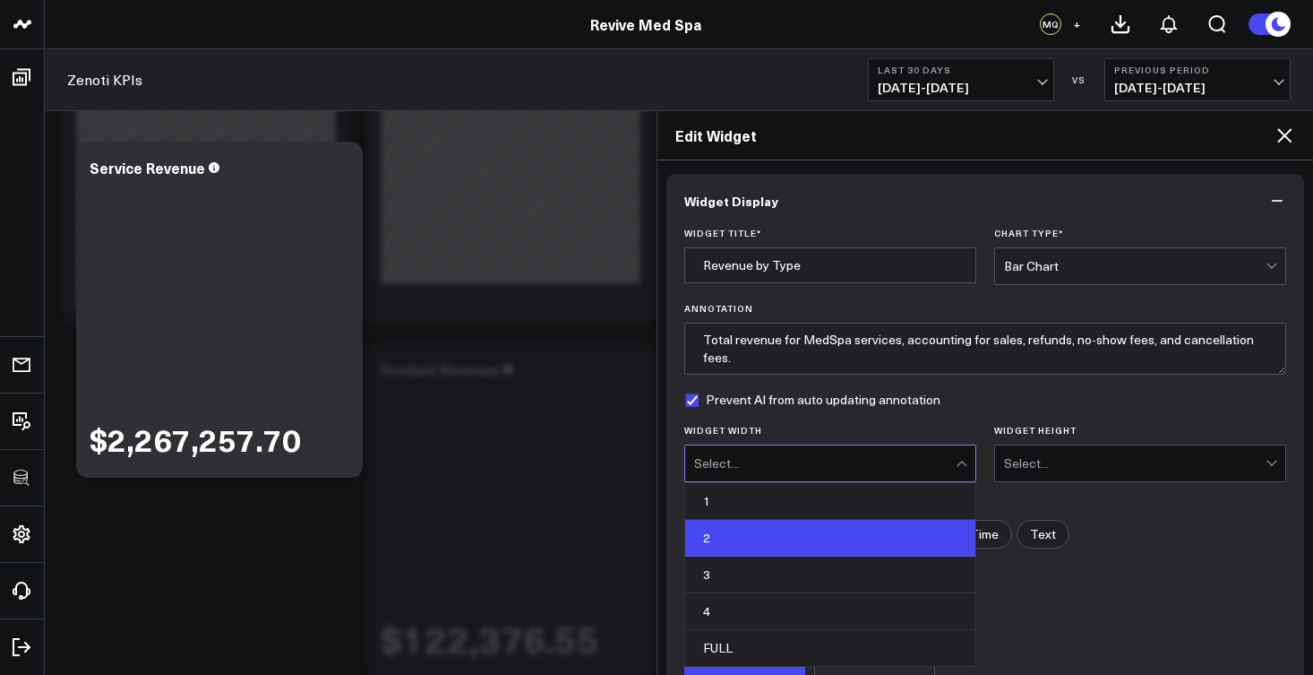
click at [777, 534] on div "2" at bounding box center [830, 538] width 290 height 37
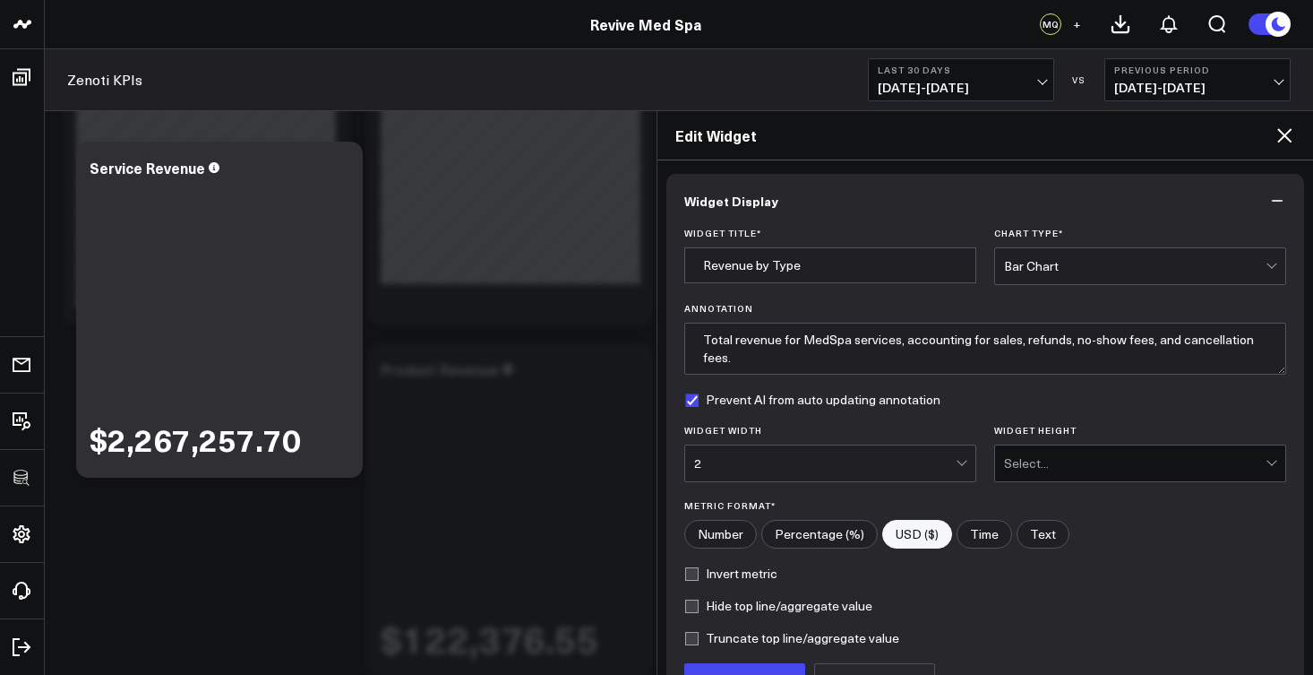
click at [1021, 465] on div "Select..." at bounding box center [1135, 463] width 262 height 14
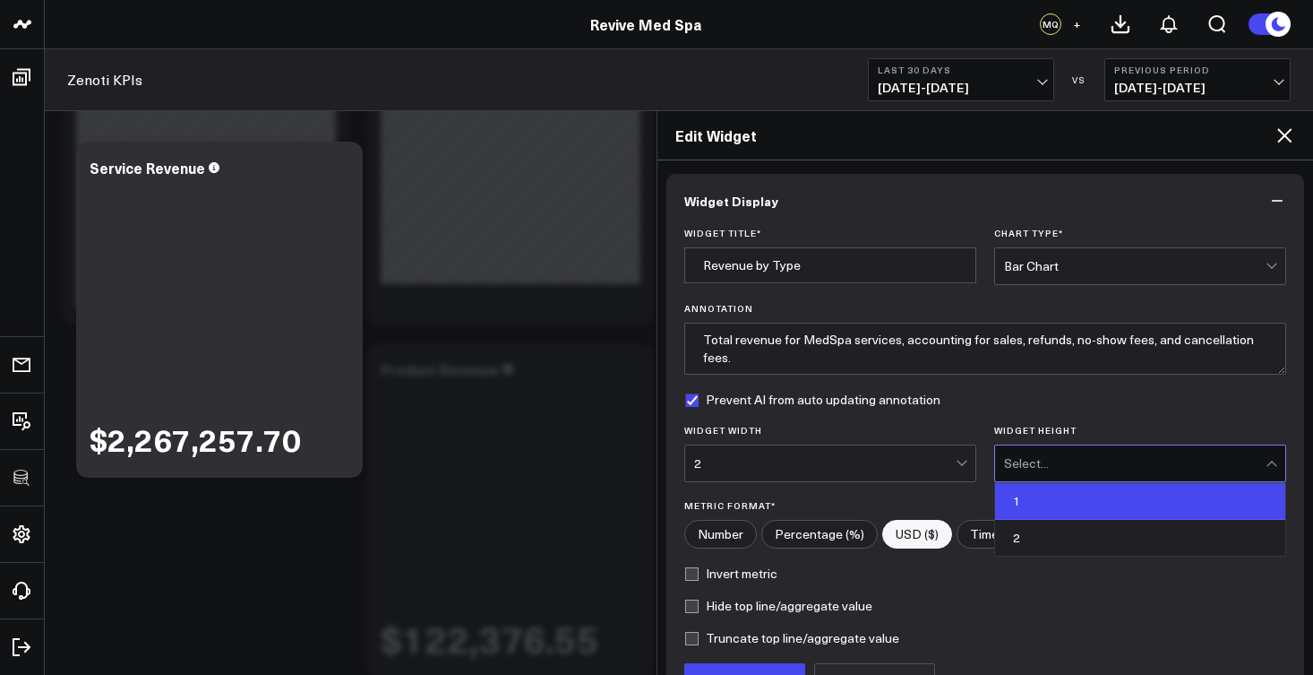
click at [1016, 496] on div "1" at bounding box center [1140, 501] width 290 height 37
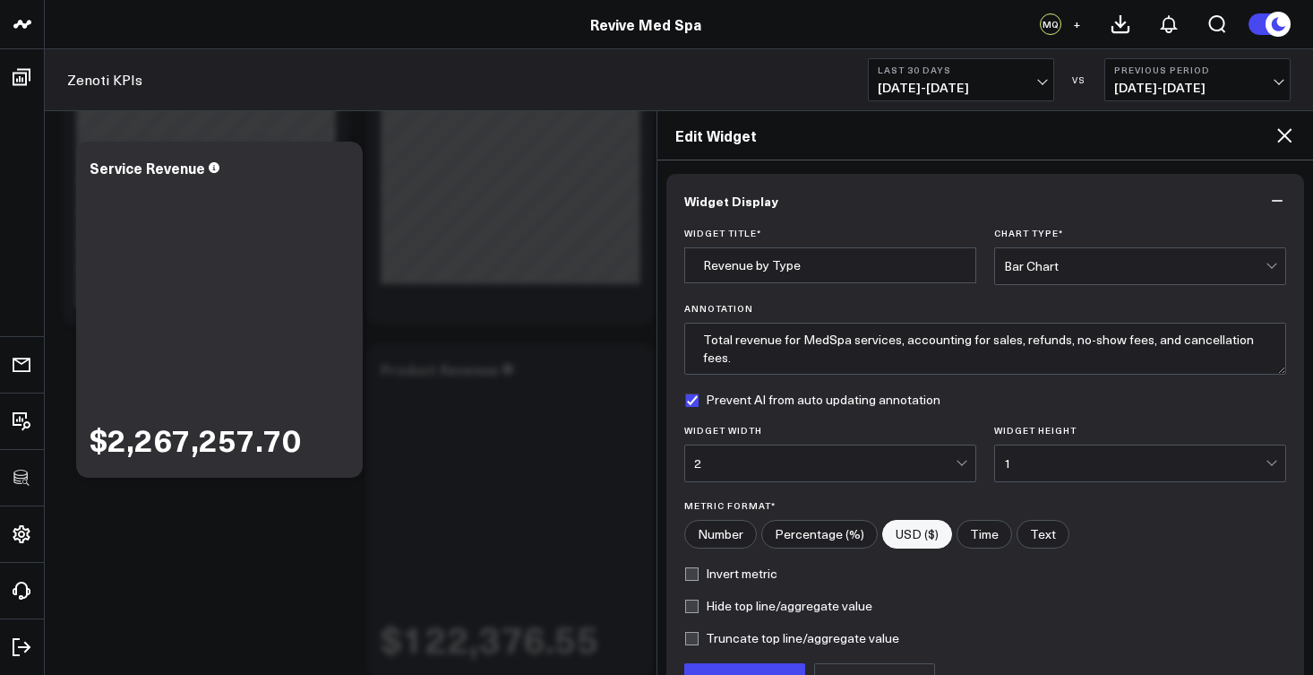
scroll to position [190, 0]
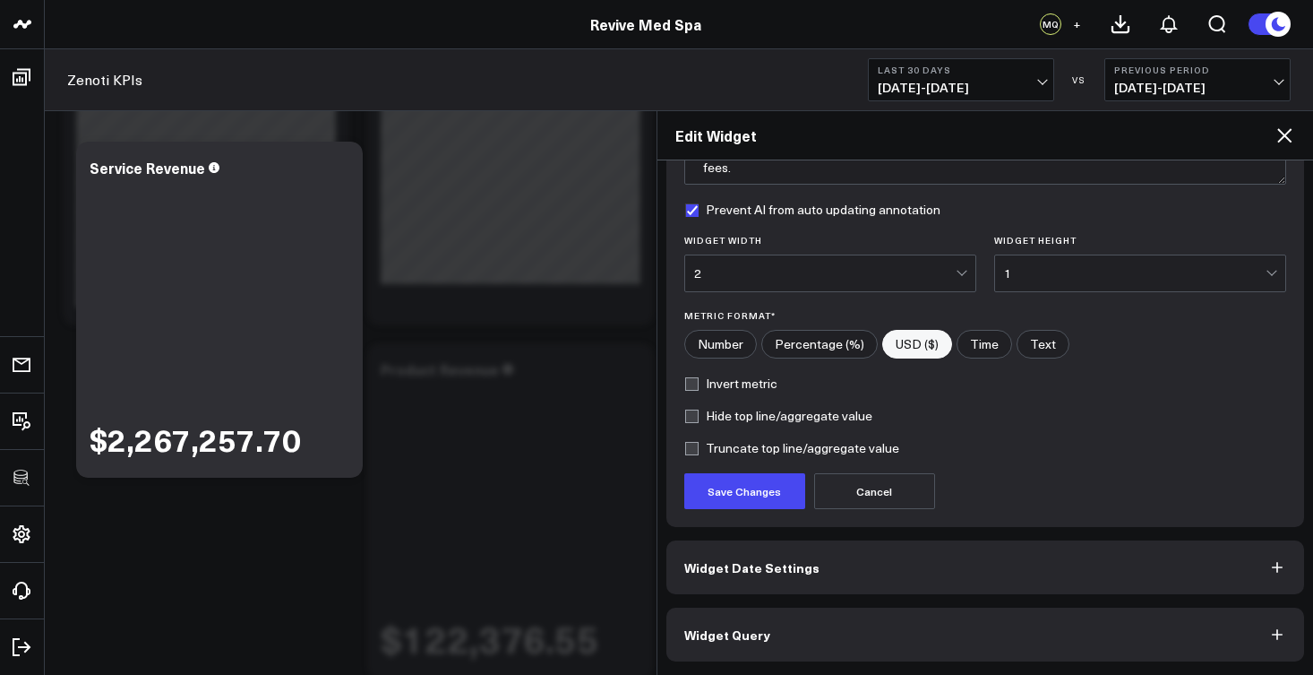
click at [779, 629] on button "Widget Query" at bounding box center [986, 634] width 639 height 54
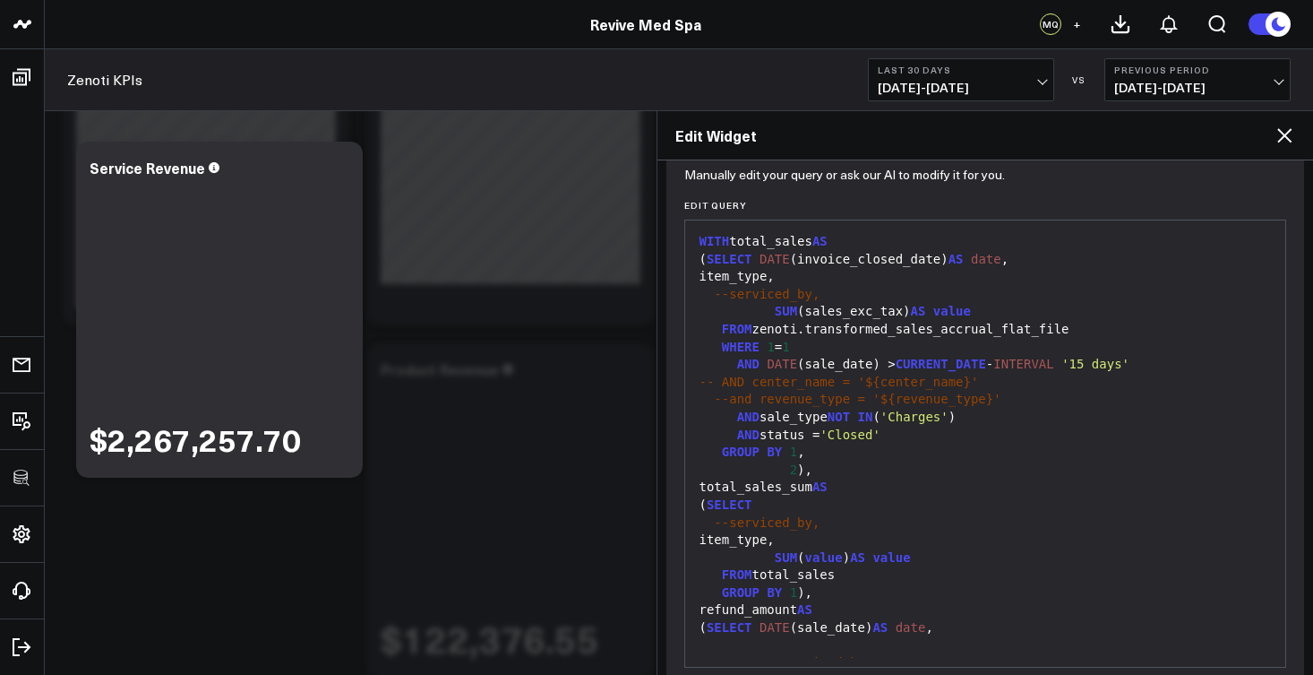
click at [753, 497] on span "SELECT" at bounding box center [730, 504] width 46 height 14
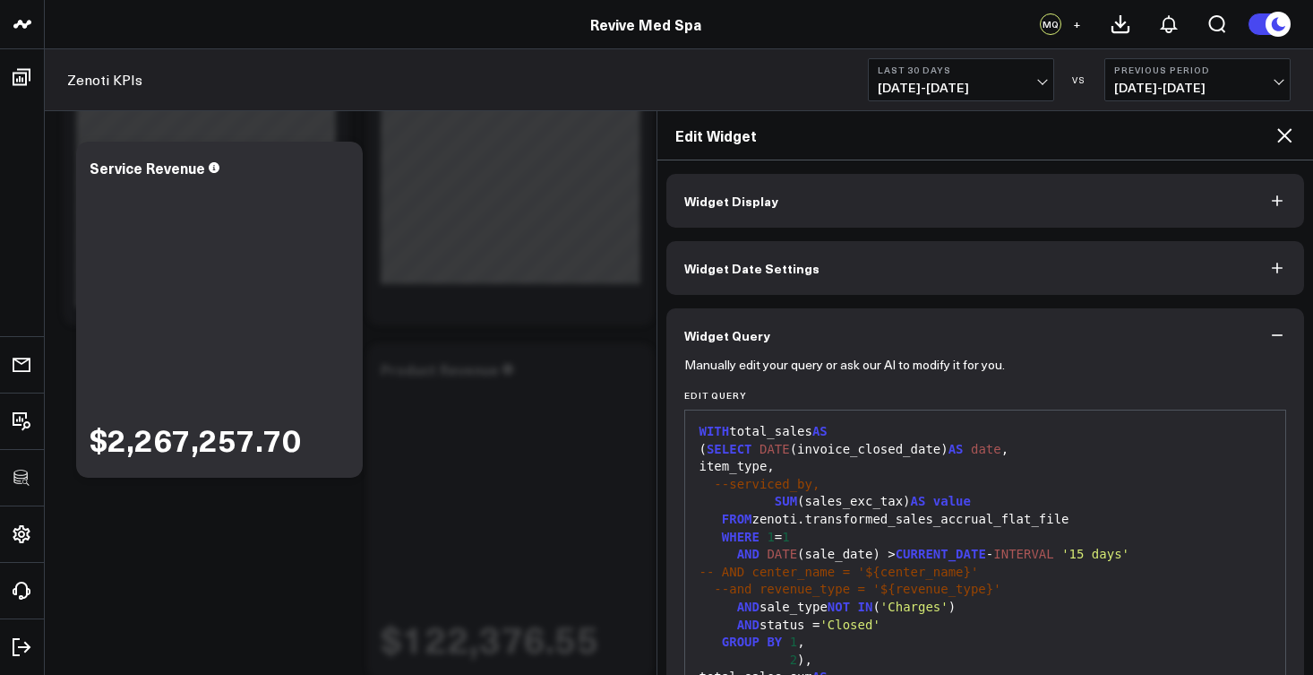
click at [821, 204] on button "Widget Display" at bounding box center [986, 201] width 639 height 54
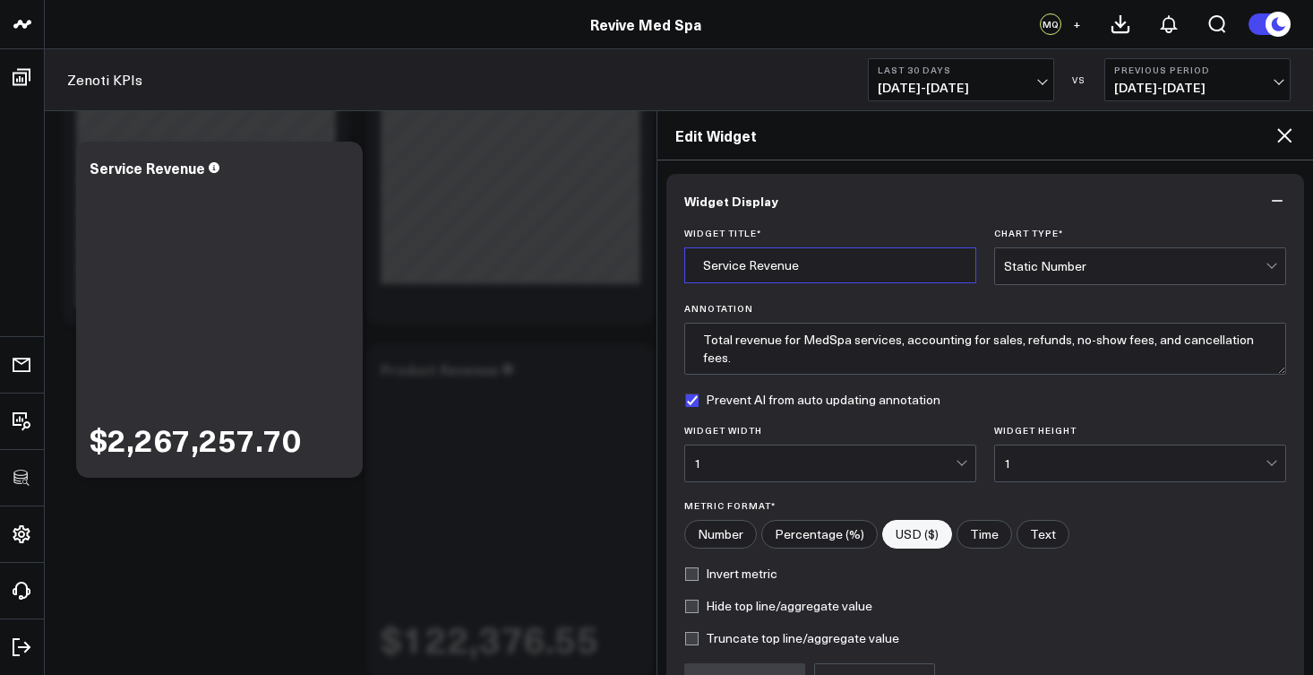
click at [753, 266] on input "Service Revenue" at bounding box center [830, 265] width 292 height 36
drag, startPoint x: 852, startPoint y: 267, endPoint x: 684, endPoint y: 263, distance: 167.6
click at [684, 263] on input "Service Revenue" at bounding box center [830, 265] width 292 height 36
type input "Revenue by Type"
click at [1126, 270] on div "Static Number" at bounding box center [1135, 266] width 262 height 14
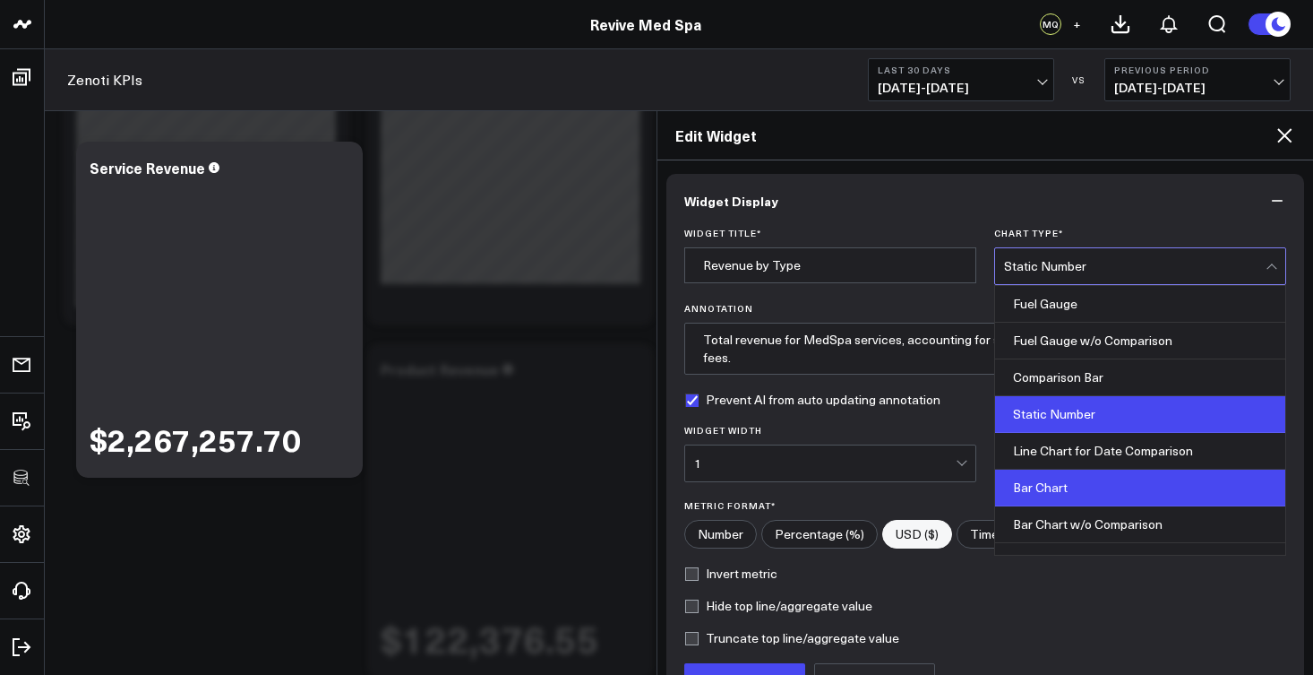
click at [1079, 479] on div "Bar Chart" at bounding box center [1140, 487] width 290 height 37
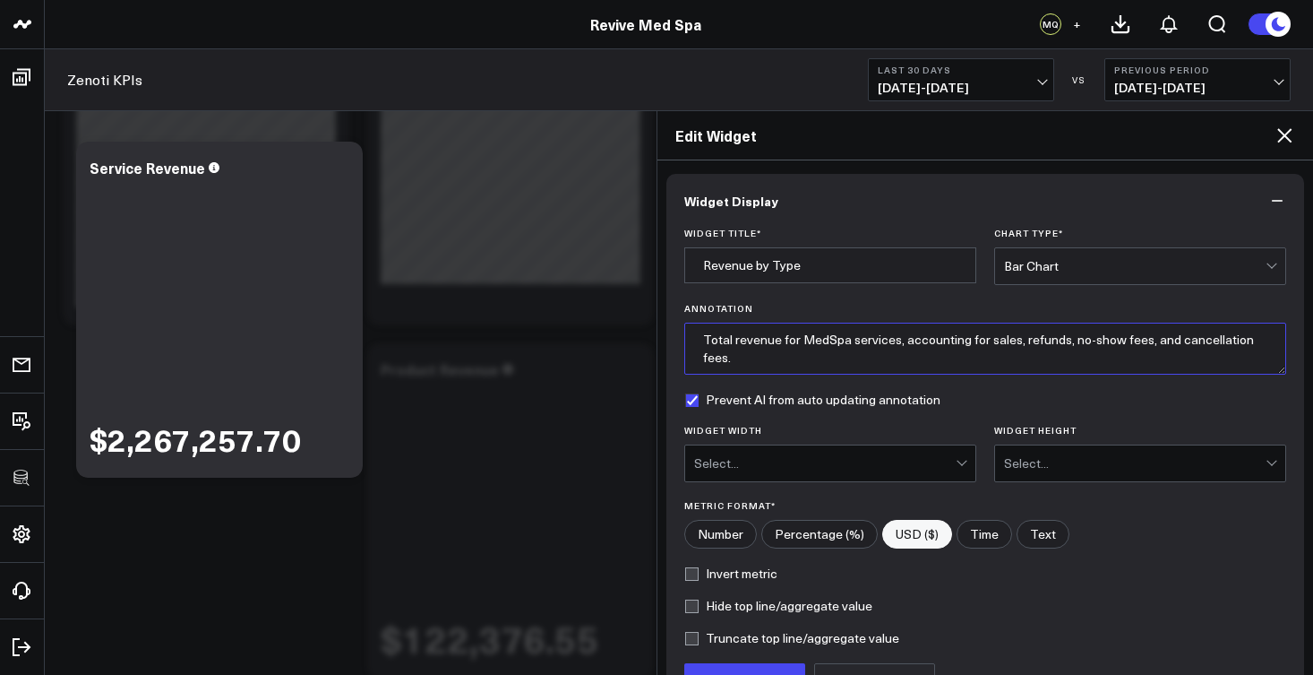
click at [861, 358] on textarea "Total revenue for MedSpa services, accounting for sales, refunds, no-show fees,…" at bounding box center [985, 349] width 603 height 52
drag, startPoint x: 897, startPoint y: 342, endPoint x: 800, endPoint y: 340, distance: 96.8
click at [800, 340] on textarea "Total revenue for MedSpa services, accounting for sales, refunds, no-show fees,…" at bounding box center [985, 349] width 603 height 52
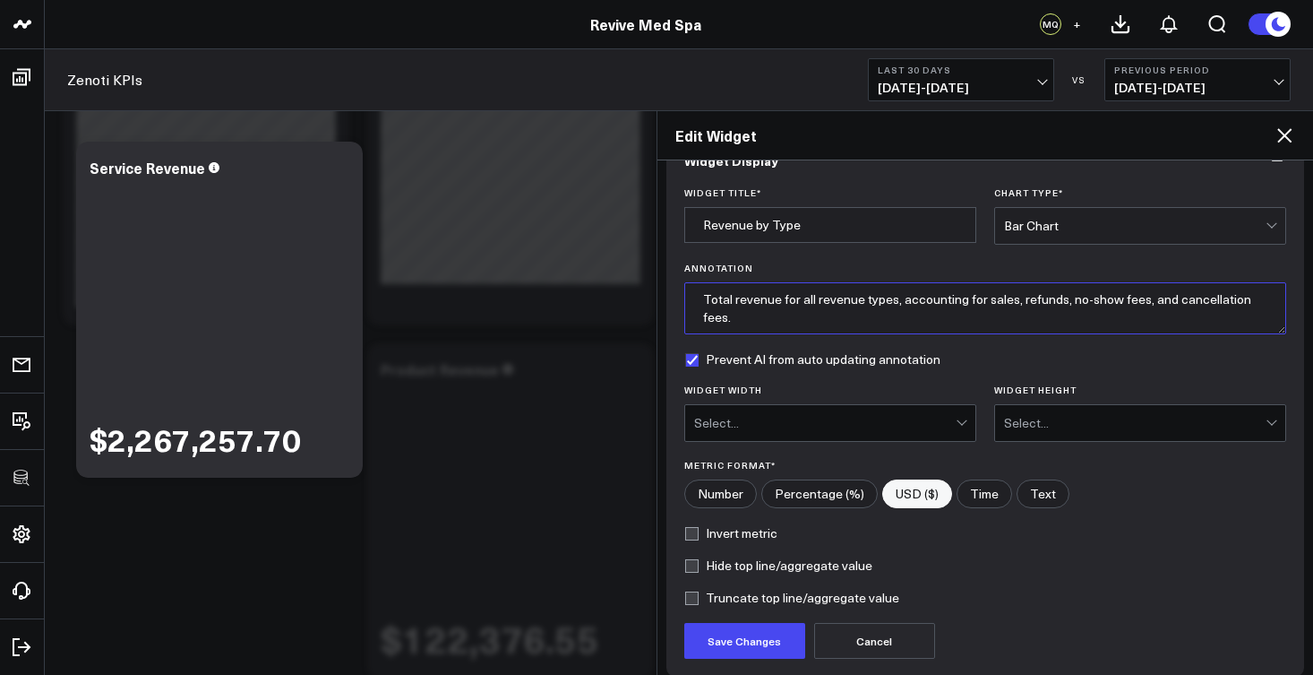
scroll to position [73, 0]
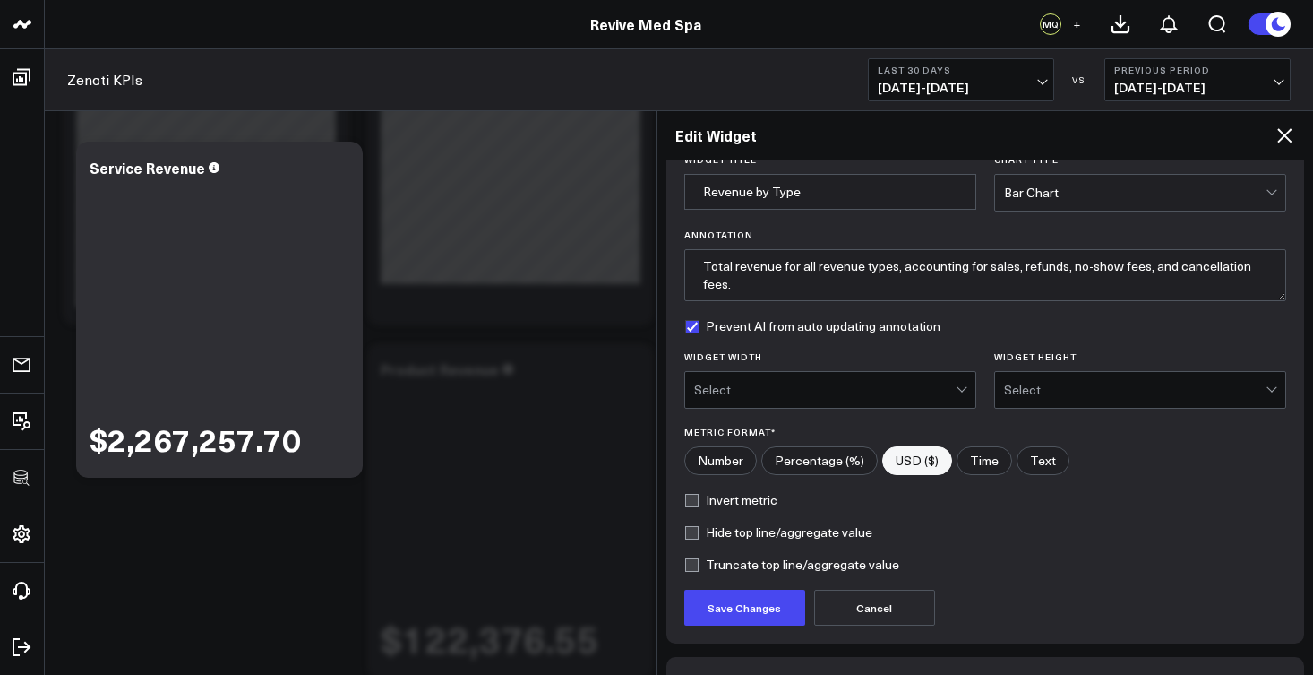
click at [769, 394] on div "Select..." at bounding box center [825, 390] width 262 height 14
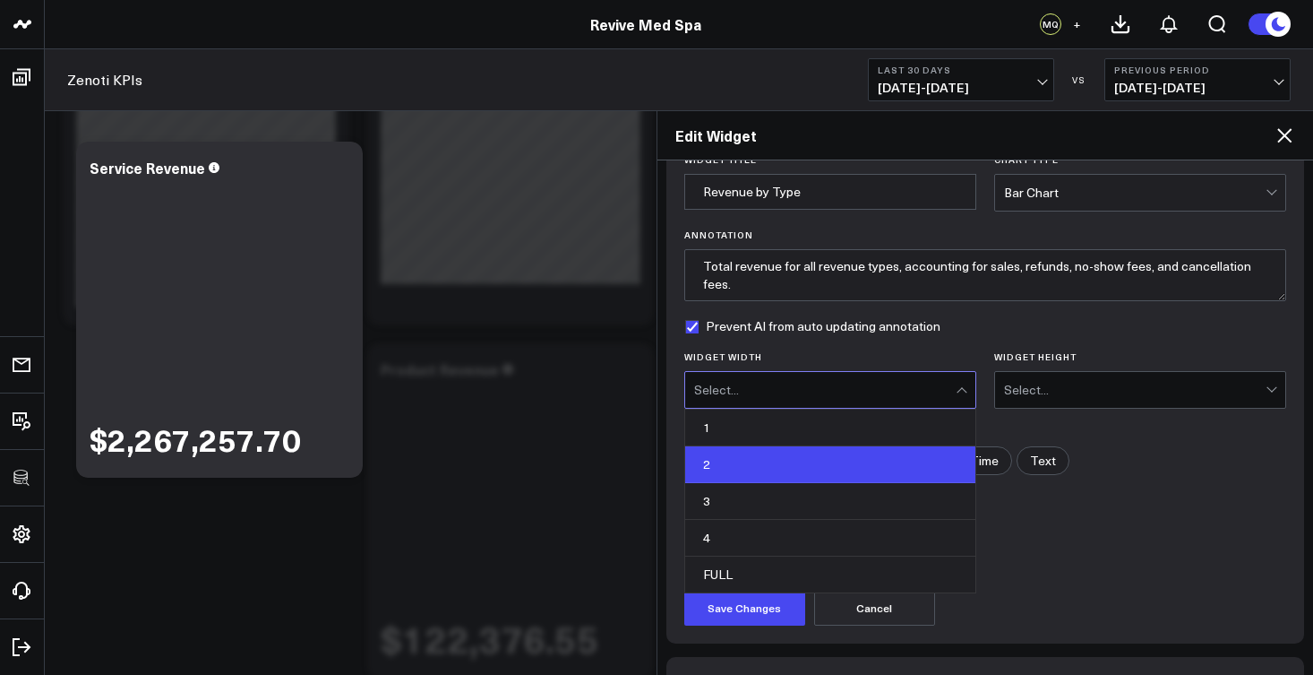
click at [749, 465] on div "2" at bounding box center [830, 464] width 290 height 37
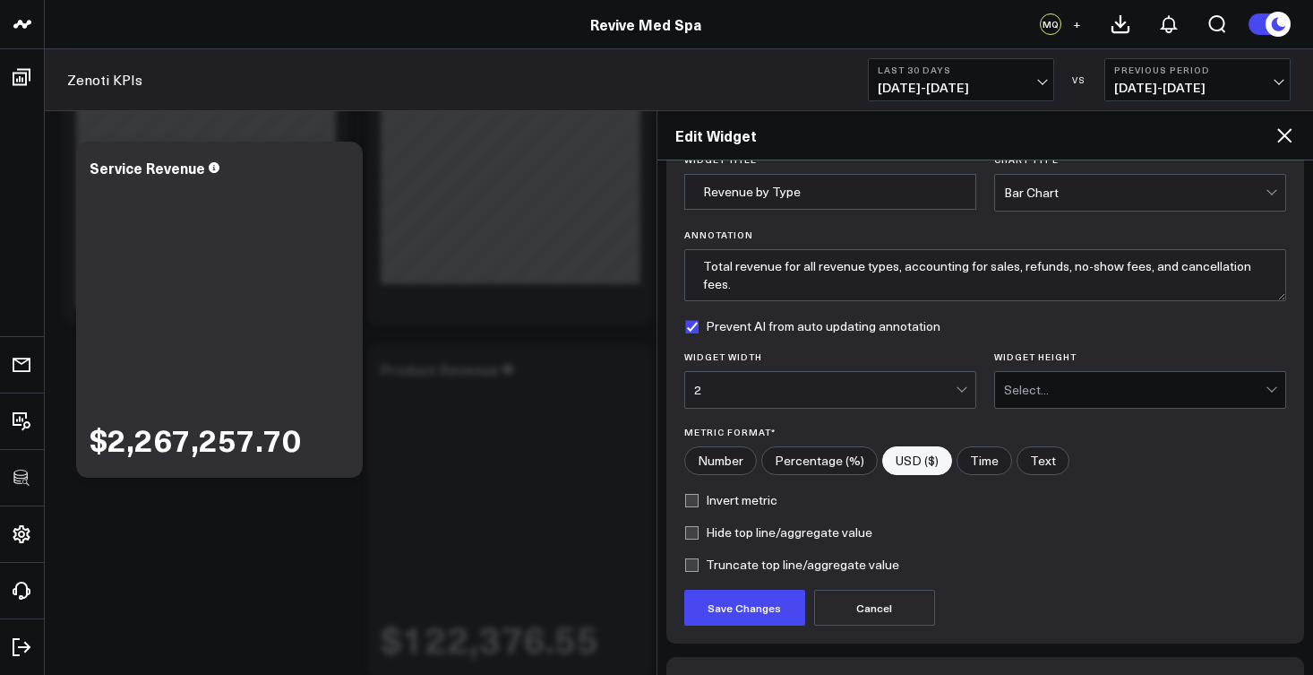
click at [1062, 384] on div "Select..." at bounding box center [1135, 390] width 262 height 14
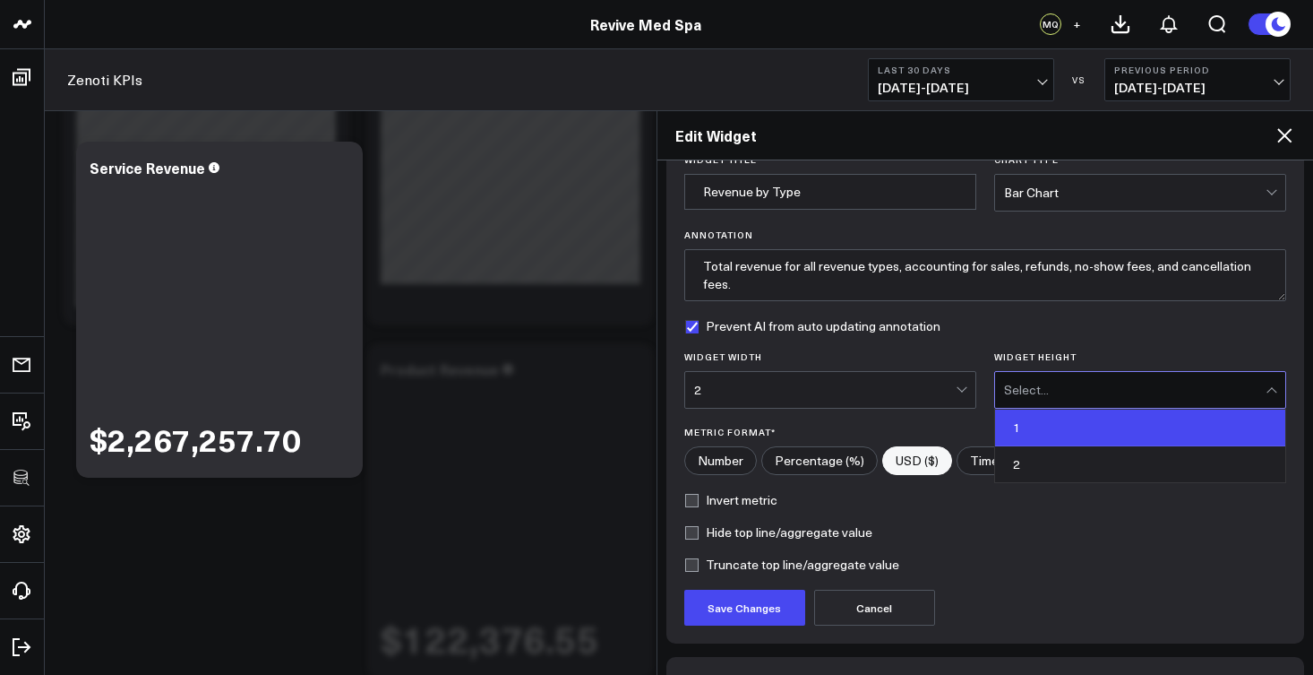
click at [1035, 426] on div "1" at bounding box center [1140, 427] width 290 height 37
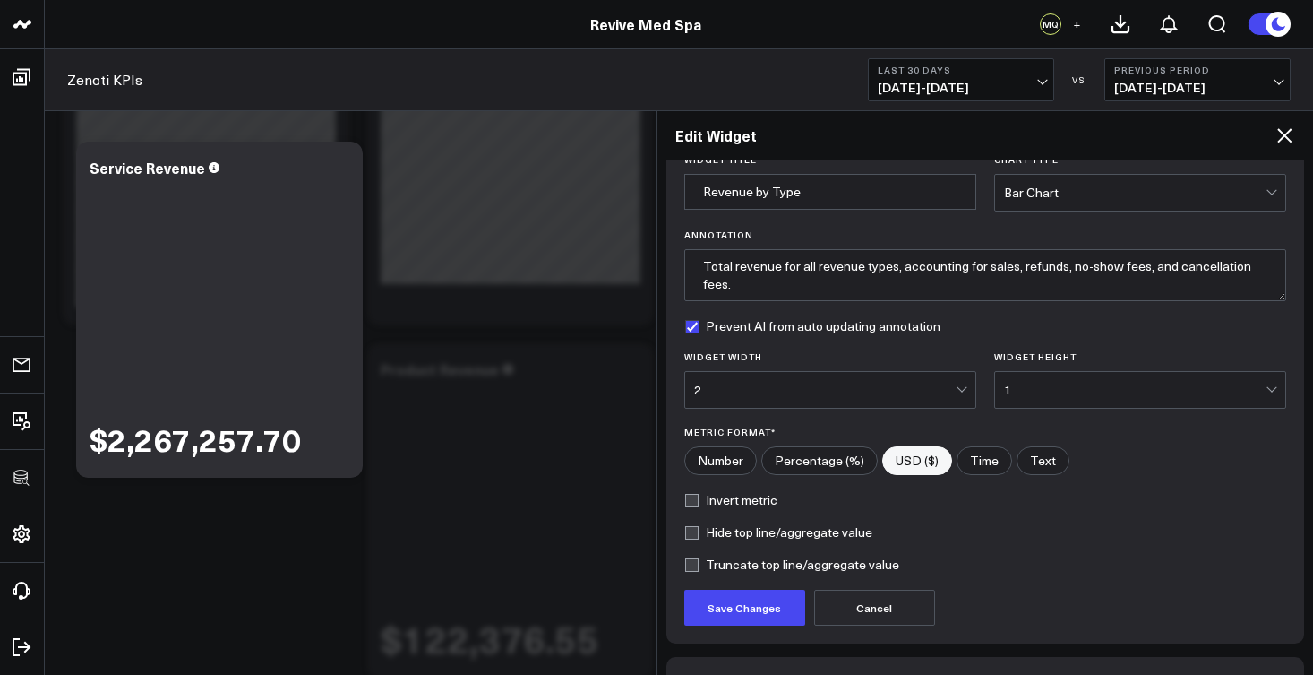
scroll to position [190, 0]
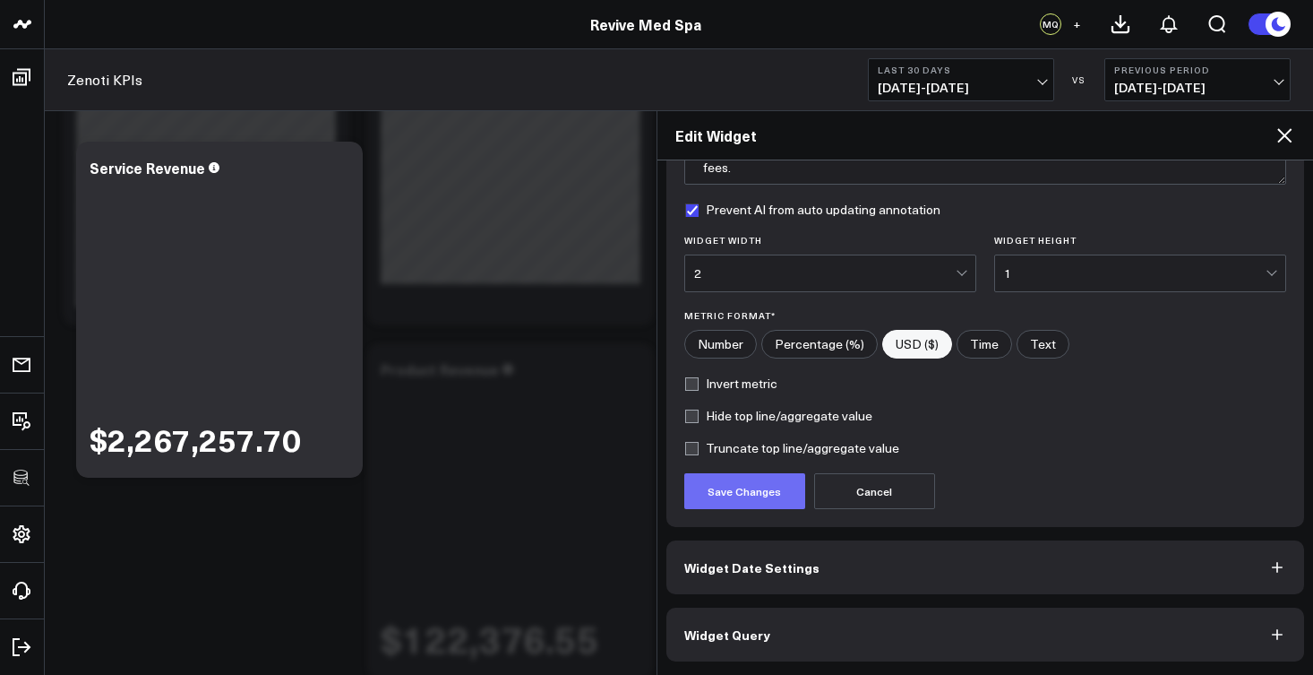
click at [778, 505] on button "Save Changes" at bounding box center [744, 491] width 121 height 36
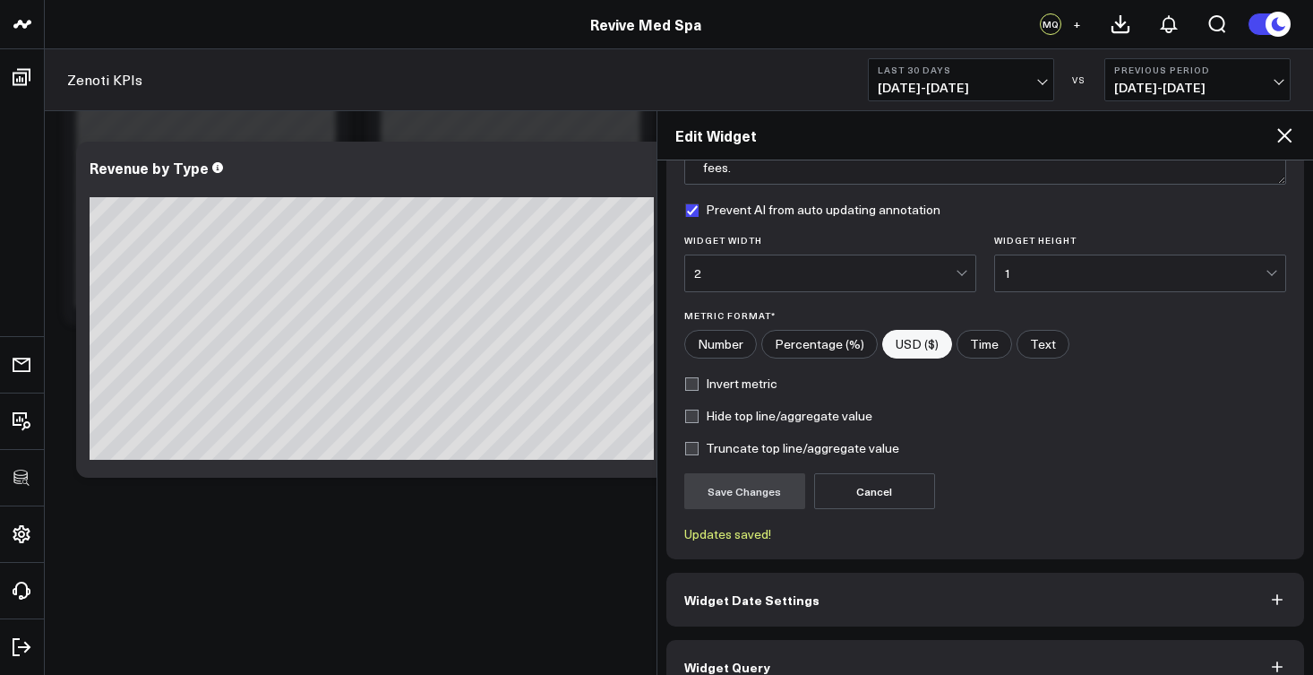
type textarea "Total revenue for all revenue types, accounting for sales, refunds, no-show fee…"
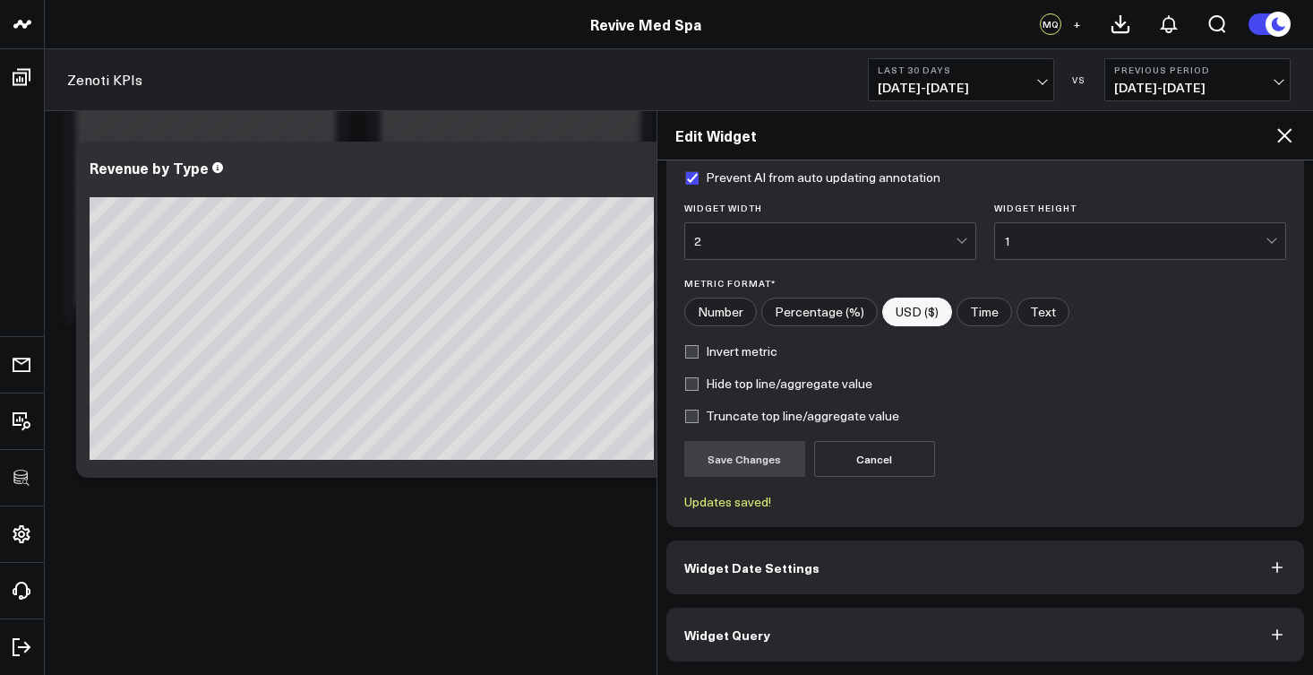
click at [872, 628] on button "Widget Query" at bounding box center [986, 634] width 639 height 54
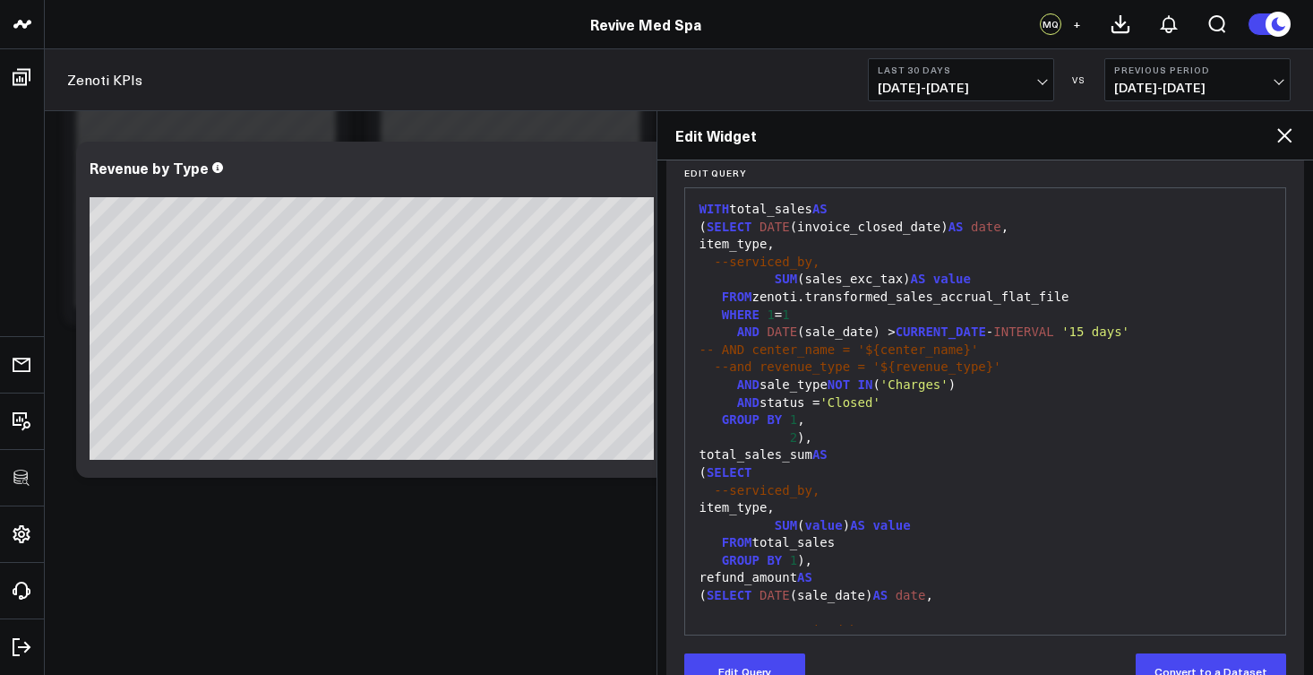
click at [1201, 623] on div "--serviced_by," at bounding box center [985, 631] width 583 height 18
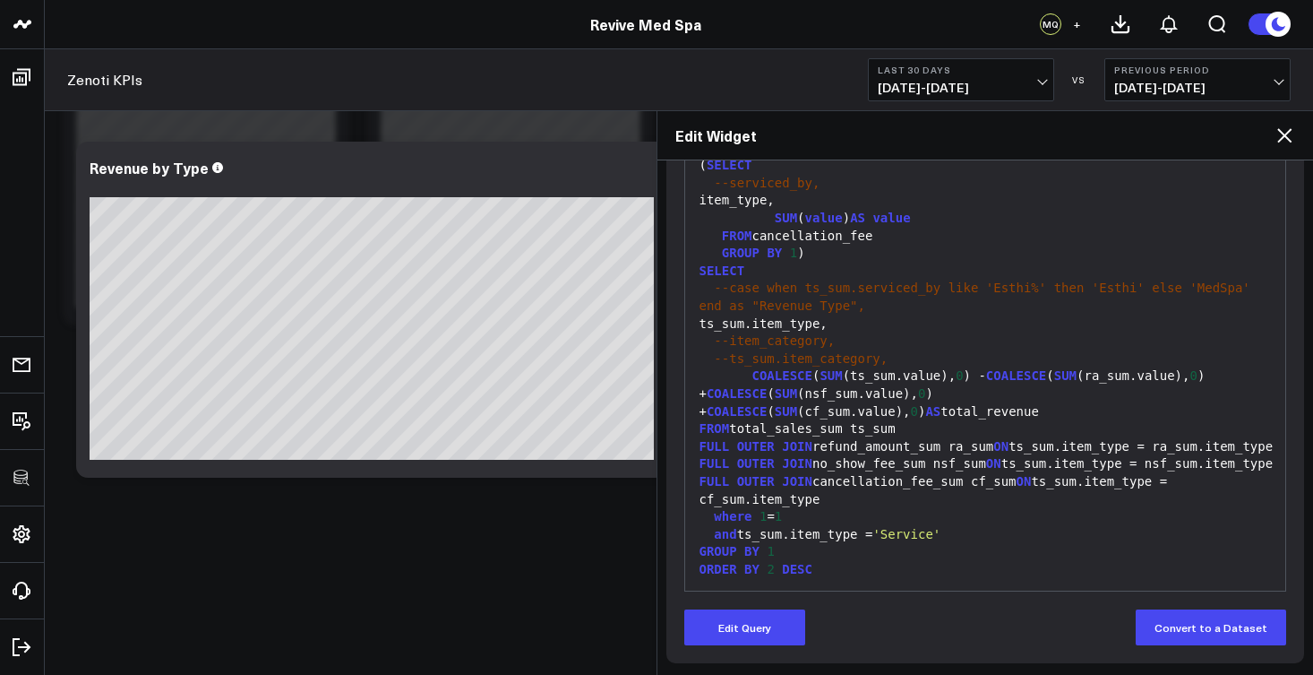
scroll to position [268, 0]
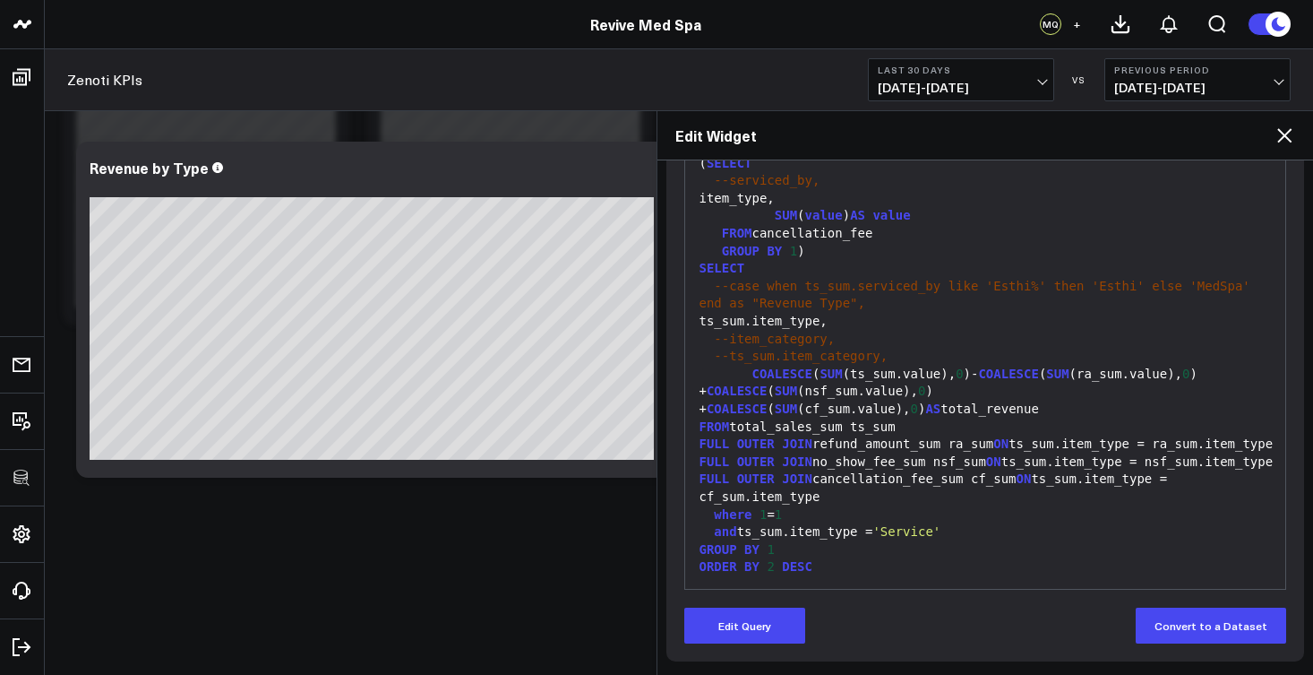
click at [814, 348] on span "--ts_sum.item_category," at bounding box center [801, 355] width 174 height 14
click at [796, 331] on span "--item_category," at bounding box center [774, 338] width 121 height 14
click at [818, 348] on div "--ts_sum.item_category," at bounding box center [985, 357] width 583 height 18
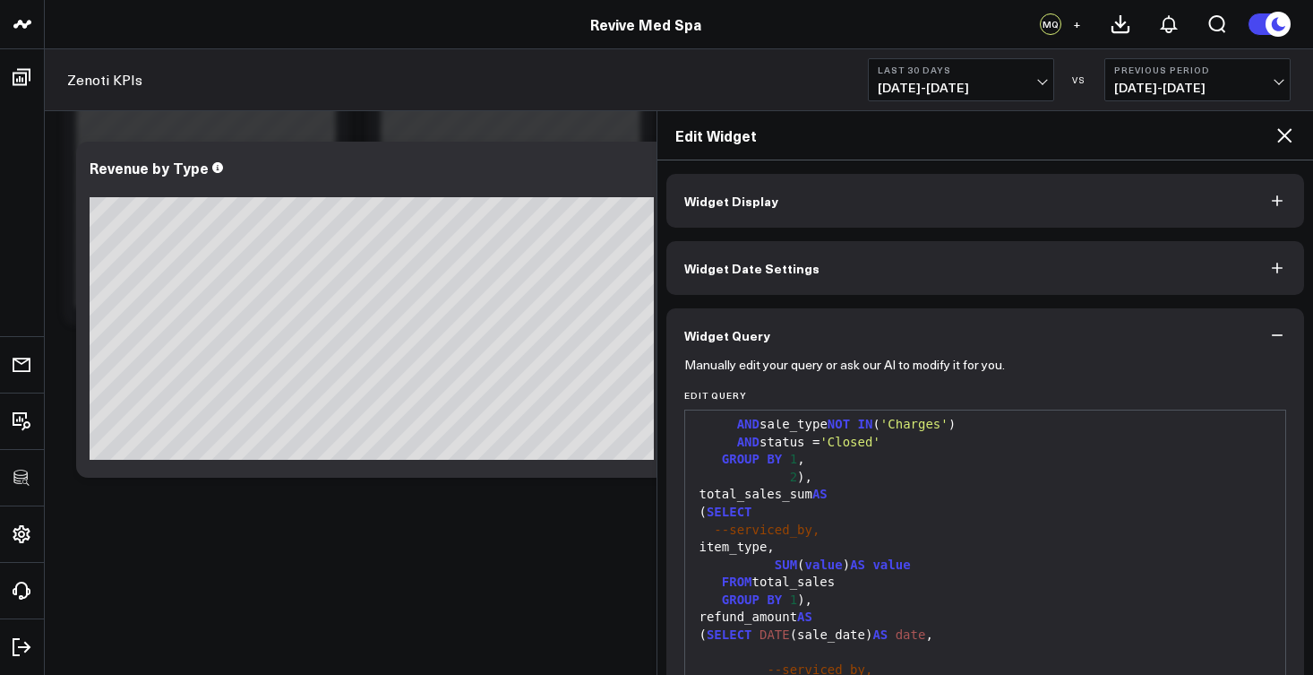
scroll to position [179, 0]
click at [908, 509] on div "( SELECT" at bounding box center [985, 516] width 583 height 18
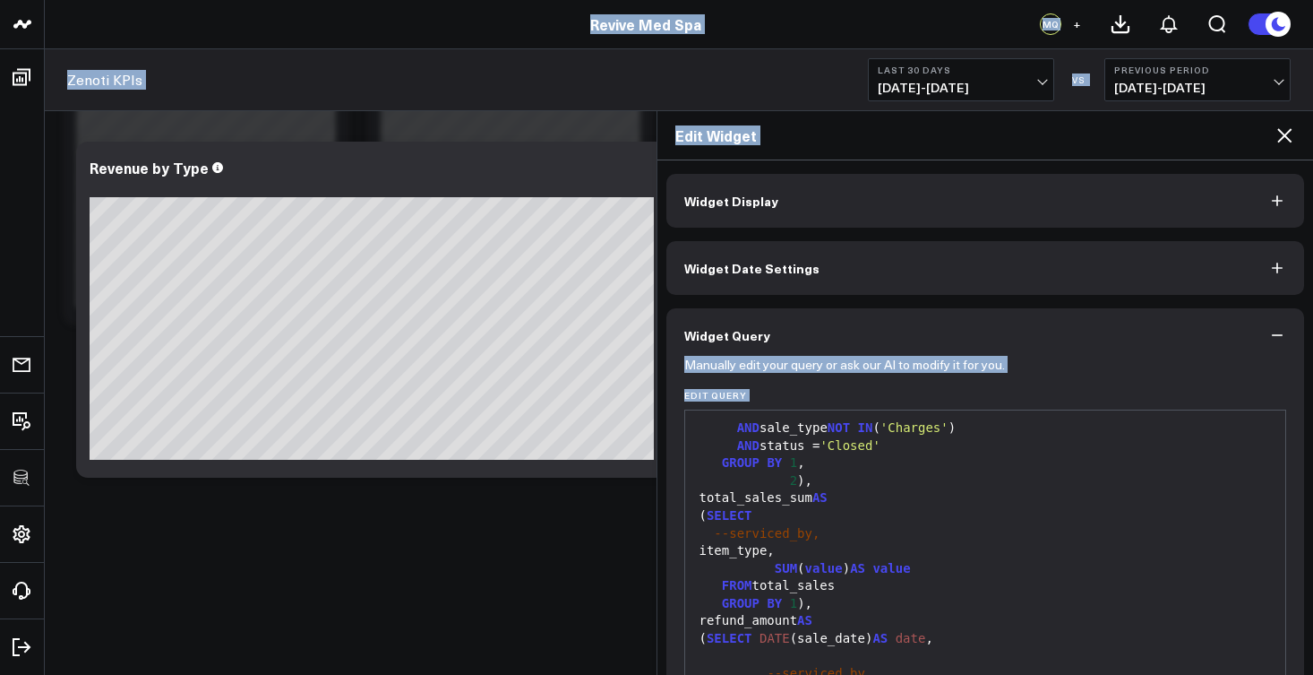
click at [869, 512] on div "( SELECT" at bounding box center [985, 516] width 583 height 18
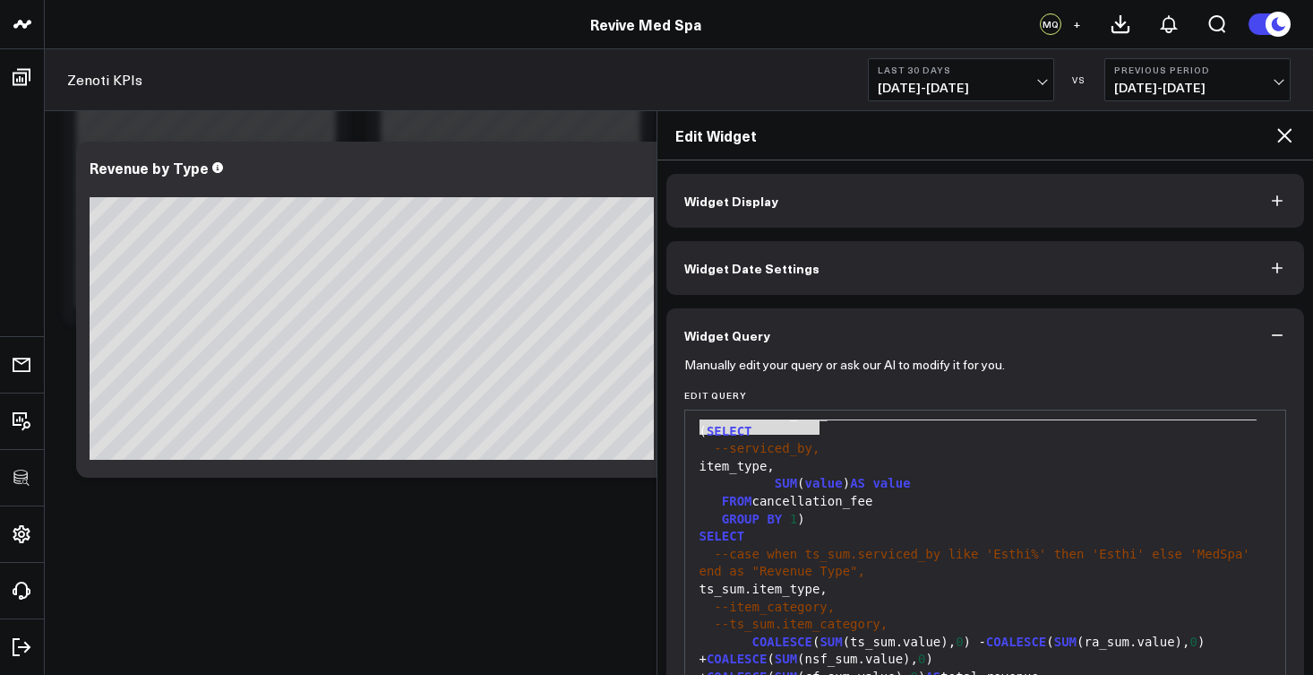
scroll to position [197, 0]
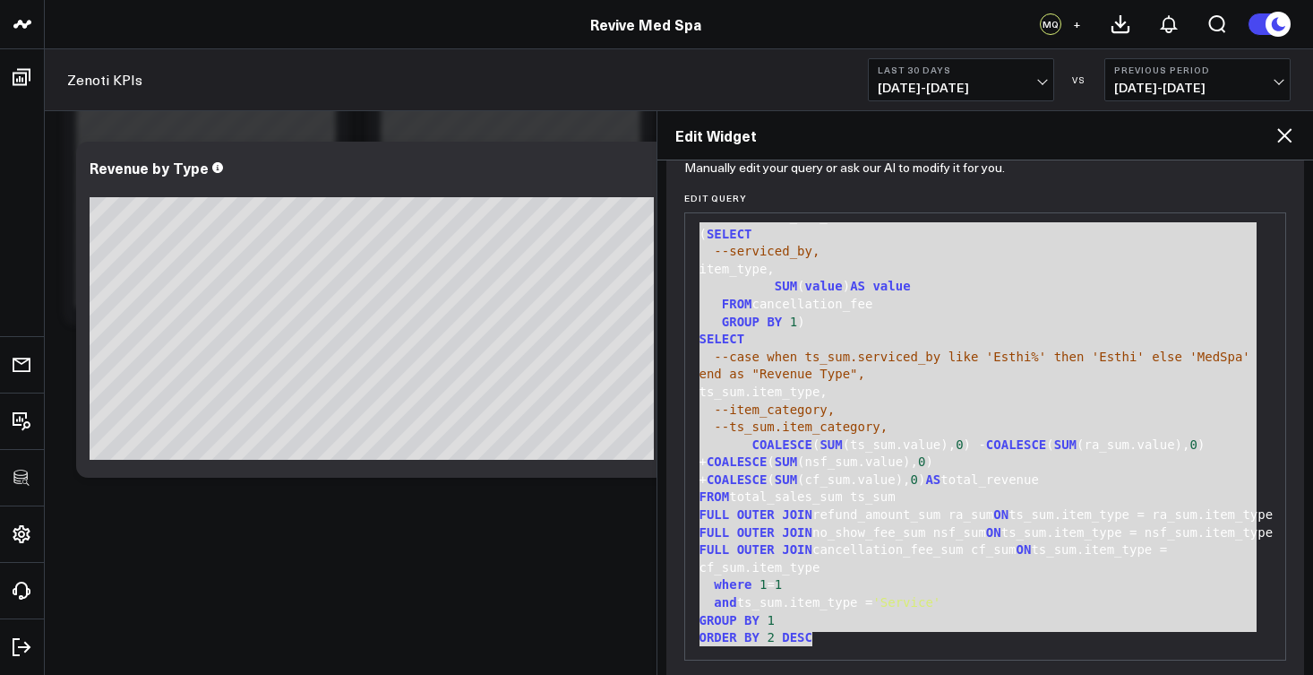
drag, startPoint x: 698, startPoint y: 429, endPoint x: 855, endPoint y: 635, distance: 258.9
copy div "WITH total_sales AS -- serviced_by, item_type, SUM (sales_exc_tax) AS value FRO…"
click at [853, 488] on div "FROM total_sales_sum ts_sum" at bounding box center [985, 497] width 583 height 18
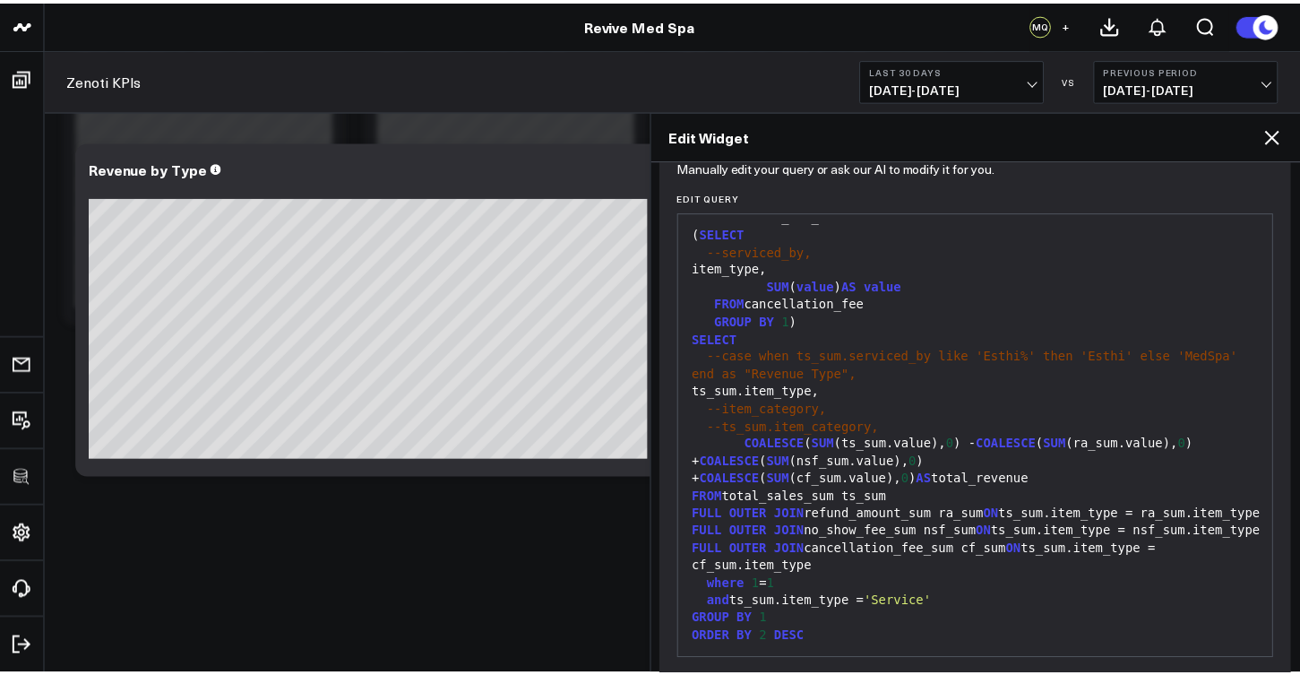
scroll to position [268, 0]
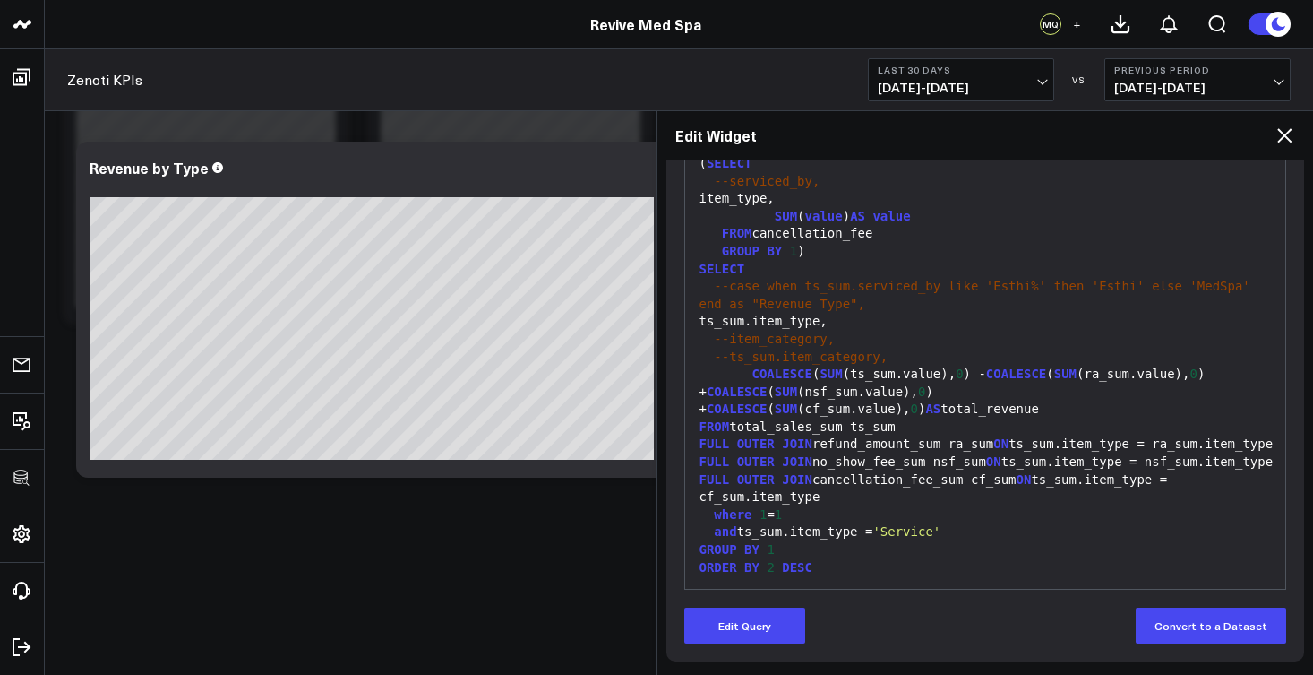
click at [1298, 130] on div "Edit Widget" at bounding box center [986, 135] width 657 height 49
click at [1291, 140] on icon at bounding box center [1285, 136] width 22 height 22
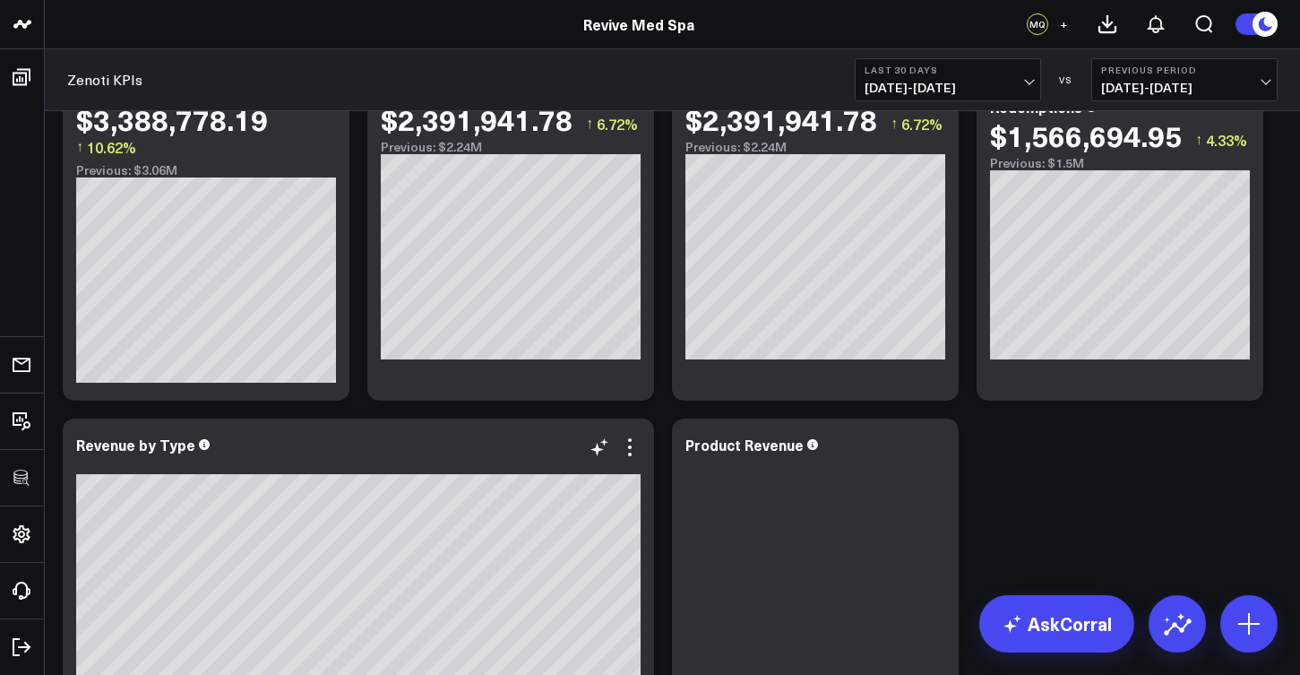
scroll to position [123, 0]
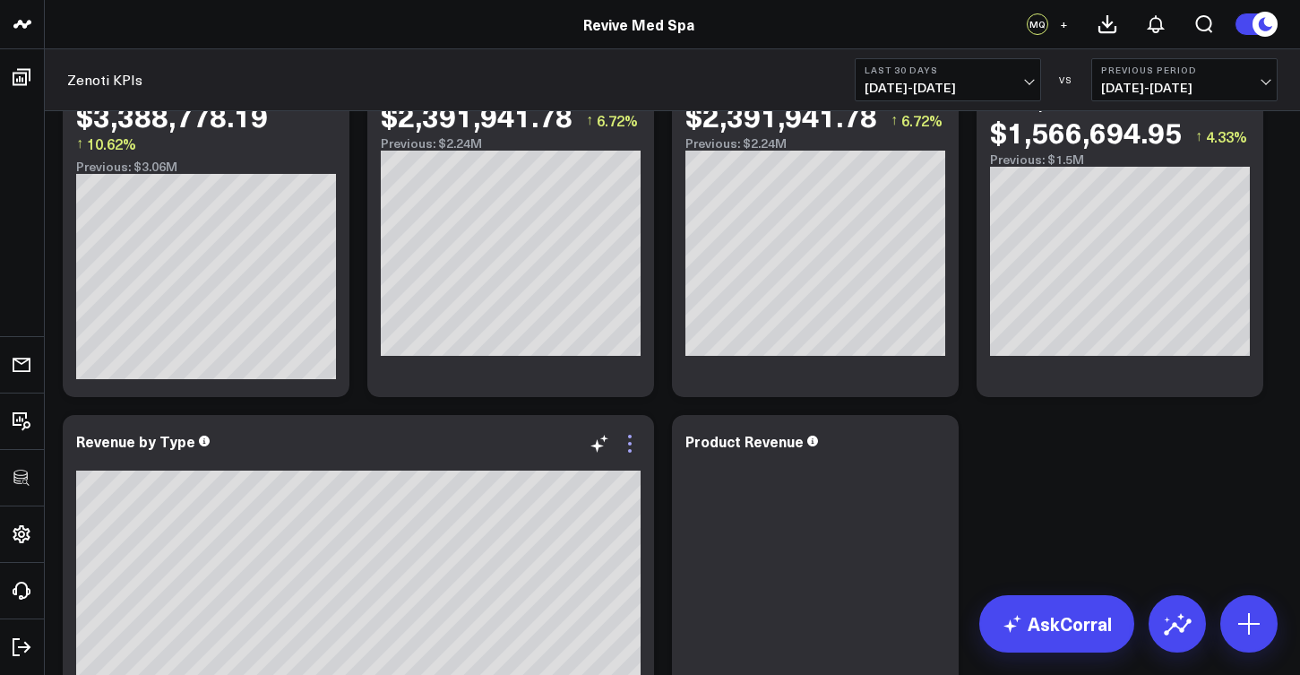
click at [632, 444] on icon at bounding box center [630, 444] width 4 height 4
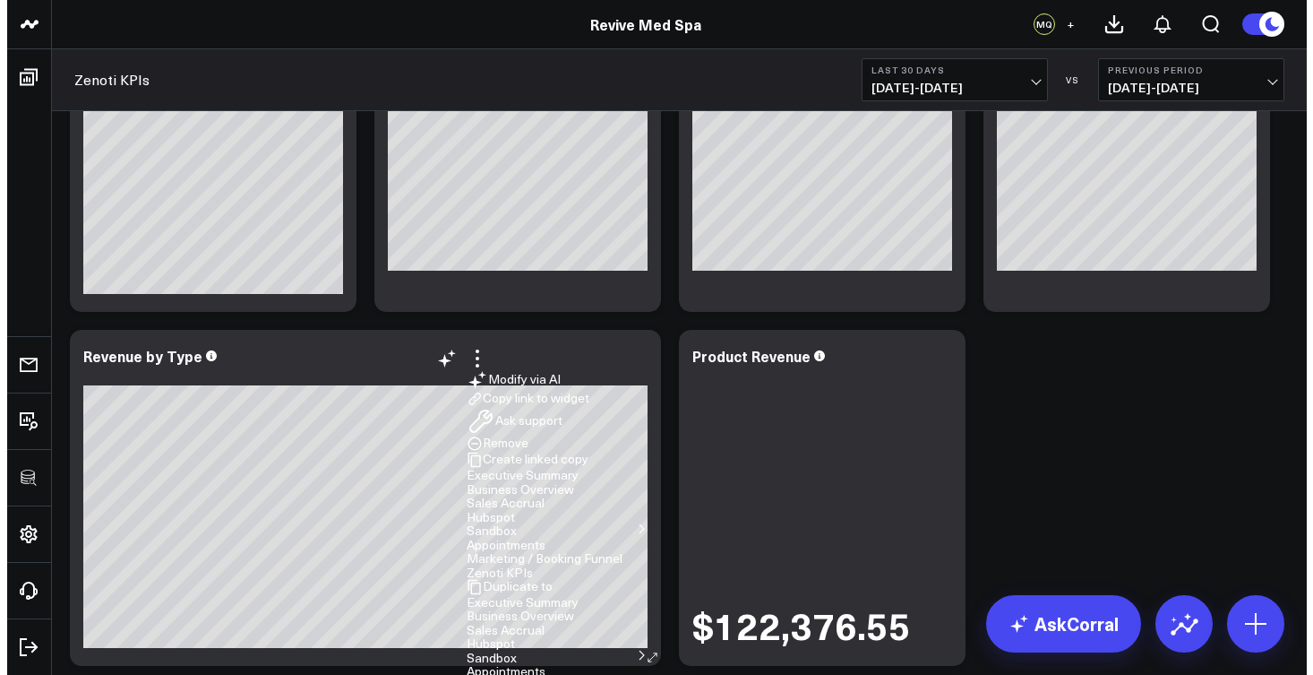
scroll to position [235, 0]
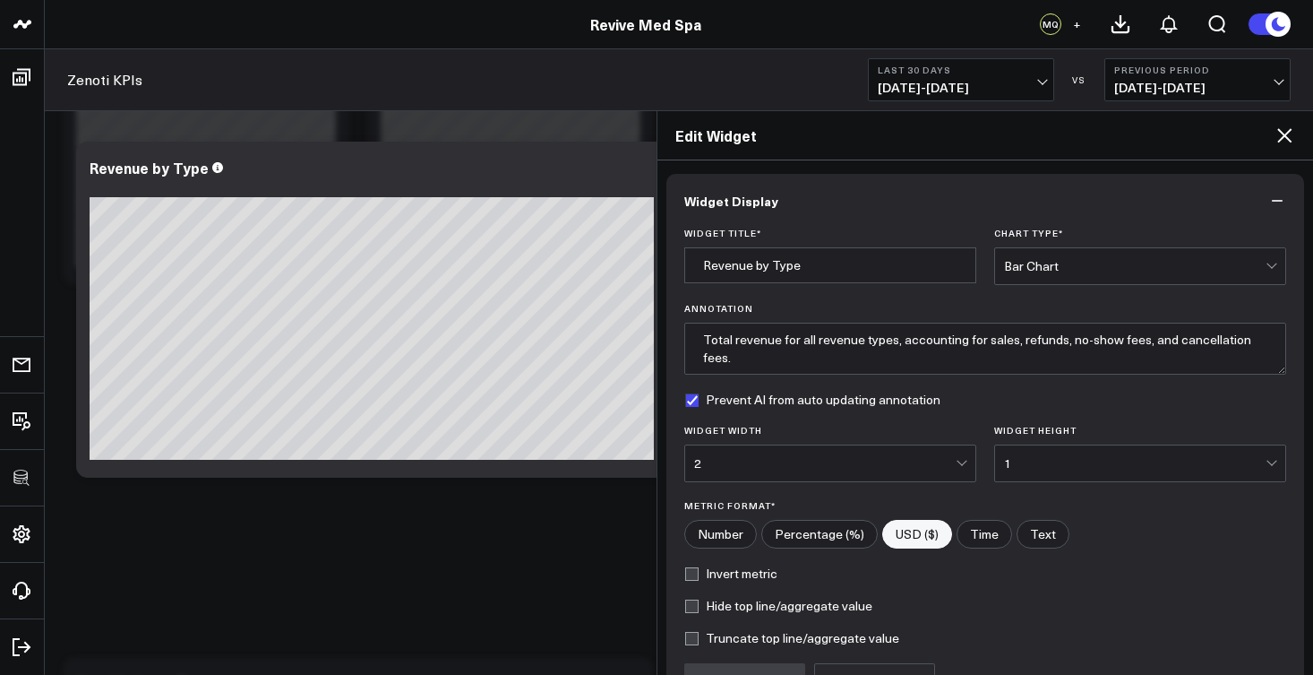
scroll to position [190, 0]
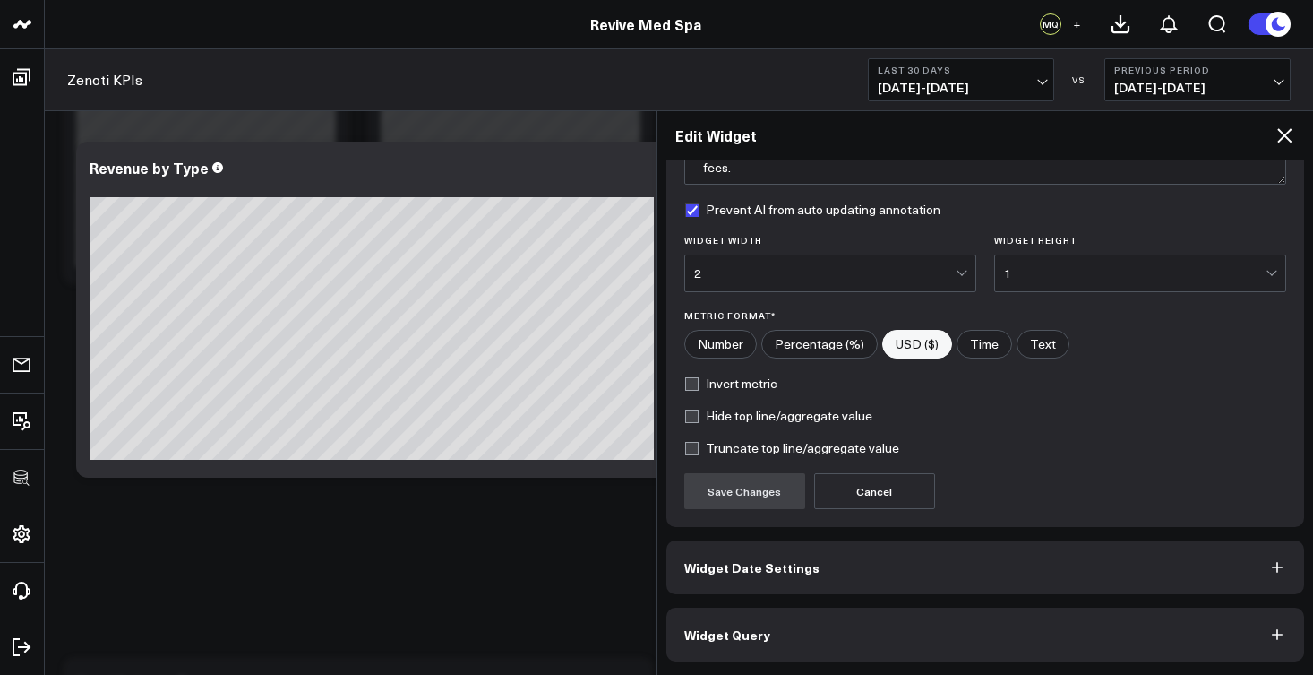
click at [753, 624] on button "Widget Query" at bounding box center [986, 634] width 639 height 54
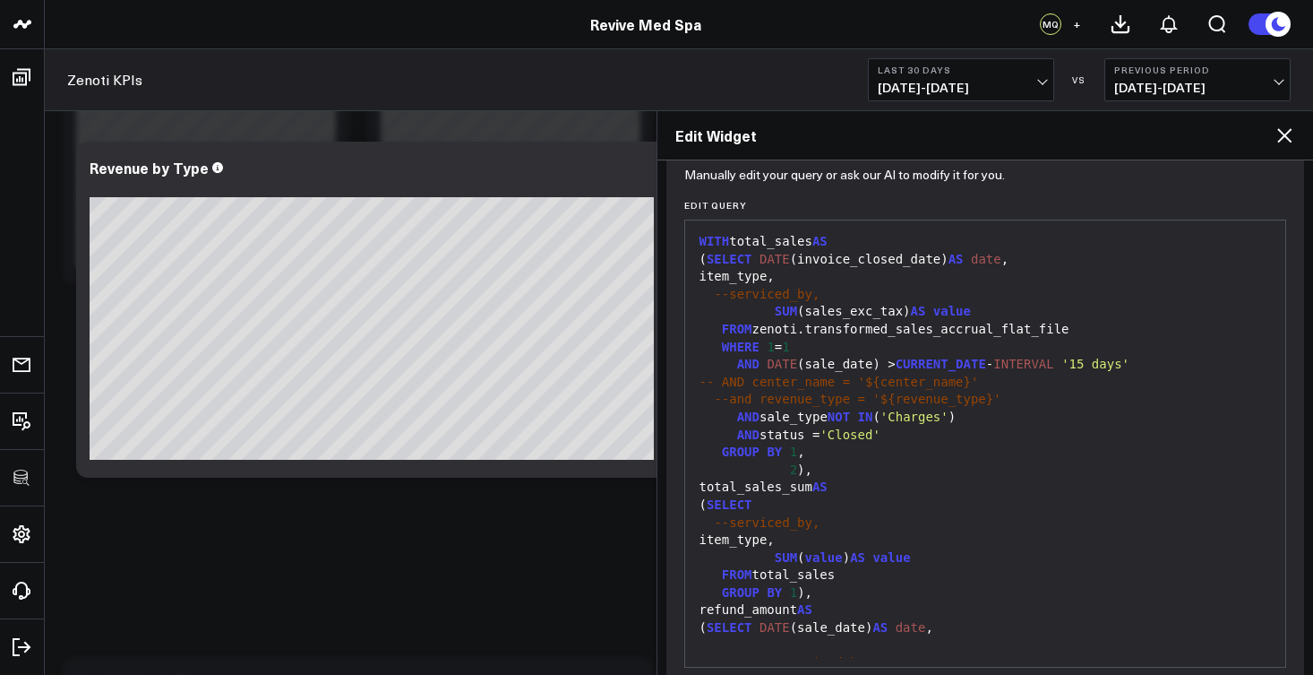
drag, startPoint x: 856, startPoint y: 623, endPoint x: 890, endPoint y: 587, distance: 49.4
click at [855, 624] on div "( SELECT DATE (sale_date) AS date ," at bounding box center [985, 628] width 583 height 18
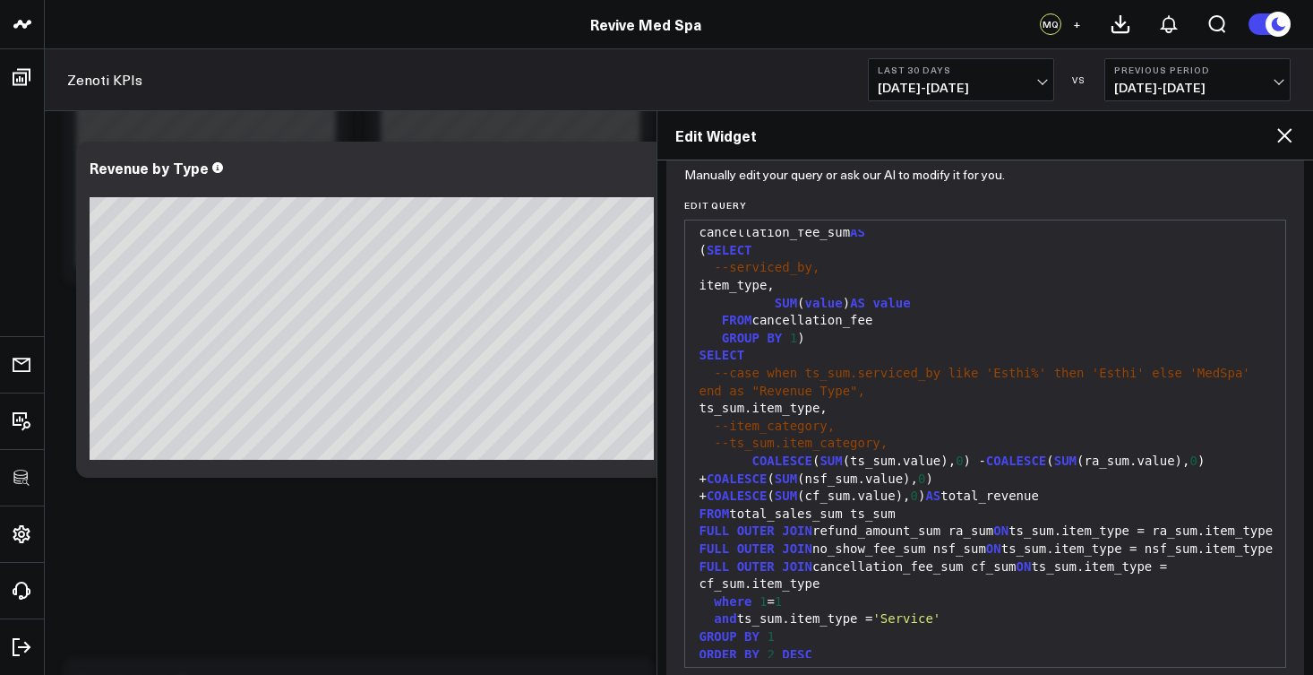
scroll to position [268, 0]
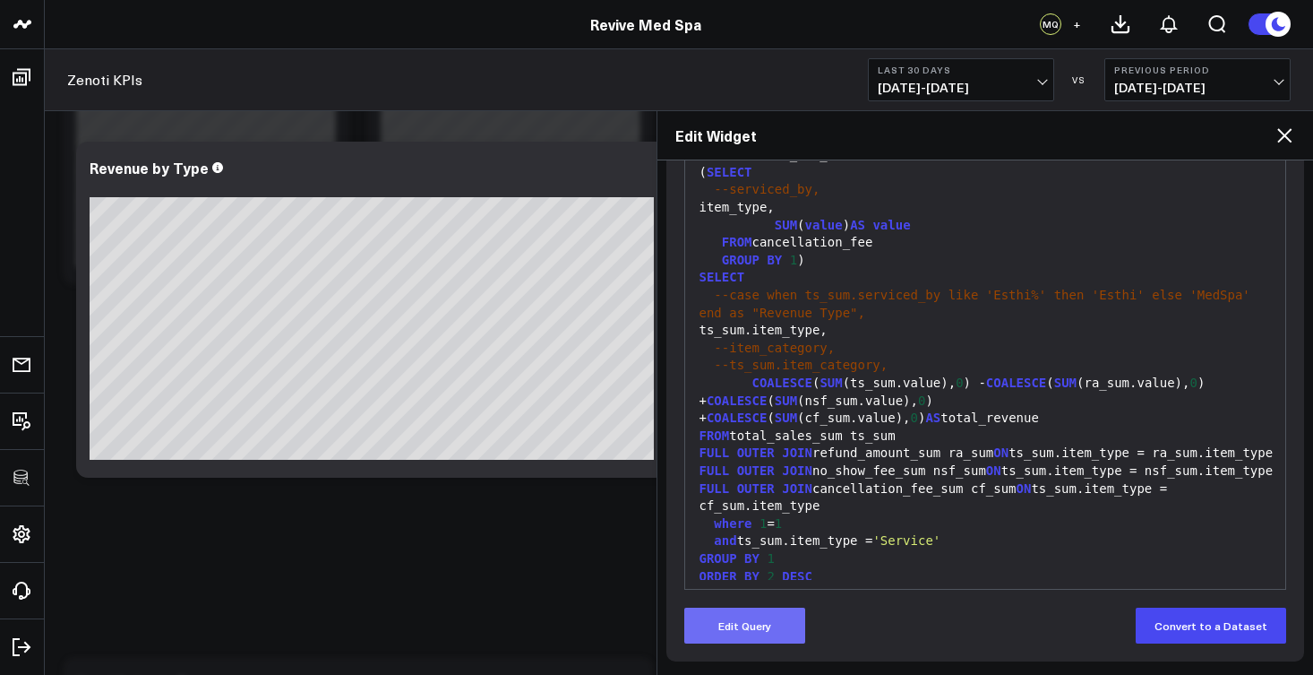
click at [796, 607] on button "Edit Query" at bounding box center [744, 625] width 121 height 36
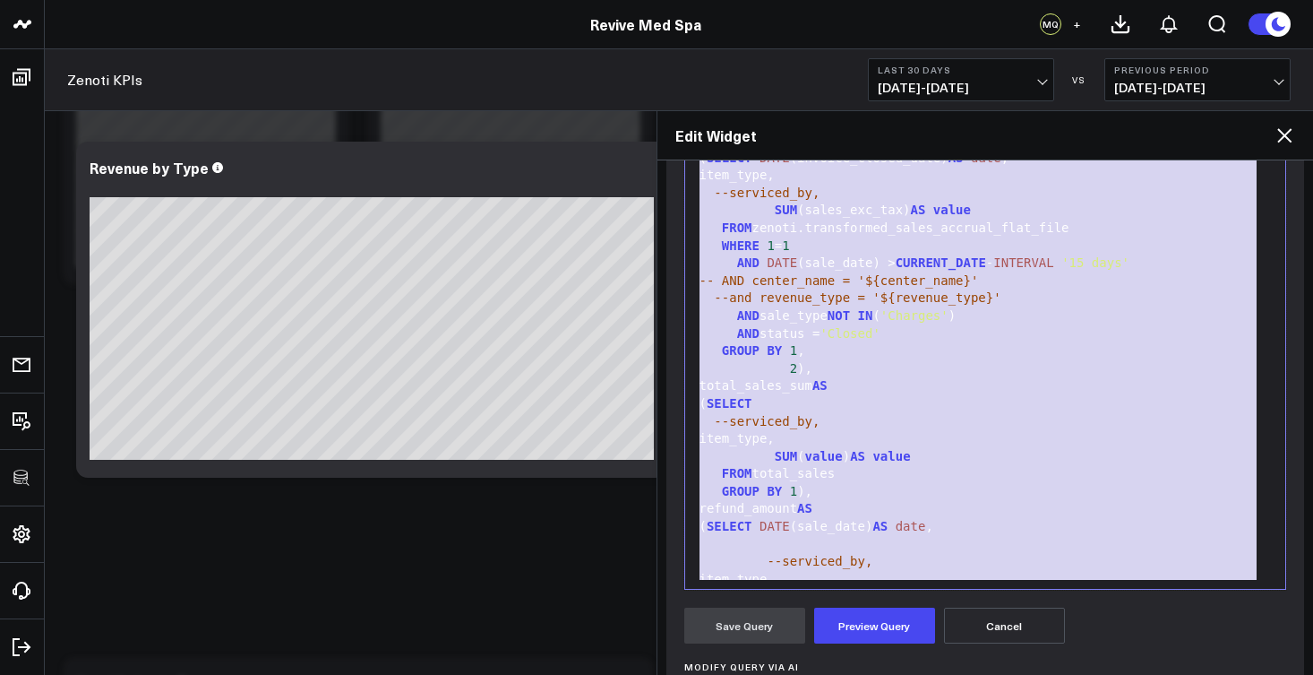
scroll to position [0, 0]
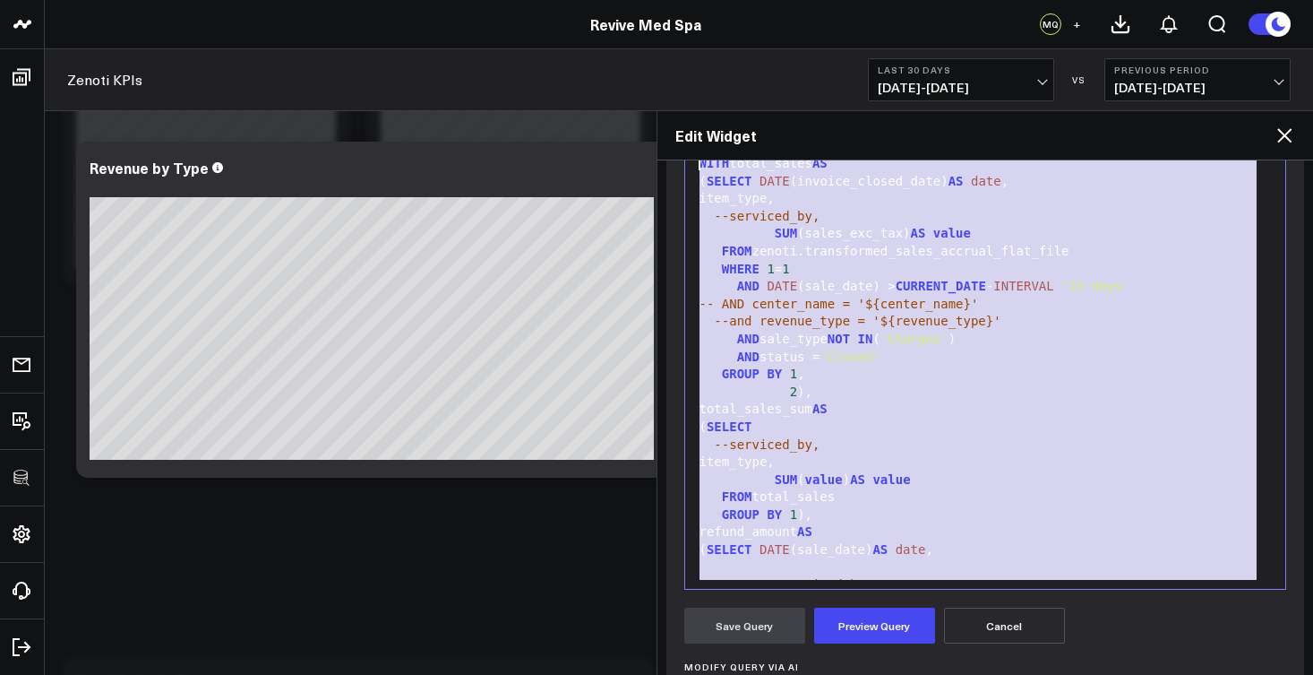
drag, startPoint x: 816, startPoint y: 571, endPoint x: 701, endPoint y: 138, distance: 447.9
click at [701, 138] on div "Edit Widget Widget Display Widget Date Settings Widget Query Manually edit your…" at bounding box center [986, 392] width 658 height 564
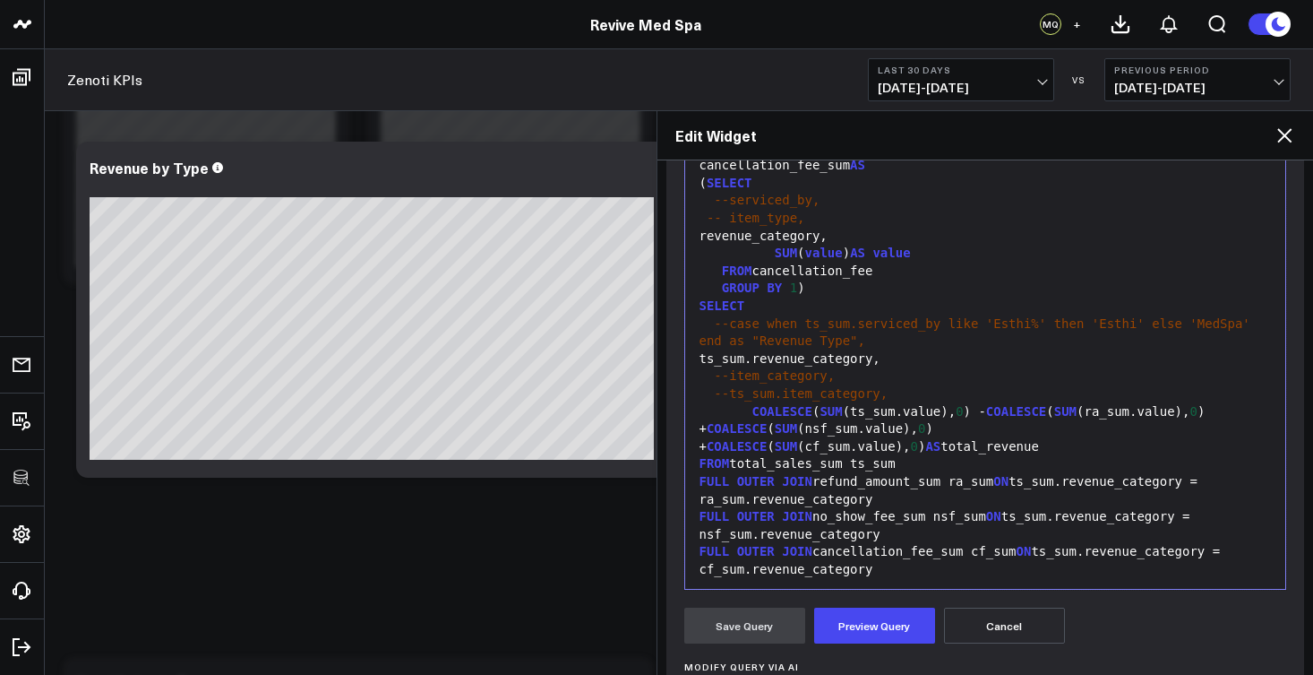
scroll to position [490, 0]
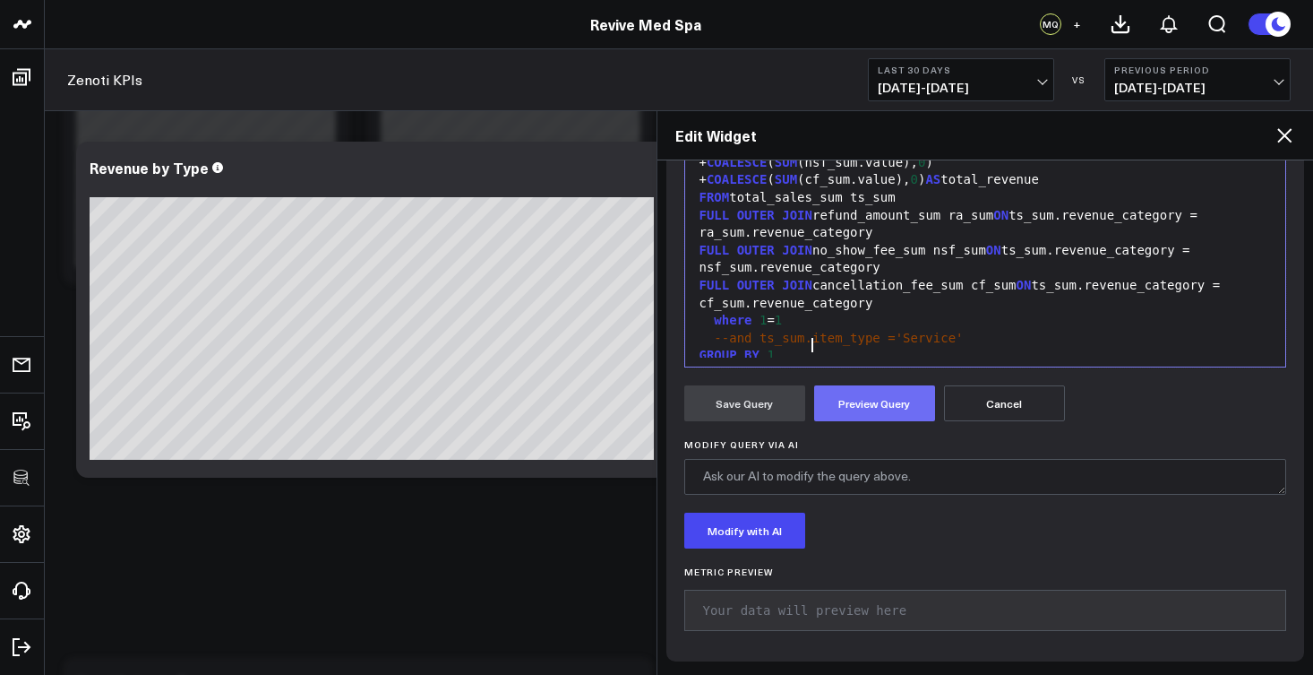
click at [892, 417] on button "Preview Query" at bounding box center [874, 403] width 121 height 36
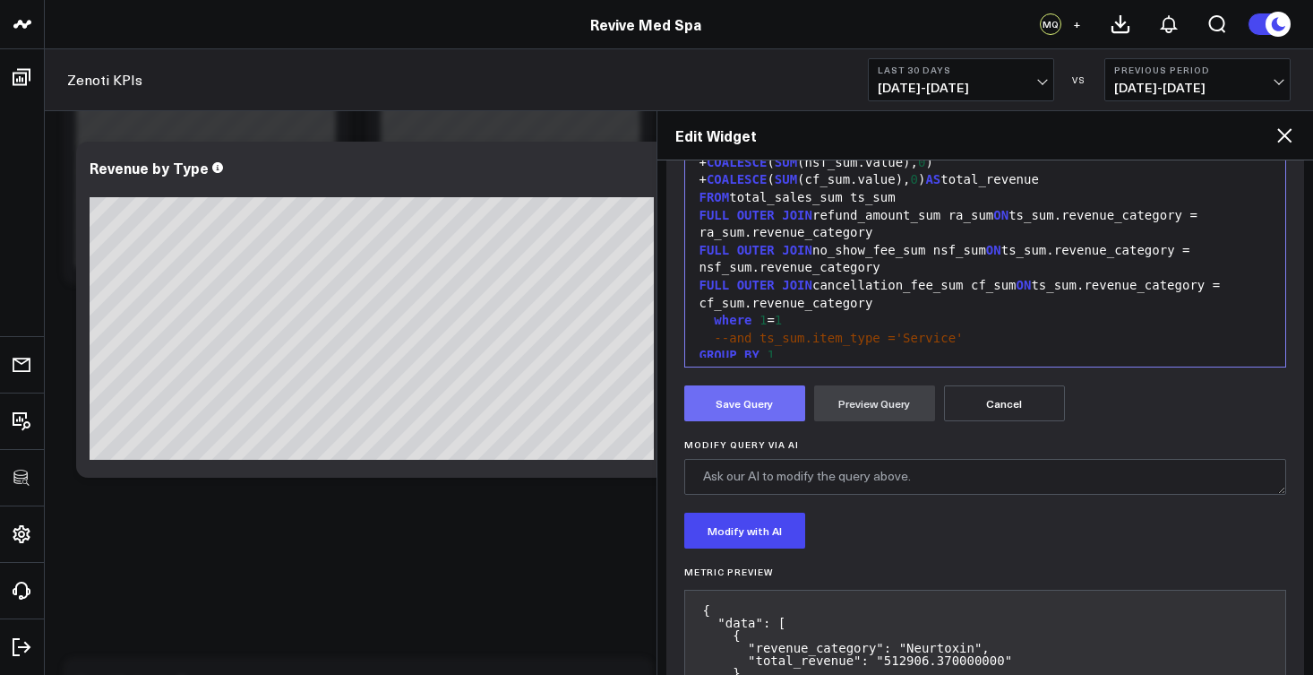
click at [744, 409] on button "Save Query" at bounding box center [744, 403] width 121 height 36
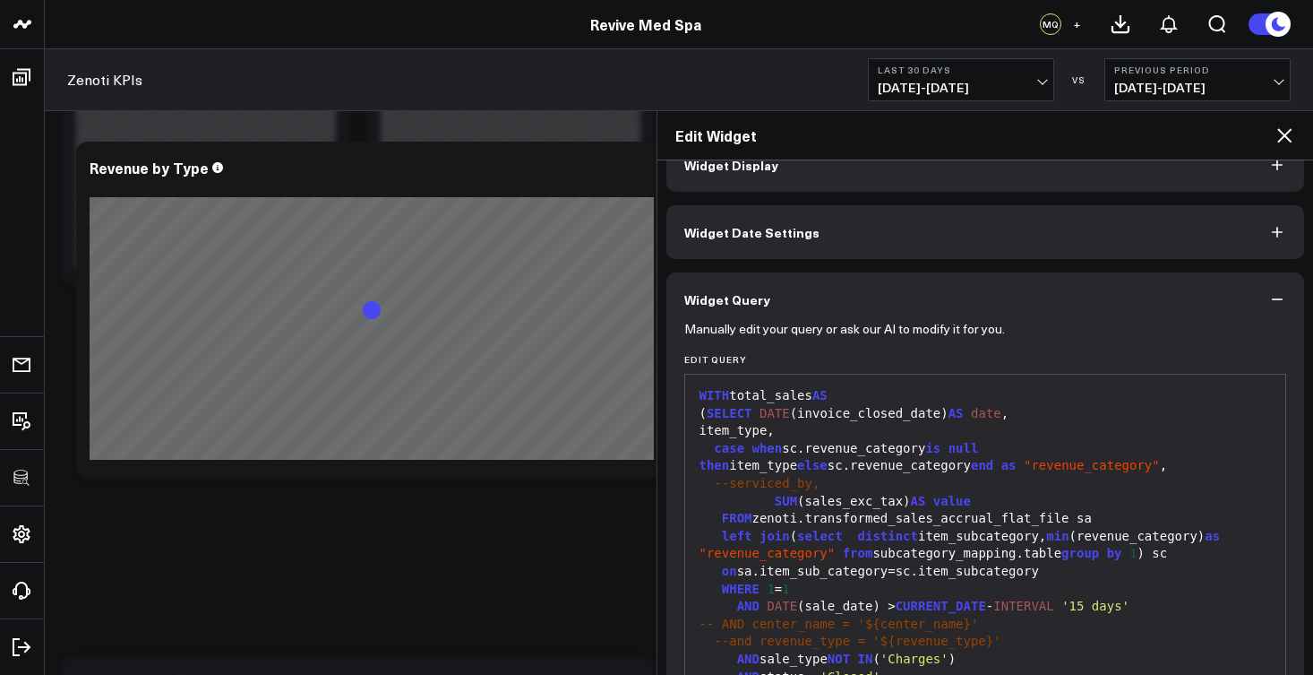
scroll to position [0, 0]
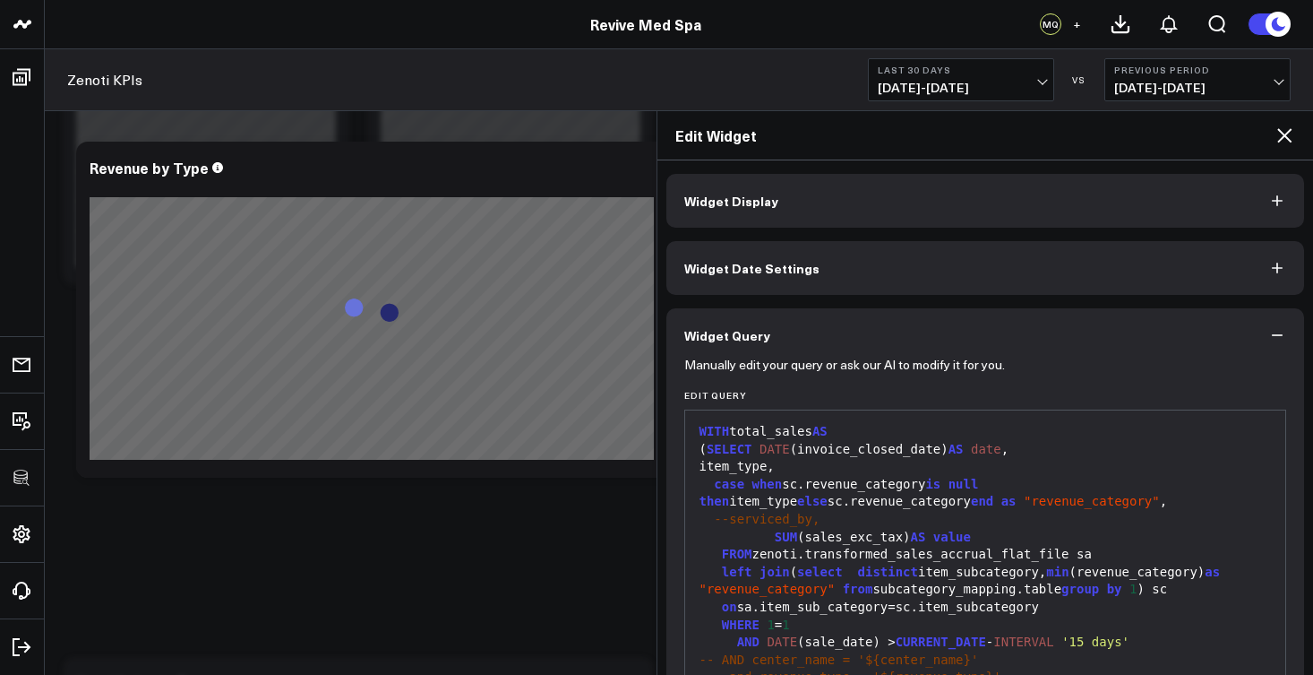
click at [788, 203] on button "Widget Display" at bounding box center [986, 201] width 639 height 54
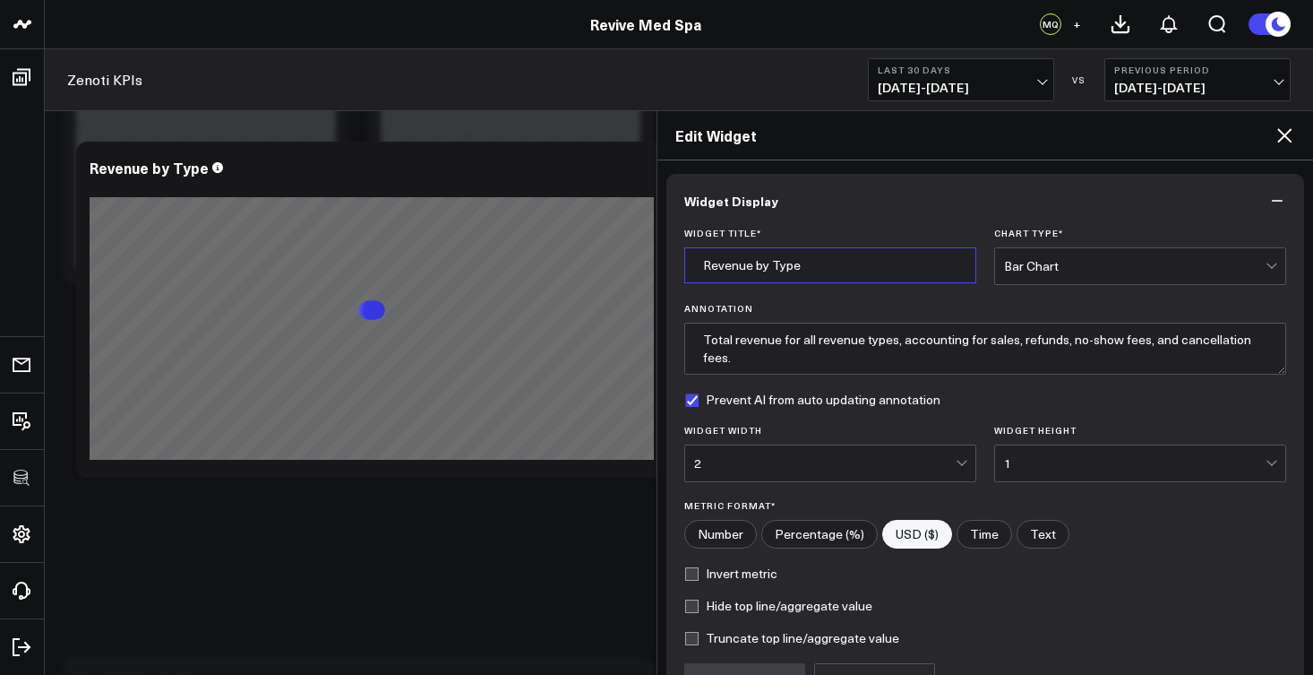
click at [806, 268] on input "Revenue by Type" at bounding box center [830, 265] width 292 height 36
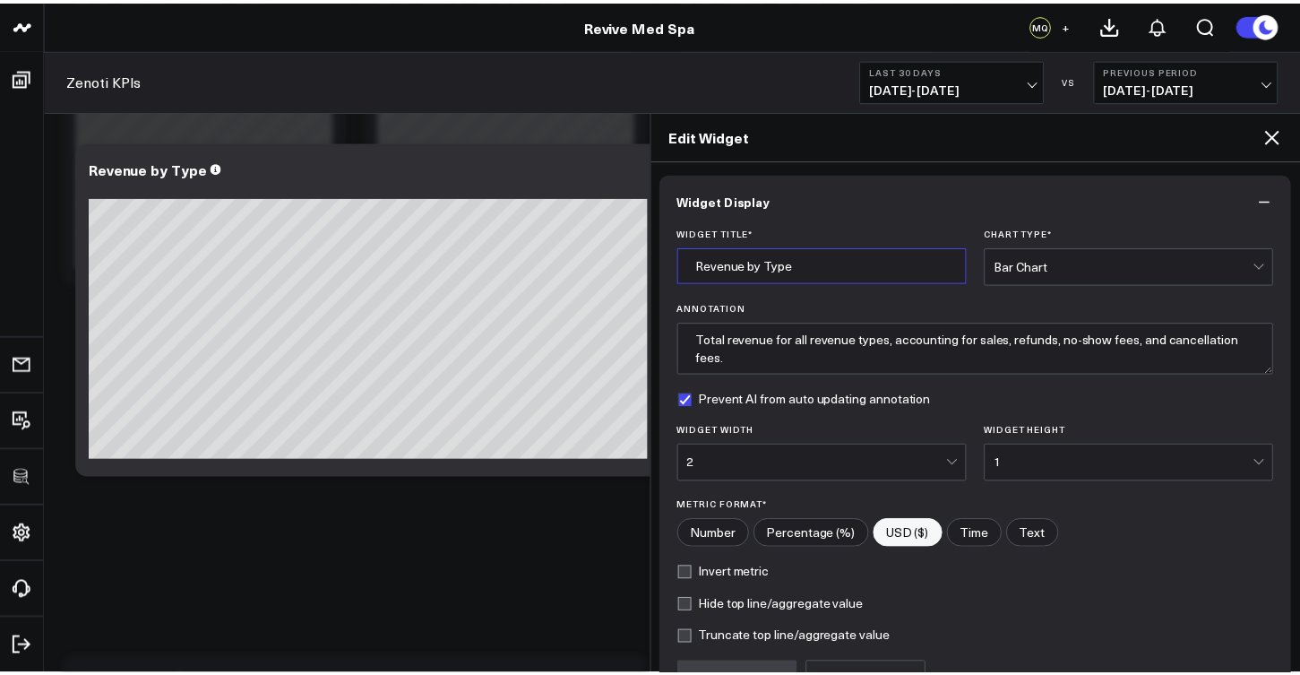
scroll to position [135, 0]
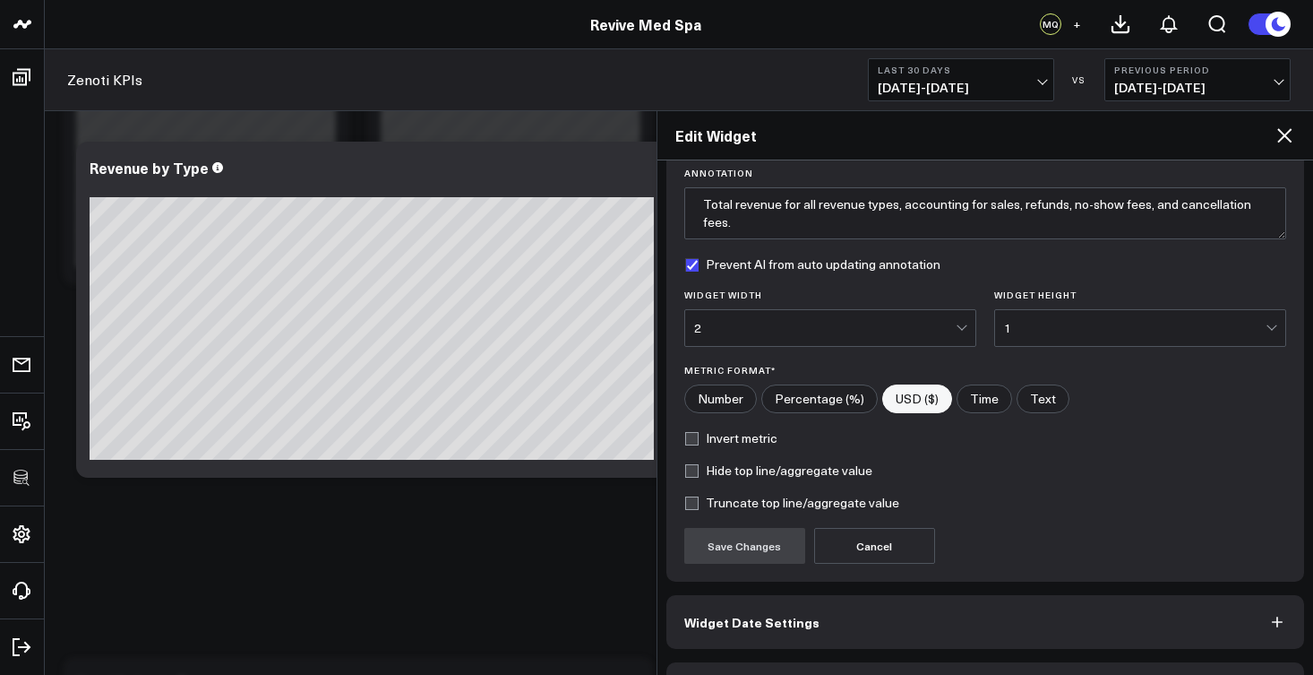
click at [1275, 142] on icon at bounding box center [1285, 136] width 22 height 22
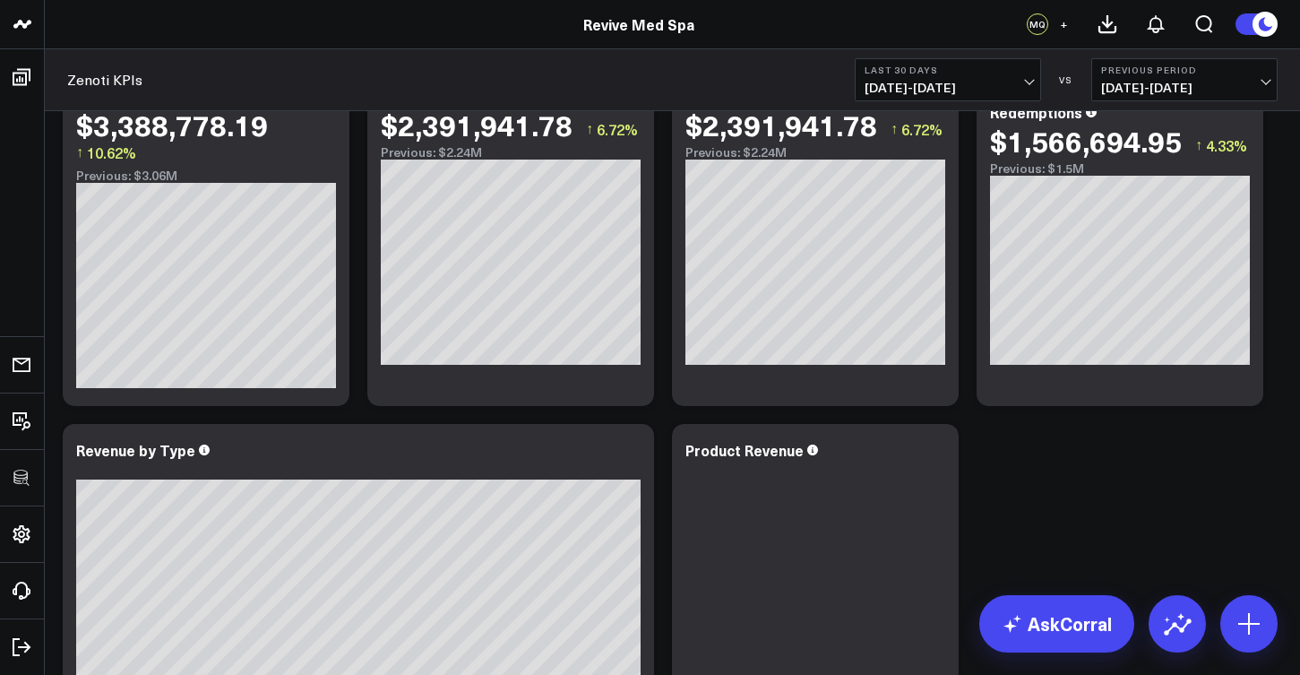
scroll to position [256, 0]
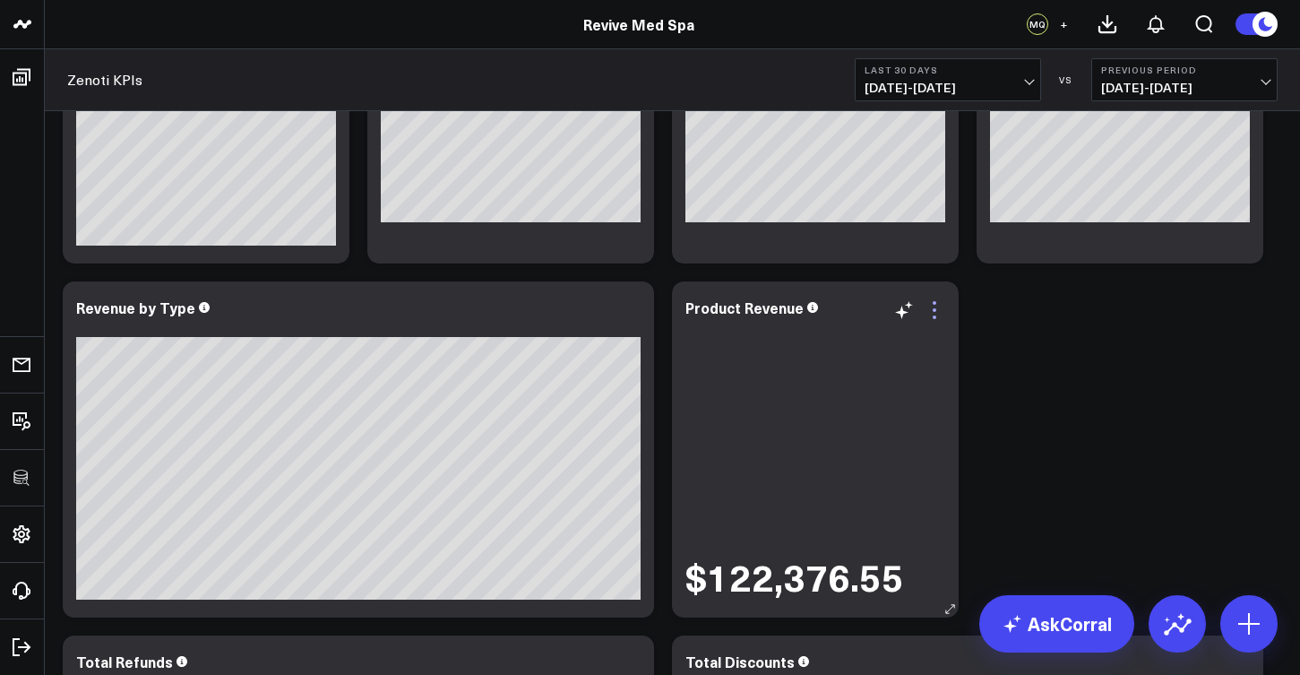
click at [943, 305] on icon at bounding box center [935, 310] width 22 height 22
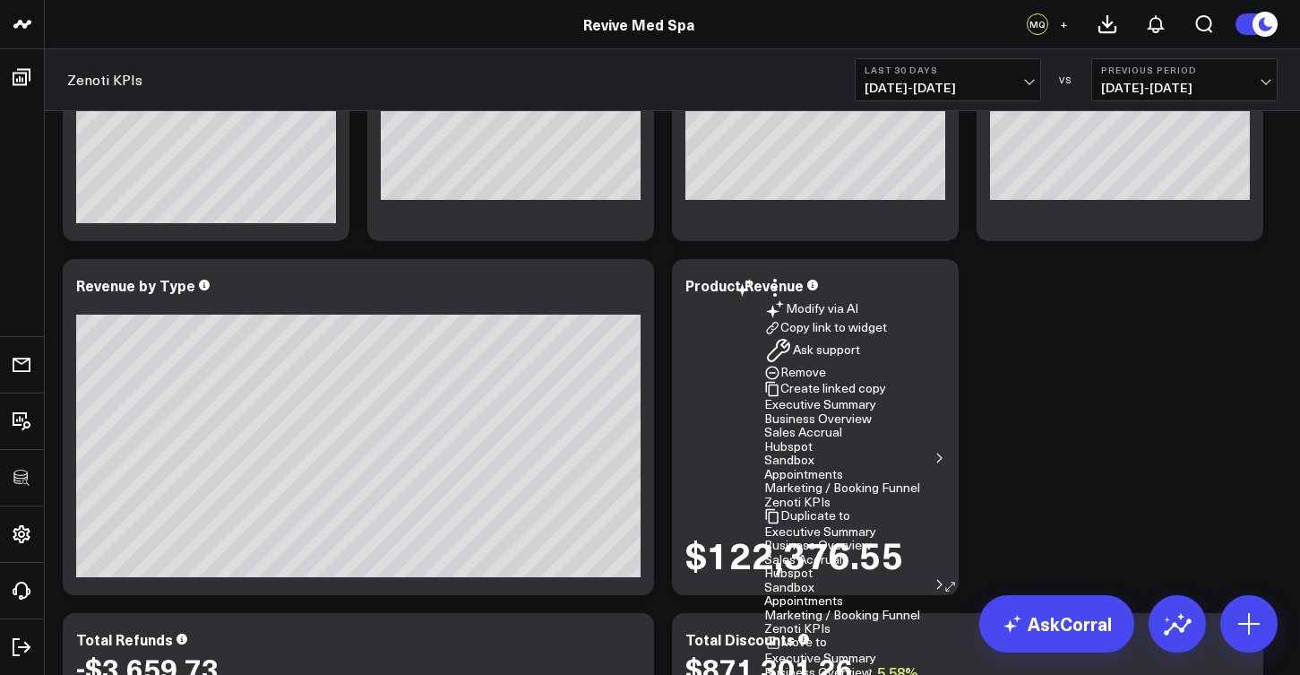
scroll to position [325, 0]
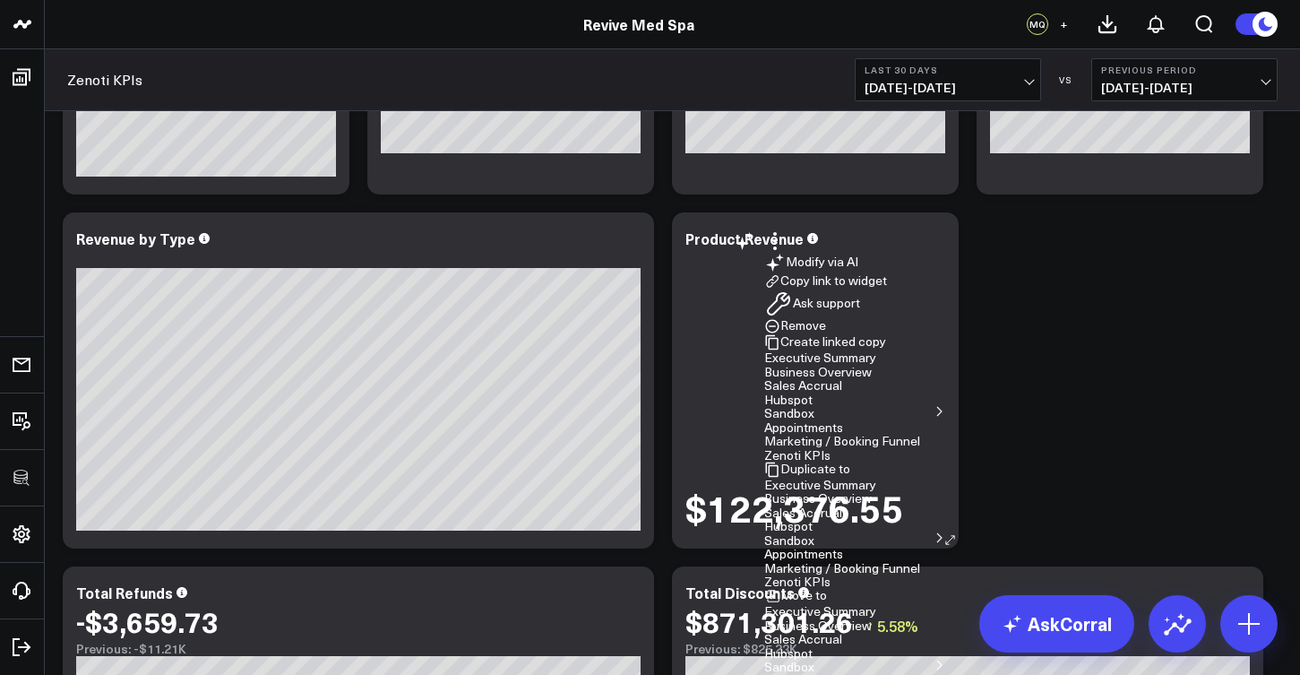
click at [826, 318] on button "Remove" at bounding box center [795, 326] width 62 height 16
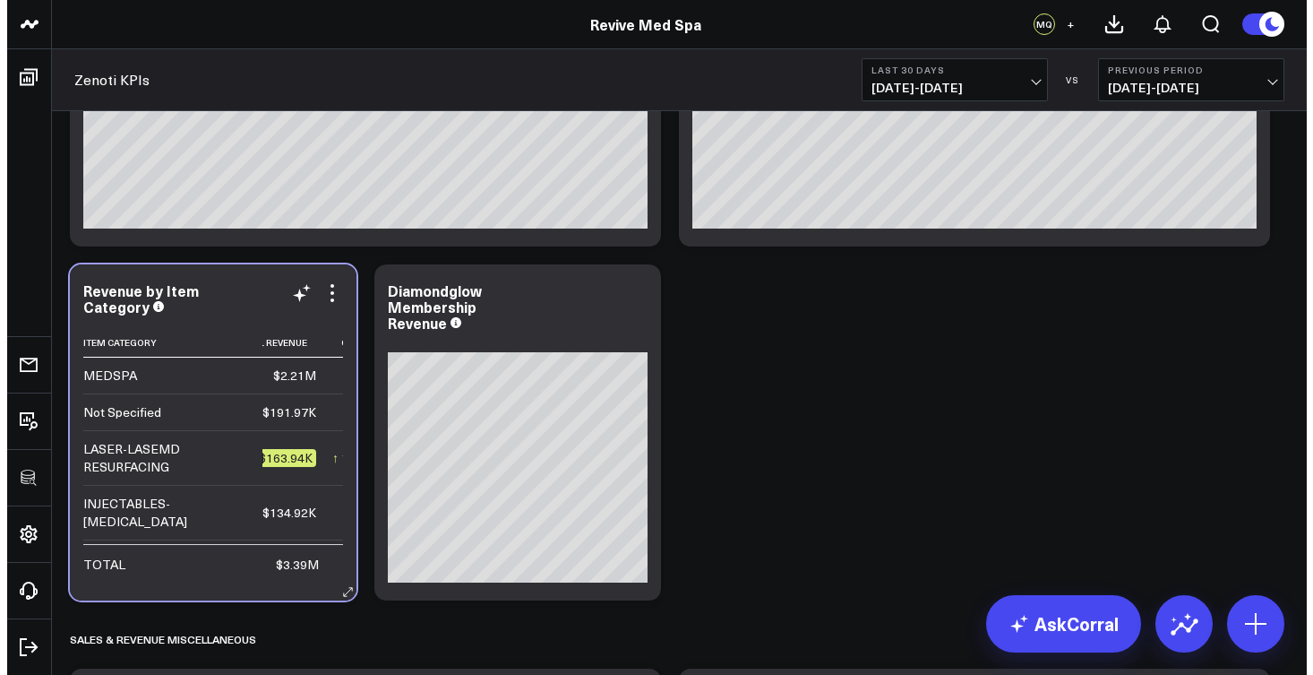
scroll to position [0, 14]
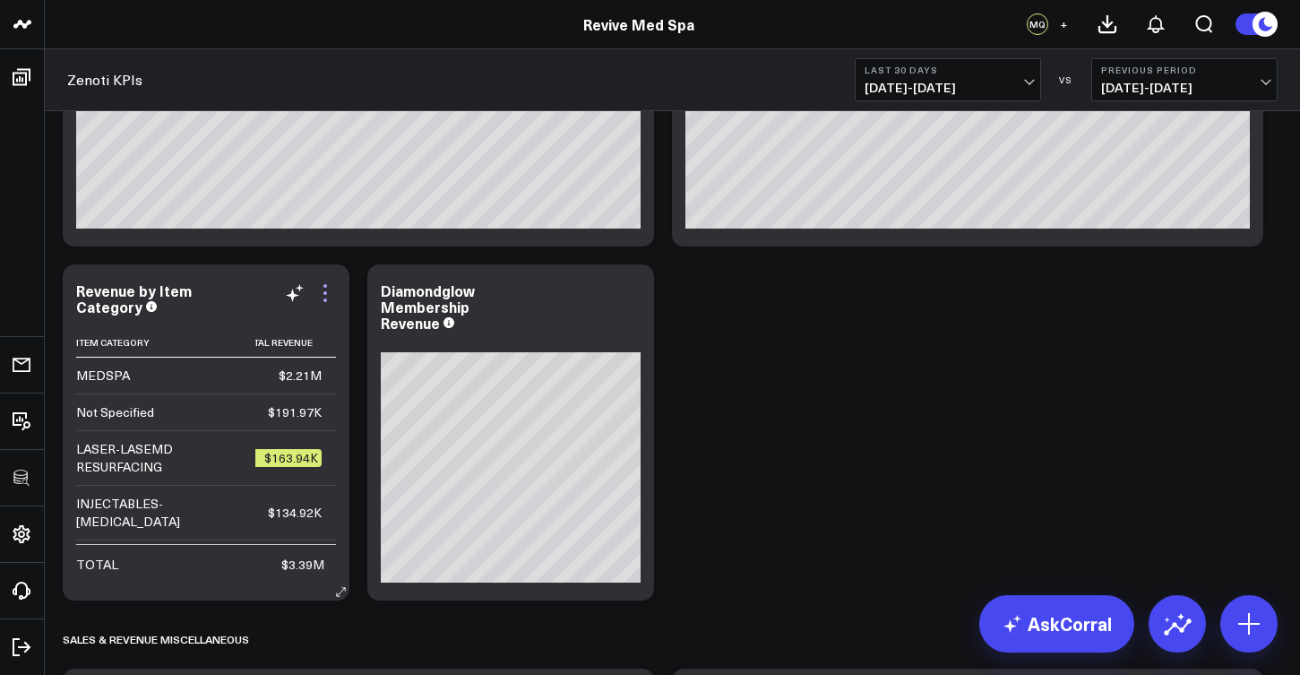
click at [327, 299] on icon at bounding box center [325, 300] width 4 height 4
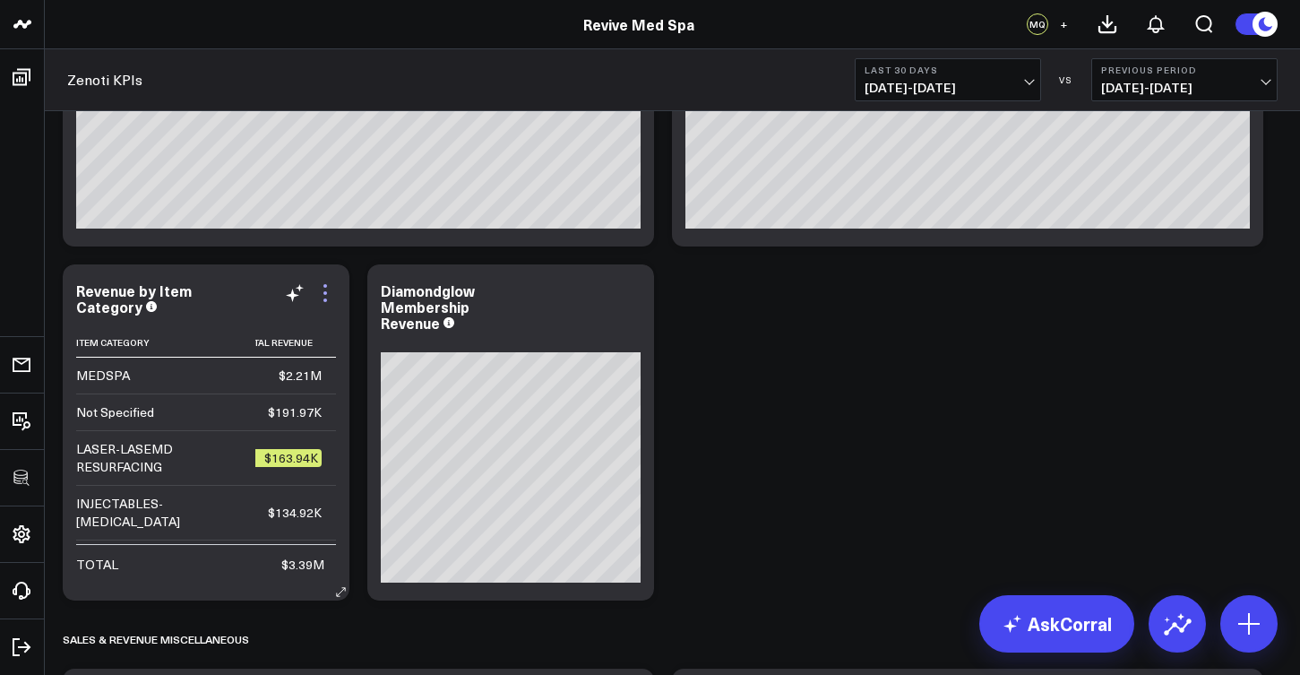
click at [327, 302] on icon at bounding box center [325, 300] width 4 height 4
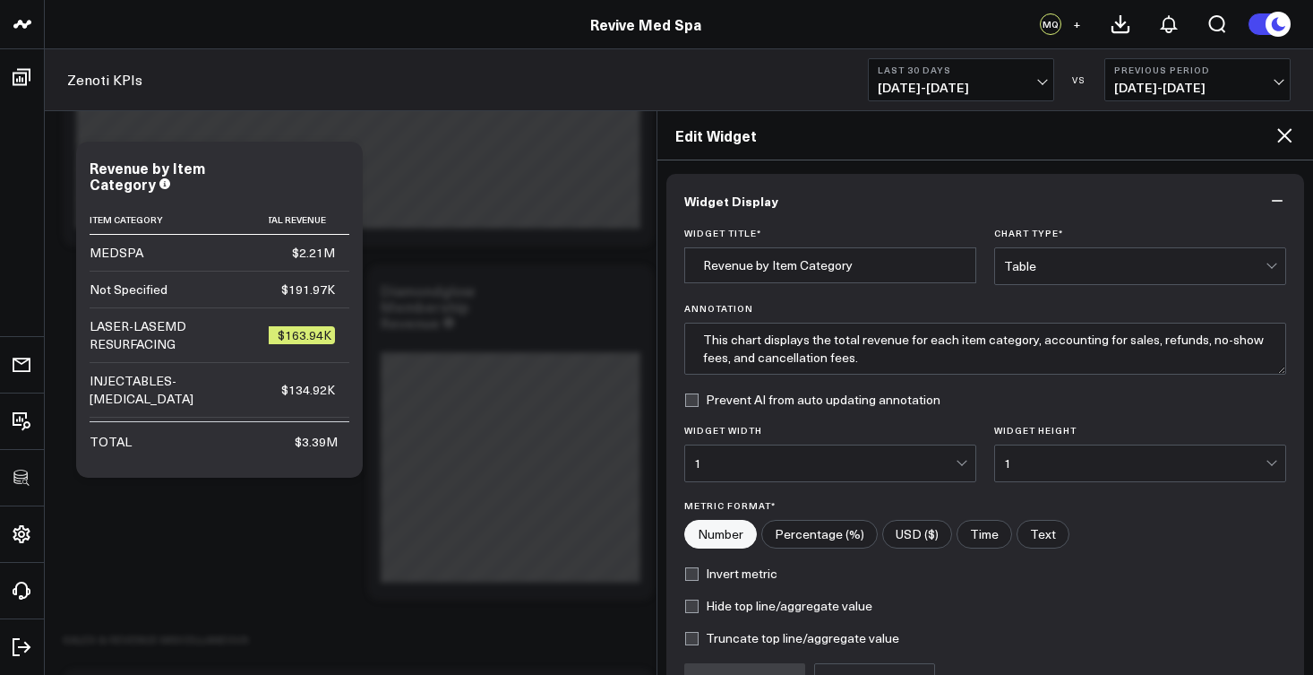
click at [887, 473] on div "1" at bounding box center [825, 463] width 262 height 36
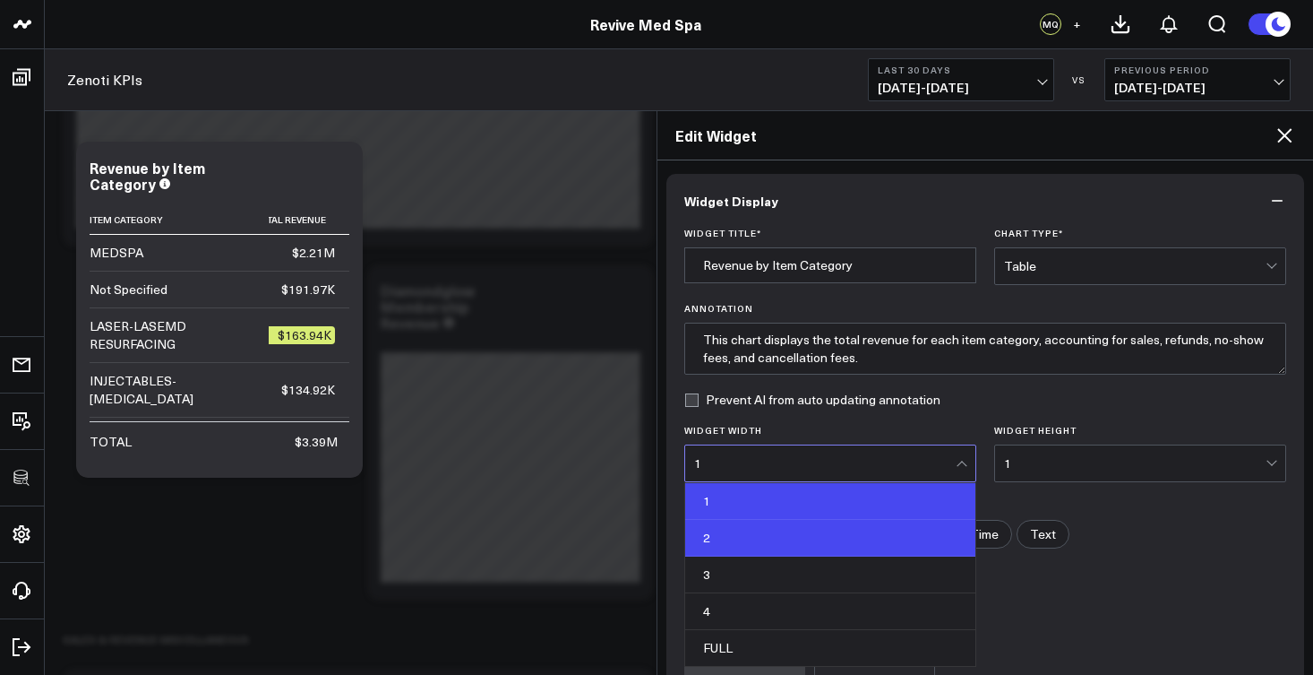
click at [740, 539] on div "2" at bounding box center [830, 538] width 290 height 37
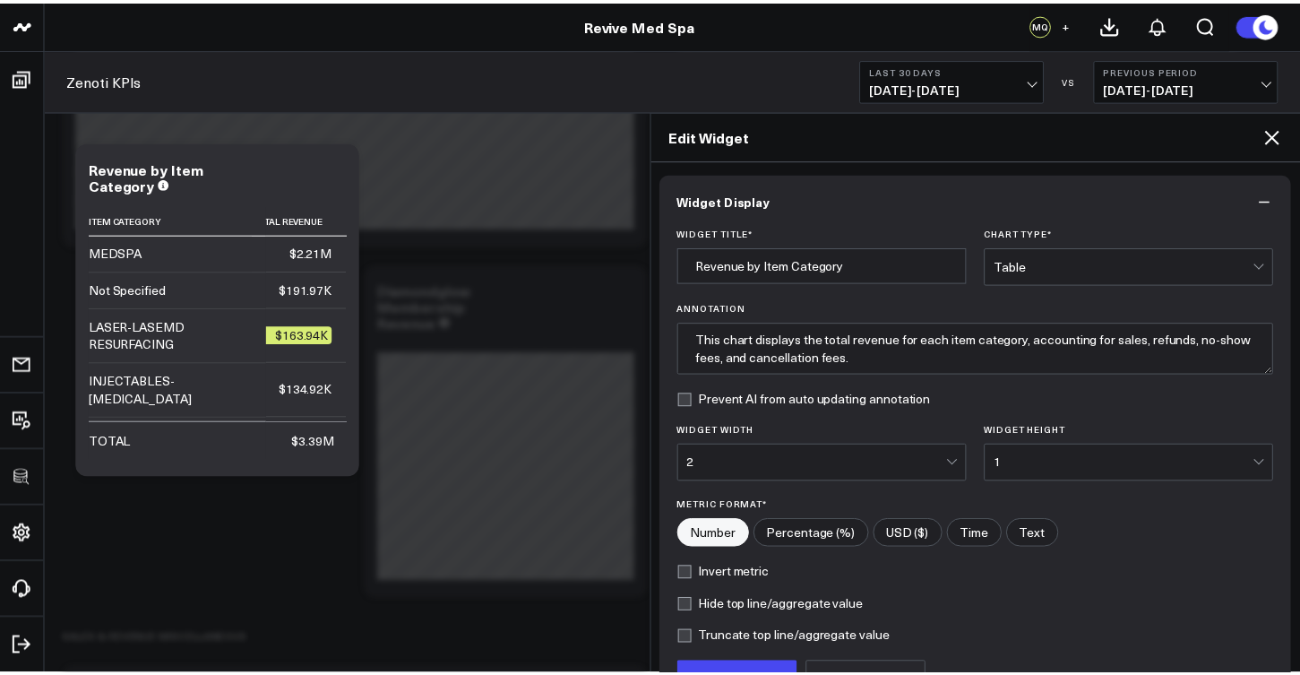
scroll to position [20, 0]
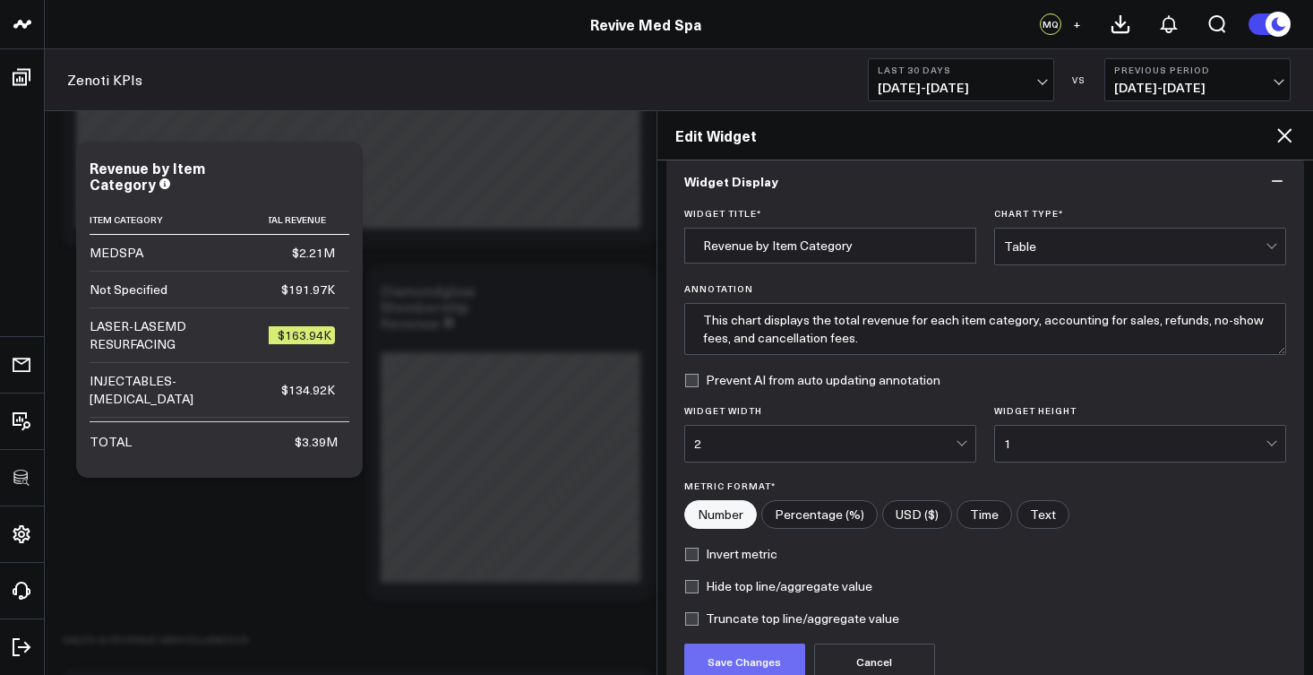
click at [784, 660] on button "Save Changes" at bounding box center [744, 661] width 121 height 36
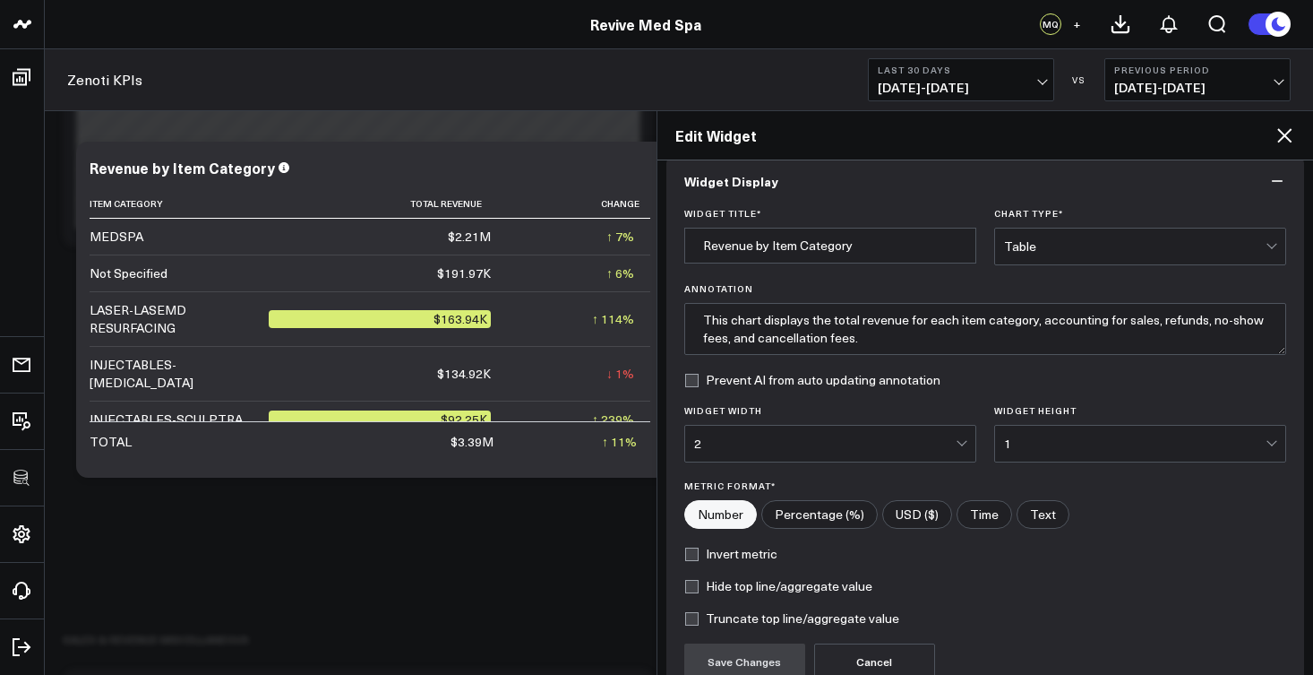
click at [1291, 141] on icon at bounding box center [1284, 135] width 14 height 14
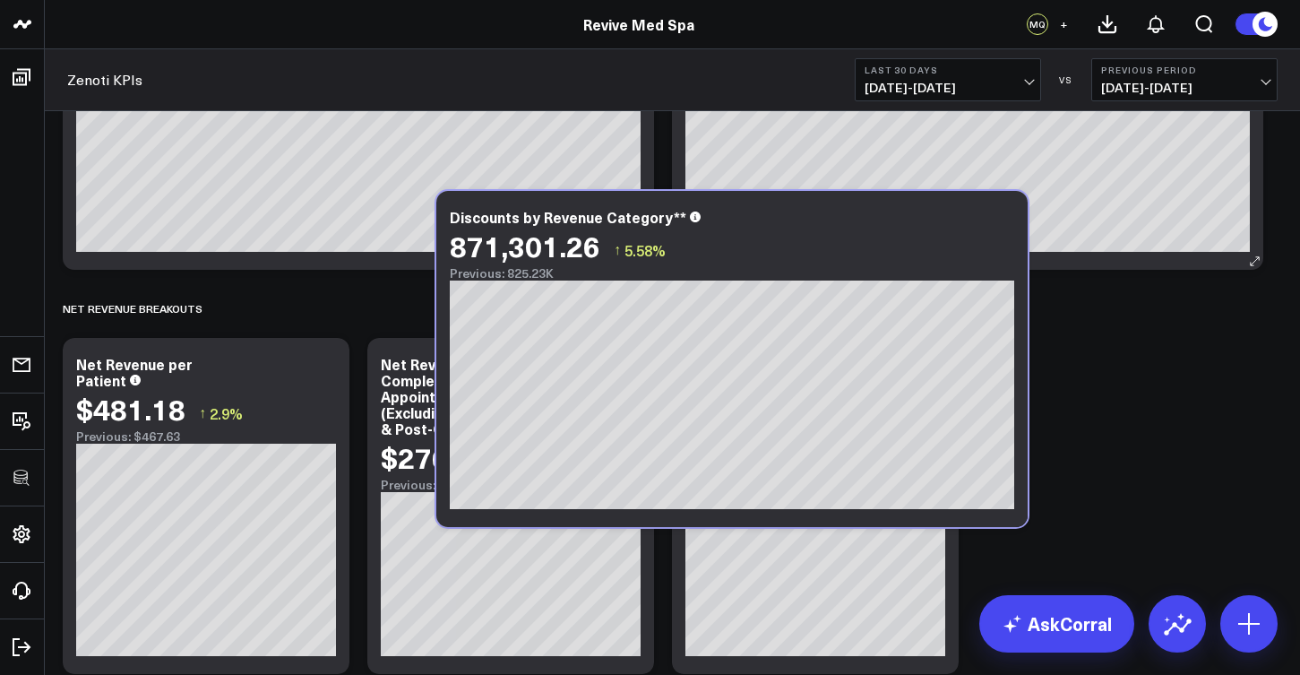
scroll to position [2043, 0]
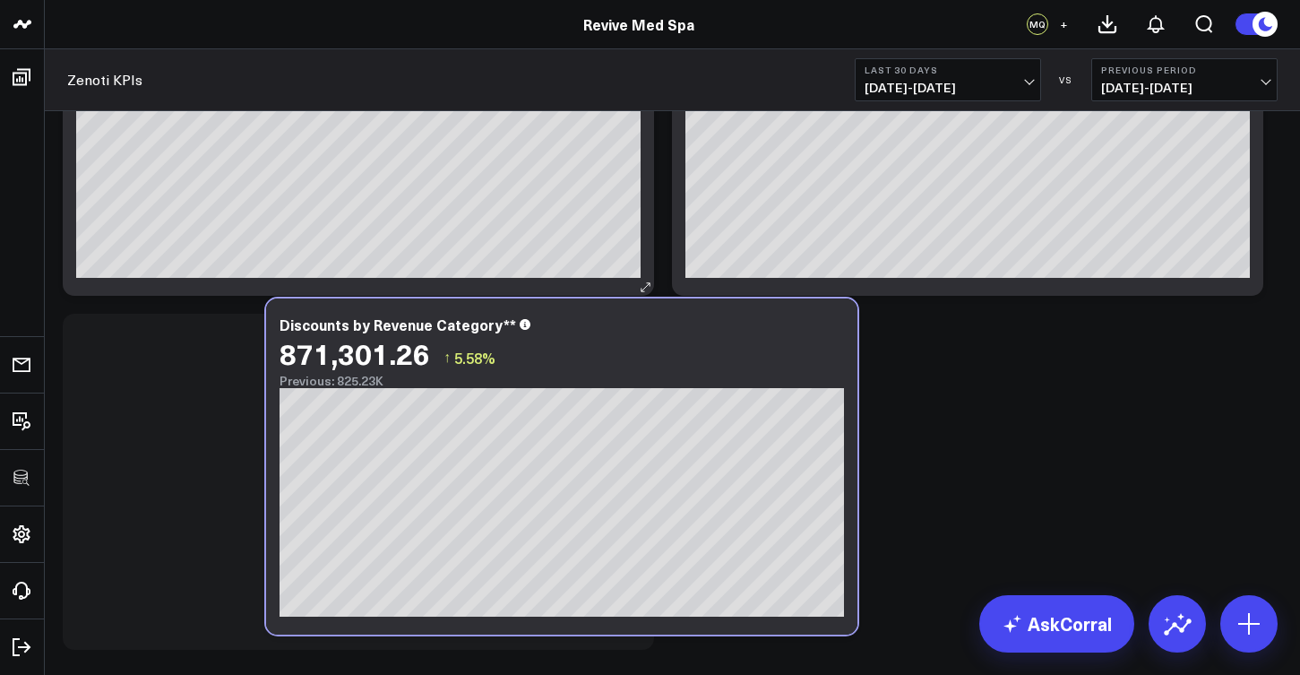
drag, startPoint x: 446, startPoint y: 509, endPoint x: 607, endPoint y: 282, distance: 278.2
click at [607, 282] on div "SALES & REVENUE Modify via AI Copy link to widget Ask support Remove Create lin…" at bounding box center [672, 683] width 1237 height 5205
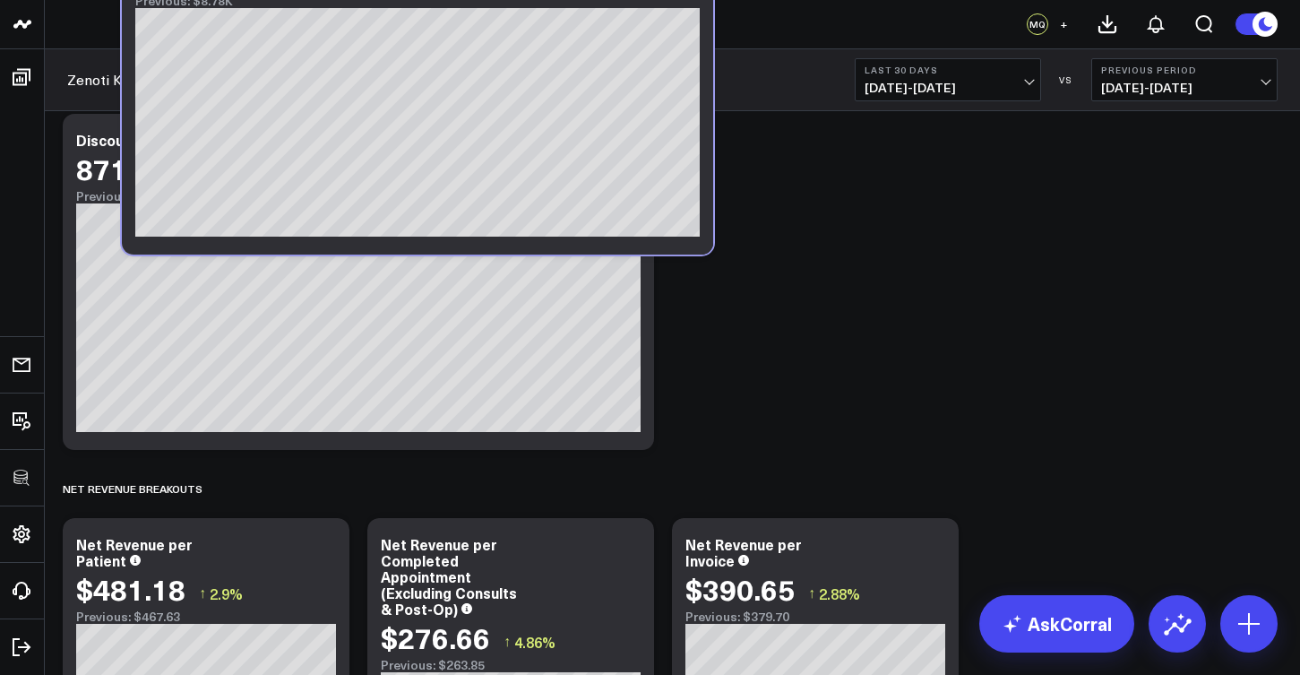
scroll to position [2230, 0]
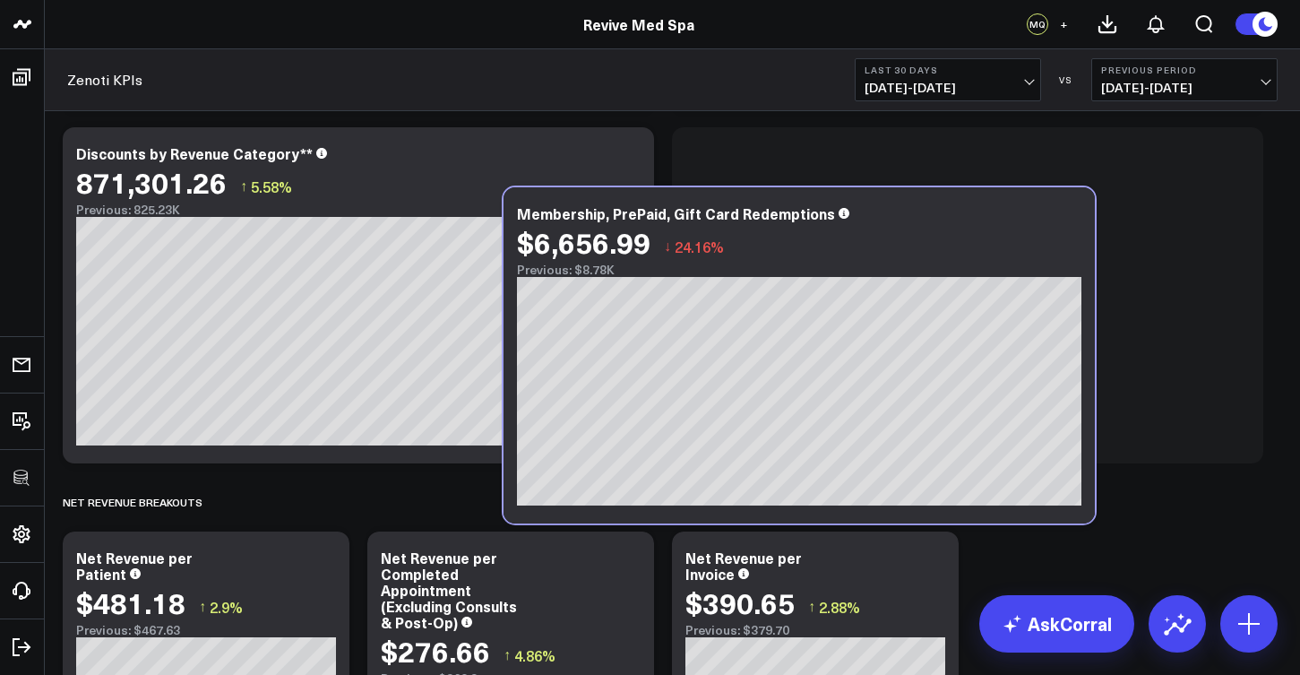
drag, startPoint x: 480, startPoint y: 253, endPoint x: 886, endPoint y: 165, distance: 415.2
click at [886, 165] on div "SALES & REVENUE Modify via AI Copy link to widget Ask support Remove Create lin…" at bounding box center [672, 320] width 1237 height 4851
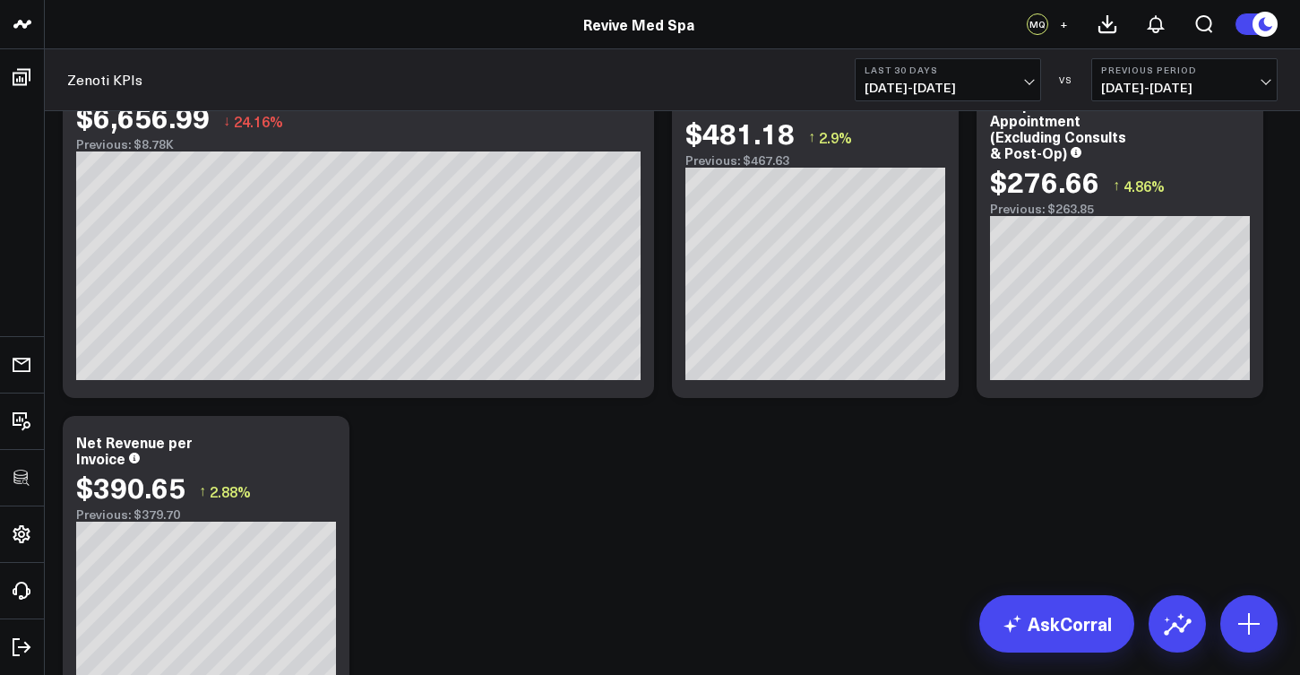
scroll to position [2667, 0]
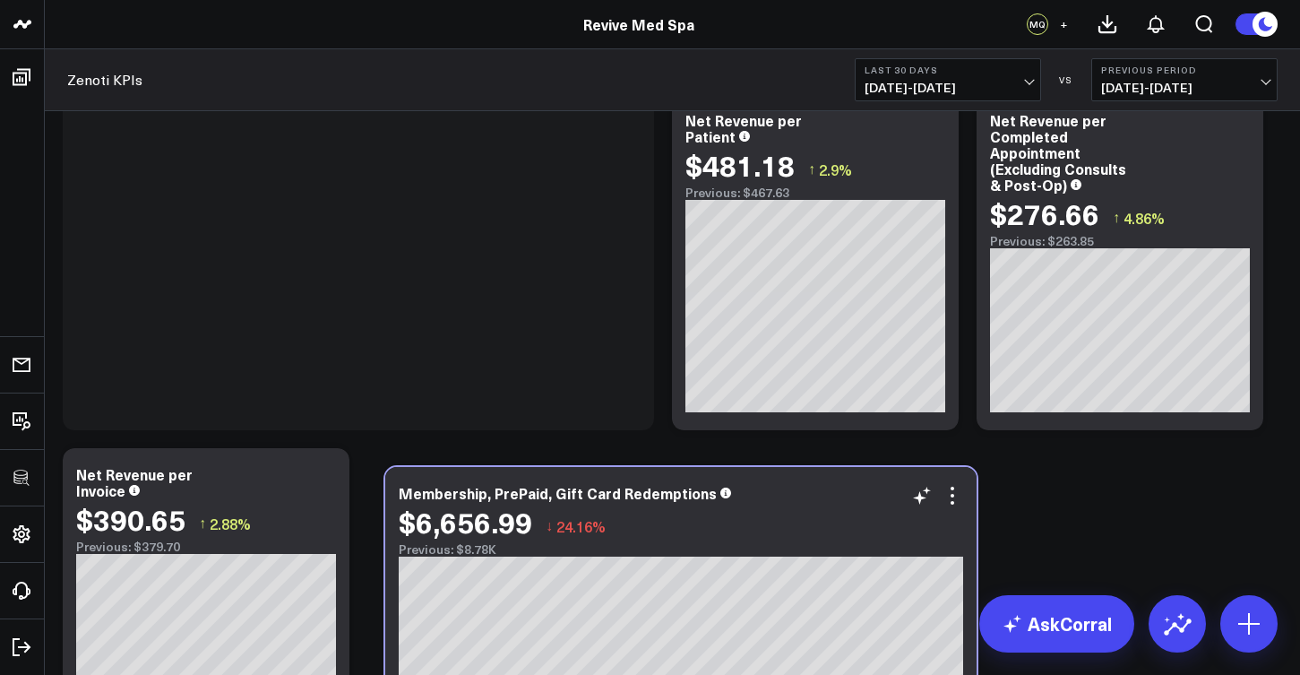
drag, startPoint x: 536, startPoint y: 136, endPoint x: 858, endPoint y: 509, distance: 492.8
click at [858, 509] on div "$6,656.99 ↓ 24.16%" at bounding box center [681, 521] width 564 height 32
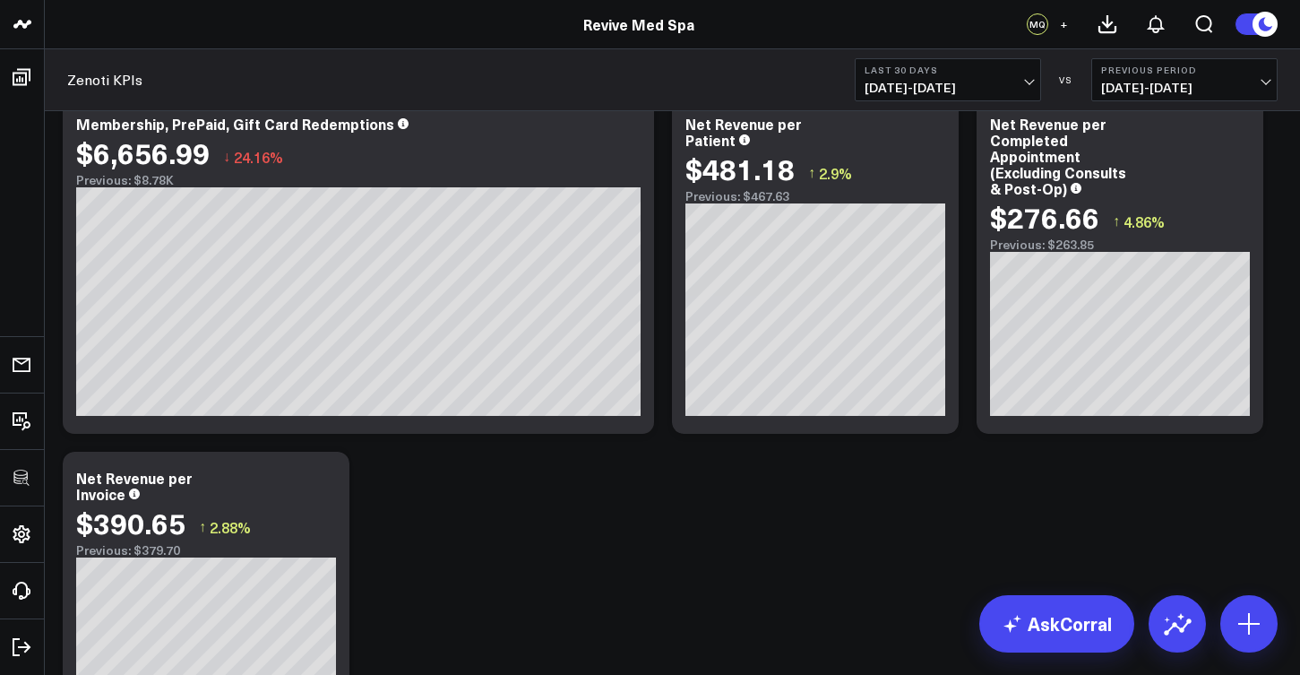
scroll to position [2629, 0]
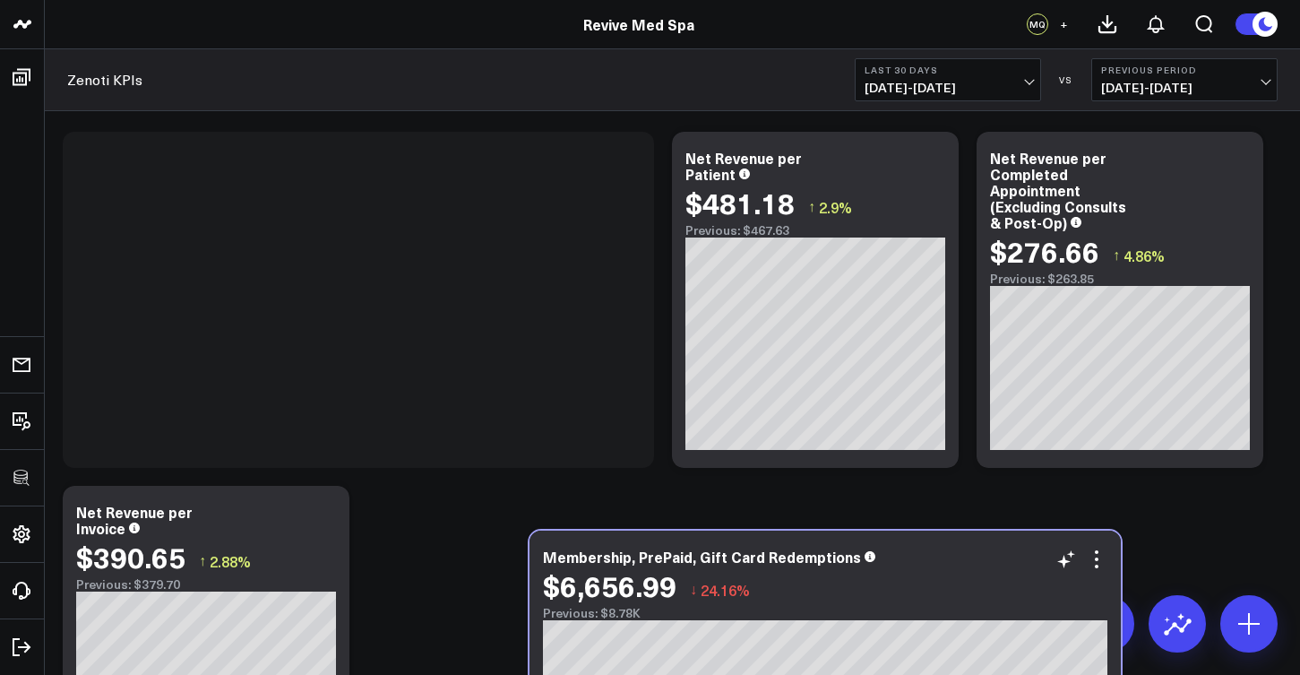
drag, startPoint x: 429, startPoint y: 152, endPoint x: 896, endPoint y: 551, distance: 613.8
click at [896, 551] on div "Membership, PrePaid, Gift Card Redemptions" at bounding box center [825, 556] width 564 height 16
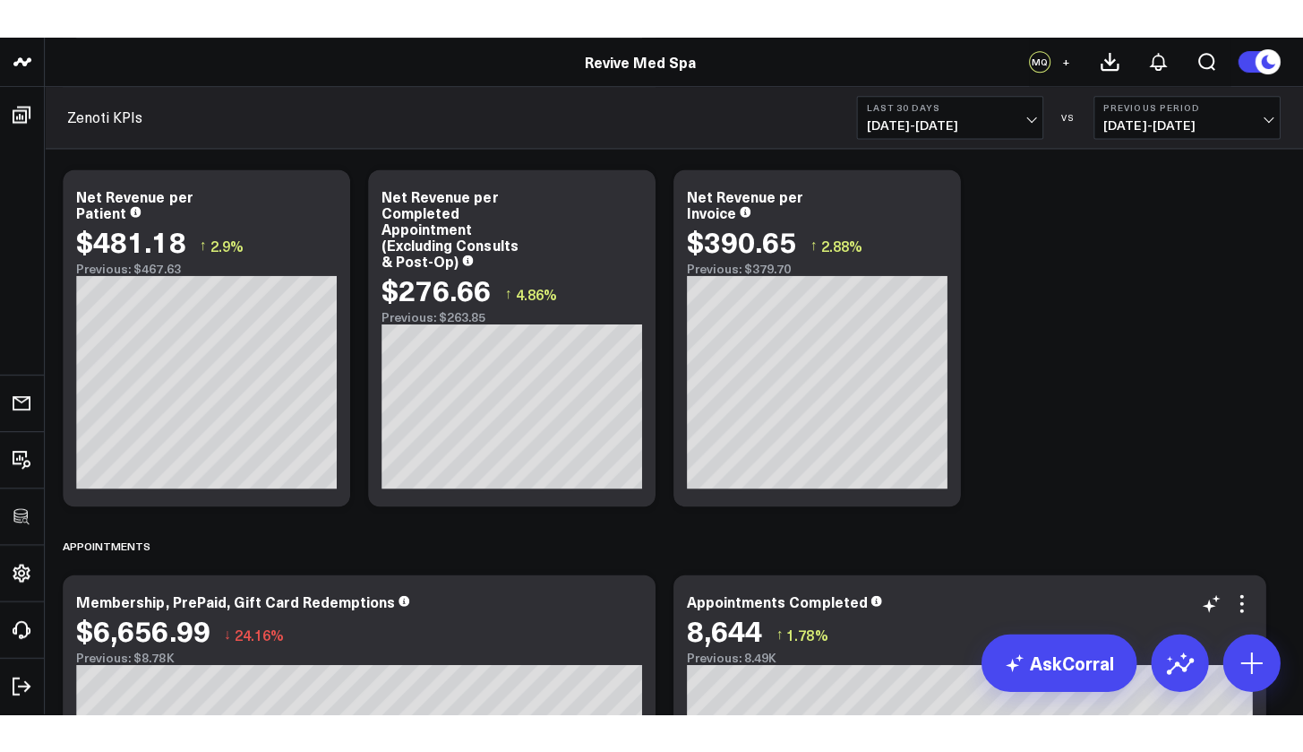
scroll to position [2952, 0]
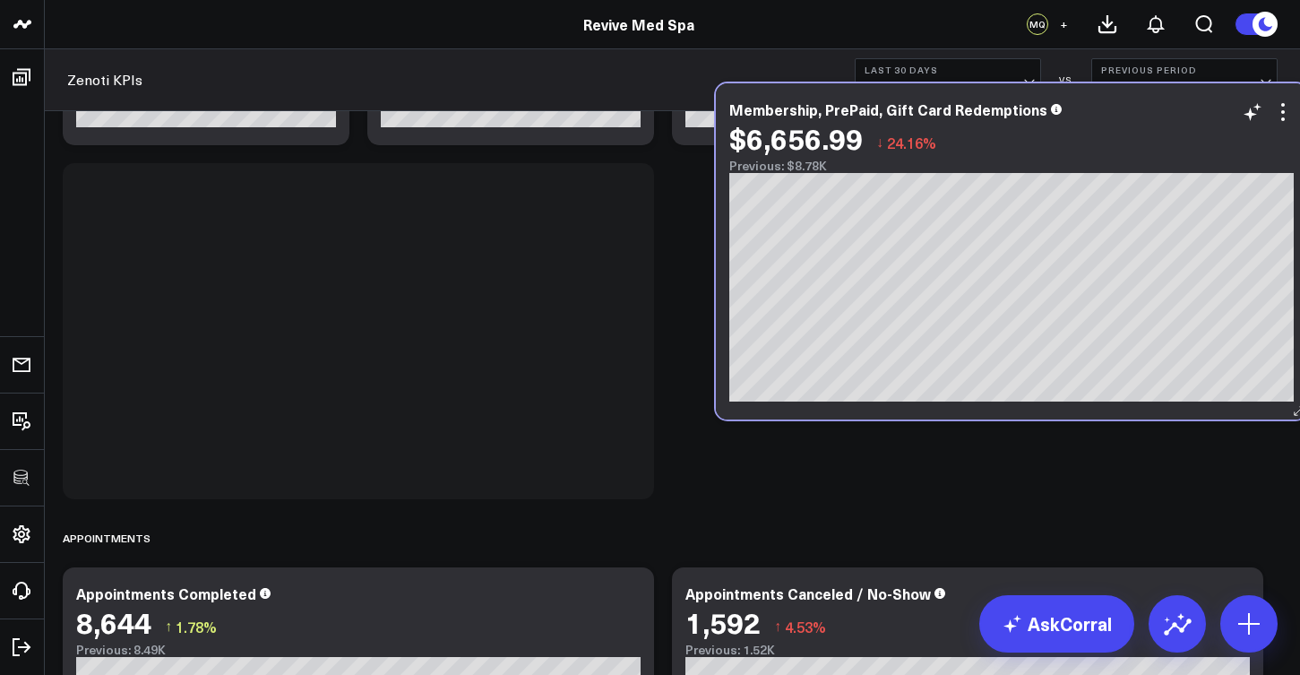
drag, startPoint x: 477, startPoint y: 234, endPoint x: 1035, endPoint y: 177, distance: 560.1
click at [1122, 117] on div "Membership, PrePaid, Gift Card Redemptions" at bounding box center [1011, 109] width 564 height 16
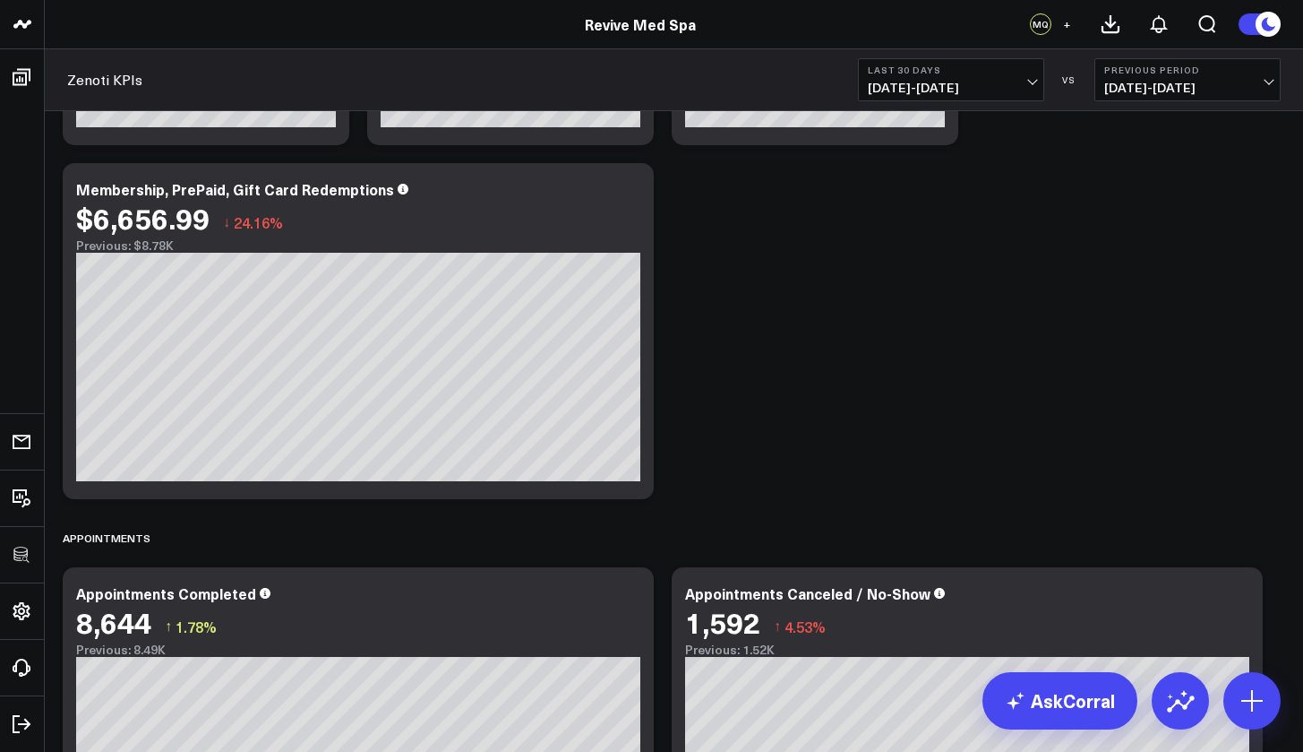
scroll to position [4685, 0]
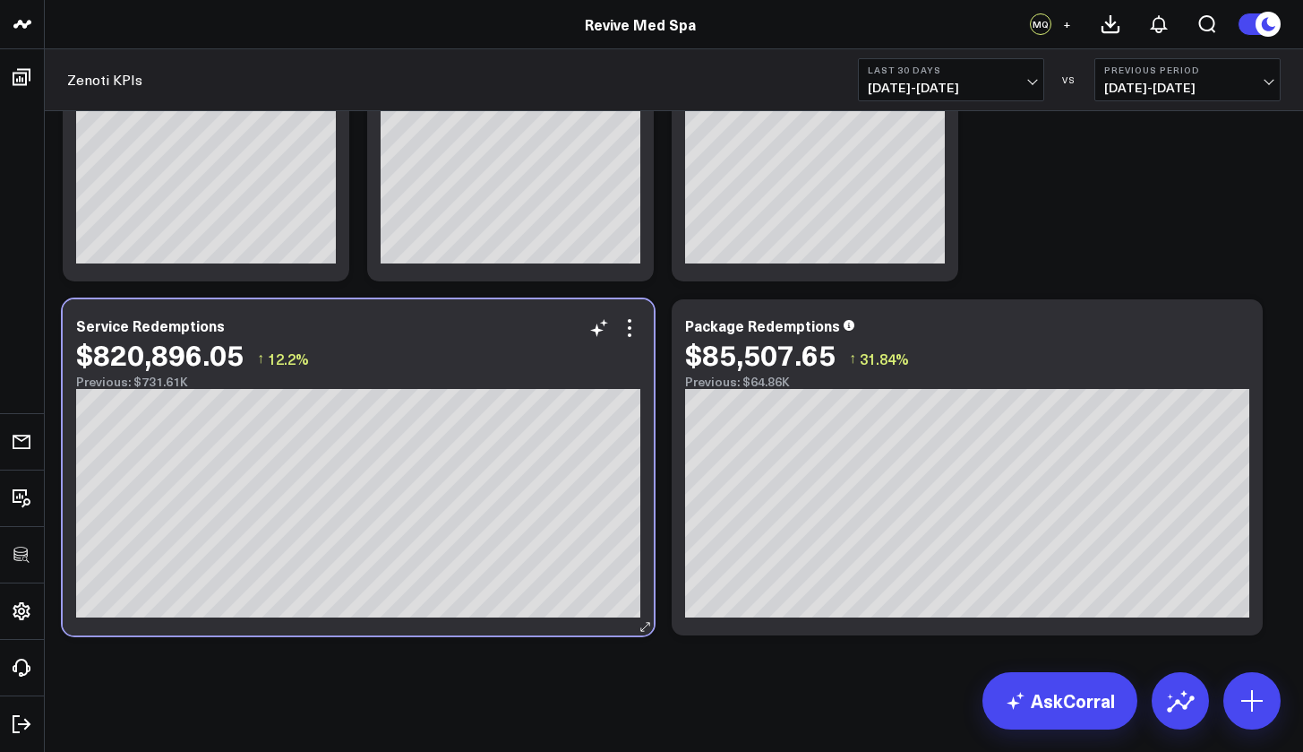
click at [506, 323] on div "Service Redemptions" at bounding box center [358, 325] width 564 height 16
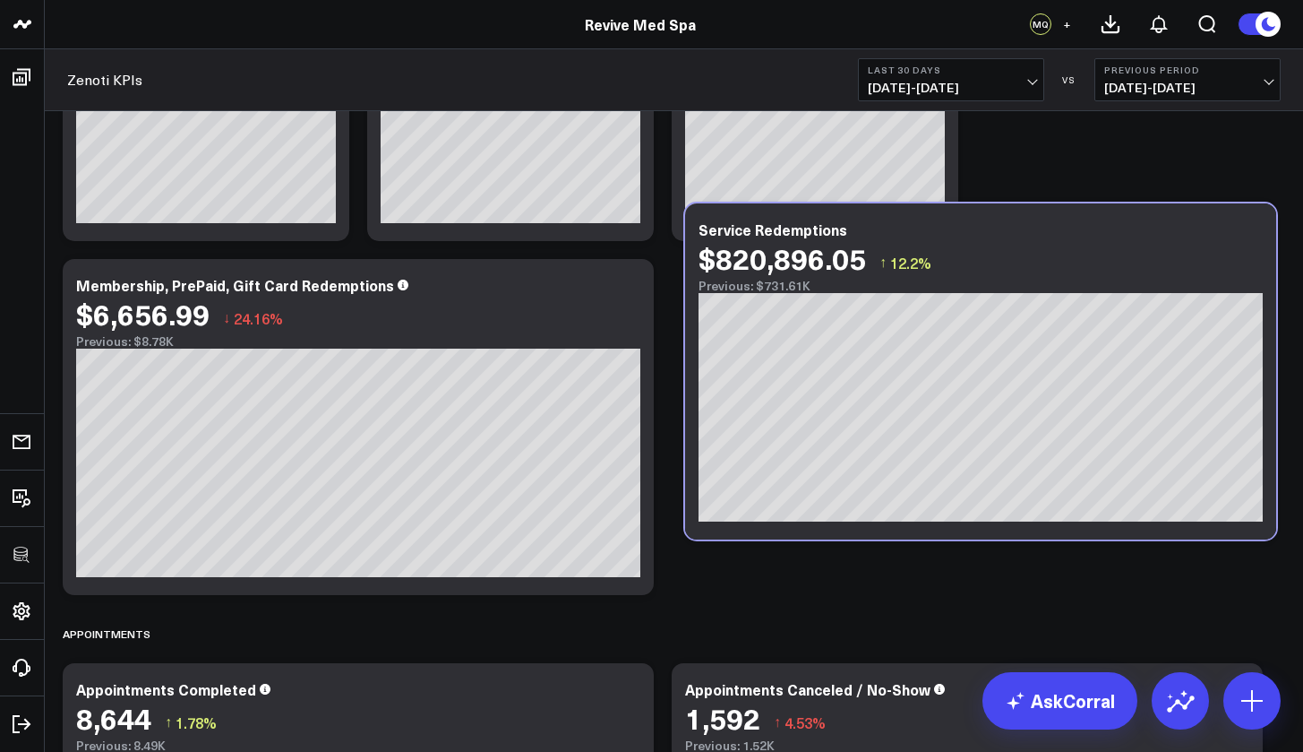
scroll to position [2830, 0]
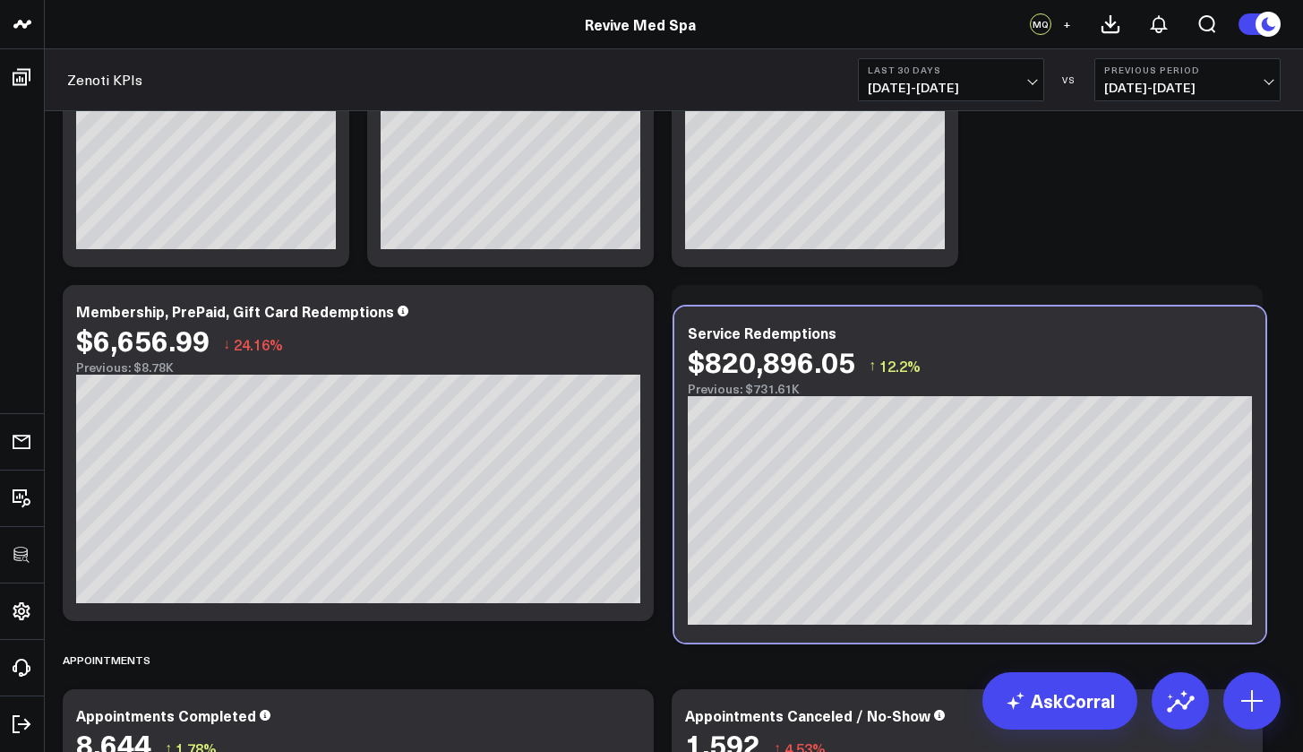
drag, startPoint x: 481, startPoint y: 323, endPoint x: 1108, endPoint y: 262, distance: 630.0
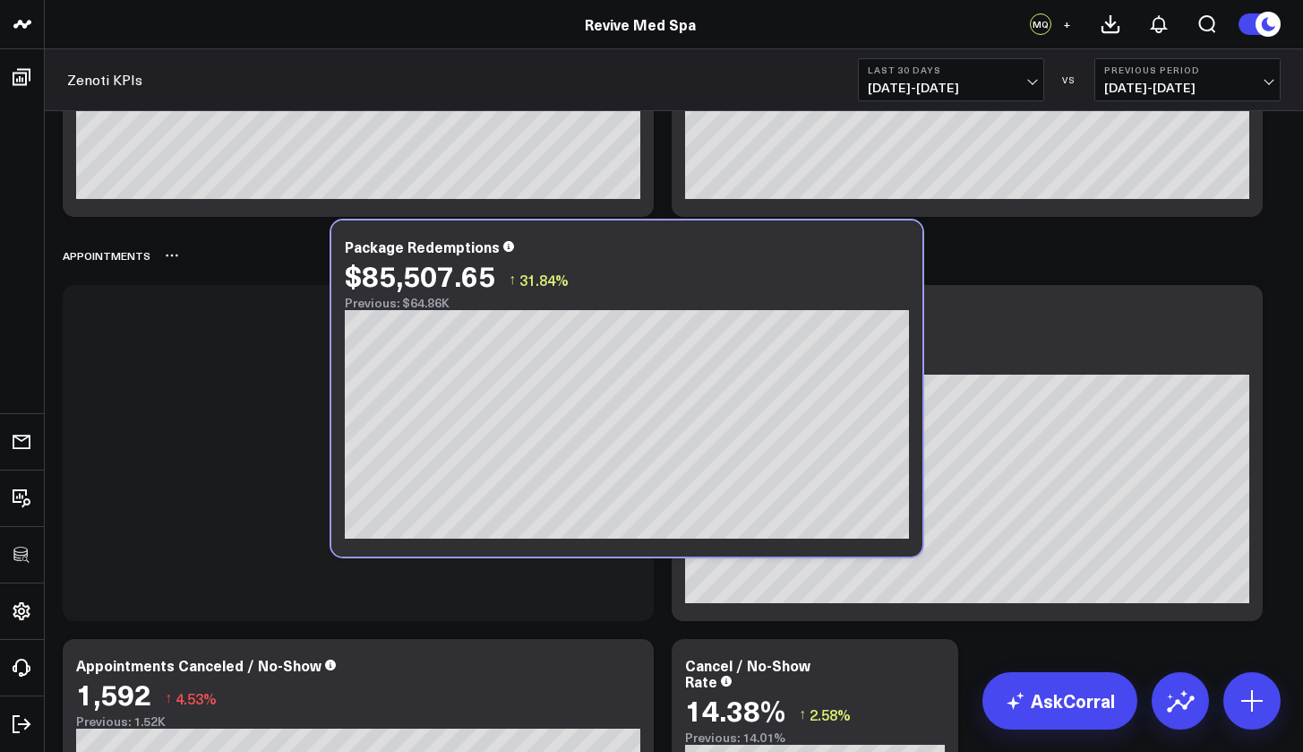
scroll to position [3201, 0]
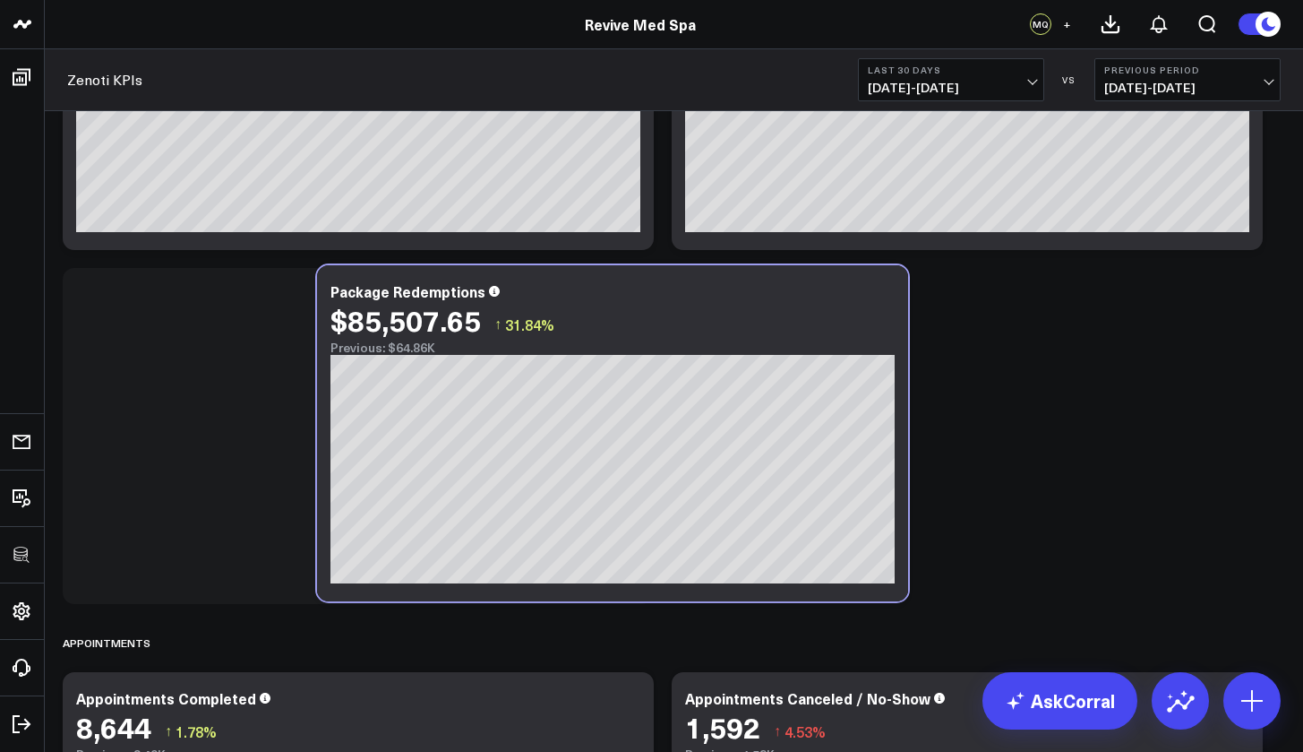
drag, startPoint x: 484, startPoint y: 331, endPoint x: 664, endPoint y: 258, distance: 194.5
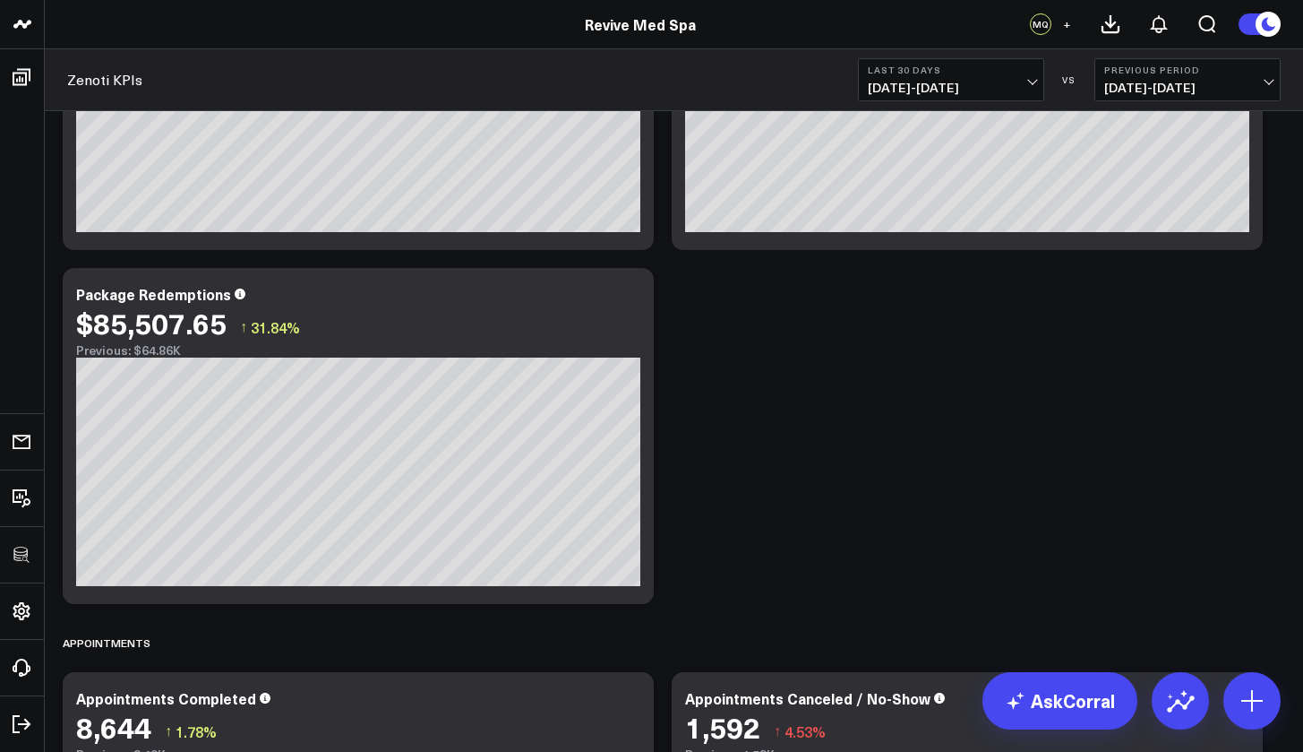
scroll to position [3054, 0]
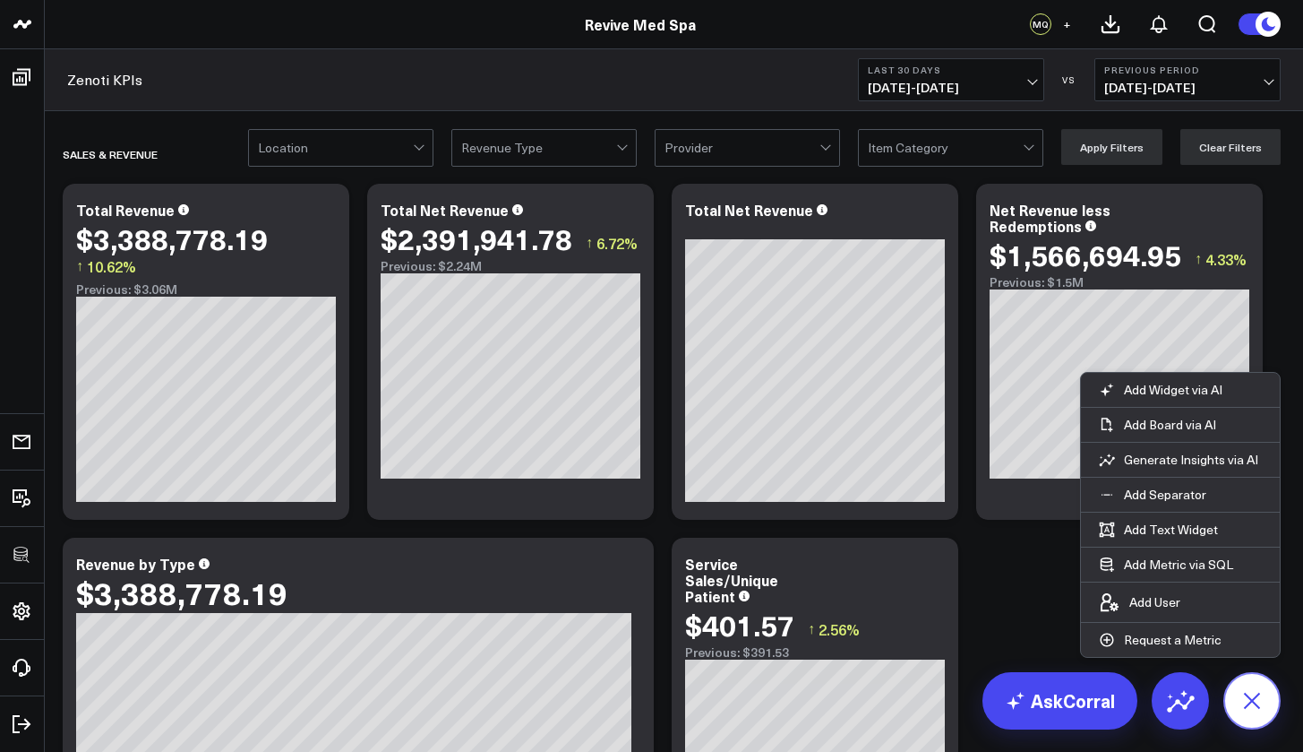
click at [1235, 704] on button at bounding box center [1252, 700] width 57 height 57
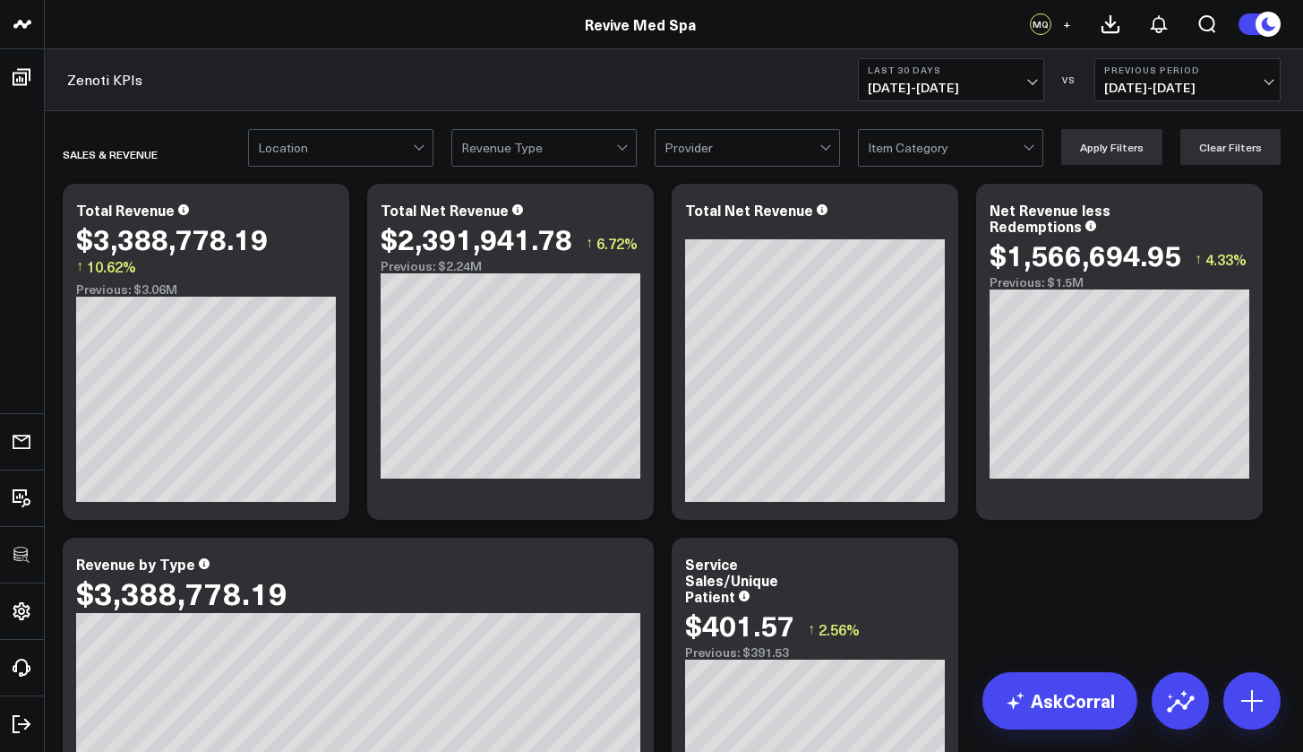
click at [360, 140] on div at bounding box center [335, 148] width 155 height 36
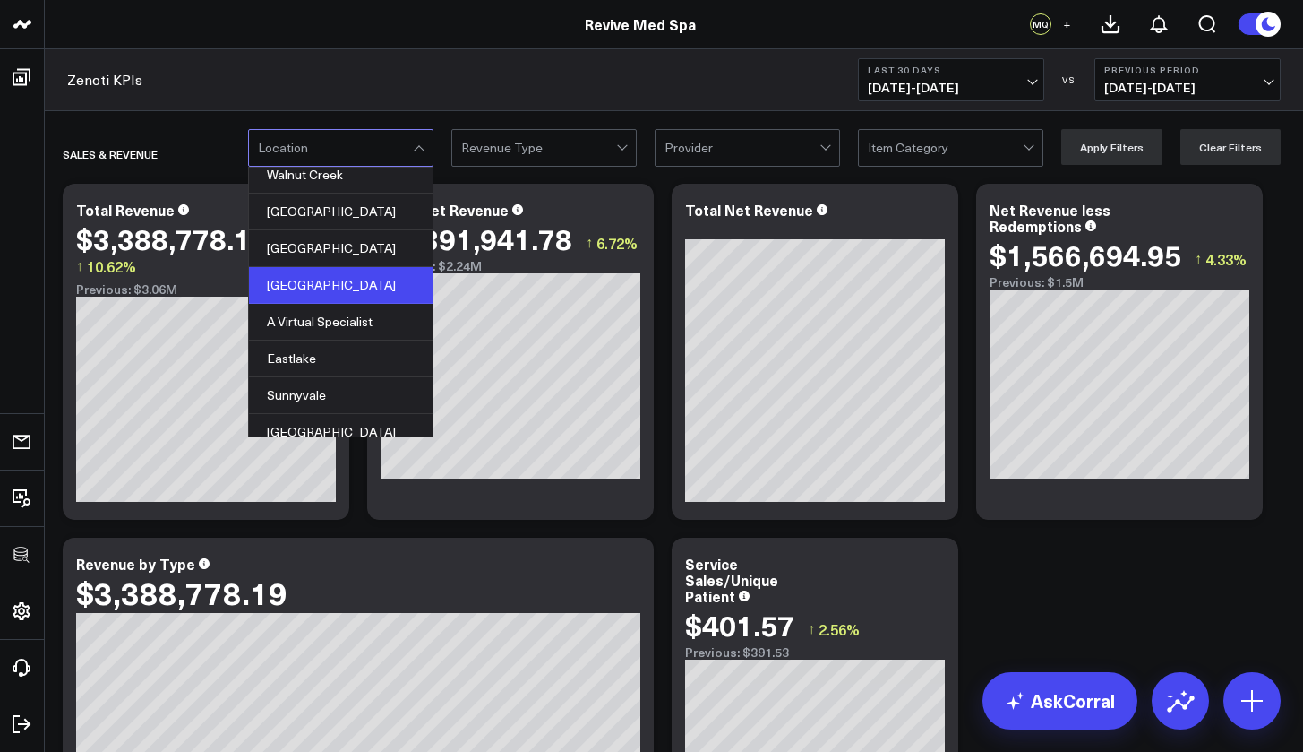
scroll to position [171, 0]
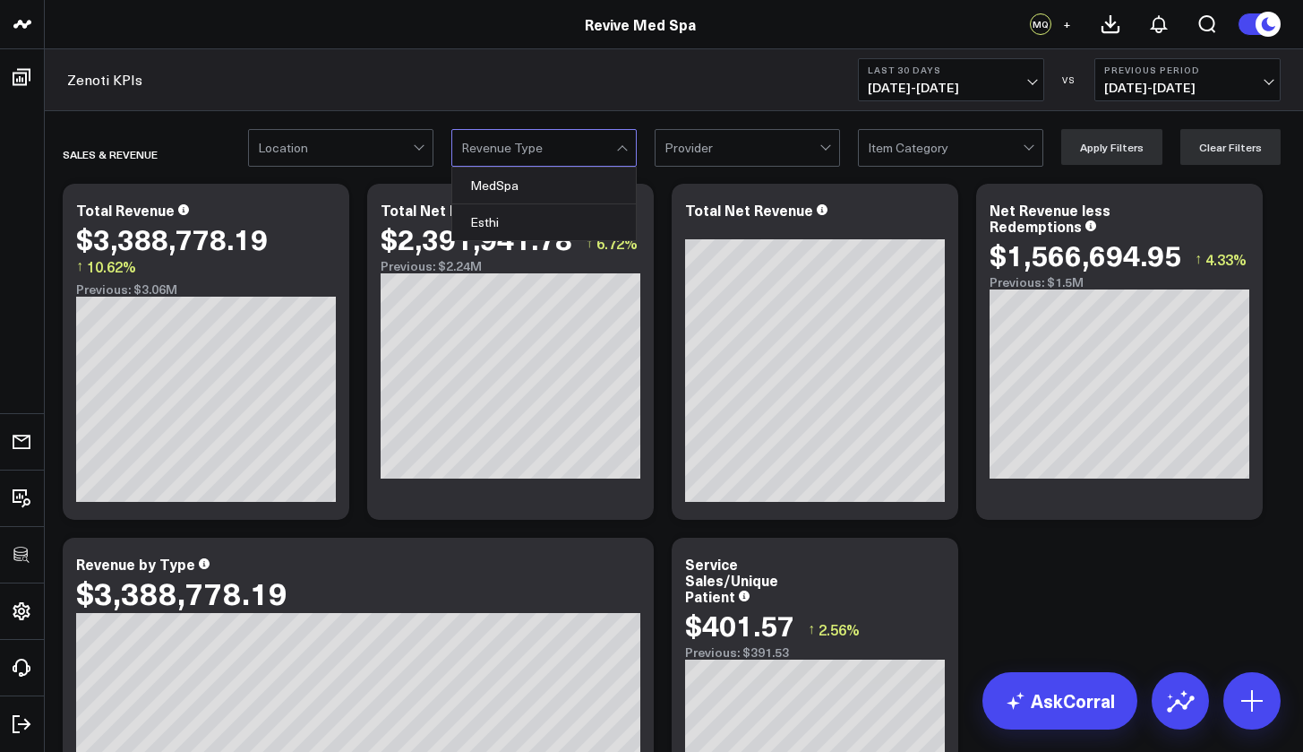
click at [492, 149] on div "Revenue Type" at bounding box center [538, 148] width 155 height 14
click at [728, 157] on div at bounding box center [742, 148] width 155 height 36
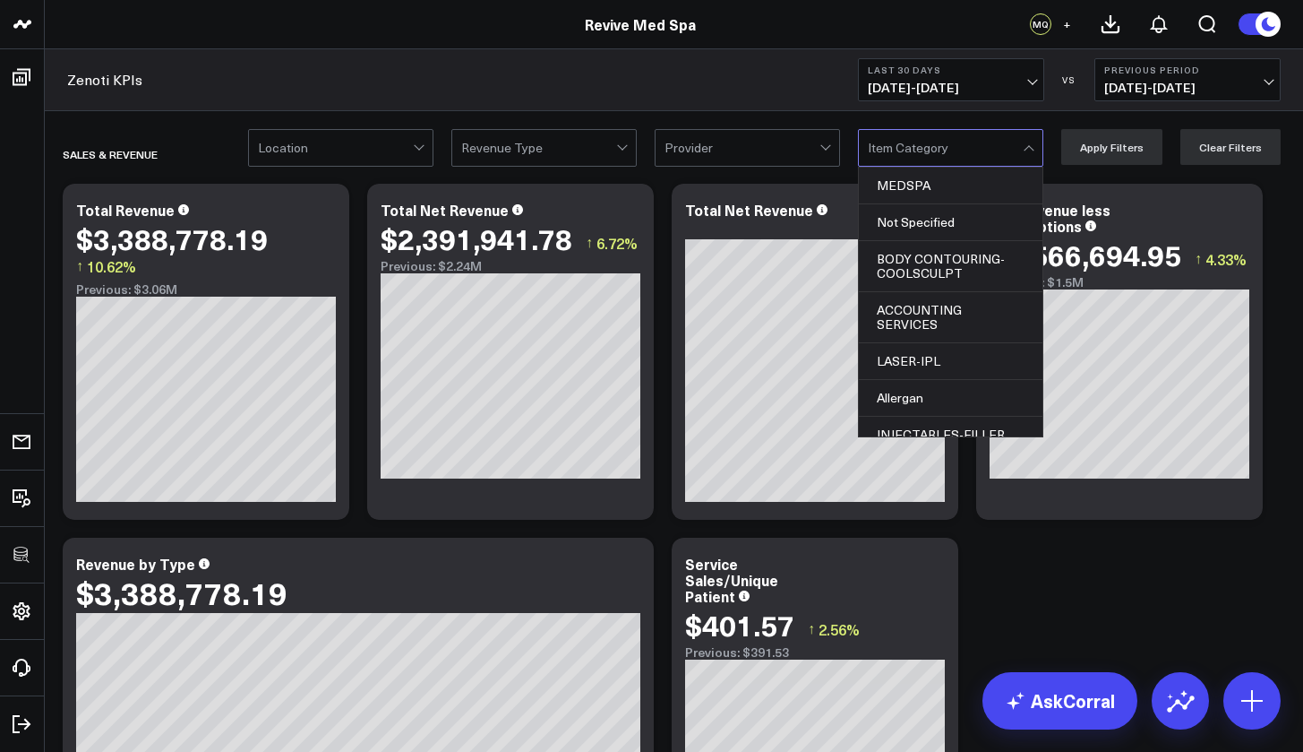
click at [912, 153] on div "Item Category" at bounding box center [945, 148] width 155 height 14
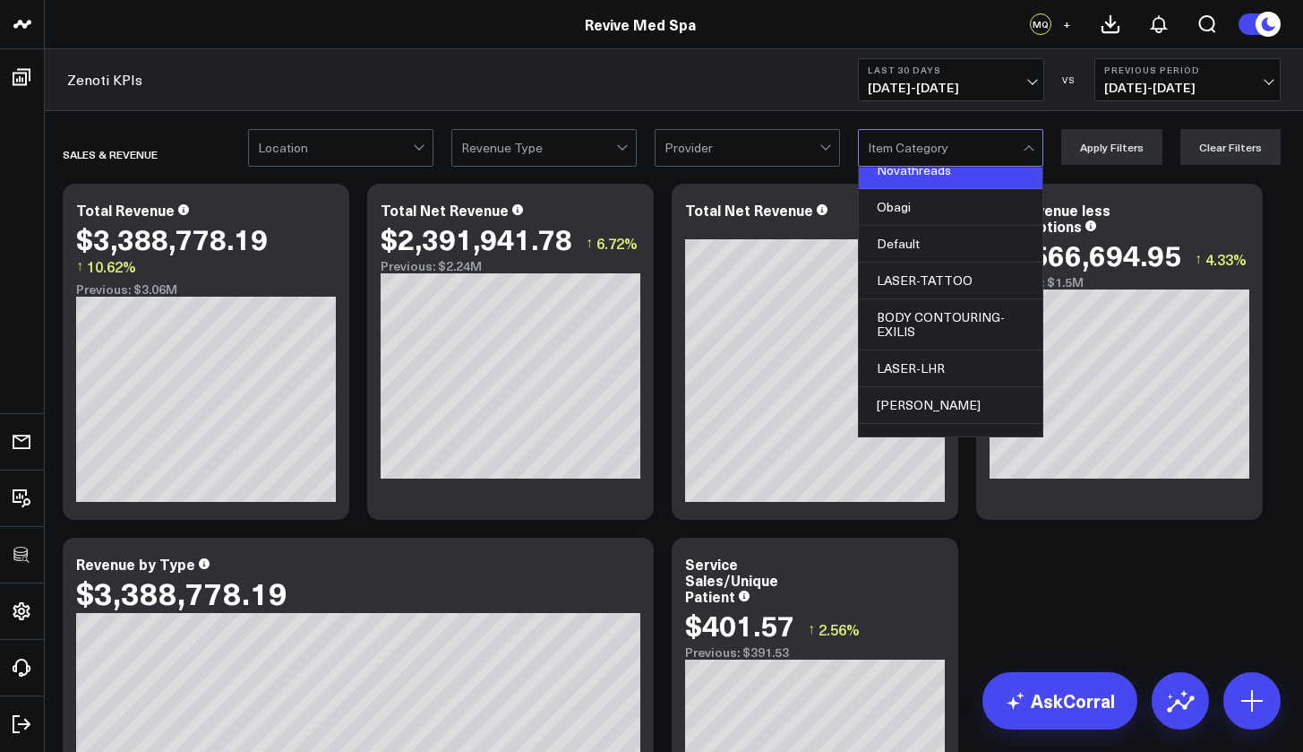
scroll to position [378, 0]
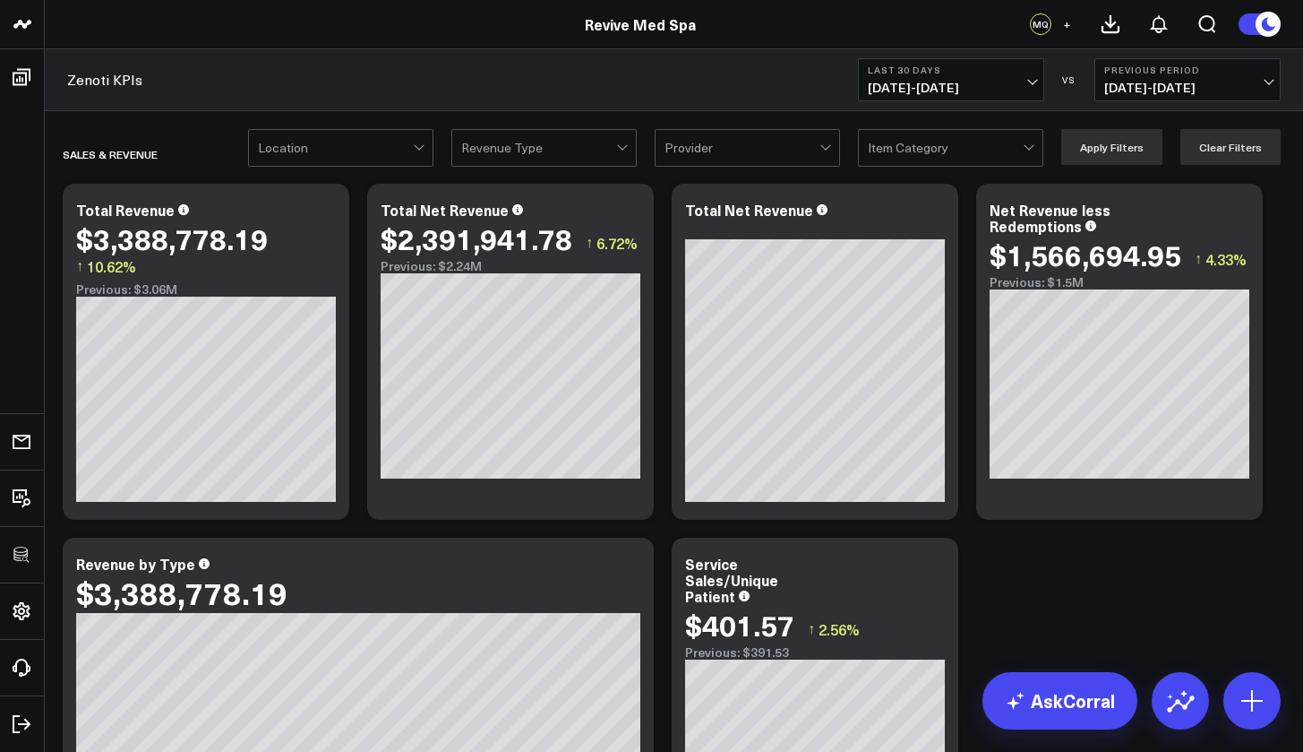
click at [974, 151] on div at bounding box center [945, 148] width 155 height 36
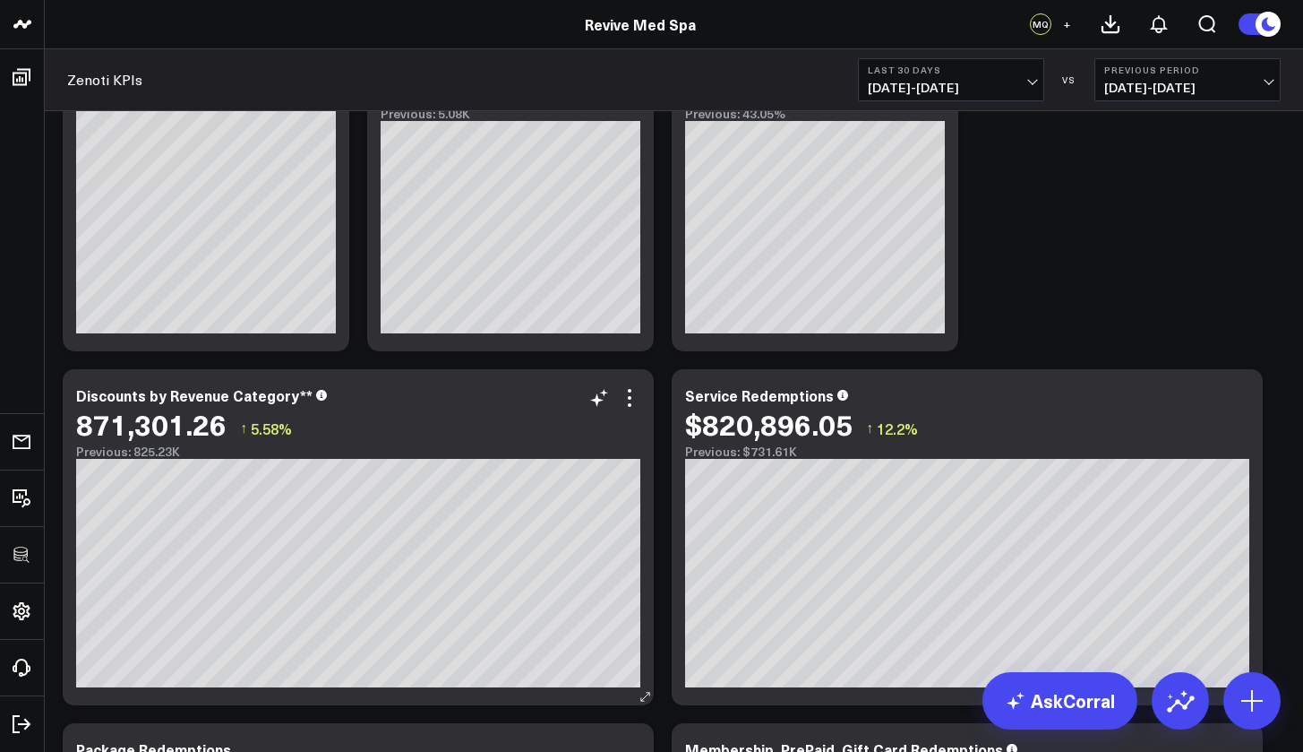
scroll to position [3911, 0]
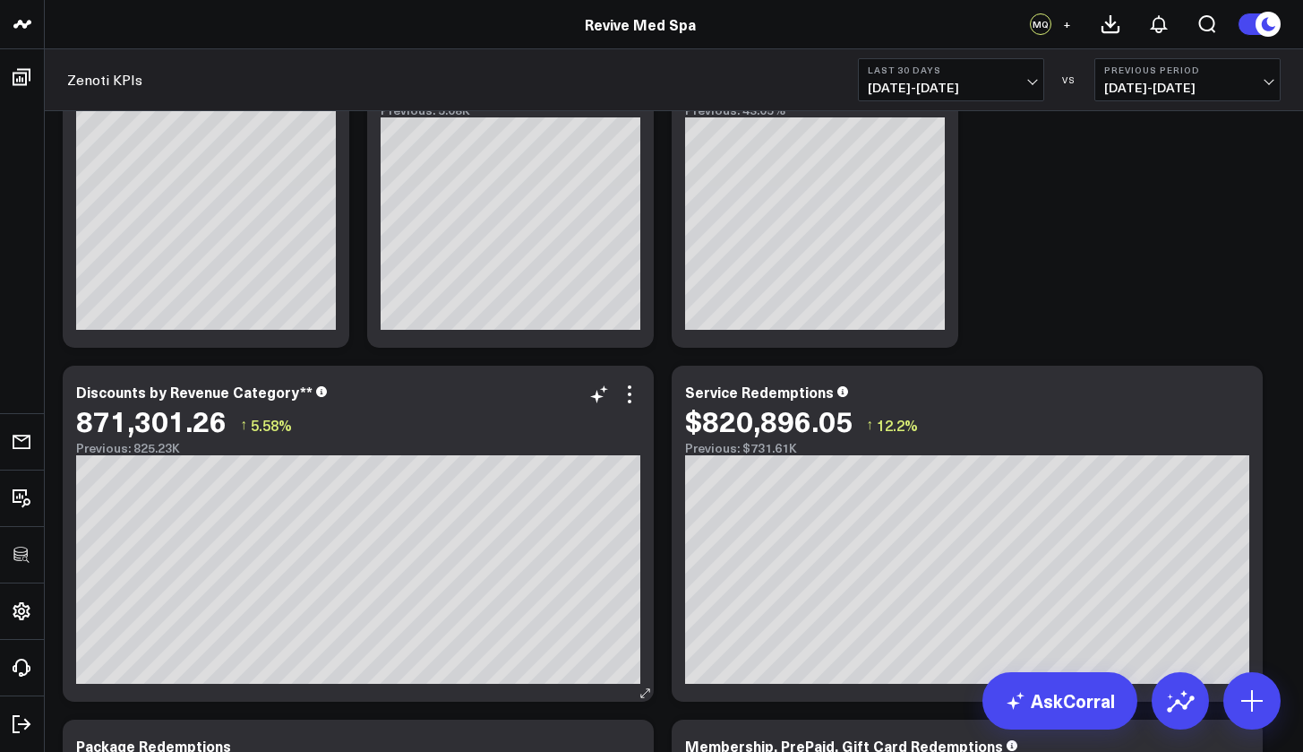
click at [398, 396] on div "Discounts by Revenue Category**" at bounding box center [358, 391] width 564 height 16
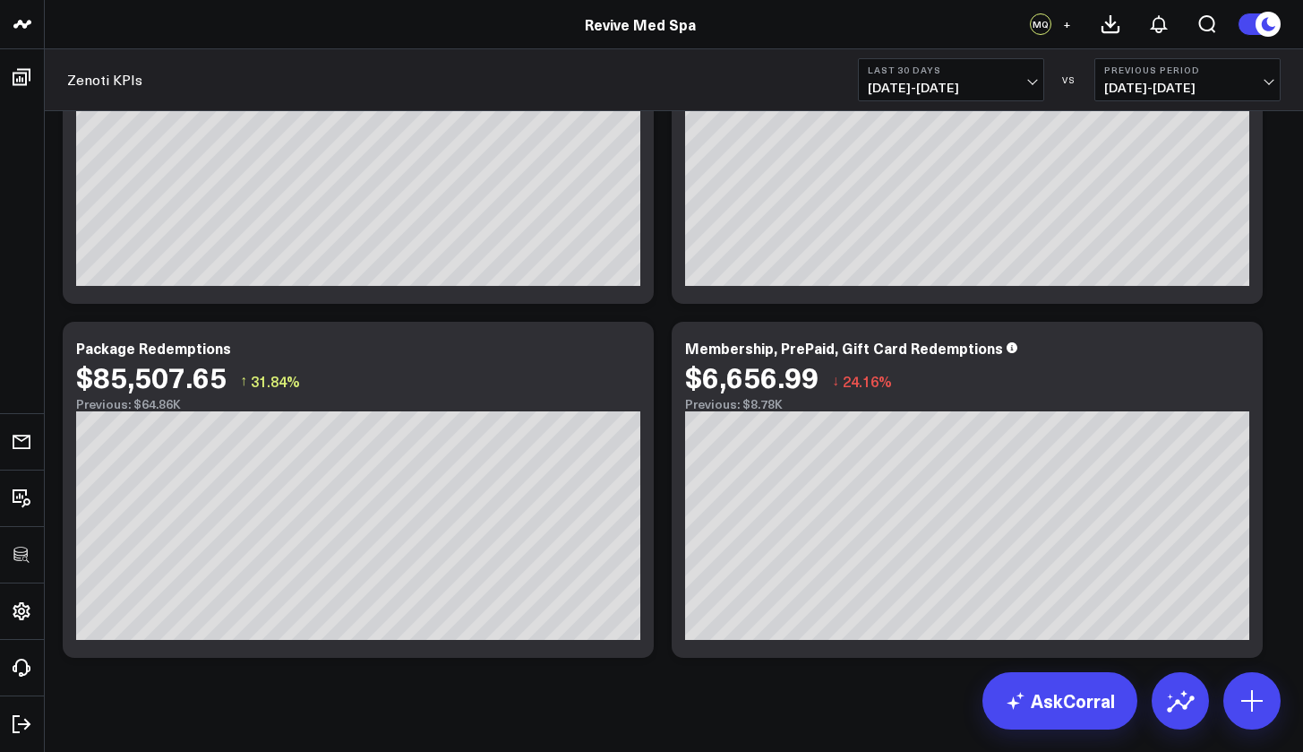
scroll to position [2836, 0]
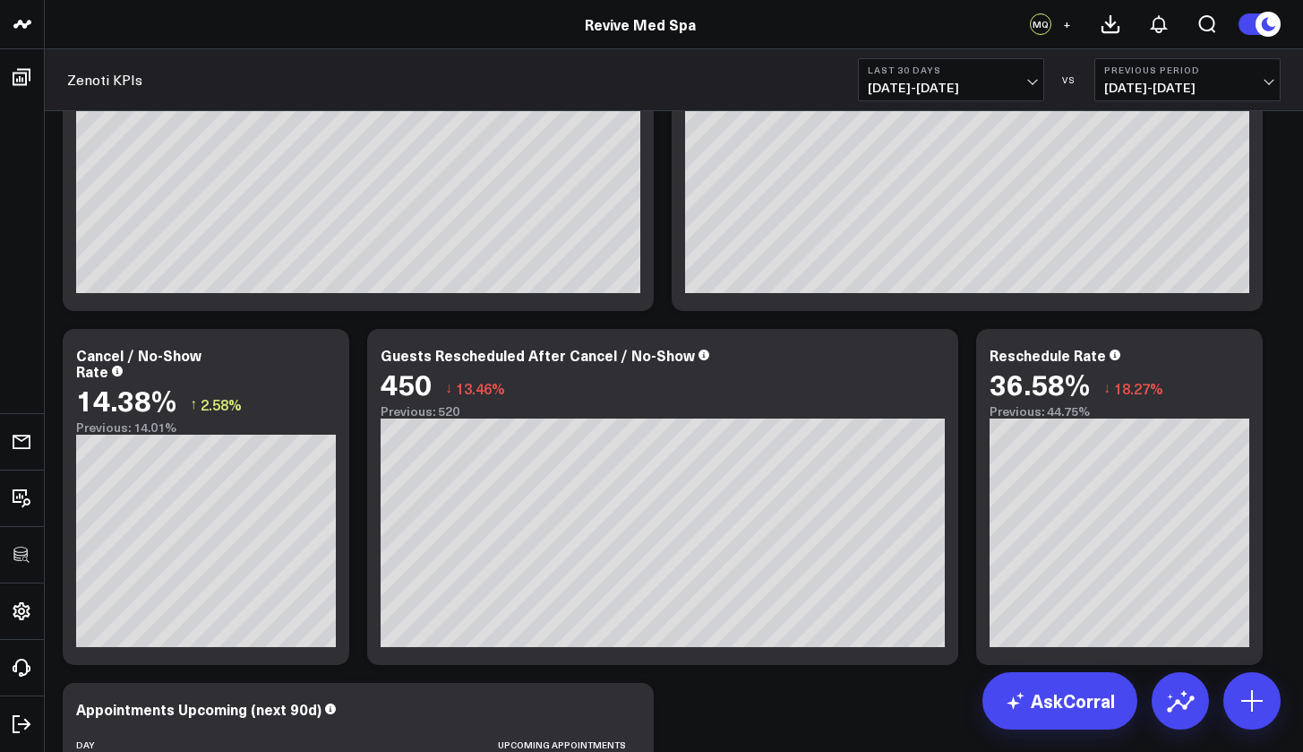
click at [959, 2] on header "3725 Test 829 Studios Accenture Acme Industrial Activant Capital ADVENT Agricul…" at bounding box center [651, 24] width 1303 height 49
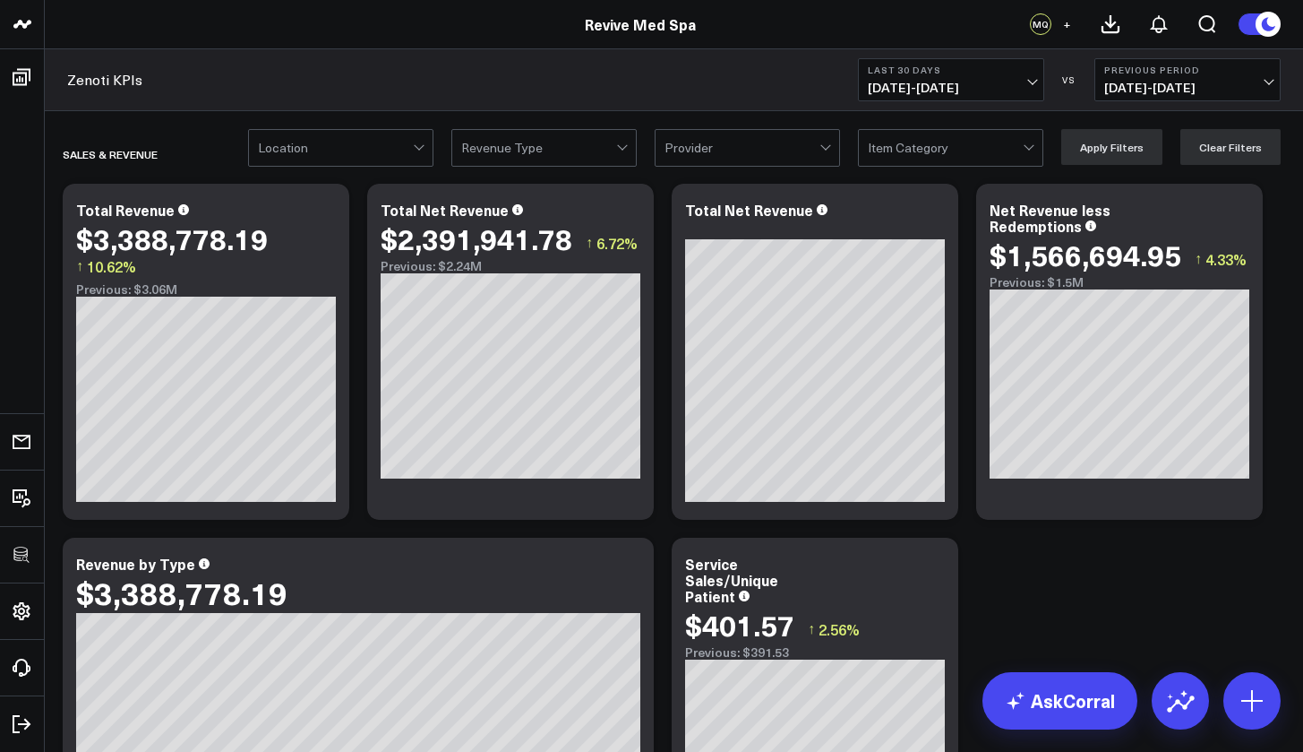
scroll to position [0, 0]
click at [410, 149] on div at bounding box center [335, 148] width 155 height 36
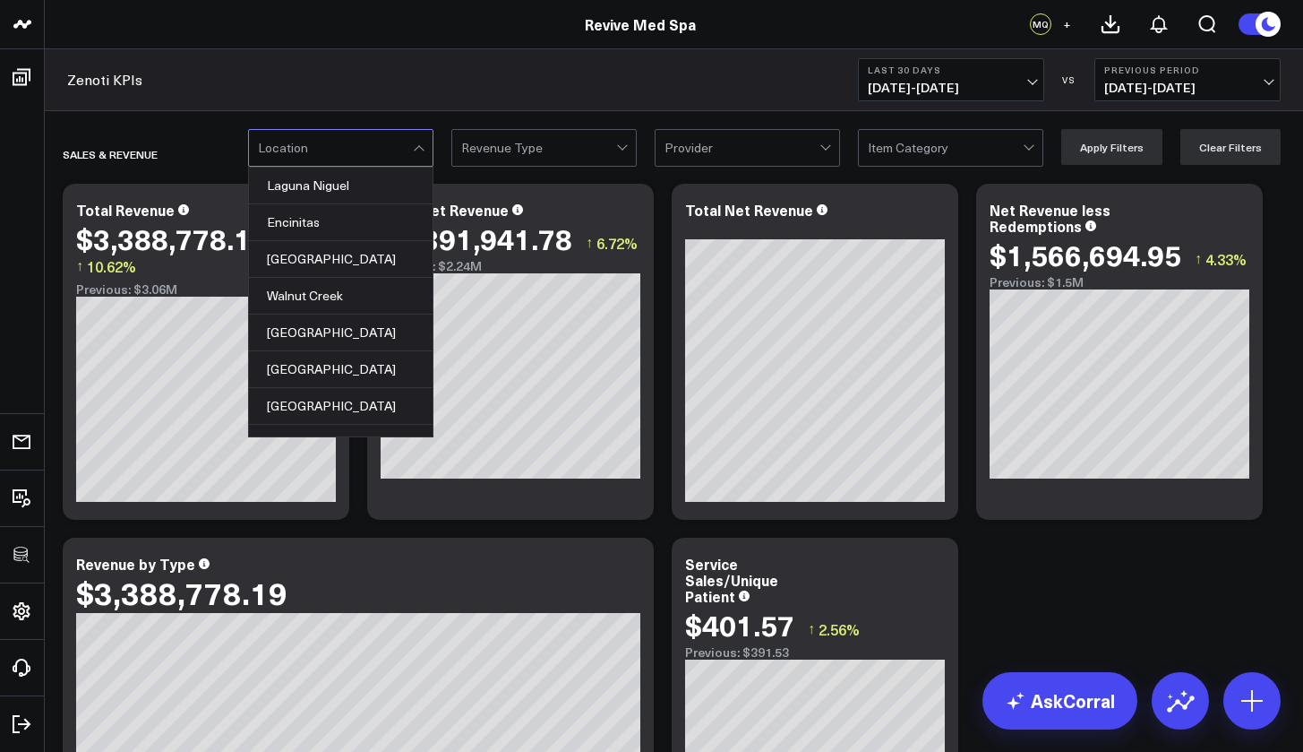
click at [367, 150] on div at bounding box center [335, 148] width 155 height 36
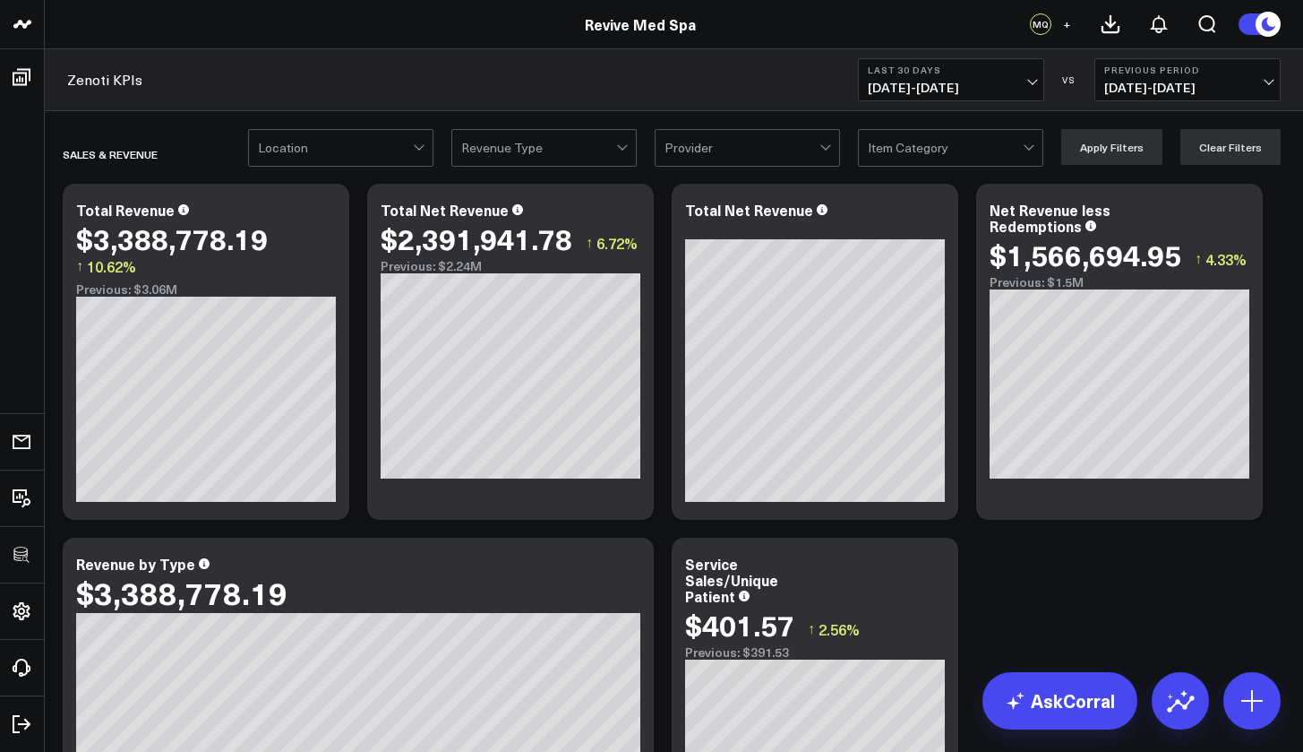
click at [596, 135] on div at bounding box center [538, 148] width 155 height 36
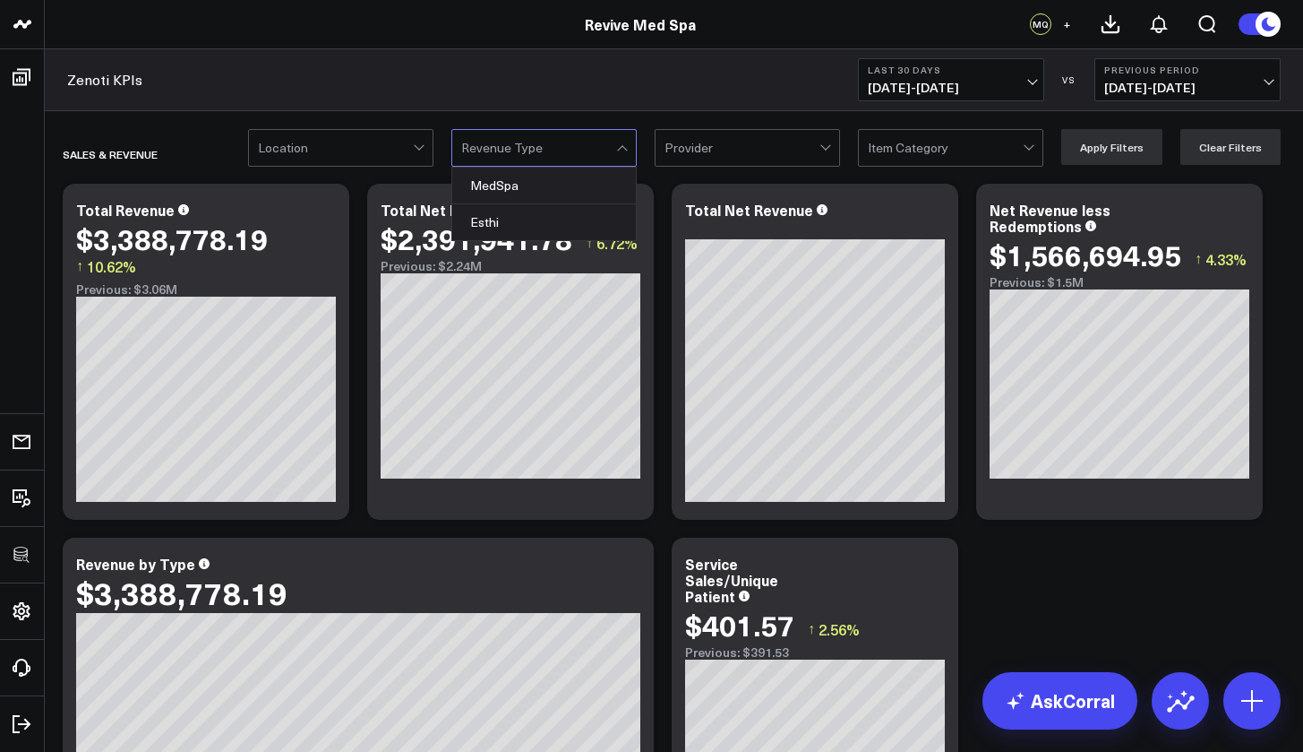
click at [753, 147] on div at bounding box center [742, 148] width 155 height 36
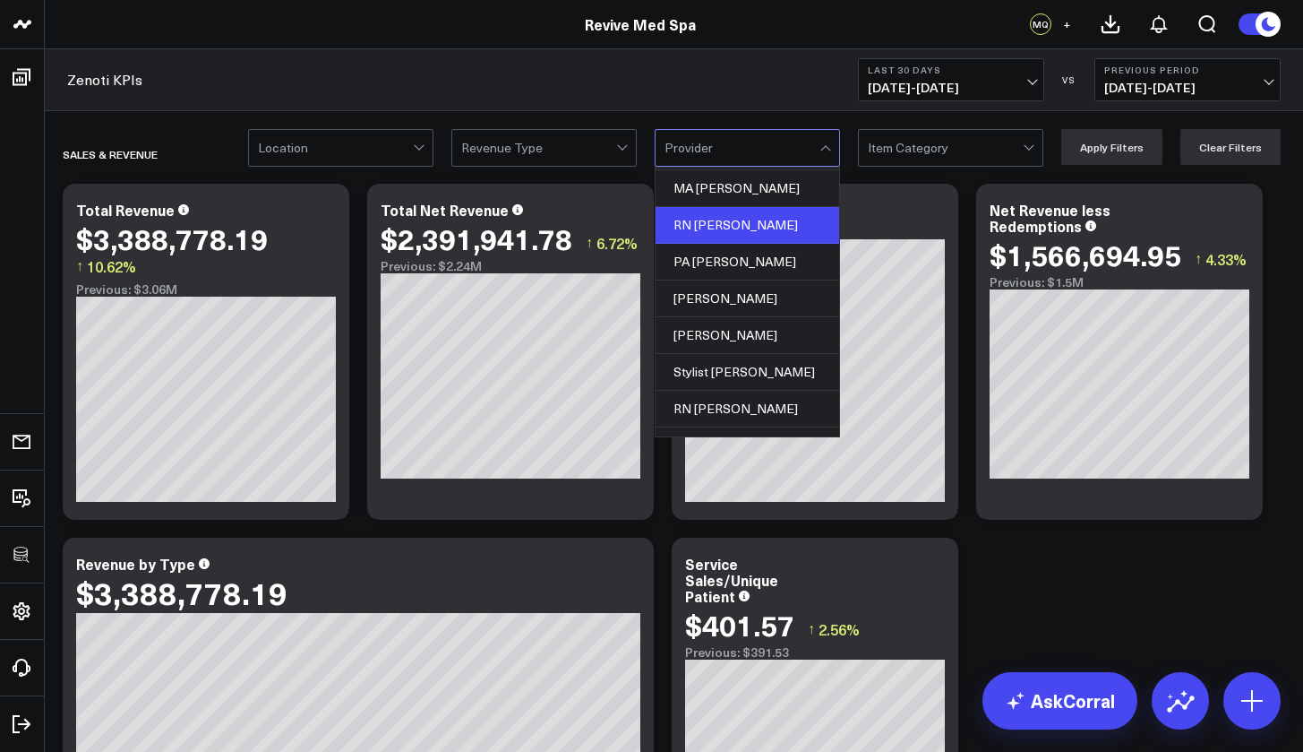
scroll to position [187, 0]
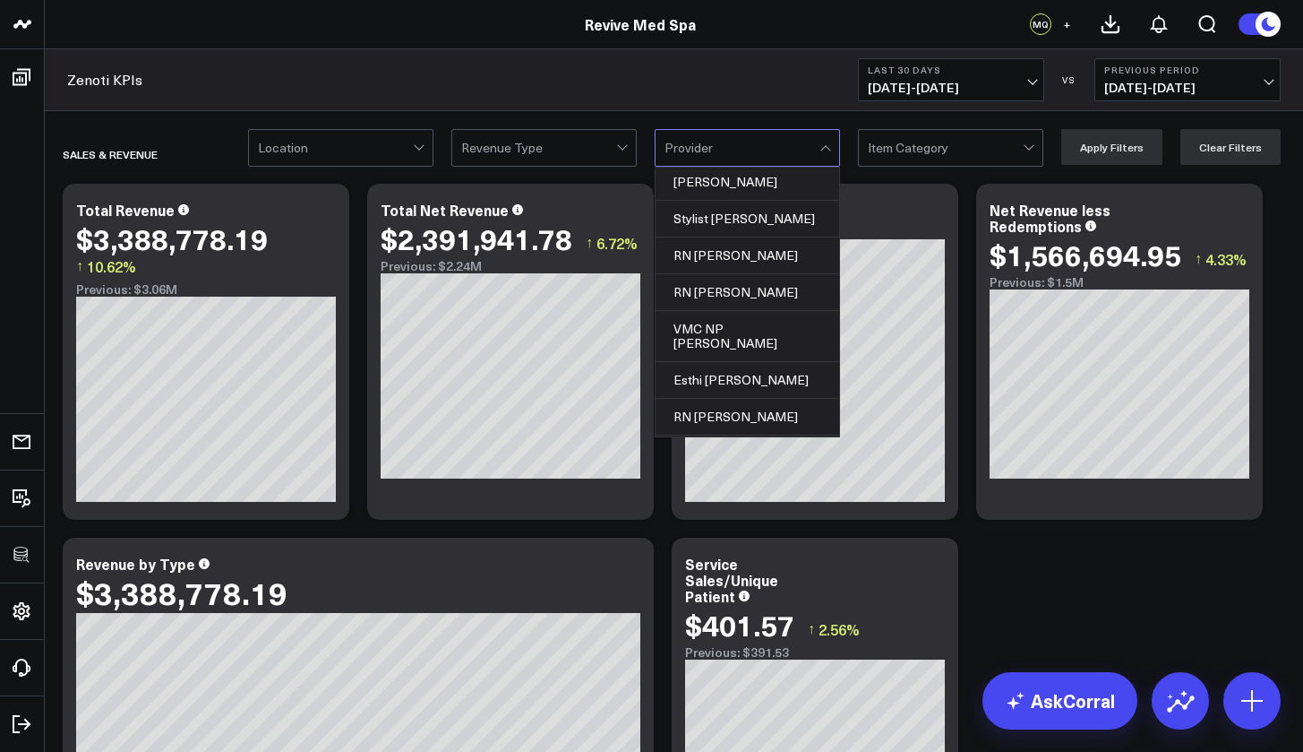
click at [773, 145] on div at bounding box center [742, 148] width 155 height 36
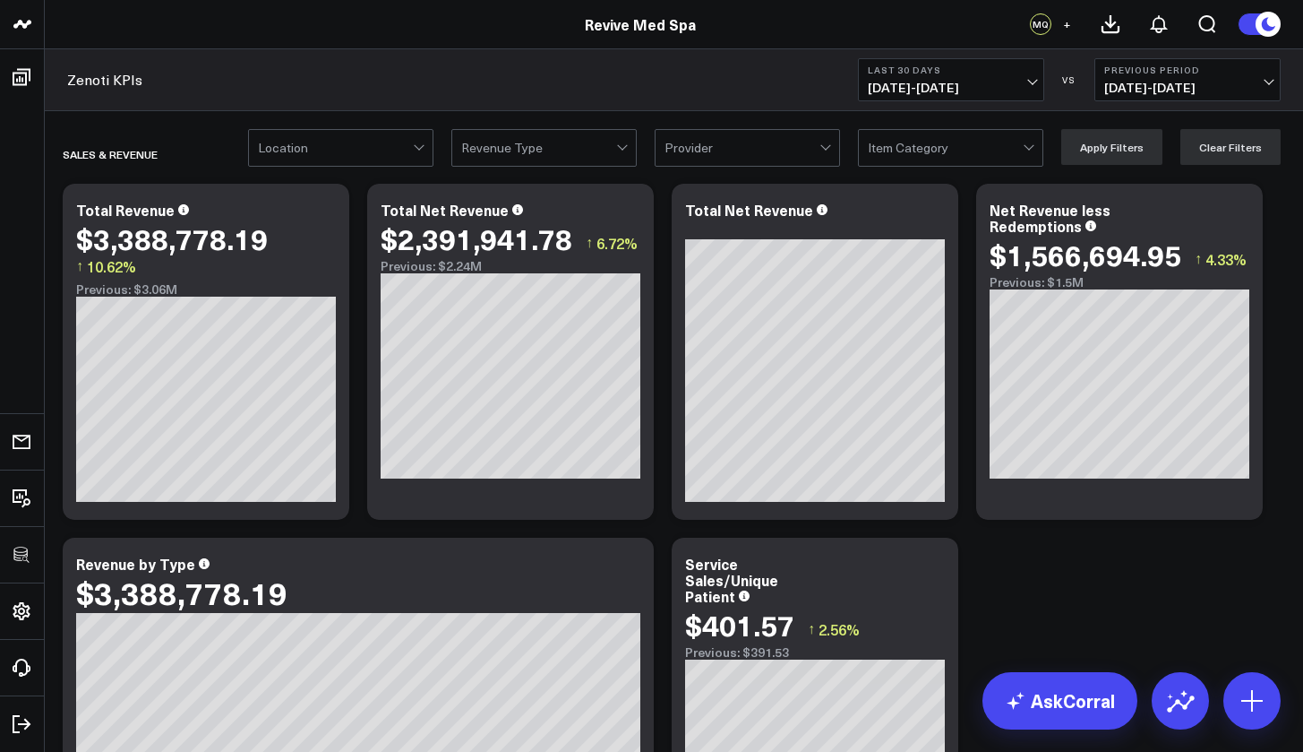
click at [585, 145] on div at bounding box center [538, 148] width 155 height 36
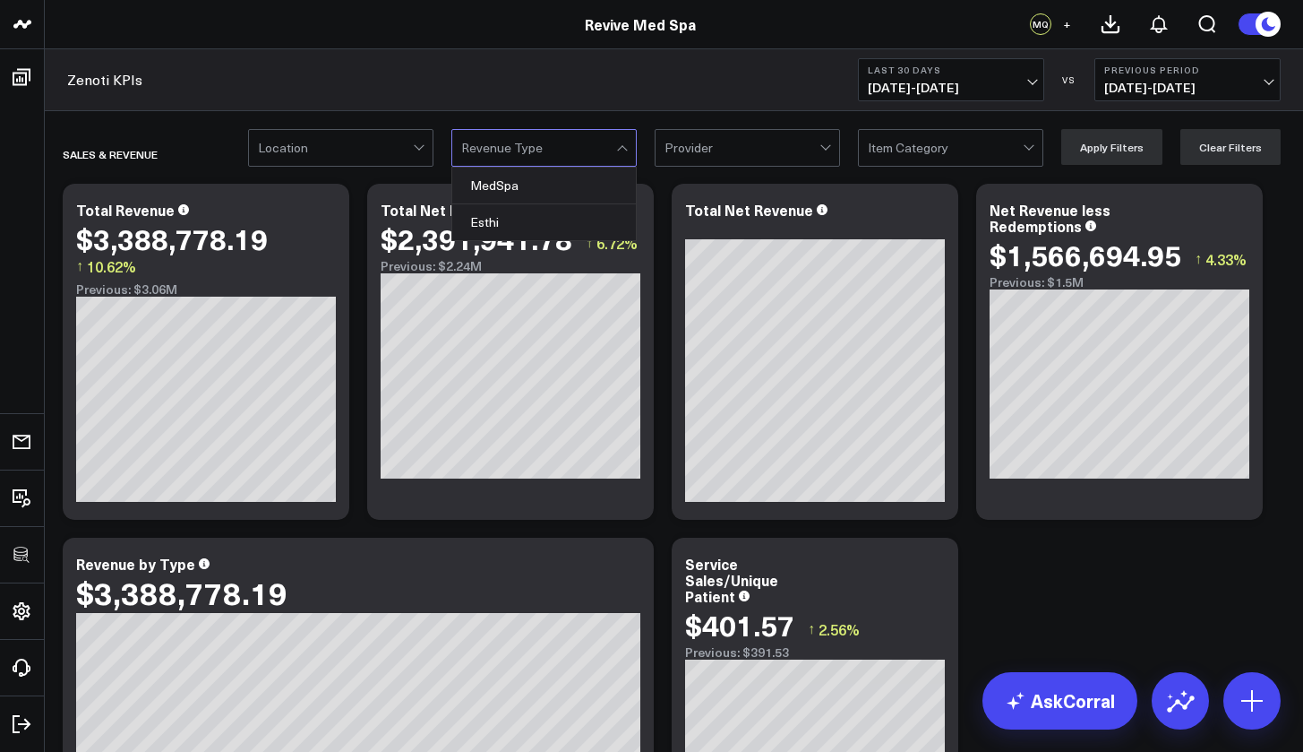
click at [699, 157] on div at bounding box center [742, 148] width 155 height 36
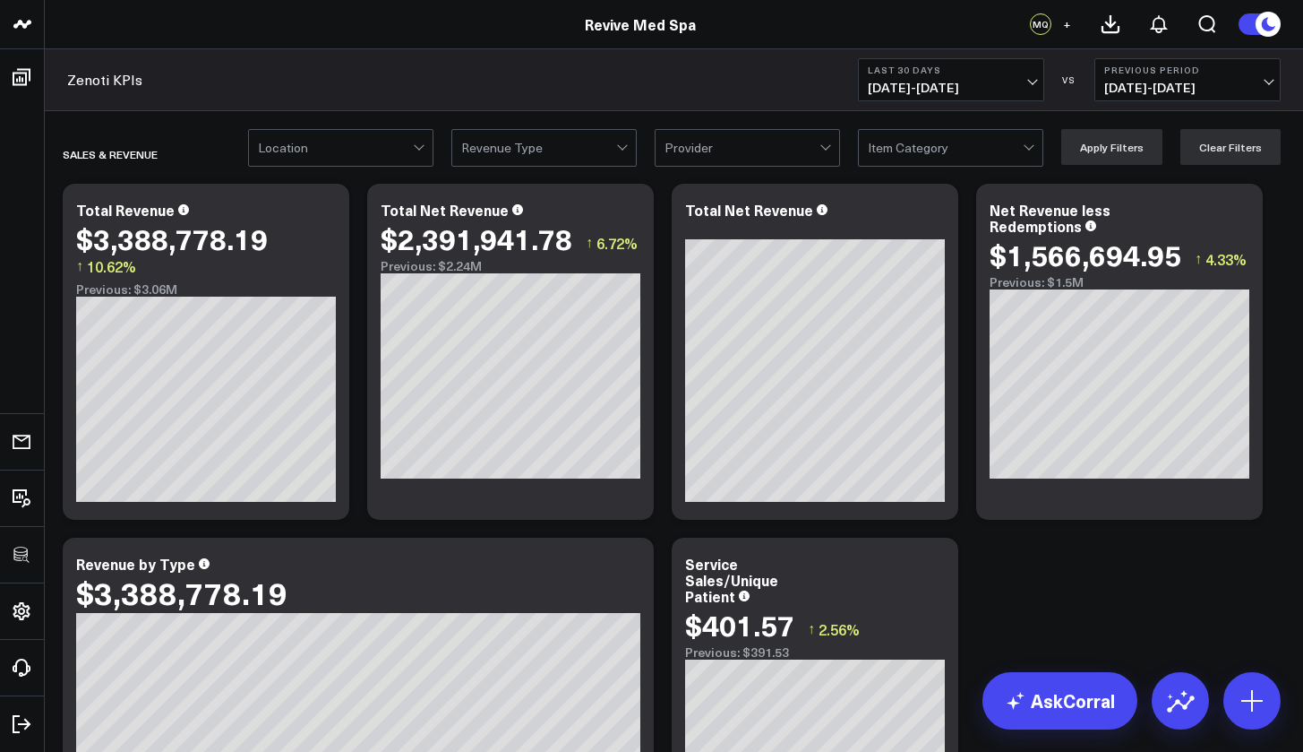
click at [699, 157] on div at bounding box center [742, 148] width 155 height 36
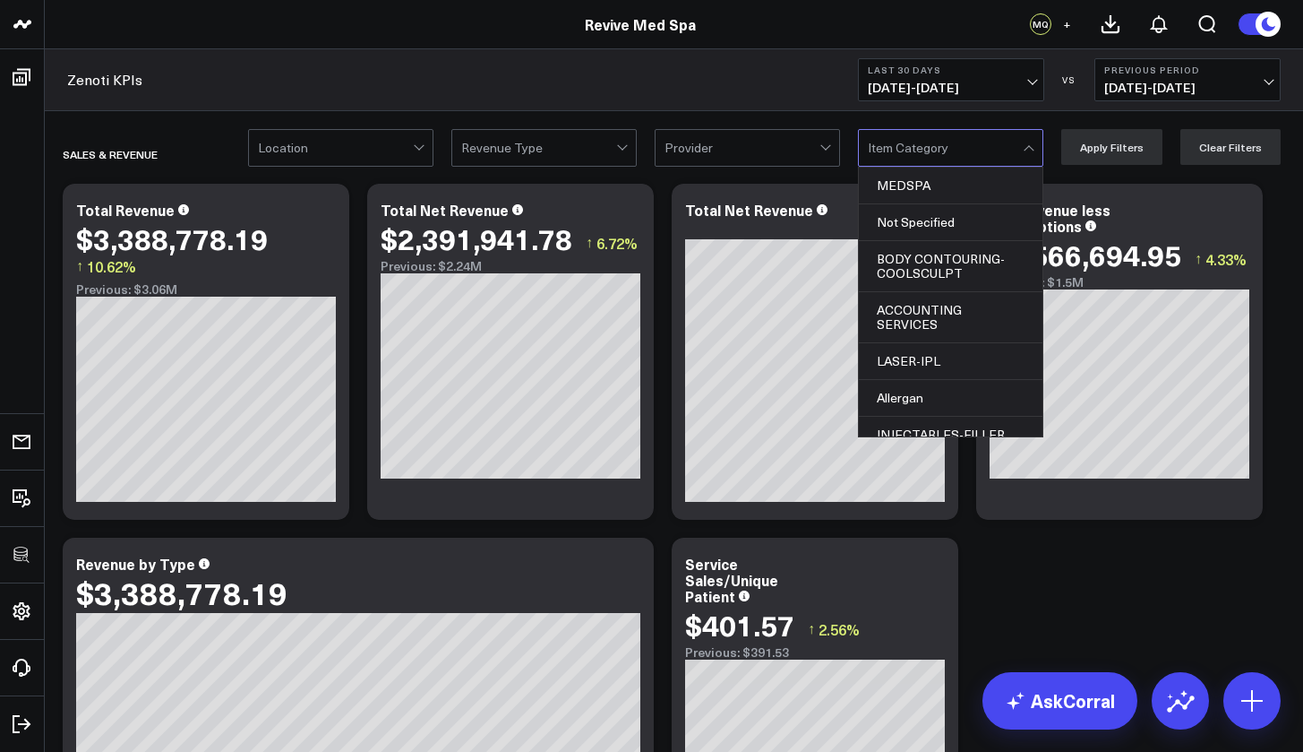
click at [943, 138] on div at bounding box center [945, 148] width 155 height 36
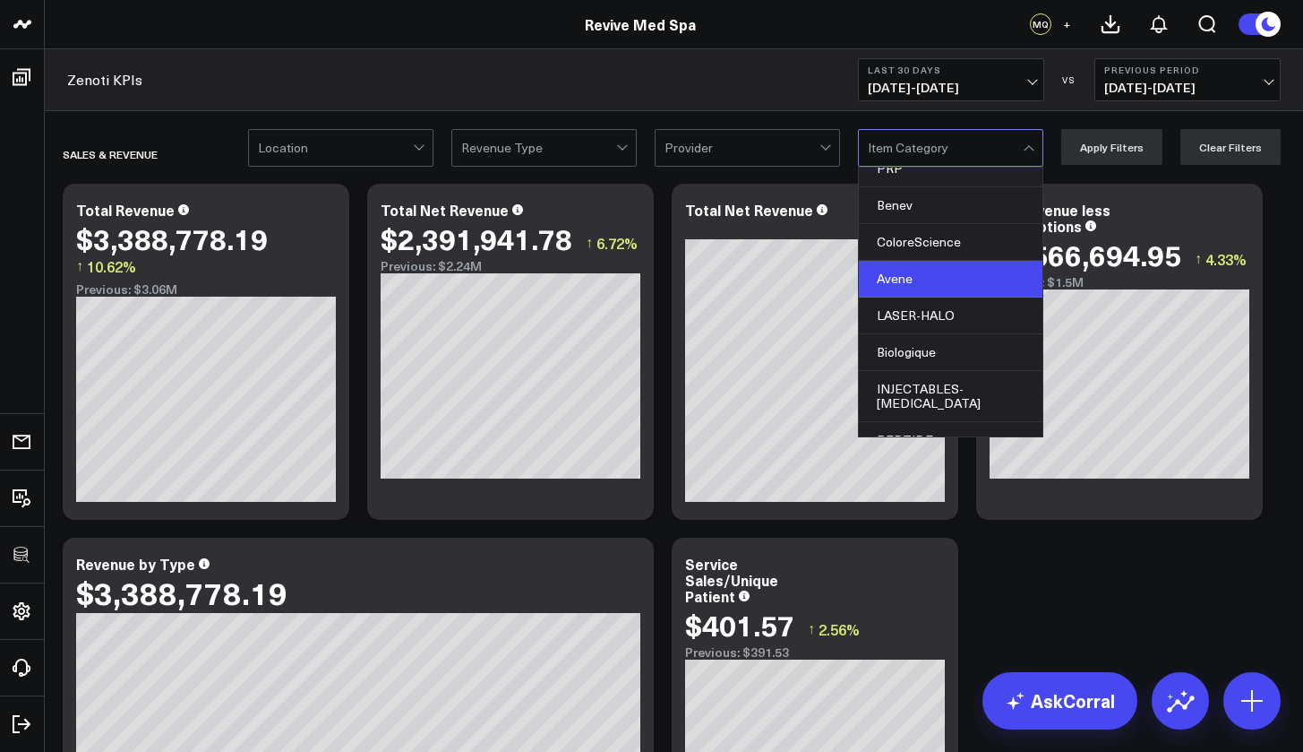
scroll to position [1527, 0]
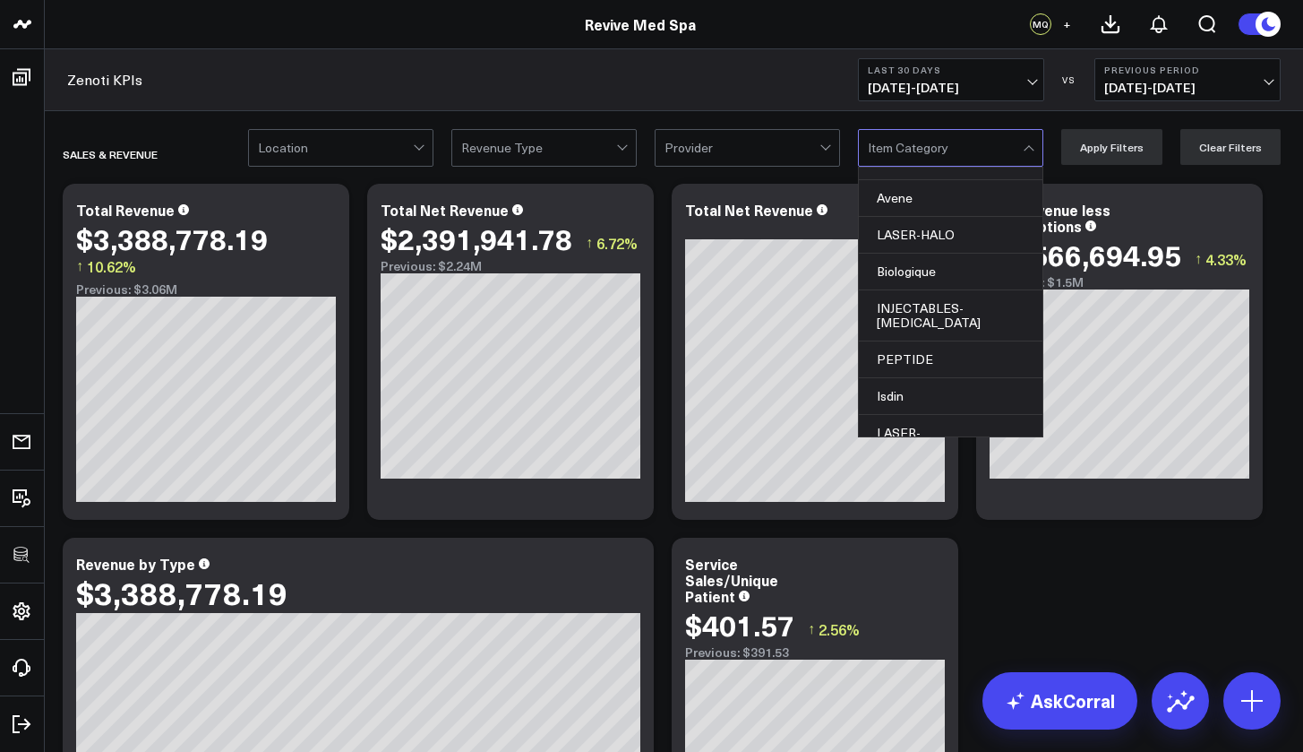
click at [1011, 144] on div at bounding box center [945, 148] width 155 height 36
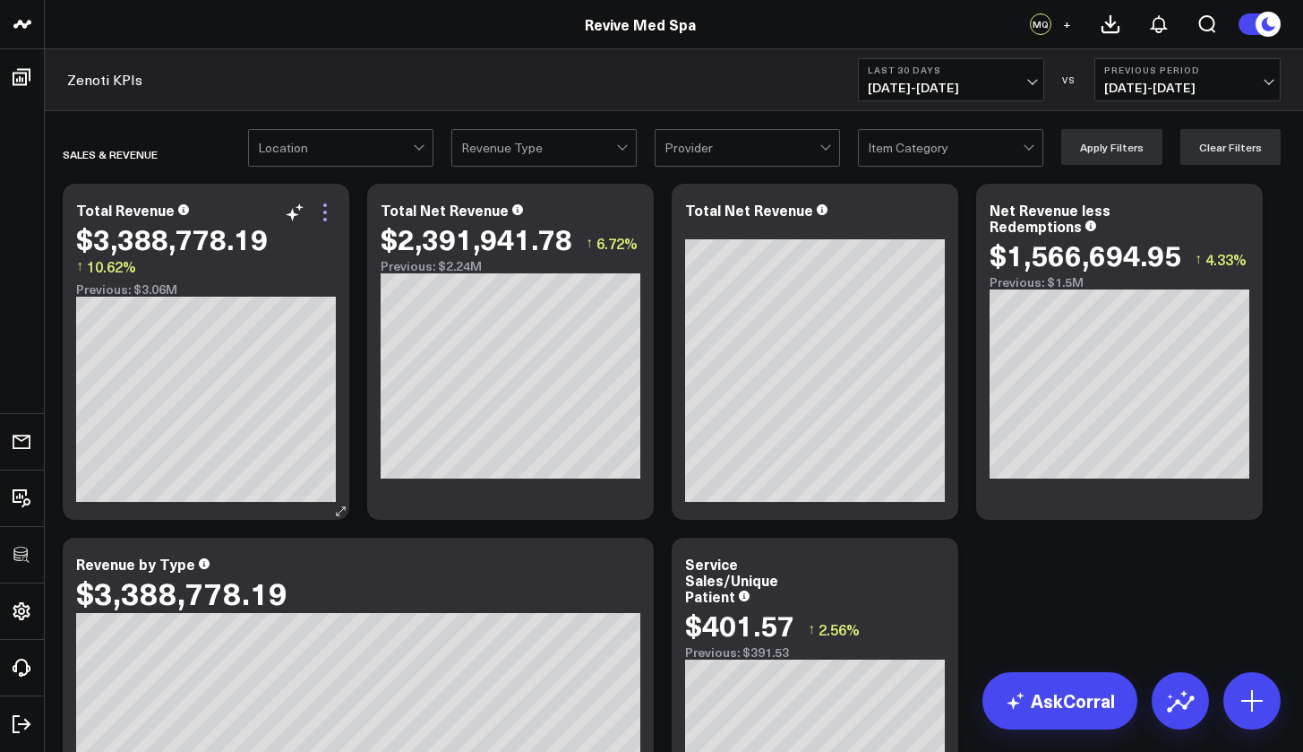
click at [328, 216] on icon at bounding box center [325, 213] width 22 height 22
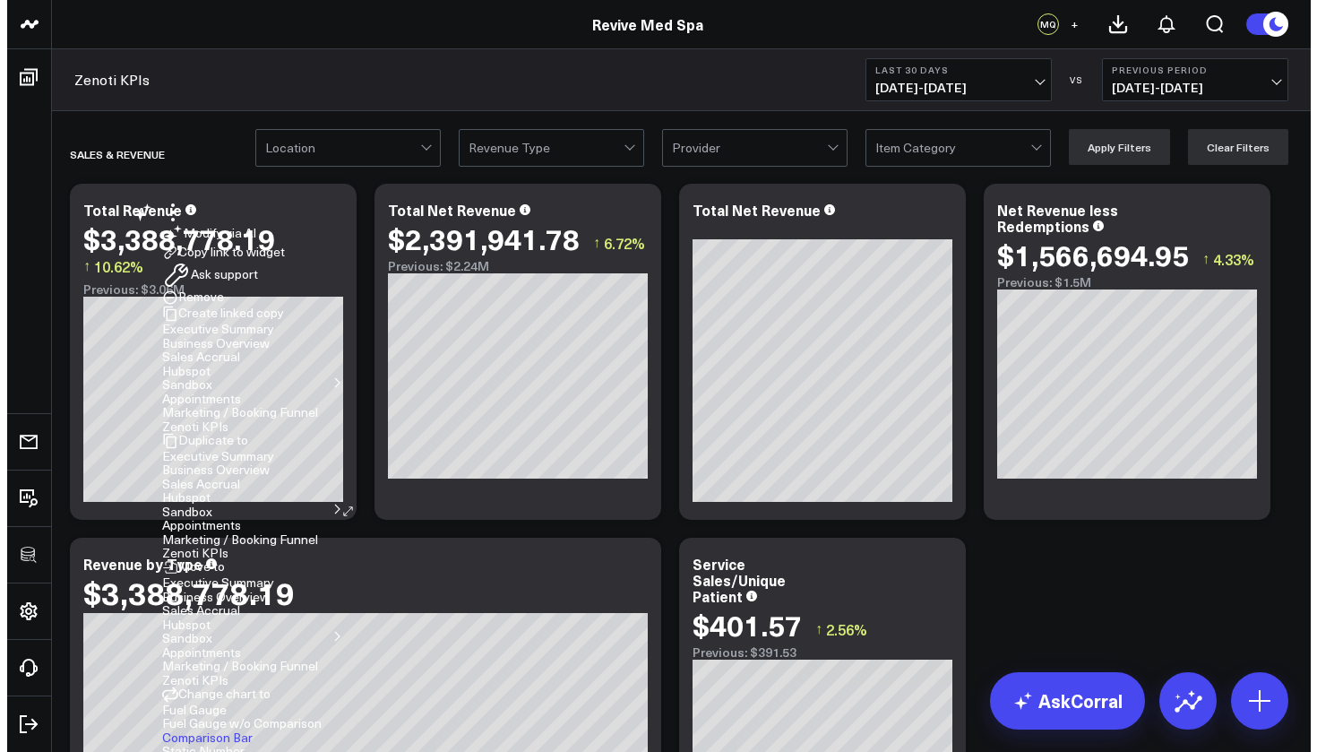
scroll to position [160, 0]
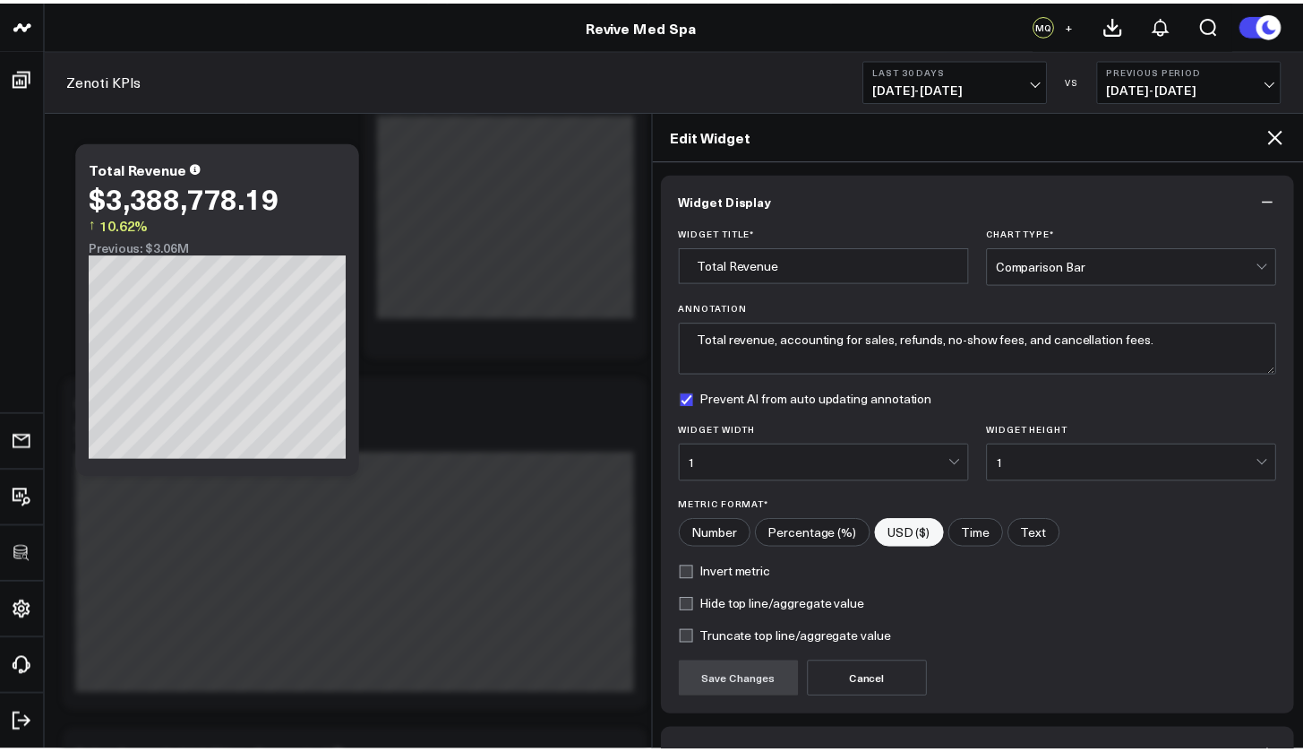
scroll to position [113, 0]
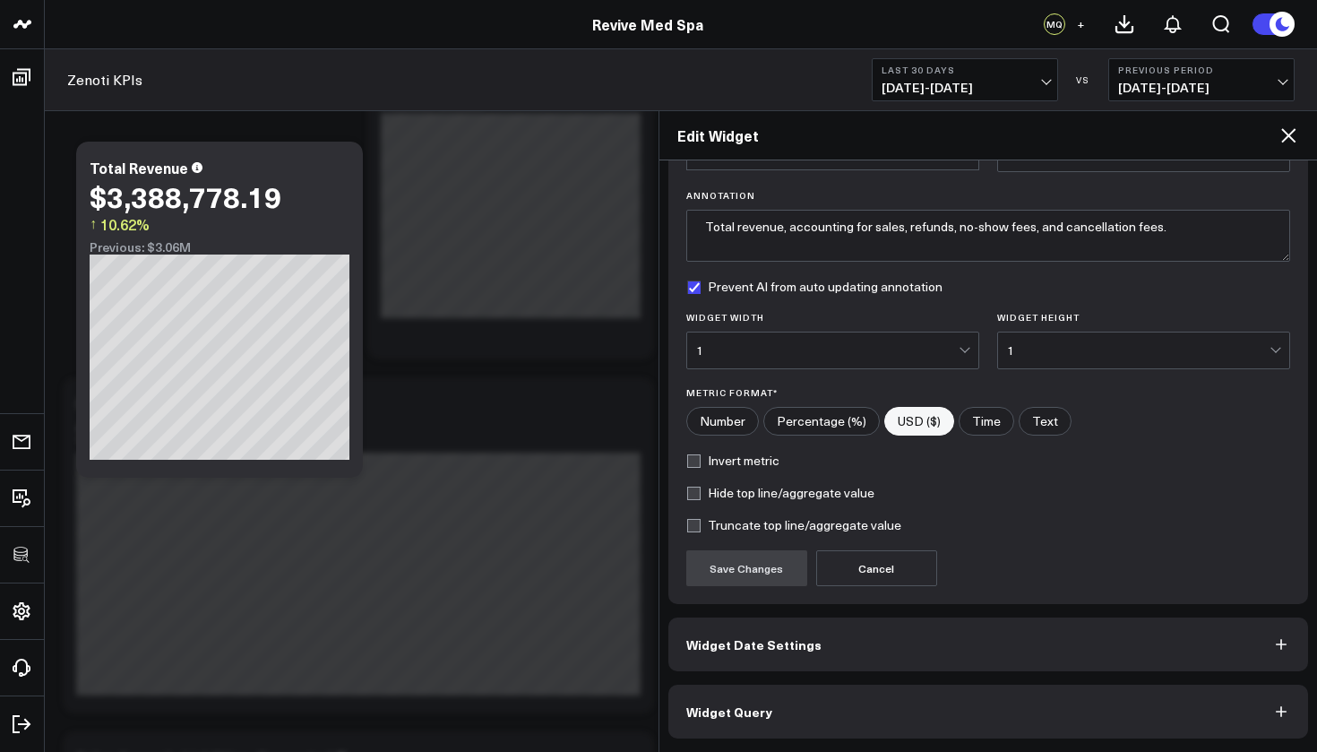
click at [1295, 142] on icon at bounding box center [1288, 136] width 22 height 22
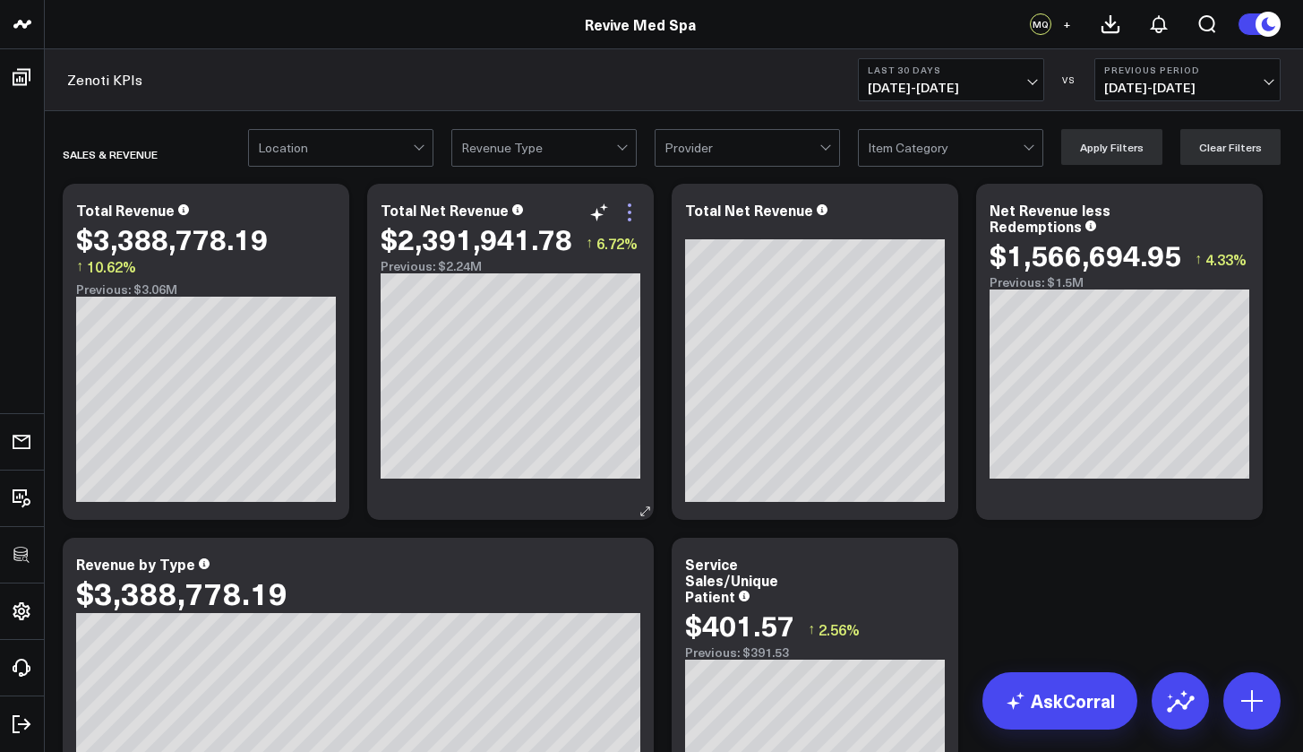
click at [633, 210] on icon at bounding box center [630, 213] width 22 height 22
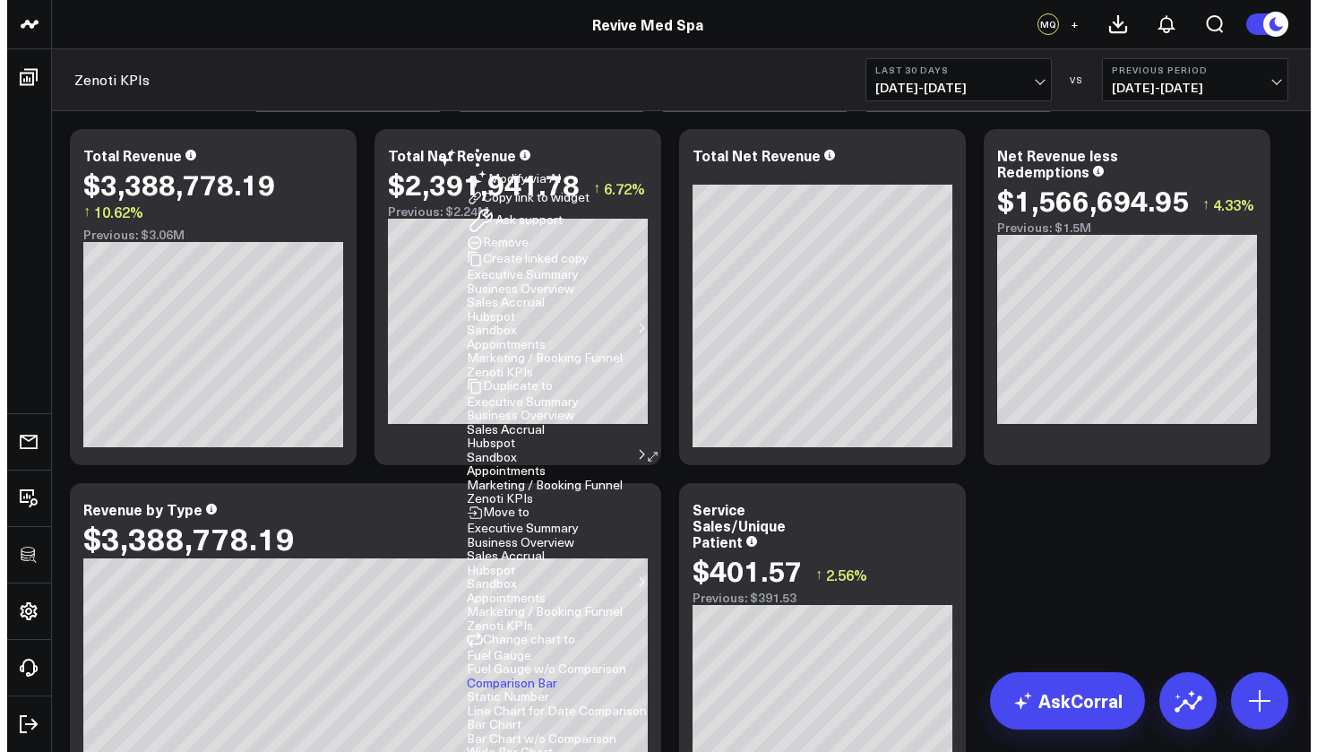
scroll to position [58, 0]
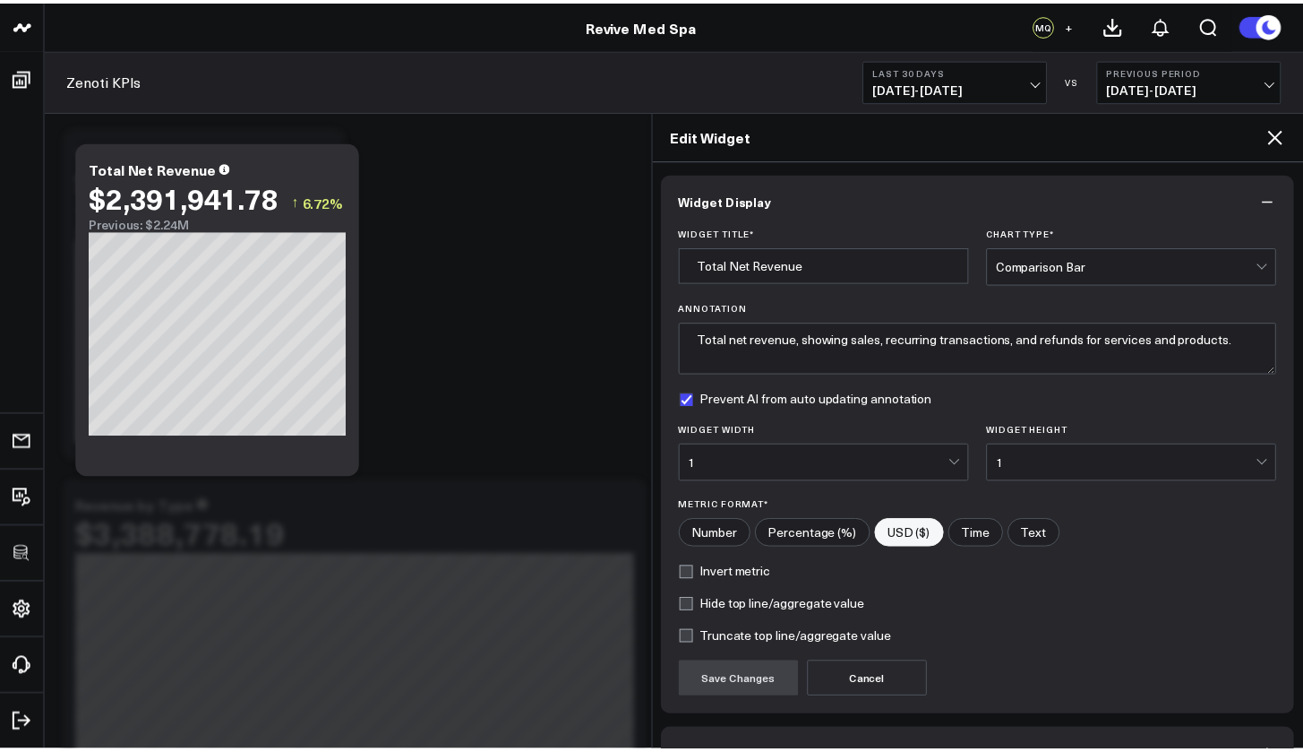
scroll to position [113, 0]
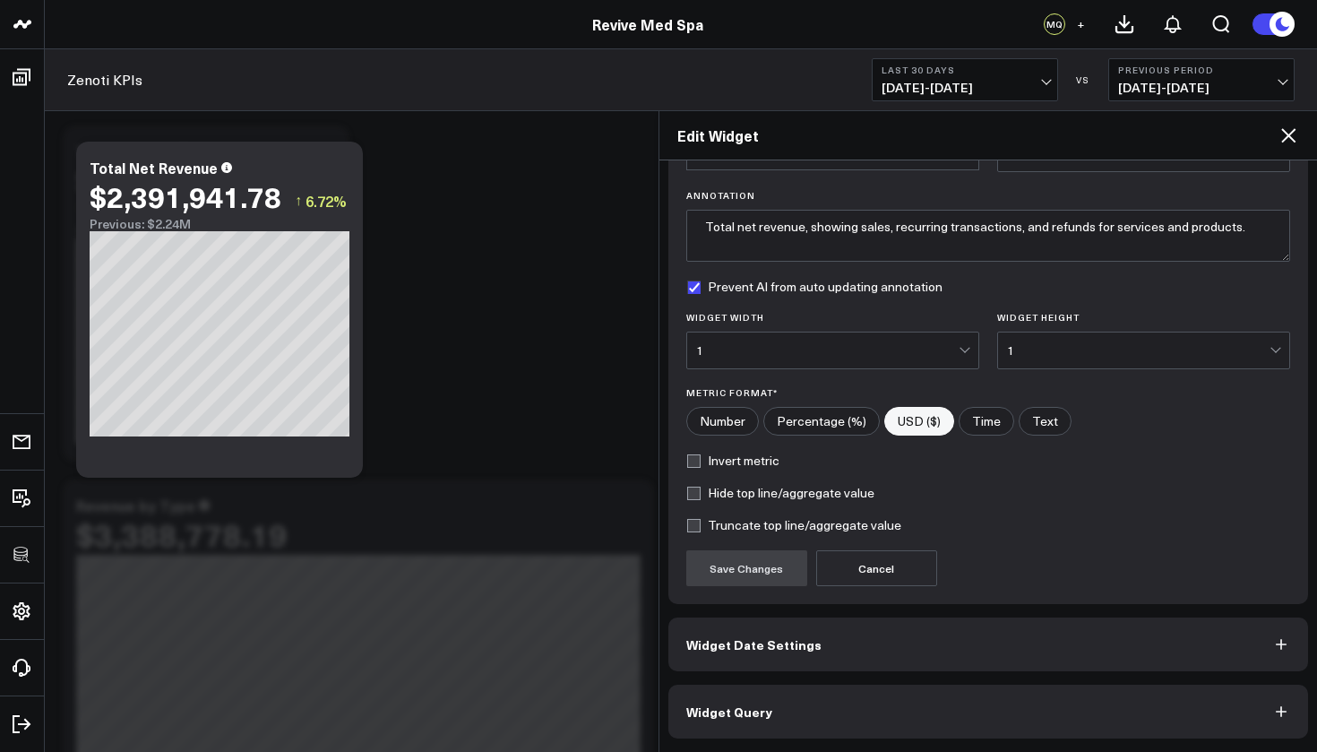
click at [849, 702] on button "Widget Query" at bounding box center [988, 711] width 641 height 54
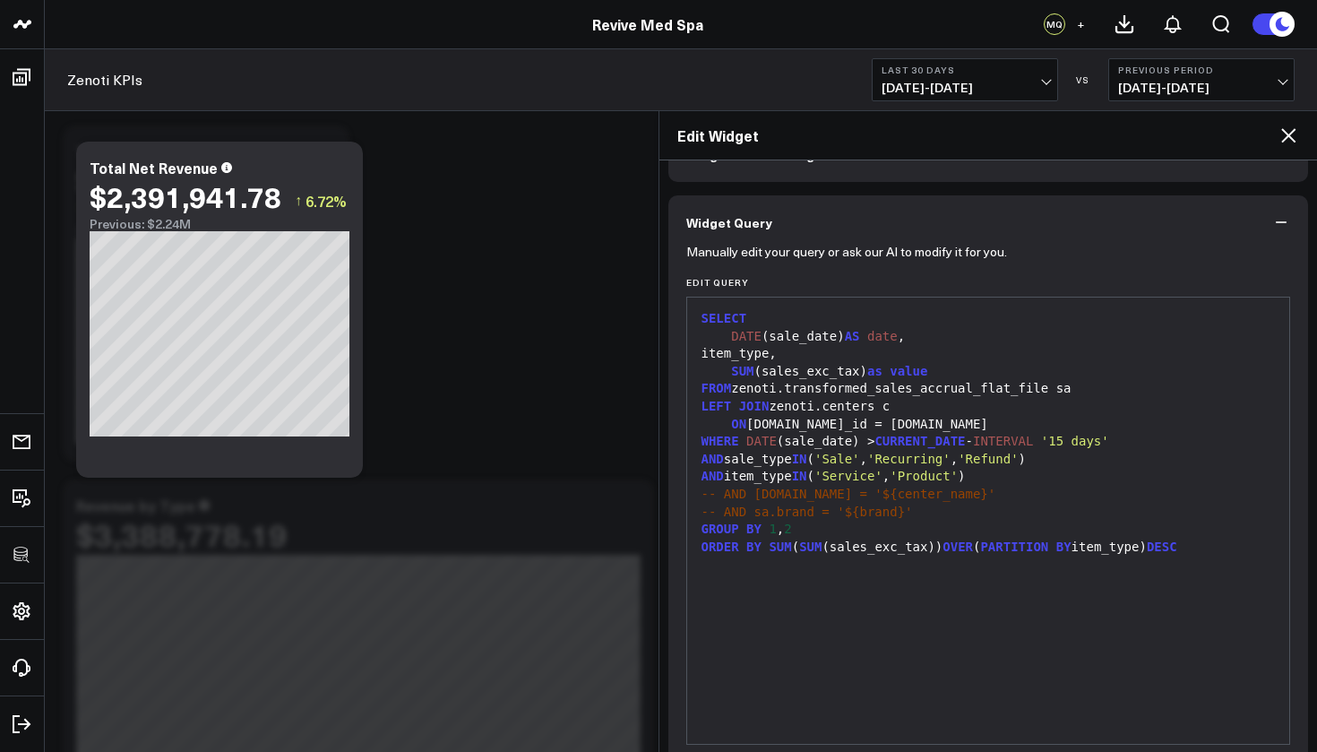
click at [780, 711] on div "SELECT DATE (sale_date) AS date , item_type, SUM (sales_exc_tax) as value FROM …" at bounding box center [988, 520] width 585 height 428
click at [1294, 142] on icon at bounding box center [1288, 136] width 22 height 22
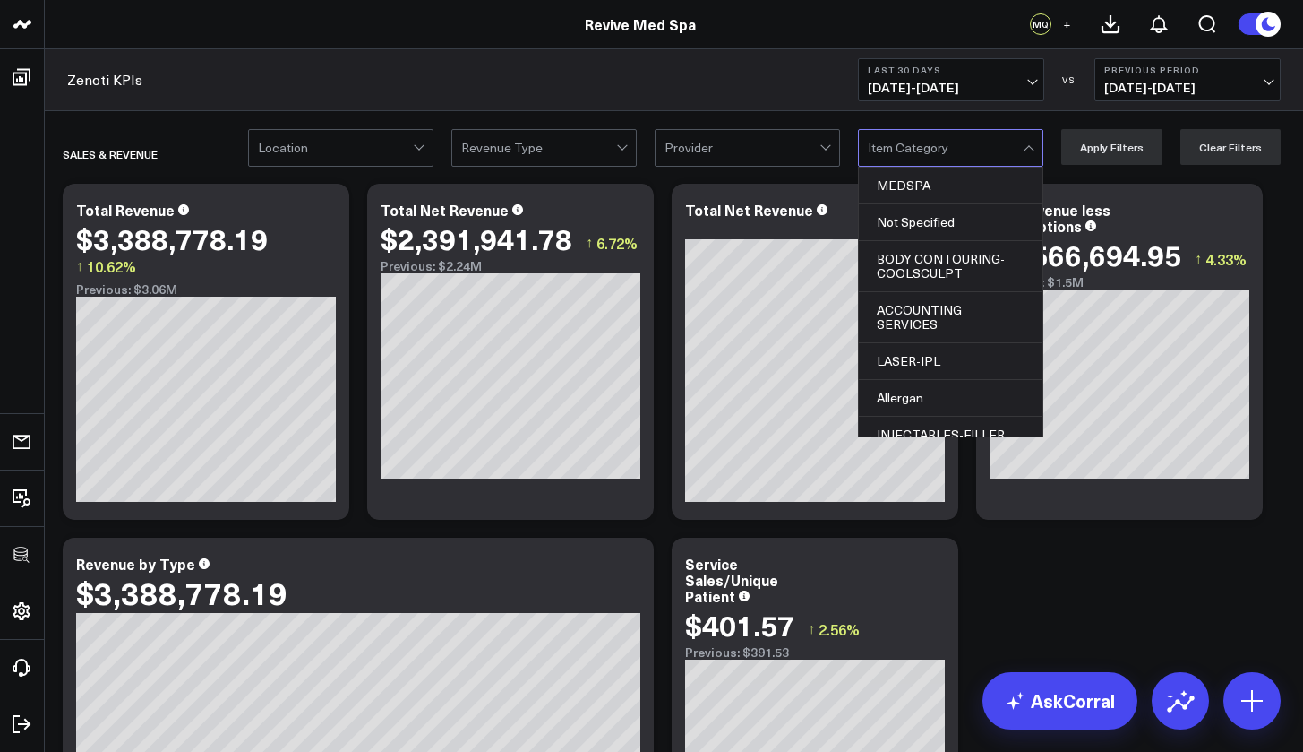
click at [958, 166] on div "Item Category" at bounding box center [950, 148] width 185 height 38
click at [1016, 151] on div at bounding box center [945, 148] width 155 height 36
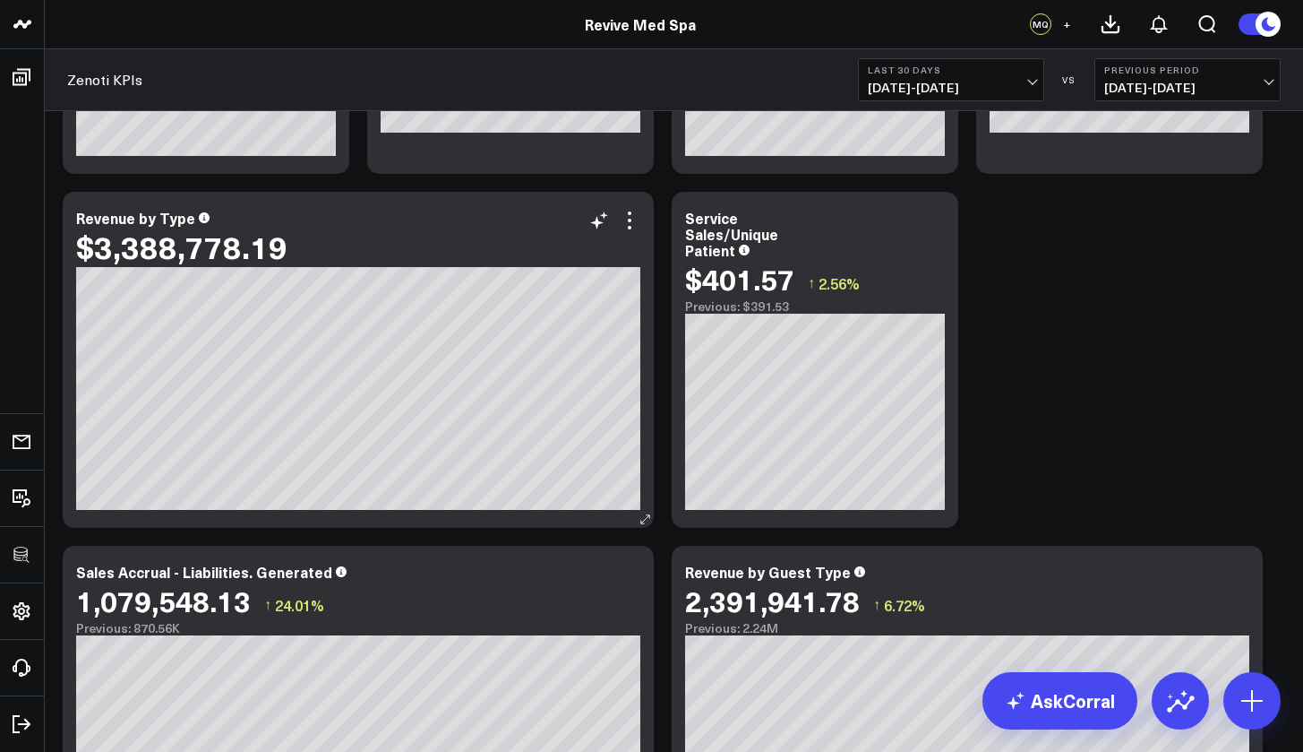
scroll to position [391, 0]
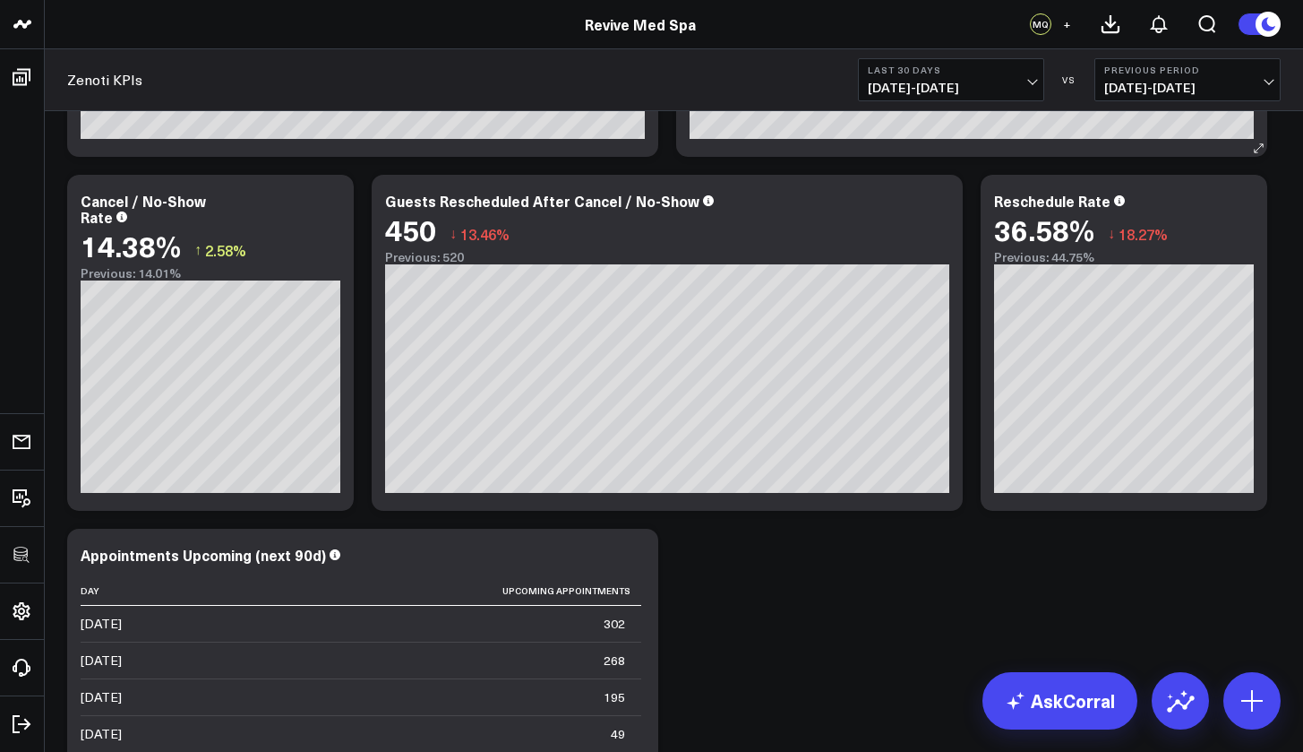
scroll to position [4685, 0]
